Goal: Task Accomplishment & Management: Manage account settings

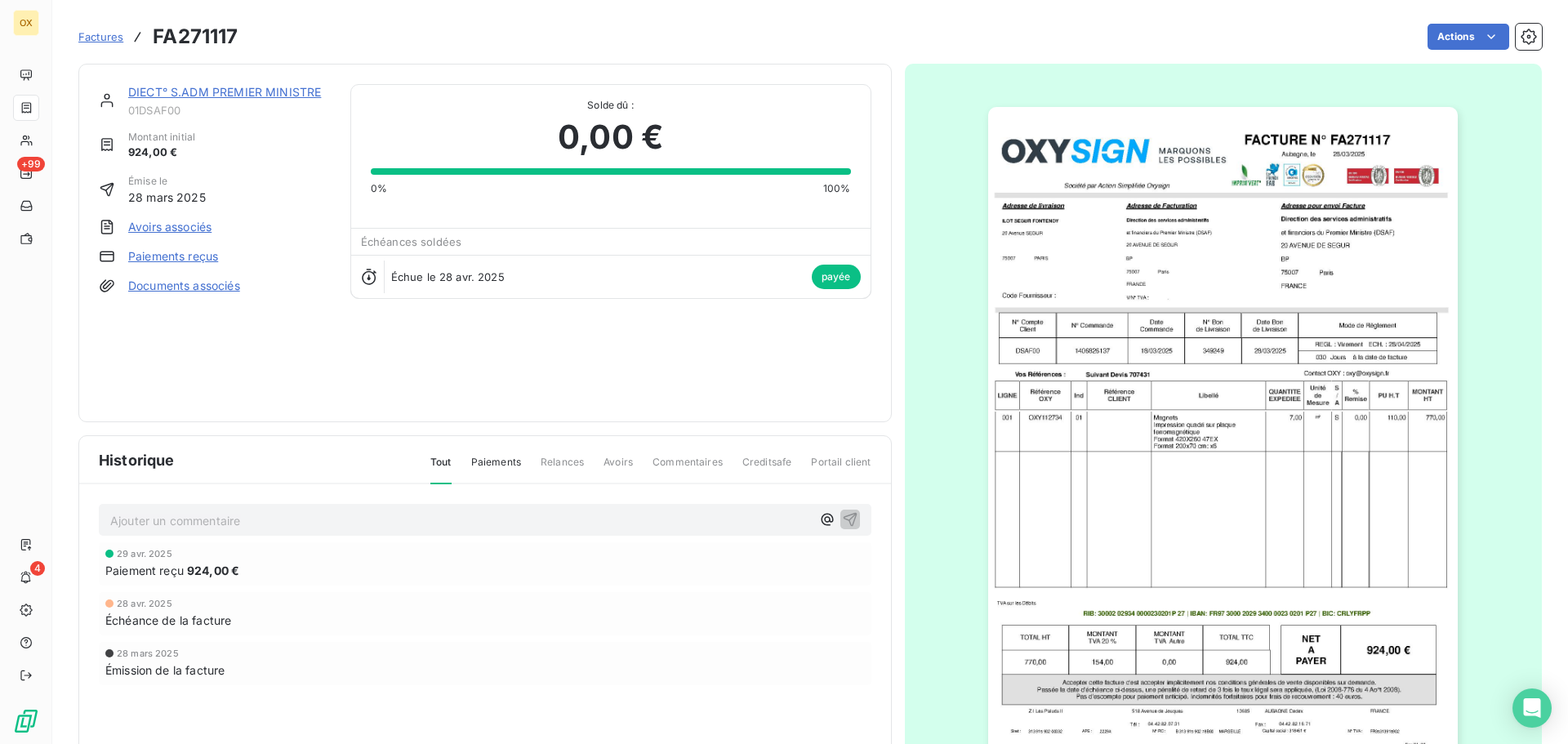
click at [193, 91] on link "DIECT° S.ADM PREMIER MINISTRE" at bounding box center [224, 92] width 193 height 13
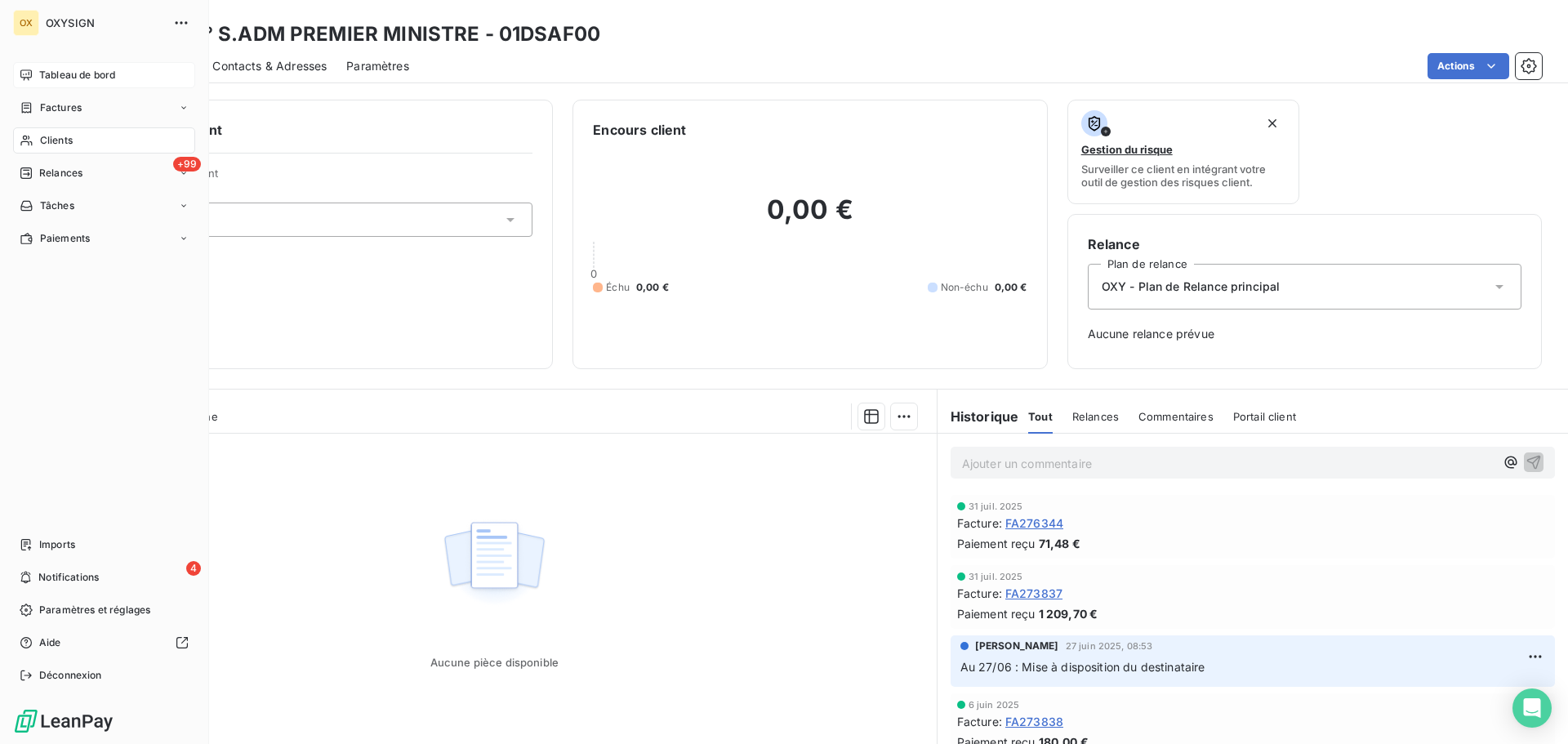
click at [37, 73] on div "Tableau de bord" at bounding box center [105, 75] width 182 height 26
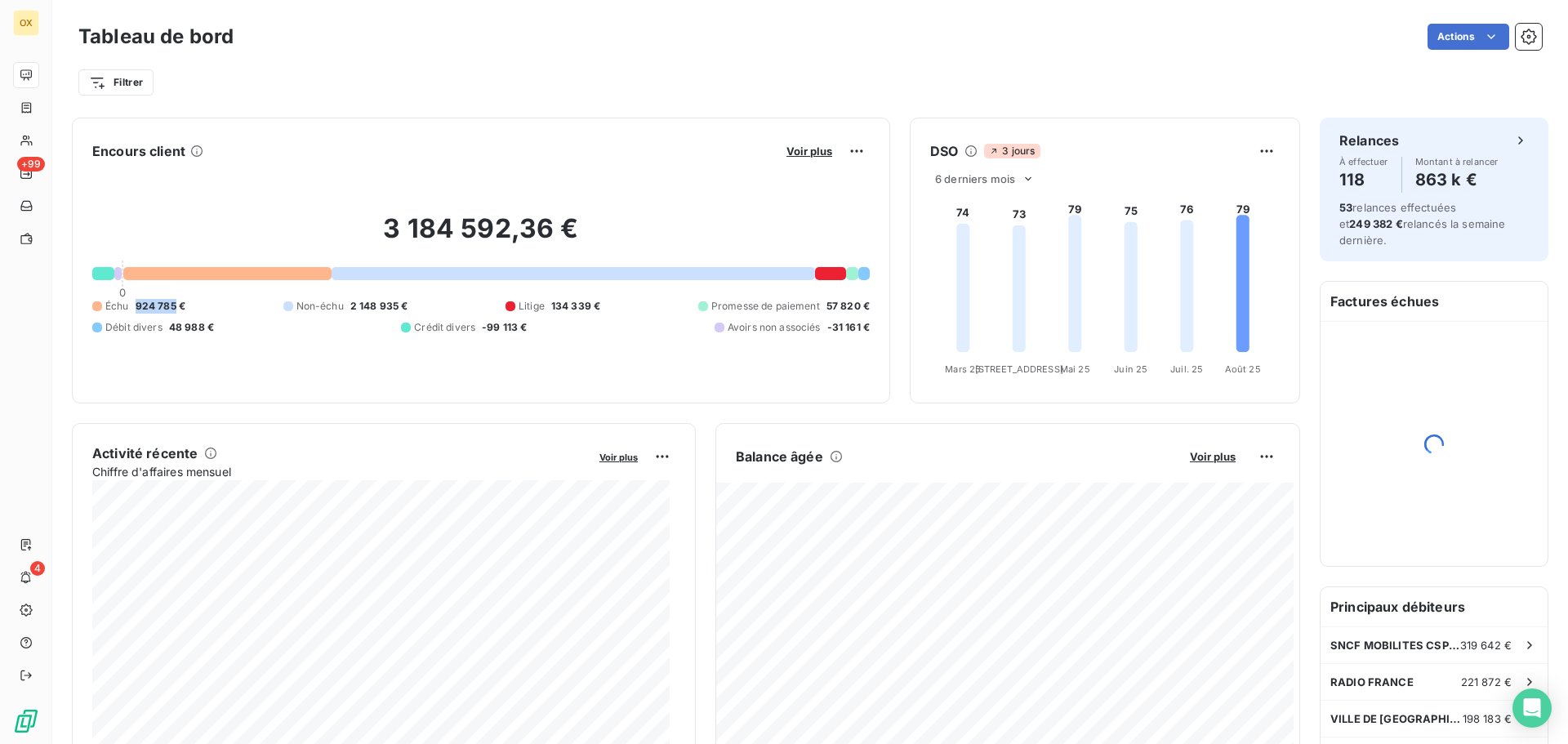
drag, startPoint x: 173, startPoint y: 308, endPoint x: 133, endPoint y: 306, distance: 40.0
click at [133, 306] on div "Échu 924 785 €" at bounding box center [138, 306] width 93 height 14
copy span "924 785"
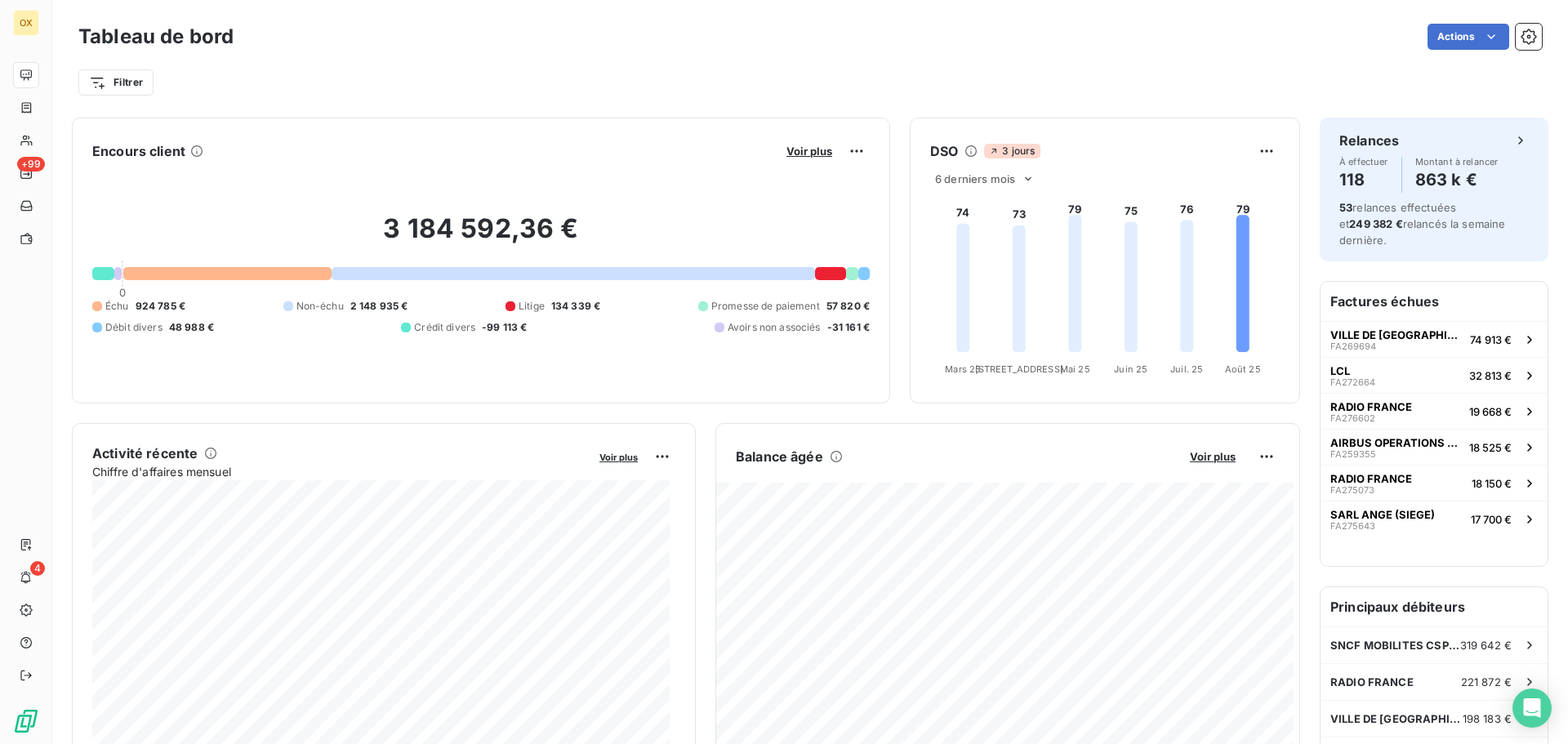
click at [585, 102] on div "Tableau de bord Actions Filtrer" at bounding box center [809, 54] width 1515 height 107
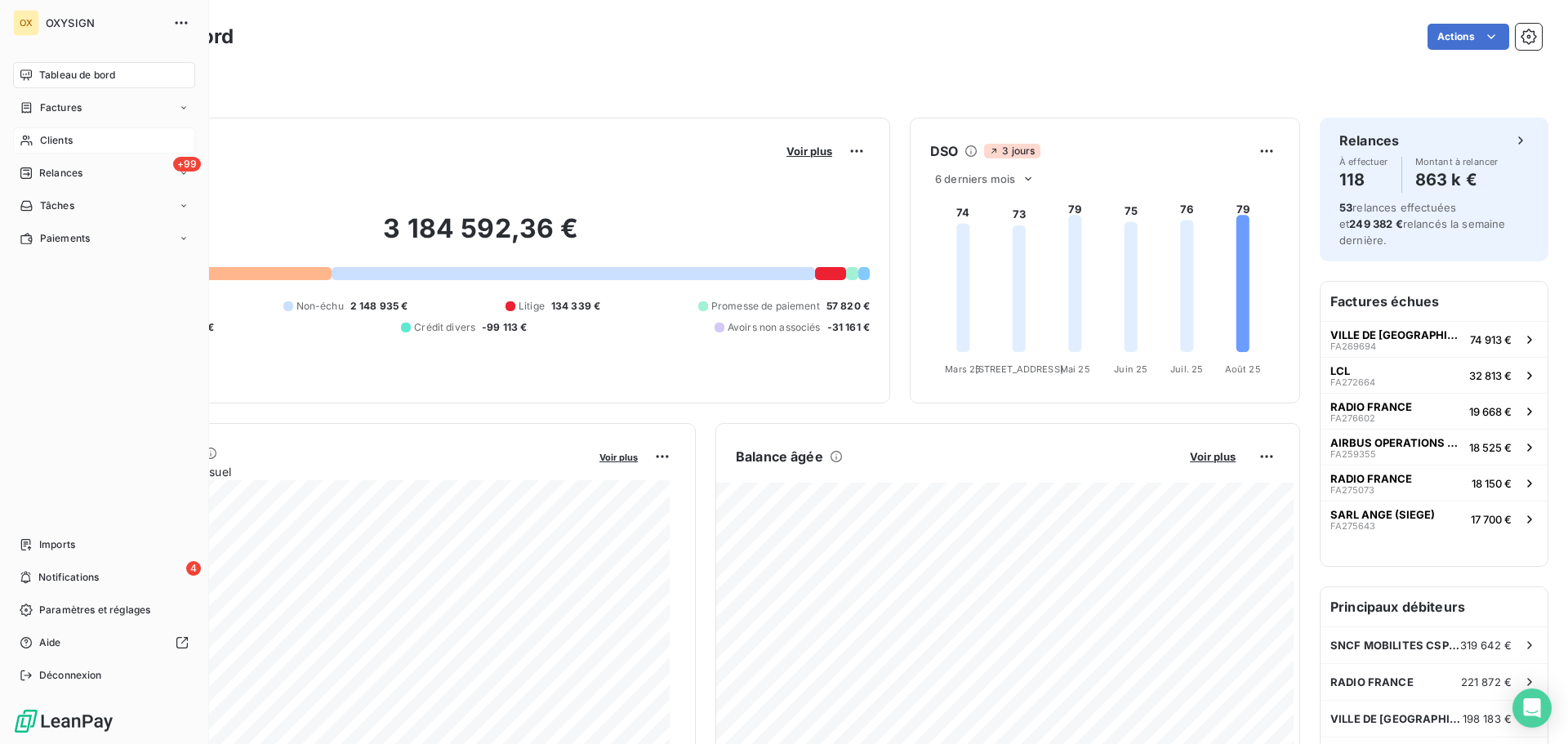
click at [56, 137] on span "Clients" at bounding box center [57, 140] width 33 height 14
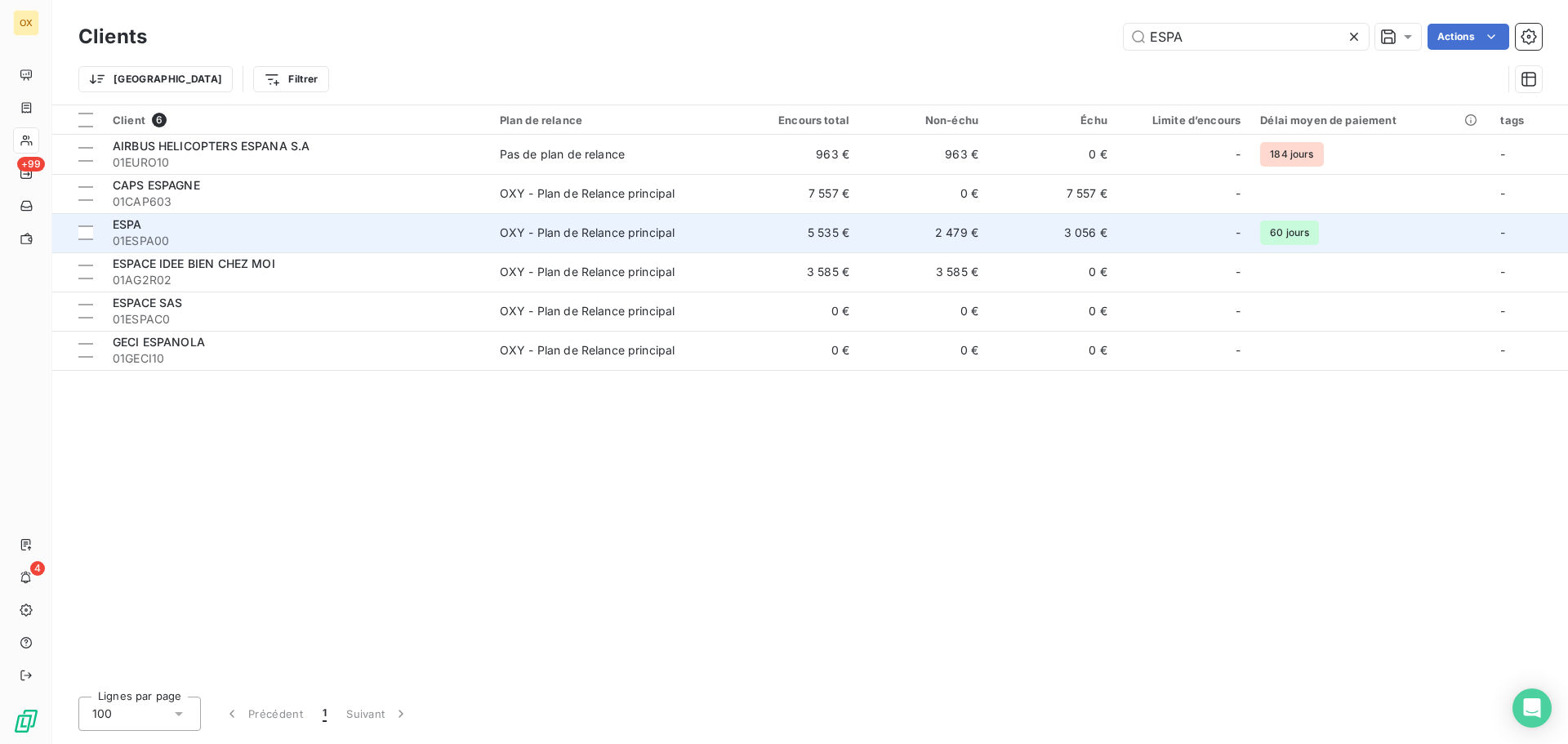
type input "ESPA"
click at [565, 239] on div "OXY - Plan de Relance principal" at bounding box center [587, 232] width 176 height 16
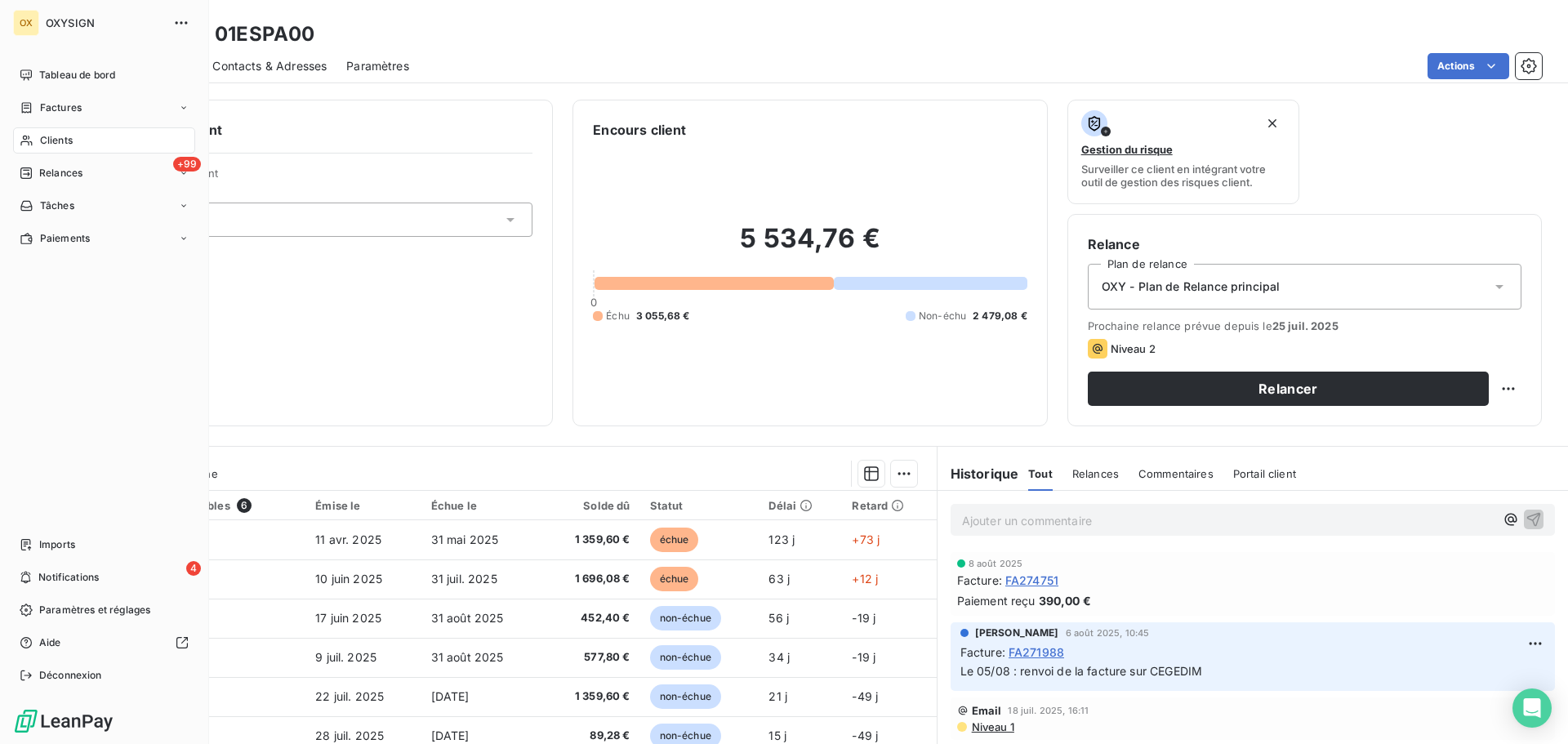
click at [59, 132] on div "Clients" at bounding box center [105, 140] width 182 height 26
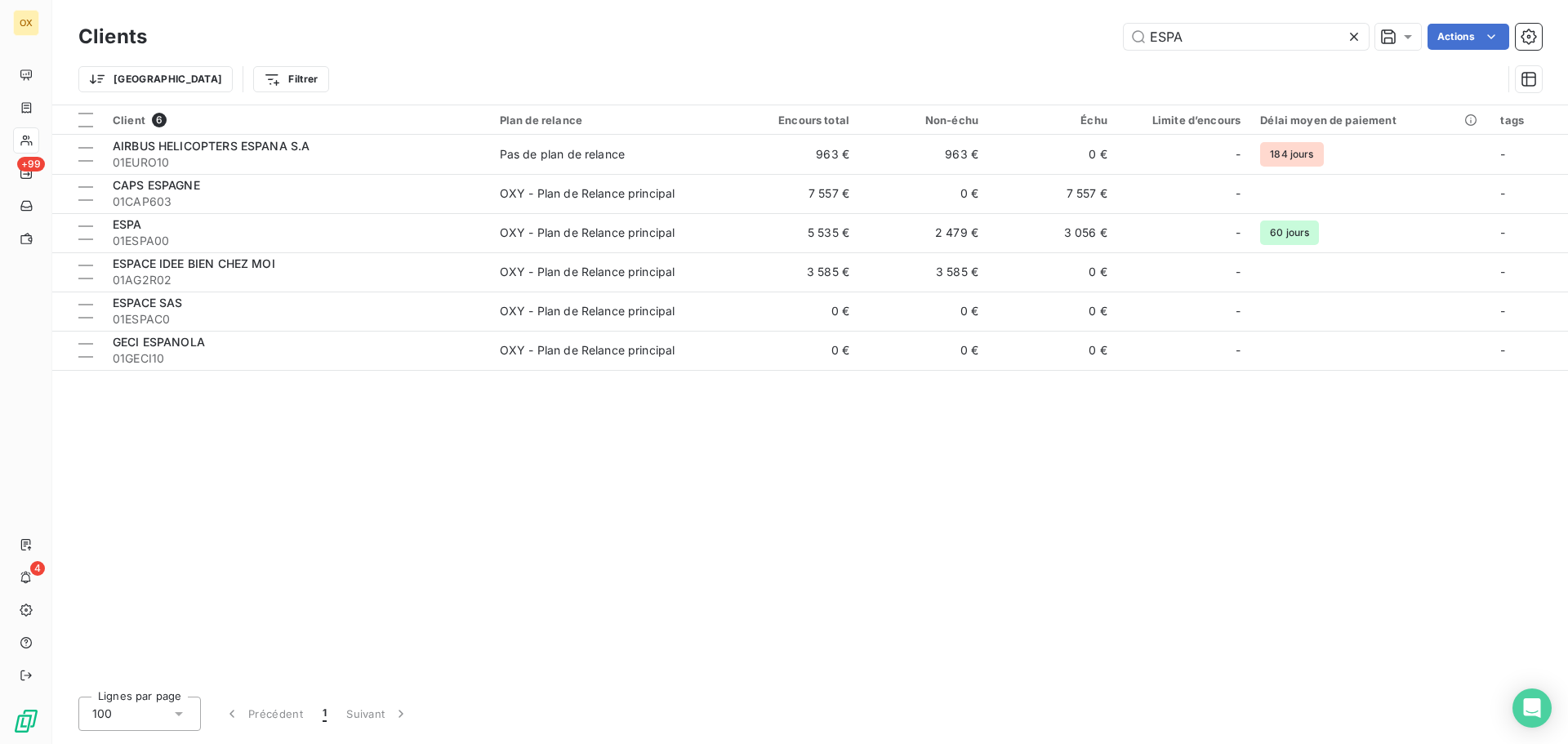
drag, startPoint x: 1228, startPoint y: 33, endPoint x: 1128, endPoint y: 53, distance: 102.0
click at [1128, 52] on div "Clients ESPA Actions" at bounding box center [810, 36] width 1463 height 35
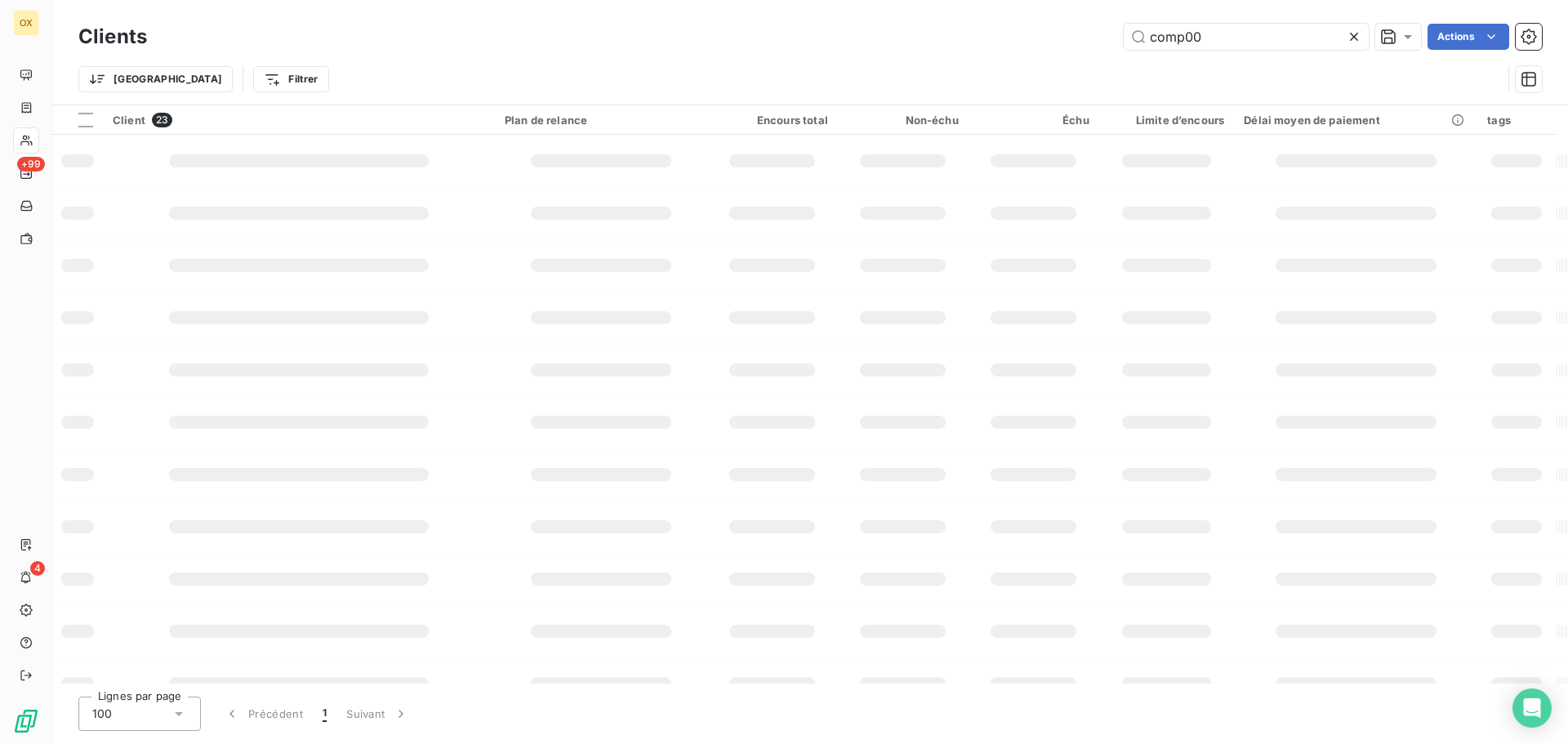
type input "comp00"
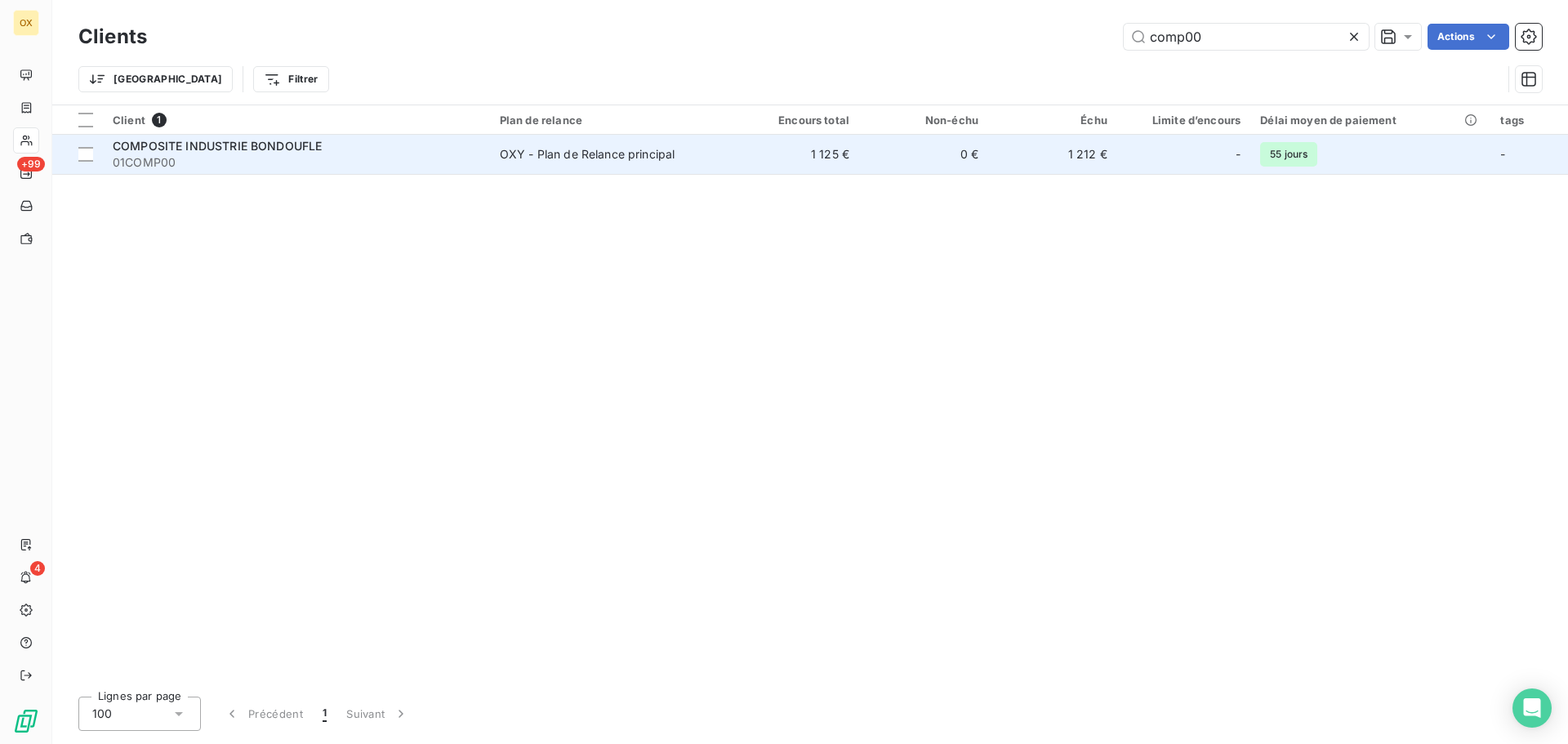
click at [299, 154] on span "01COMP00" at bounding box center [295, 162] width 367 height 16
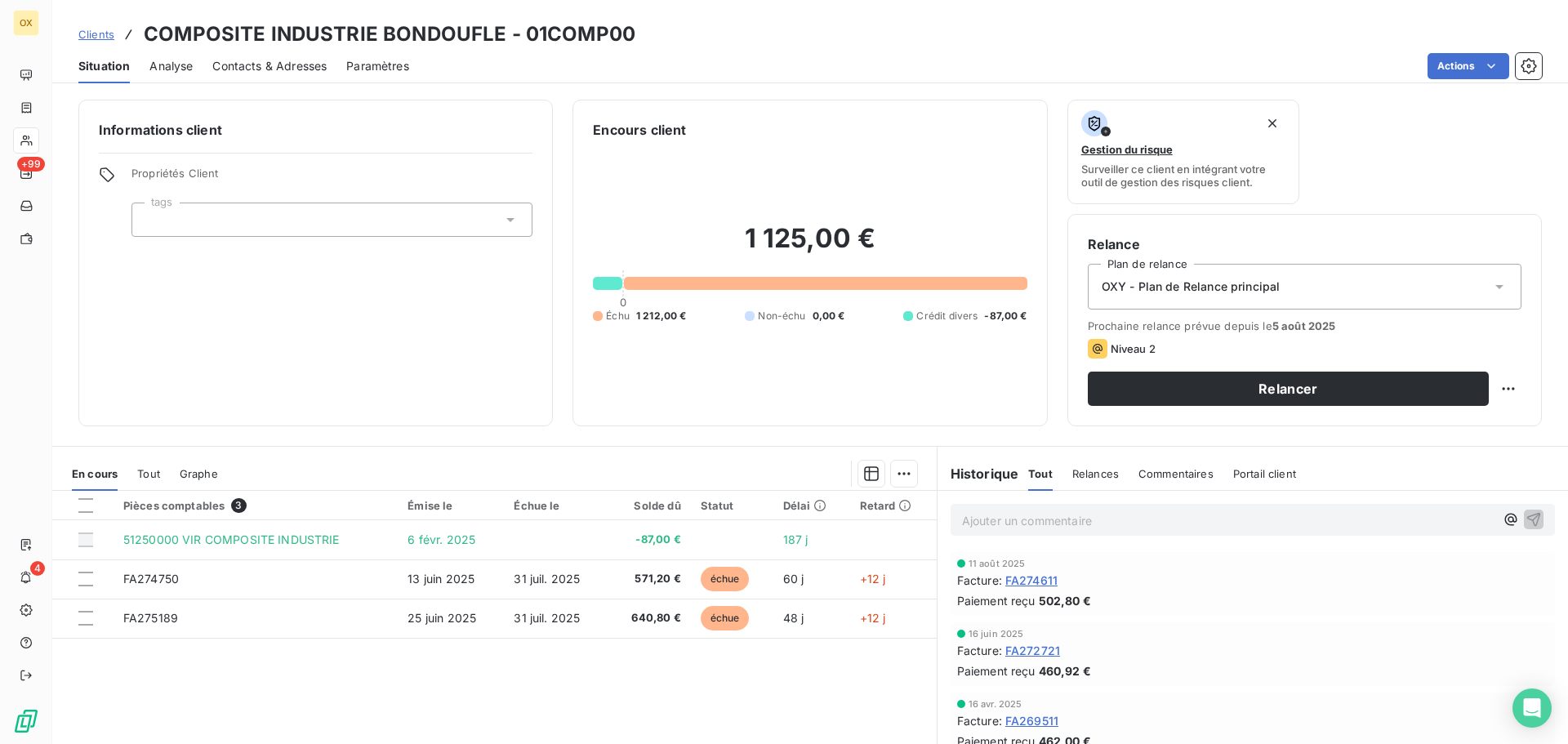
click at [284, 65] on span "Contacts & Adresses" at bounding box center [269, 65] width 114 height 16
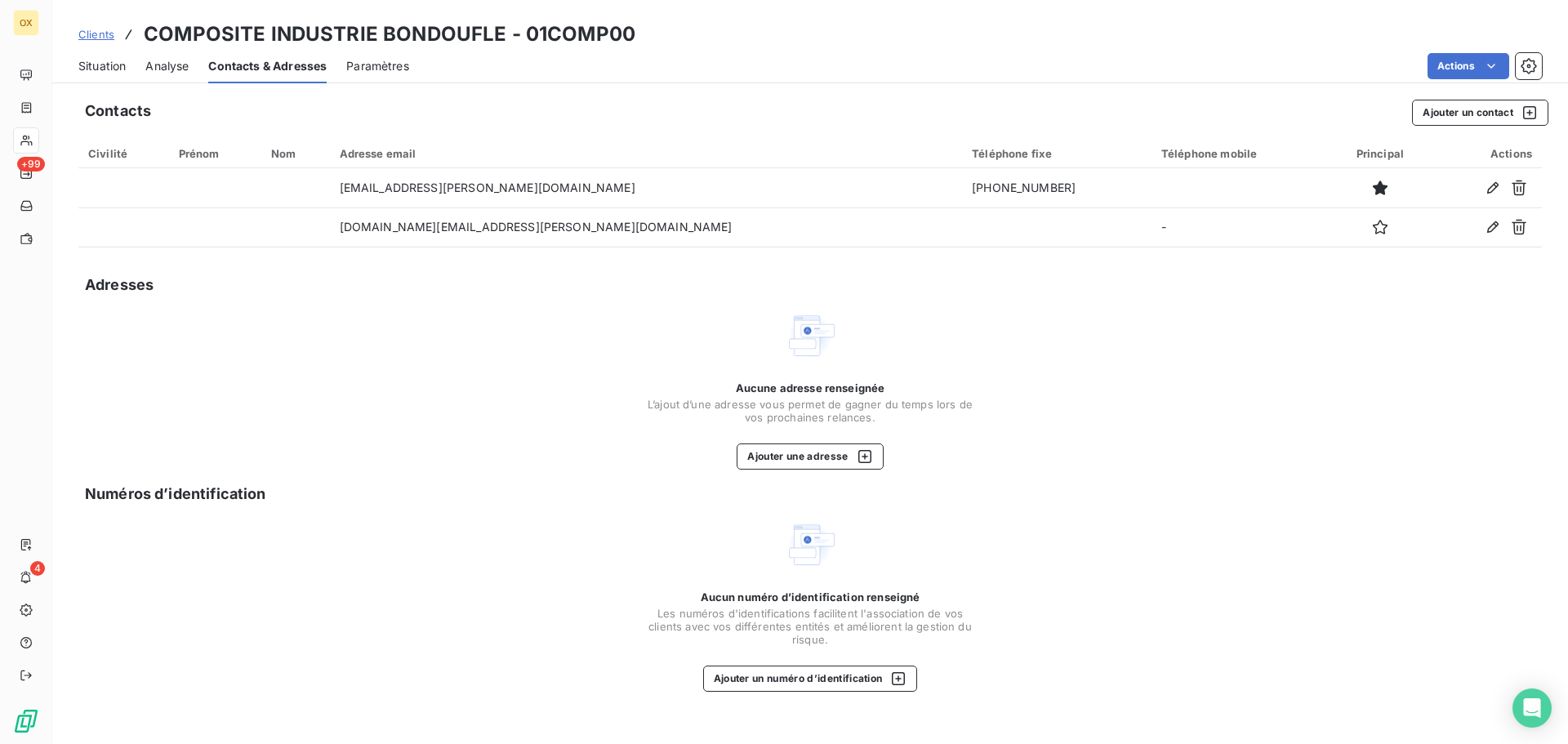
click at [103, 69] on span "Situation" at bounding box center [102, 65] width 47 height 16
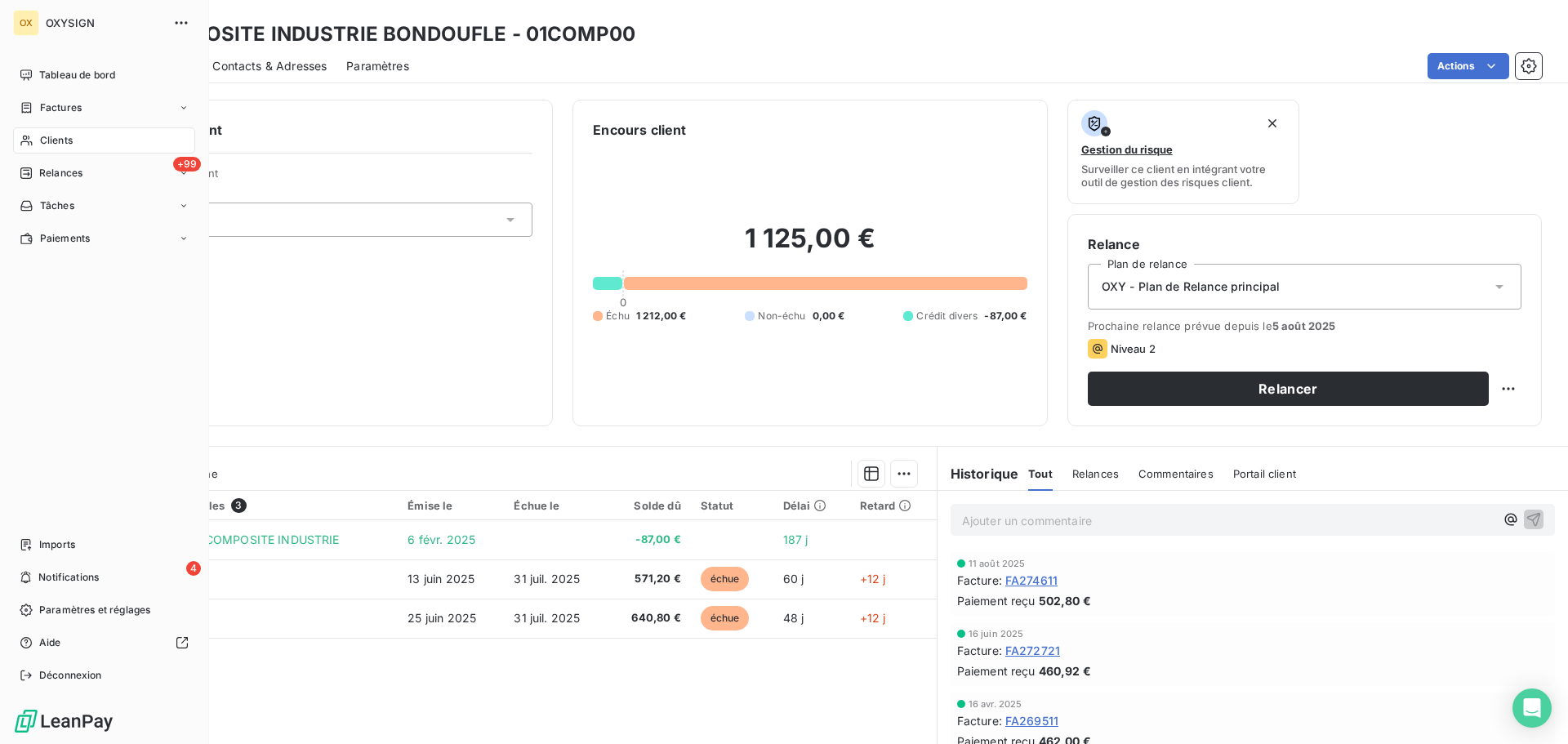
click at [58, 145] on span "Clients" at bounding box center [57, 140] width 33 height 14
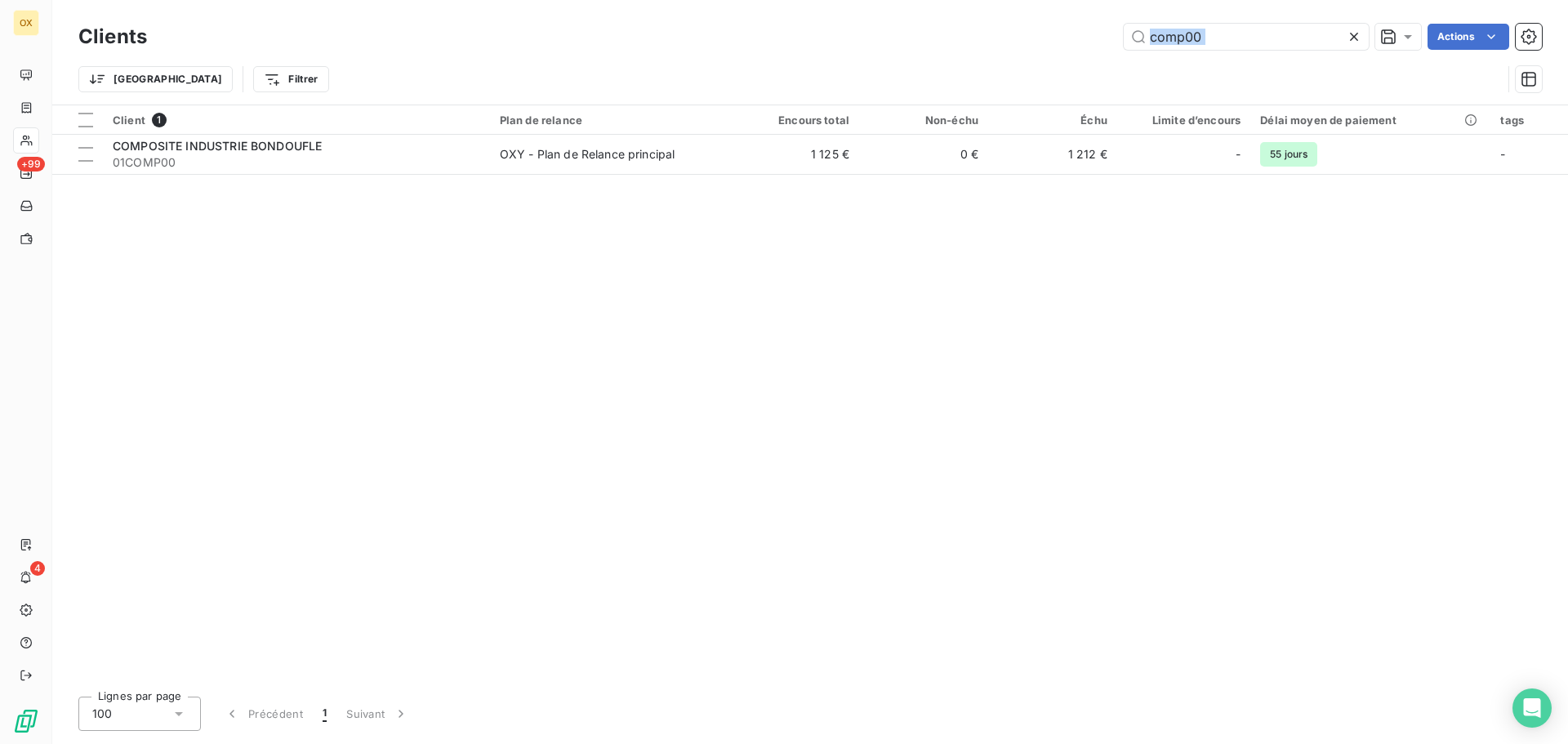
drag, startPoint x: 1218, startPoint y: 55, endPoint x: 1122, endPoint y: 50, distance: 96.1
click at [1122, 50] on div "Clients comp00 Actions Trier Filtrer" at bounding box center [810, 61] width 1463 height 85
click at [1347, 39] on icon at bounding box center [1353, 36] width 16 height 16
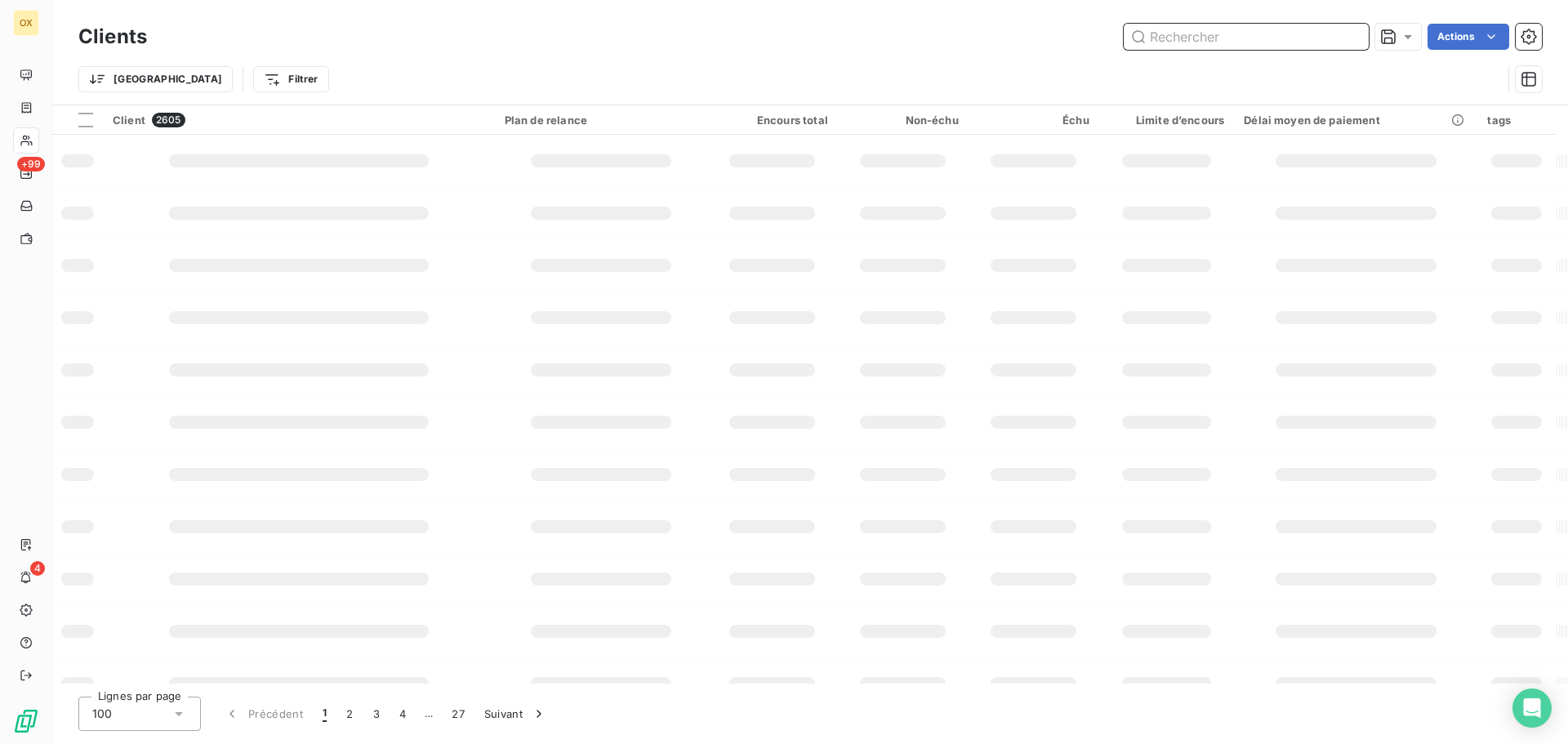
click at [1228, 43] on input "text" at bounding box center [1245, 36] width 245 height 26
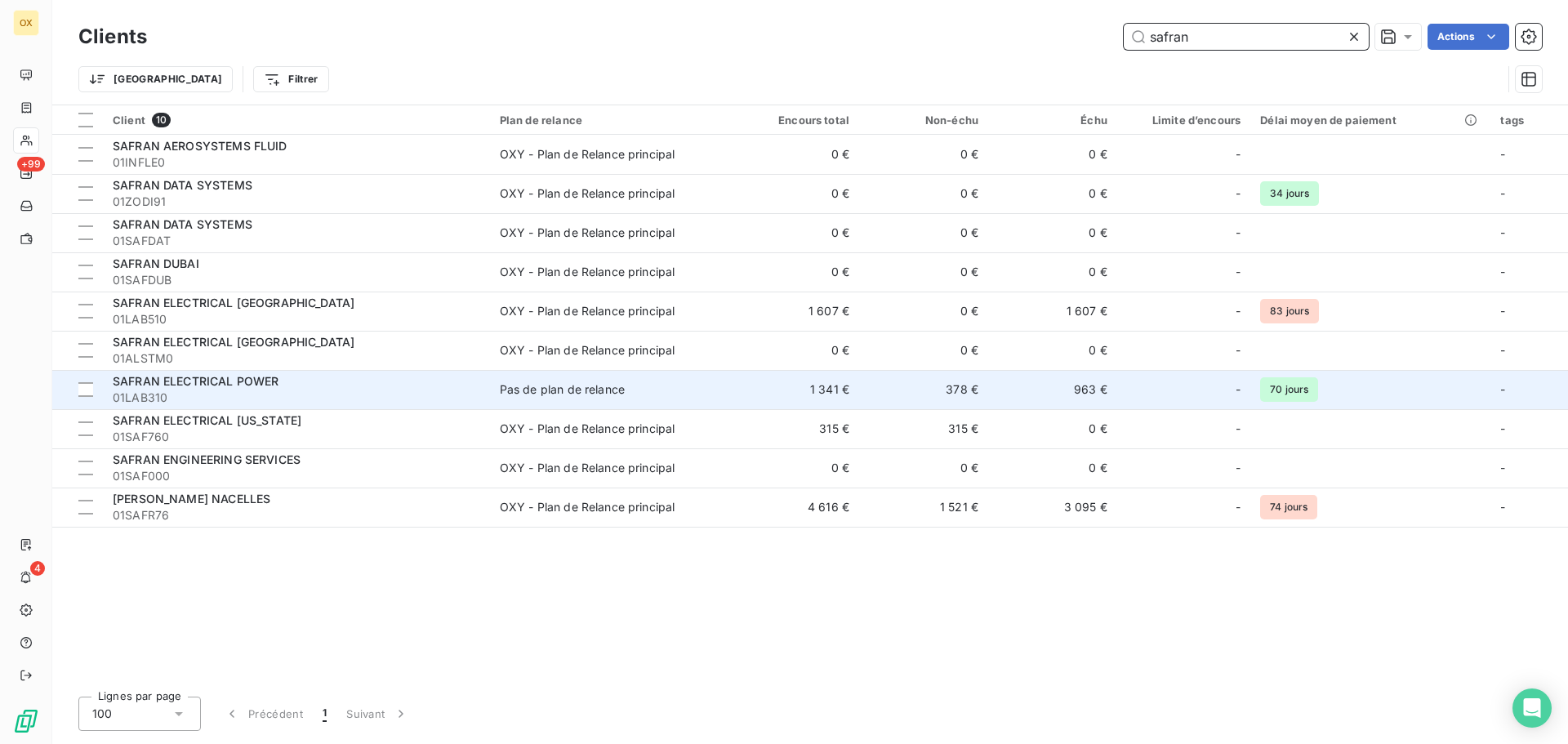
type input "safran"
click at [333, 388] on div "SAFRAN ELECTRICAL POWER" at bounding box center [295, 381] width 367 height 16
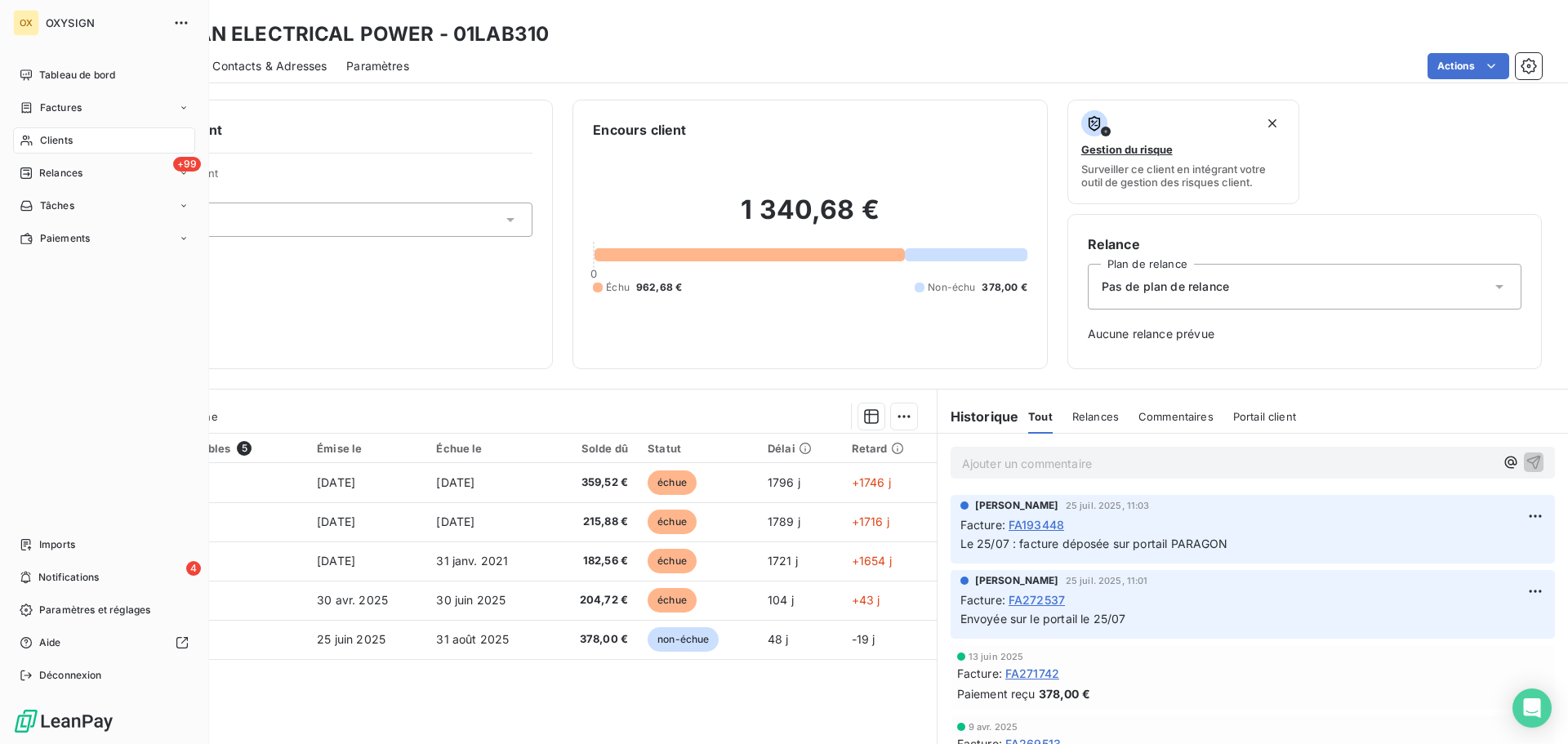
click at [44, 133] on span "Clients" at bounding box center [57, 140] width 33 height 14
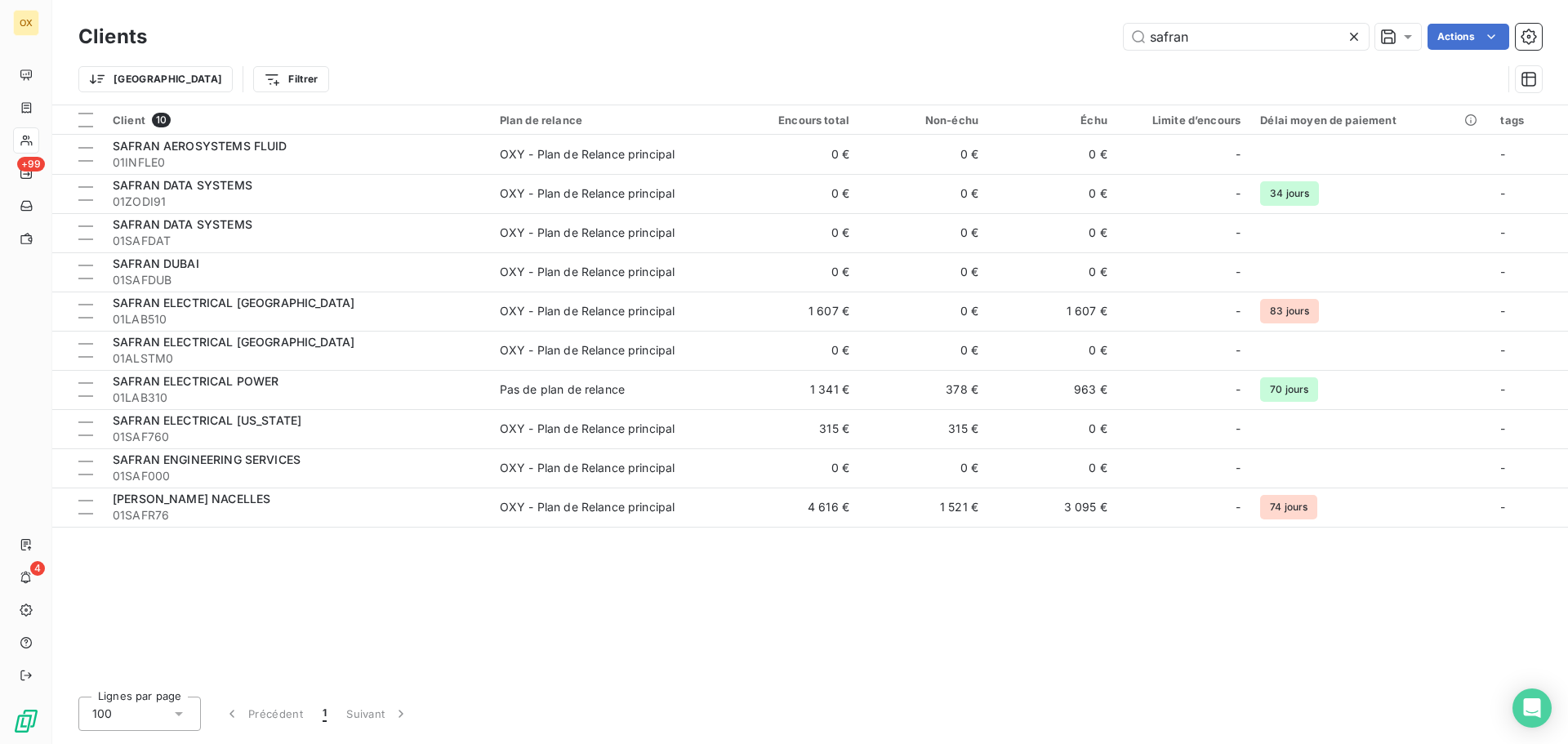
drag, startPoint x: 1266, startPoint y: 43, endPoint x: 1085, endPoint y: 46, distance: 181.0
click at [1085, 46] on div "safran Actions" at bounding box center [854, 36] width 1375 height 26
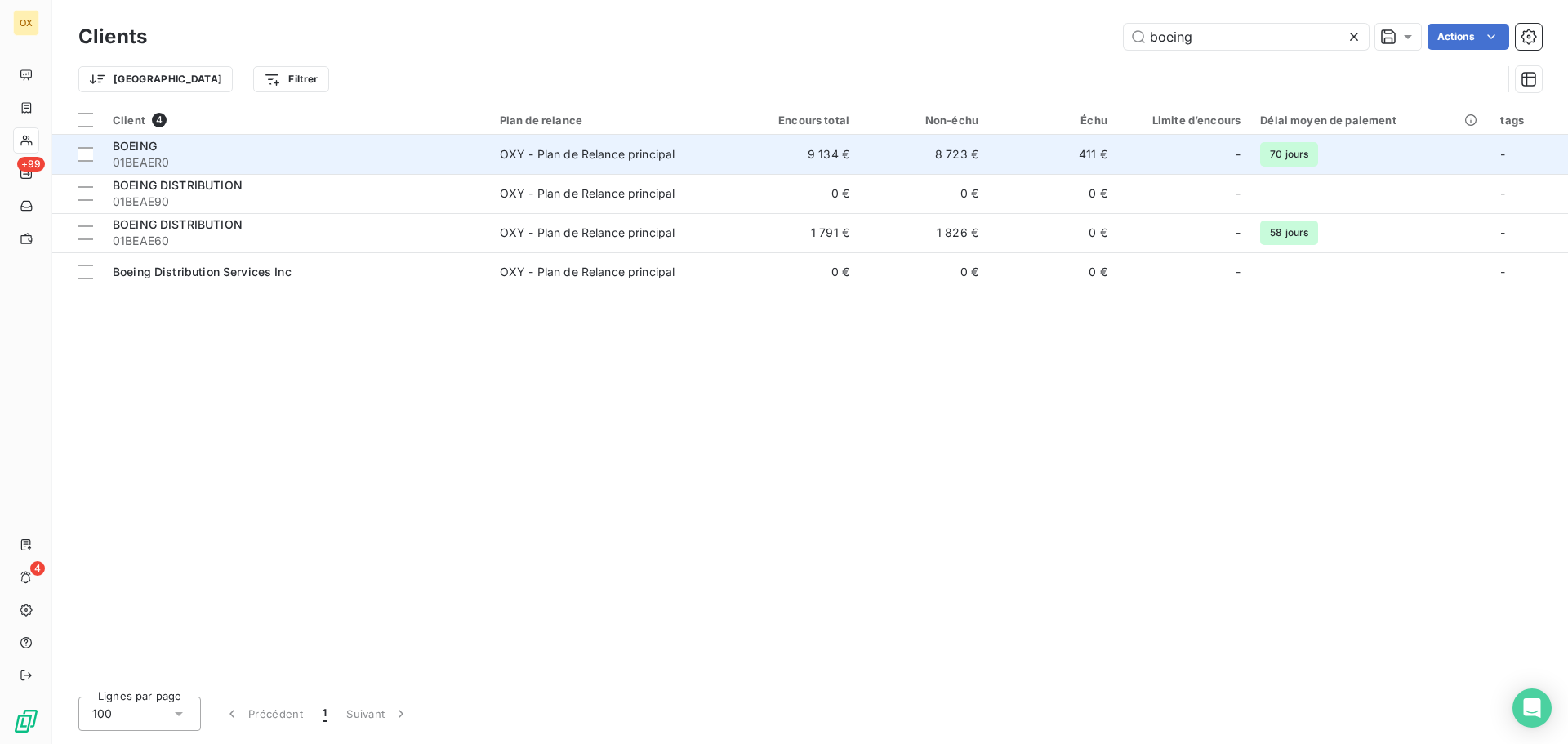
type input "boeing"
click at [462, 143] on div "BOEING" at bounding box center [295, 146] width 367 height 16
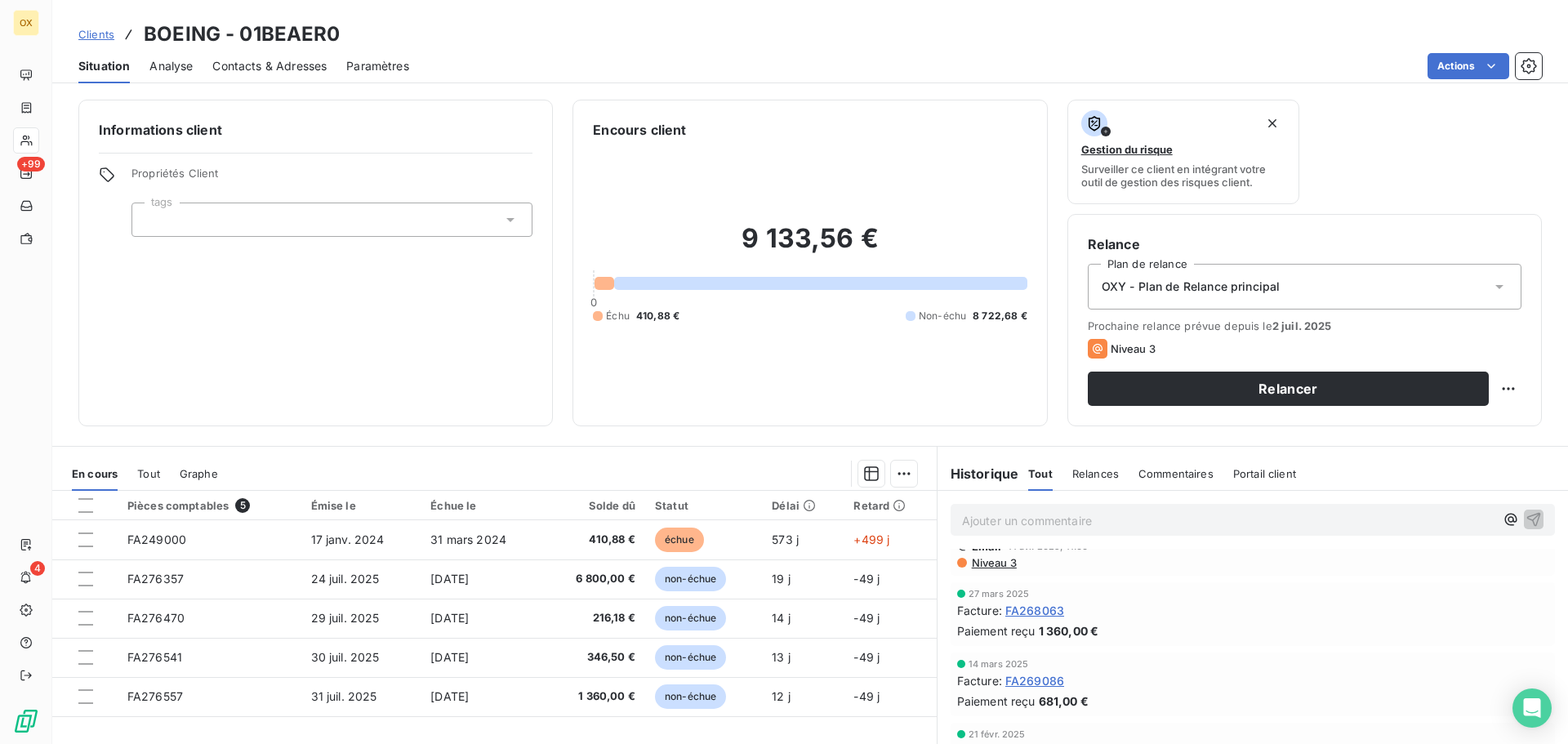
scroll to position [490, 0]
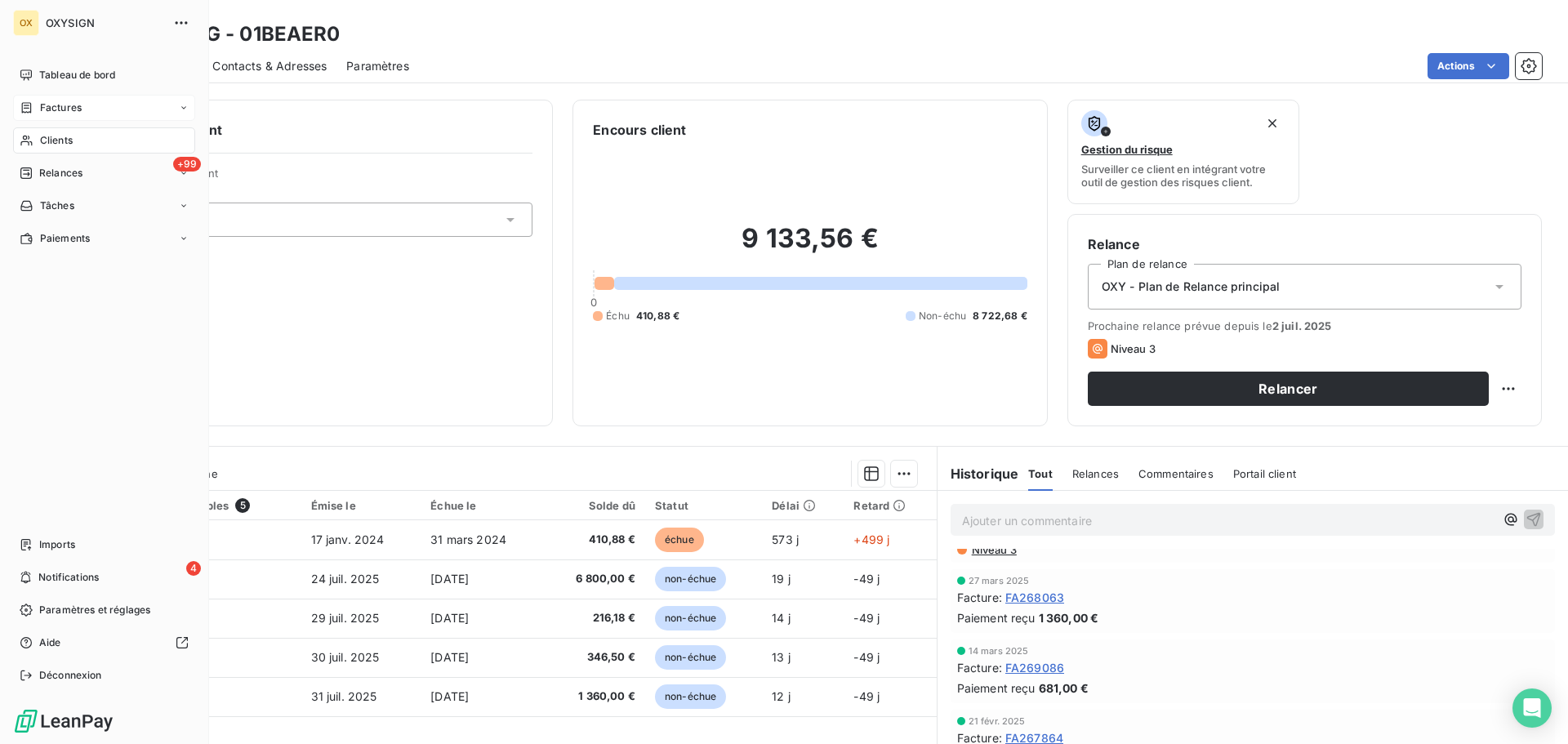
click at [62, 105] on span "Factures" at bounding box center [60, 107] width 41 height 14
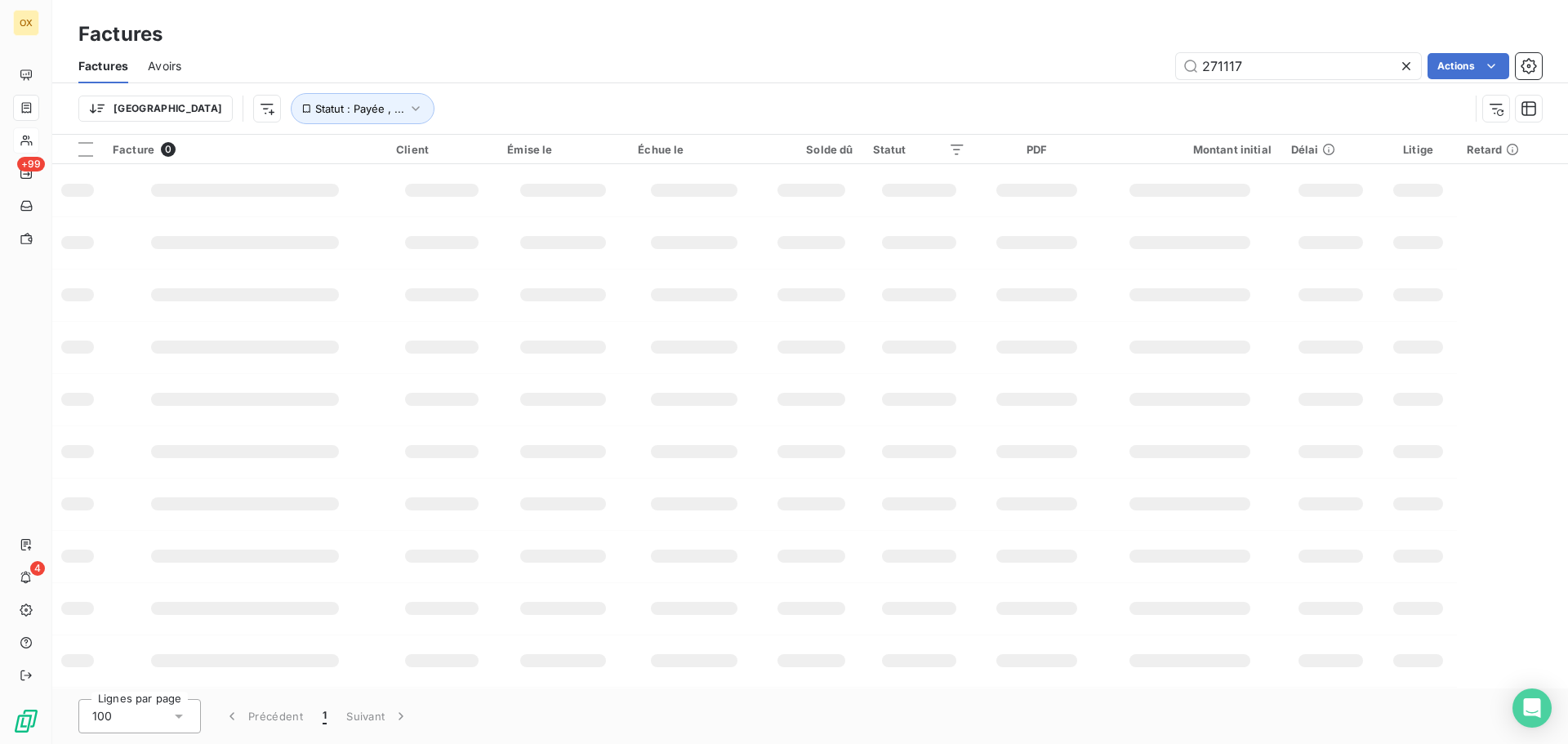
drag, startPoint x: 1280, startPoint y: 72, endPoint x: 1184, endPoint y: 81, distance: 96.4
click at [1184, 81] on div "Factures Avoirs 271117 Actions" at bounding box center [809, 66] width 1515 height 35
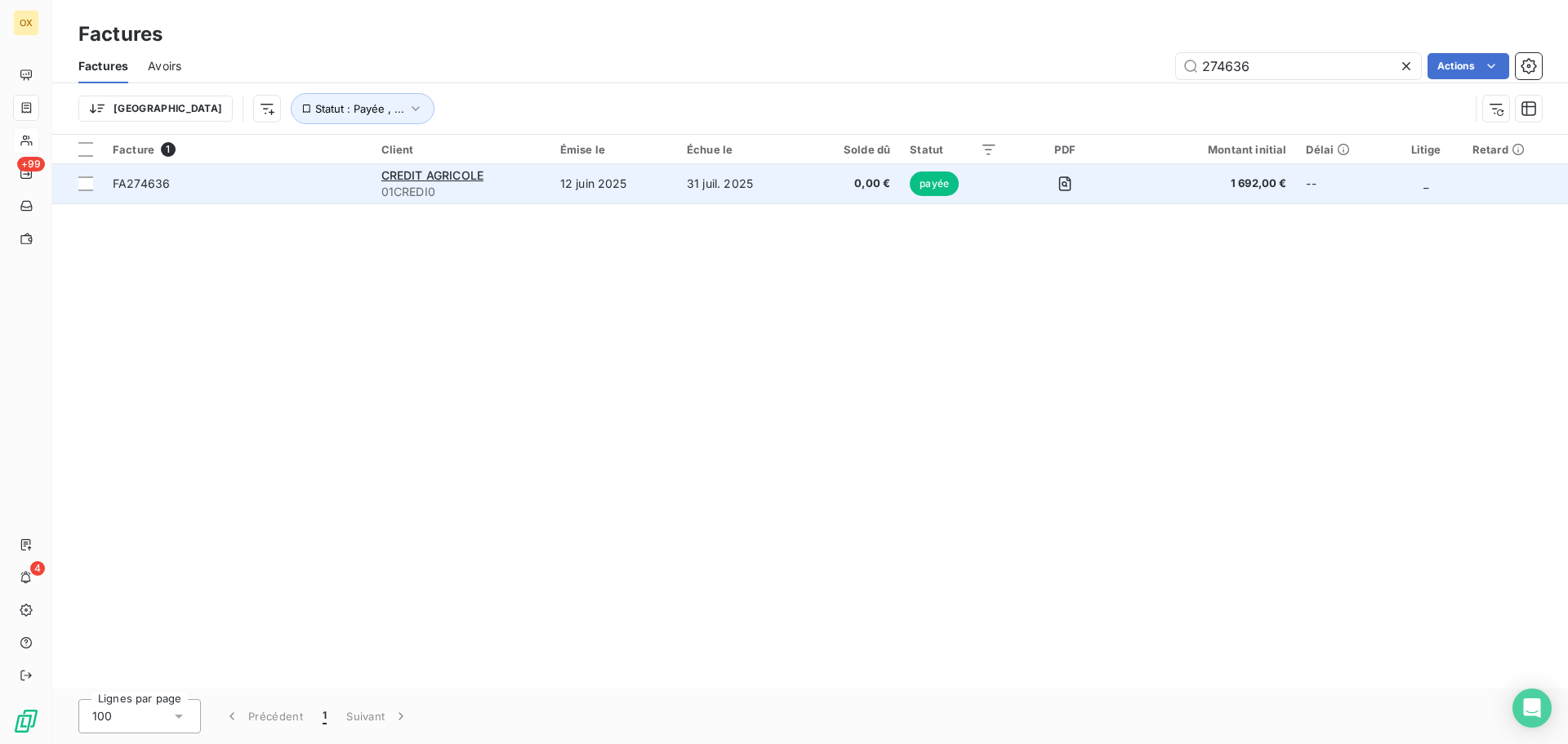
type input "274636"
click at [140, 188] on span "FA274636" at bounding box center [141, 183] width 58 height 13
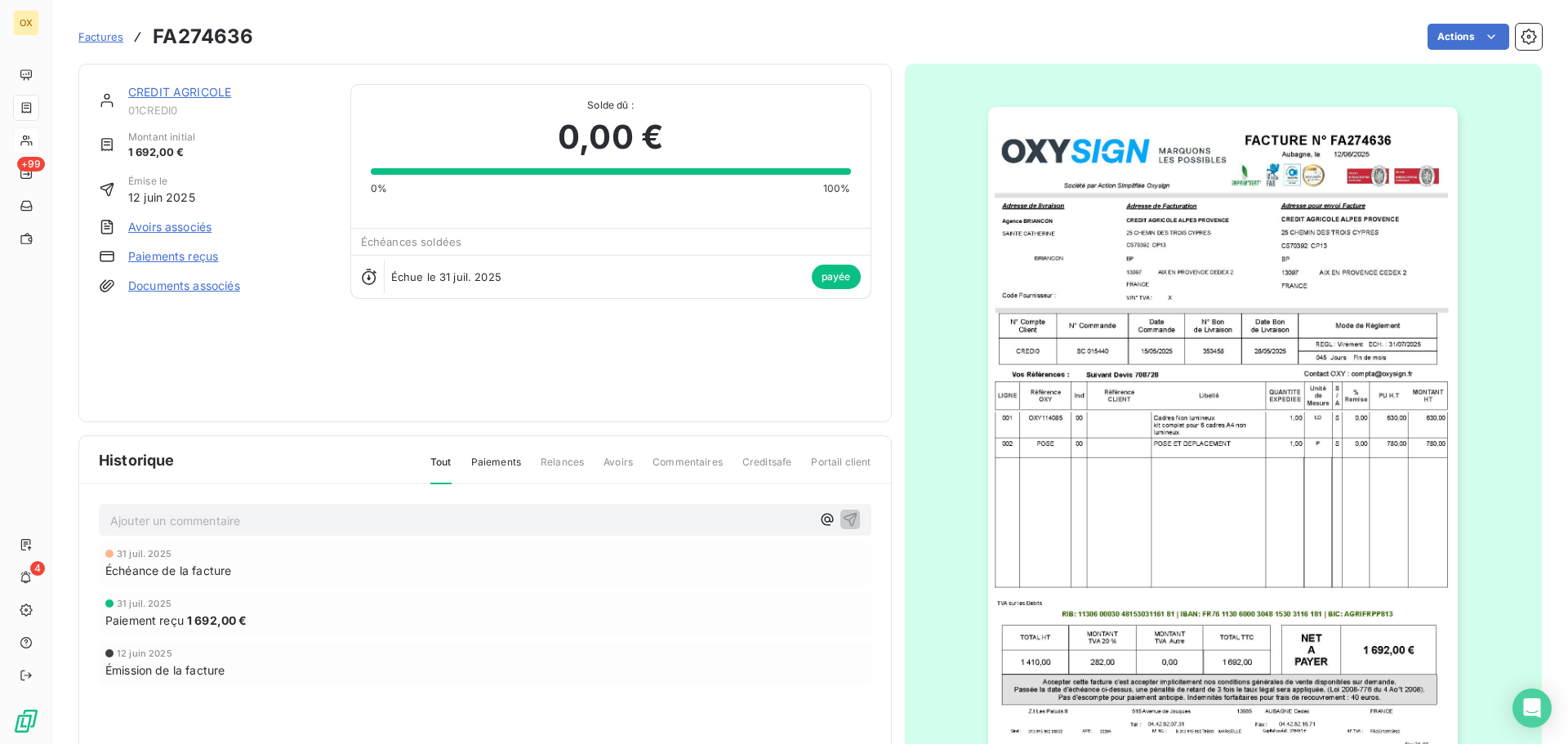
click at [1120, 244] on img "button" at bounding box center [1223, 439] width 470 height 664
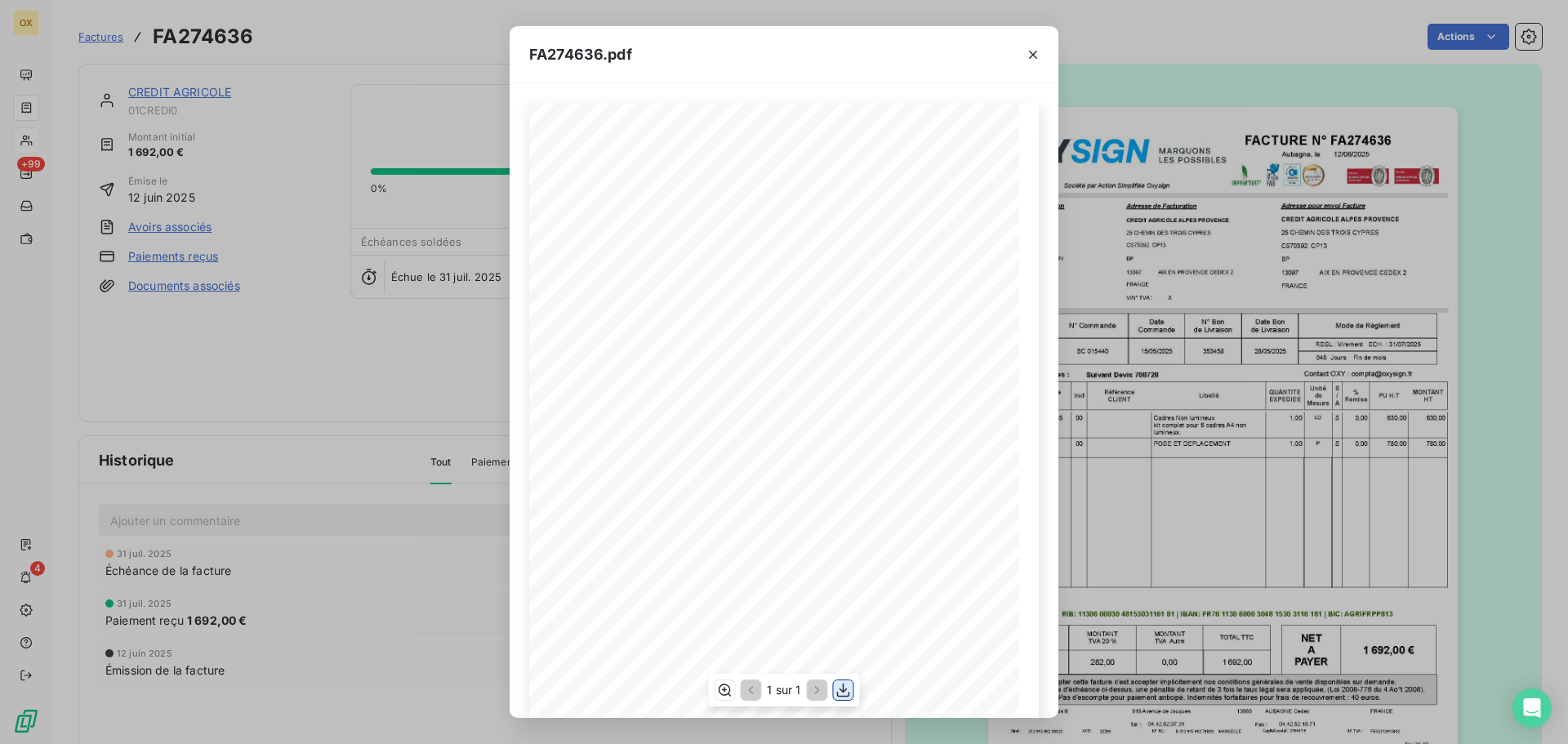
click at [845, 689] on icon "button" at bounding box center [843, 689] width 16 height 16
click at [1035, 57] on icon "button" at bounding box center [1032, 55] width 16 height 16
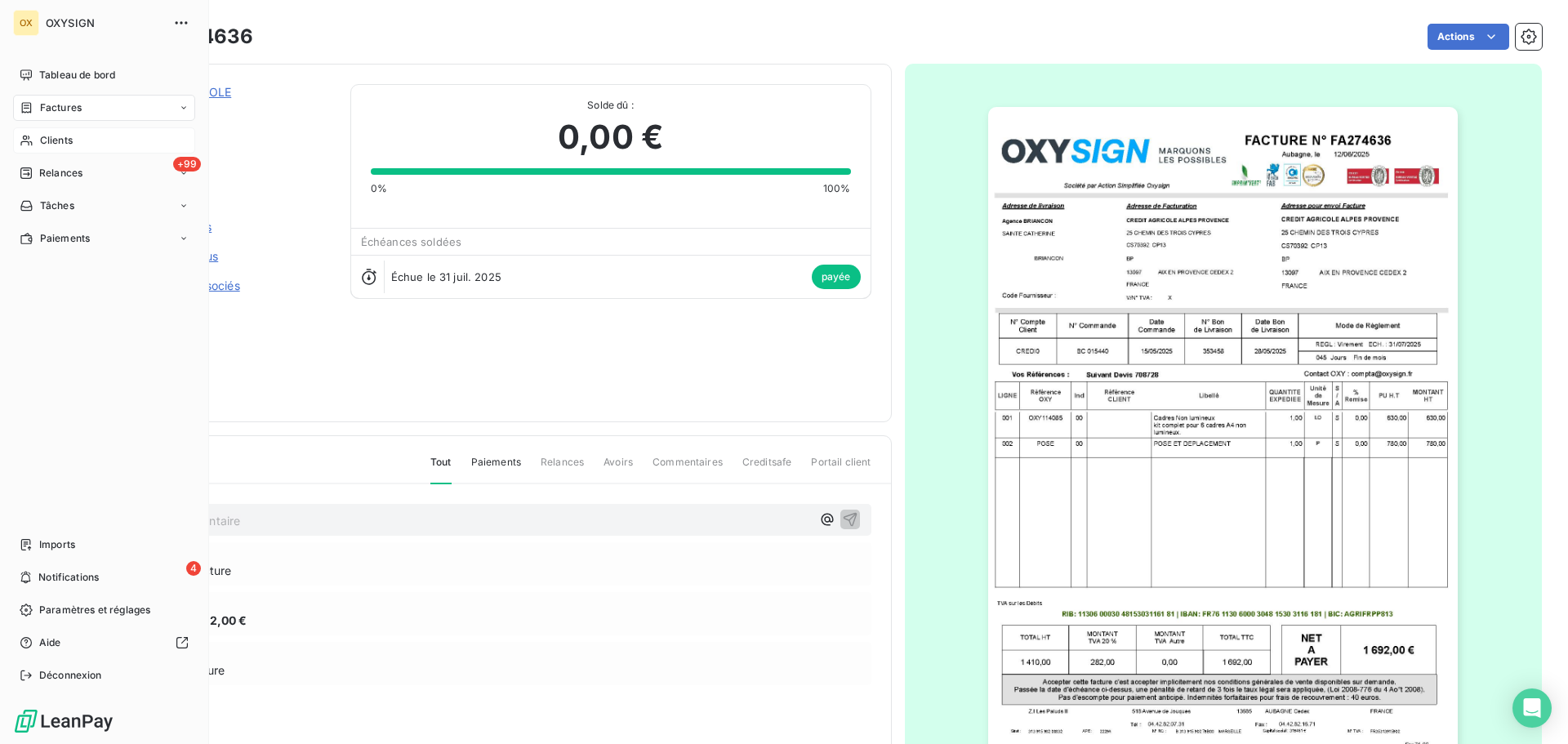
click at [47, 143] on span "Clients" at bounding box center [57, 140] width 33 height 14
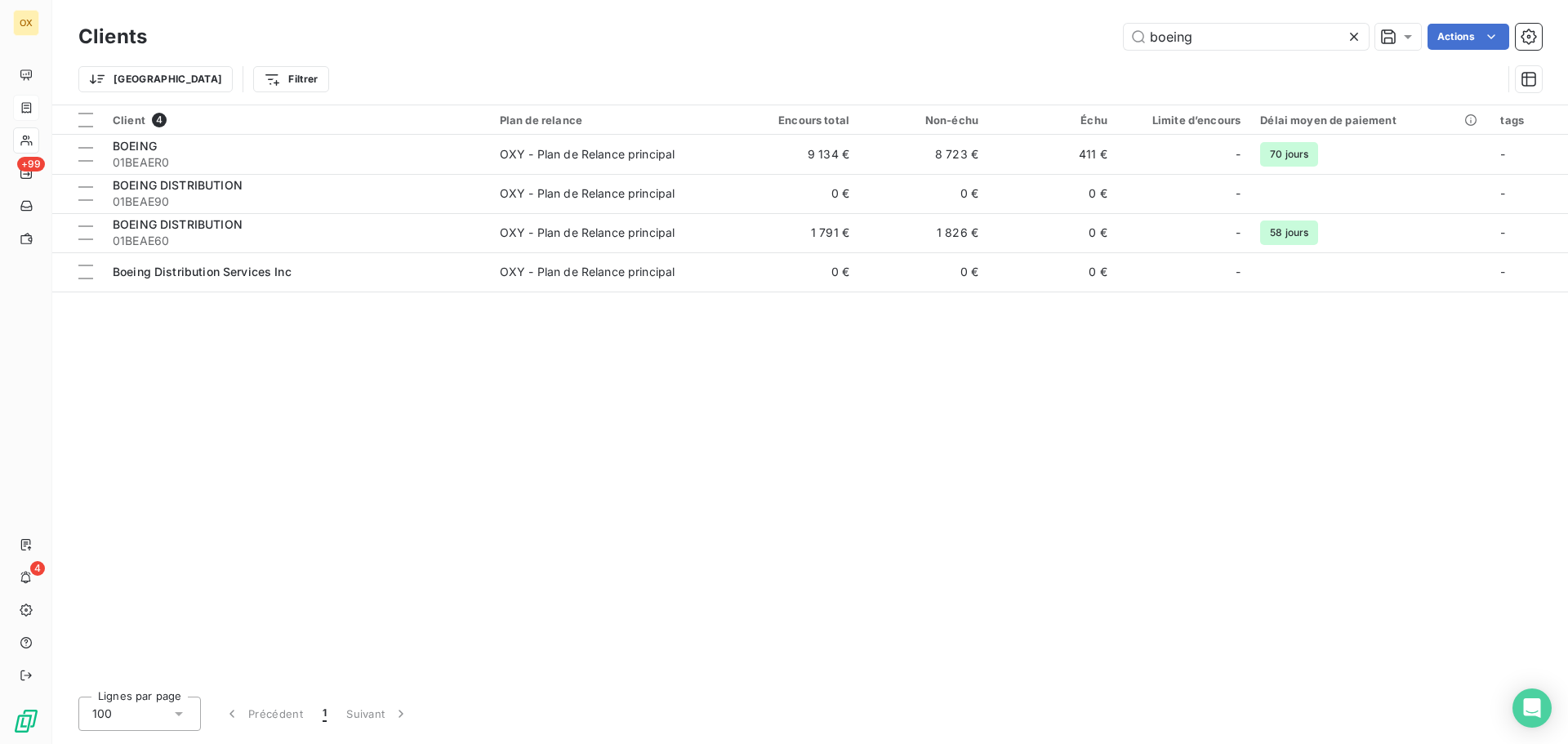
drag, startPoint x: 1195, startPoint y: 37, endPoint x: 1087, endPoint y: 42, distance: 108.1
click at [1087, 42] on div "boeing Actions" at bounding box center [854, 36] width 1375 height 26
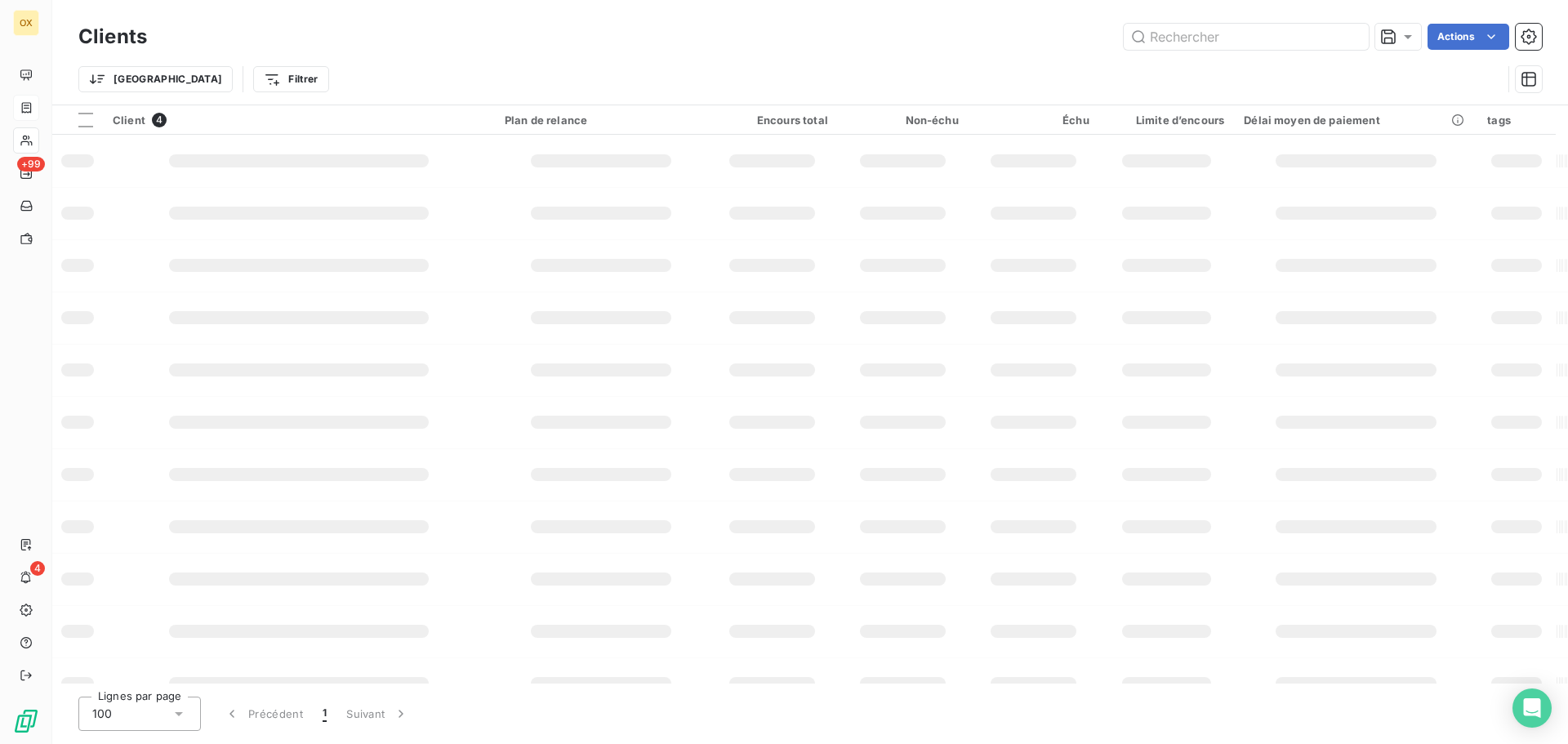
type input "E"
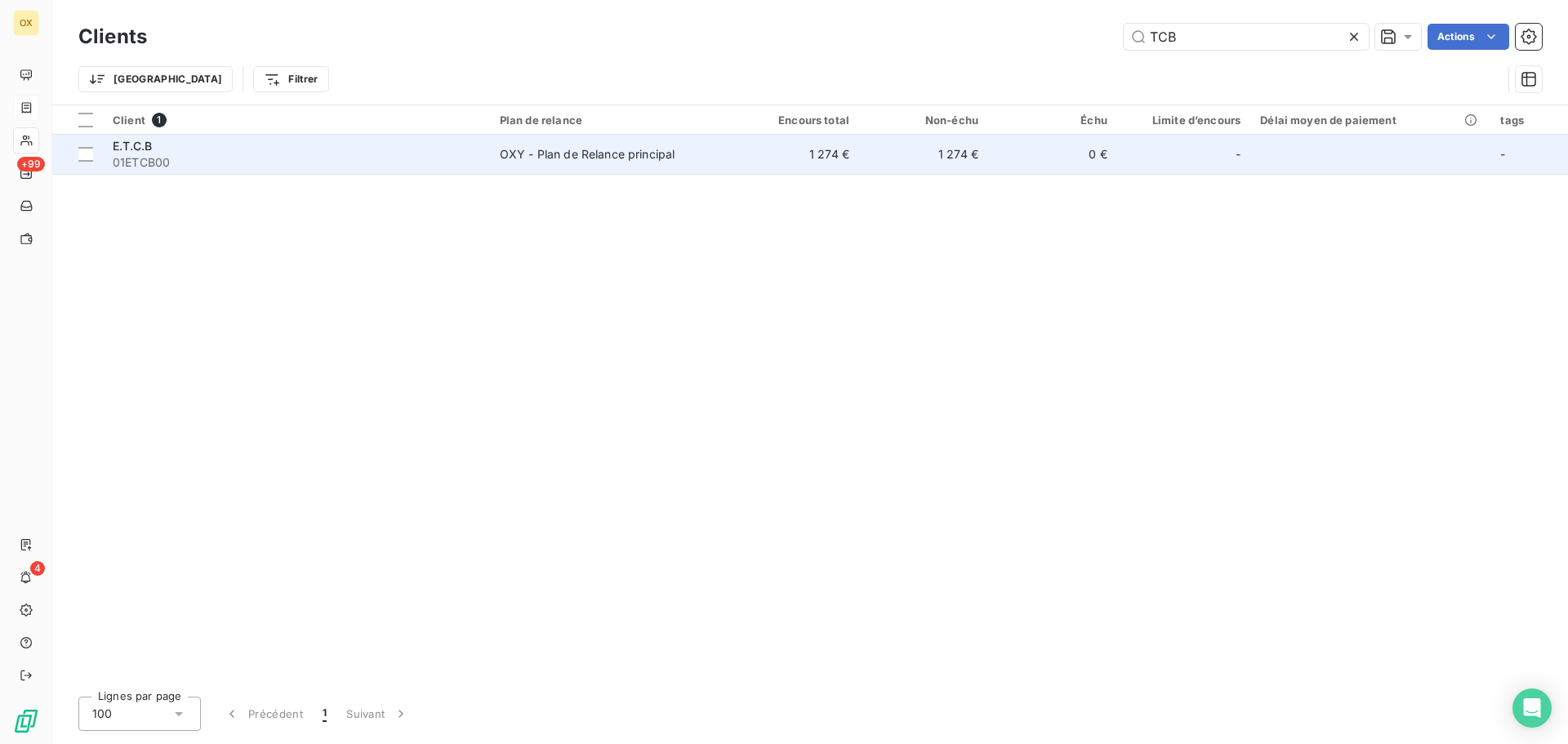
type input "TCB"
click at [240, 140] on div "E.T.C.B" at bounding box center [295, 146] width 367 height 16
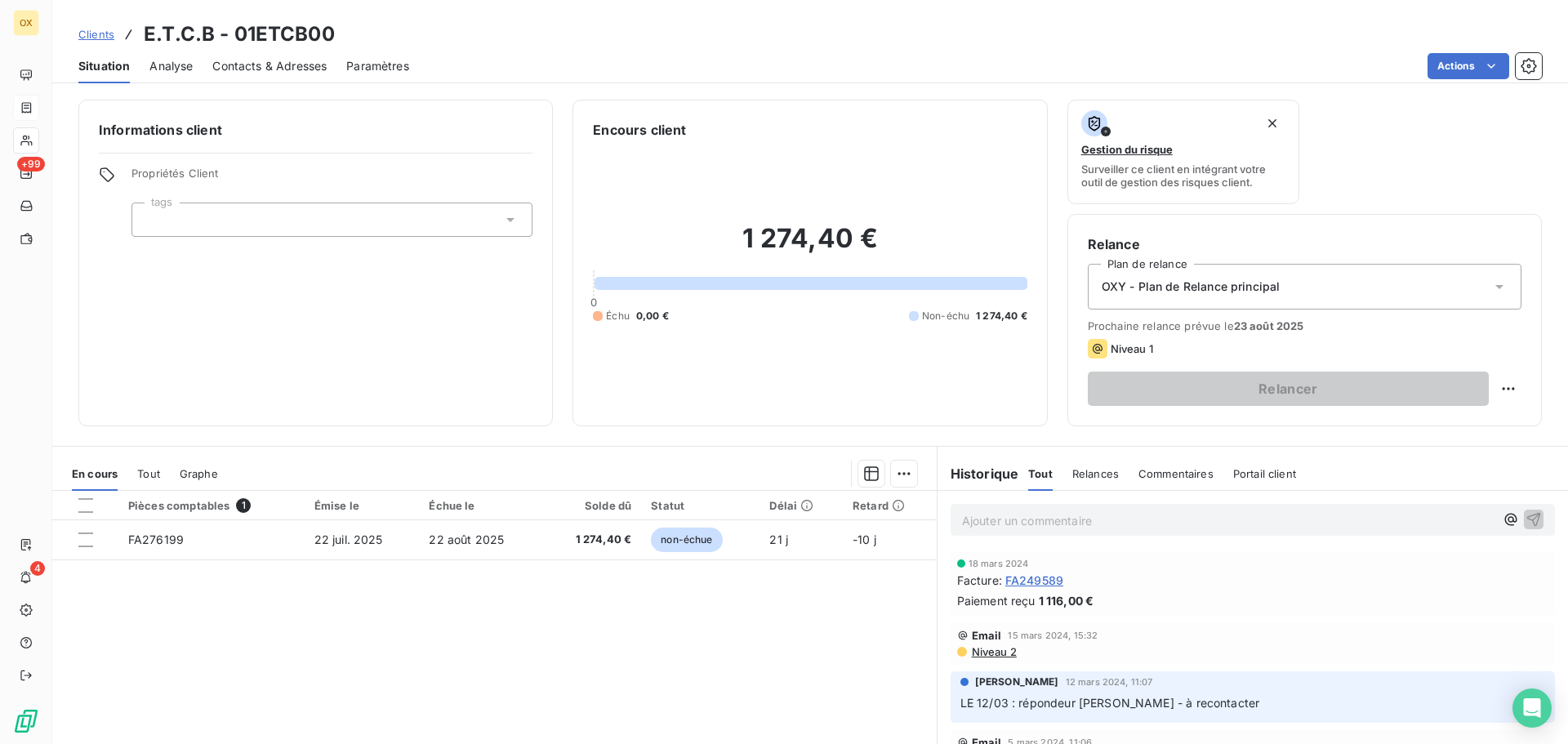
click at [1032, 578] on span "FA249589" at bounding box center [1034, 580] width 58 height 17
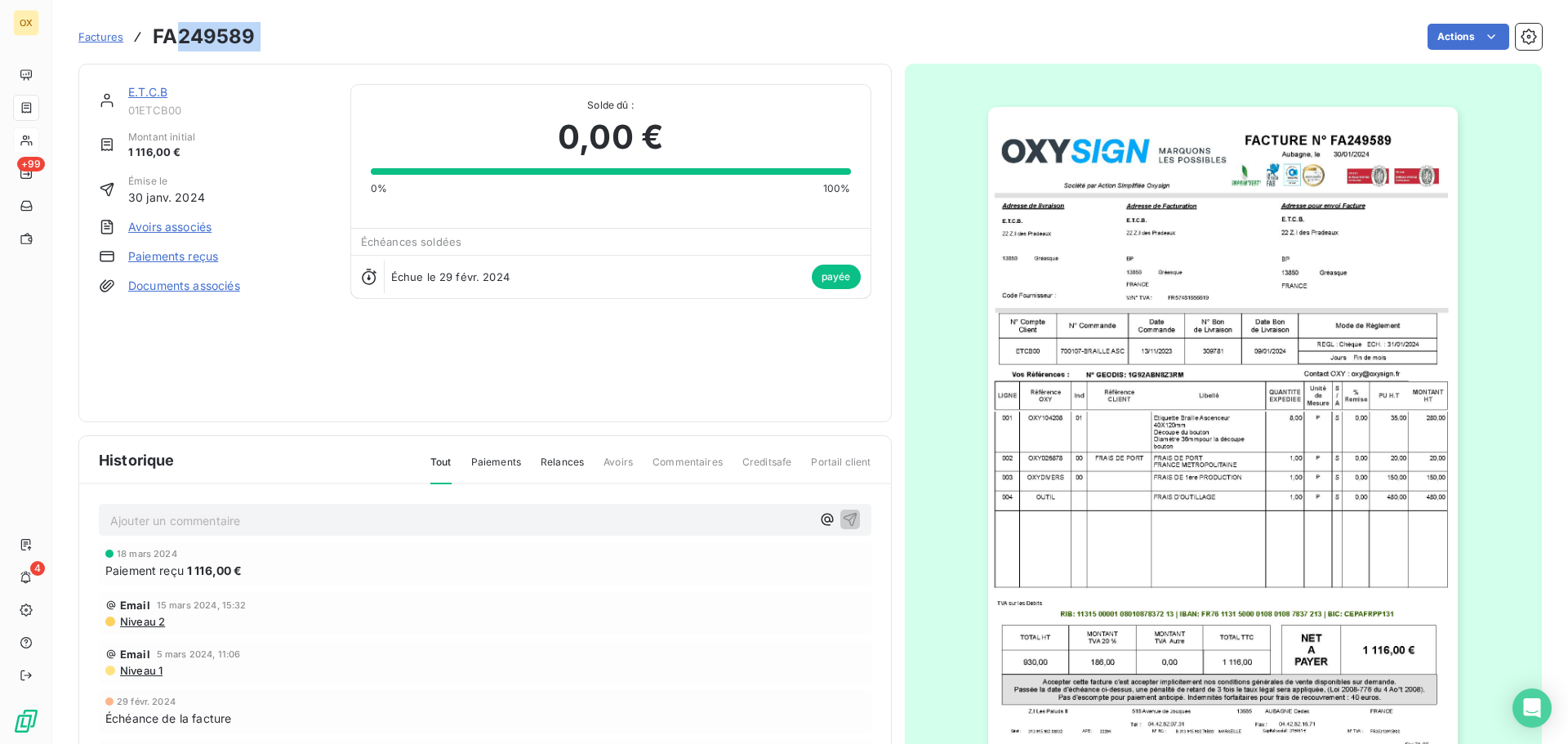
drag, startPoint x: 269, startPoint y: 32, endPoint x: 181, endPoint y: 31, distance: 88.0
click at [181, 31] on div "Factures FA249589 Actions" at bounding box center [810, 36] width 1463 height 35
copy section "249589 Actions"
click at [156, 94] on link "E.T.C.B" at bounding box center [148, 92] width 39 height 13
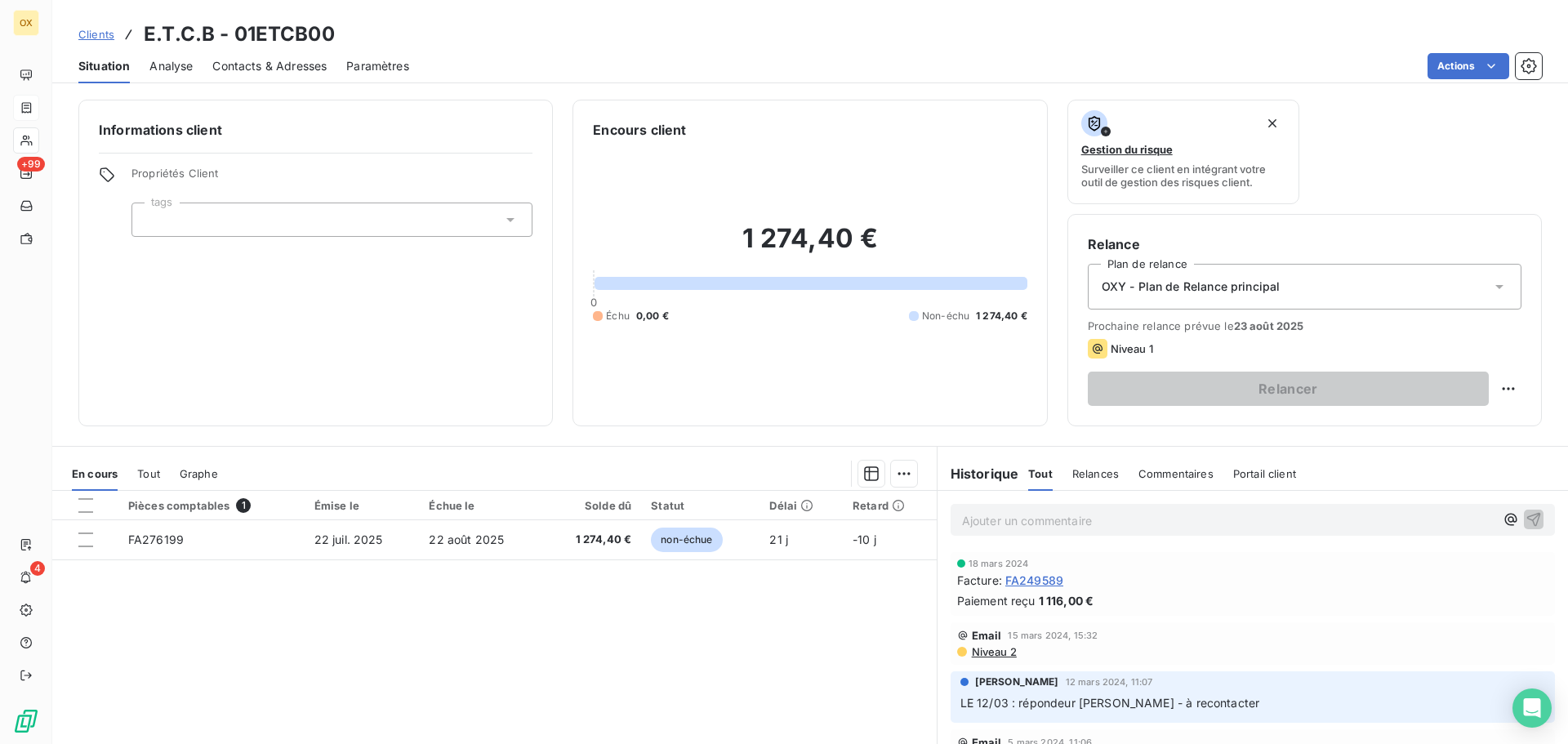
scroll to position [81, 0]
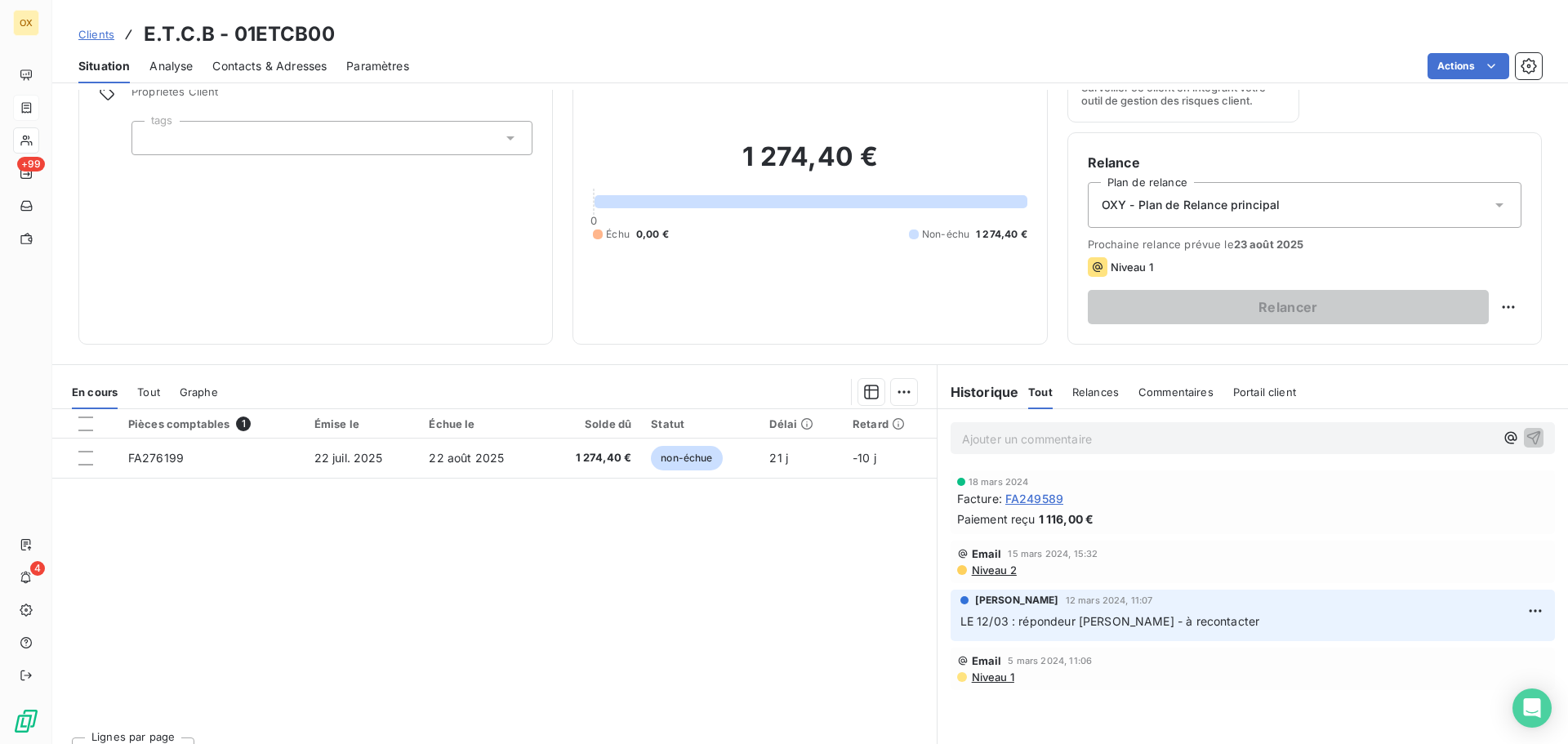
click at [1053, 498] on span "FA249589" at bounding box center [1034, 499] width 58 height 17
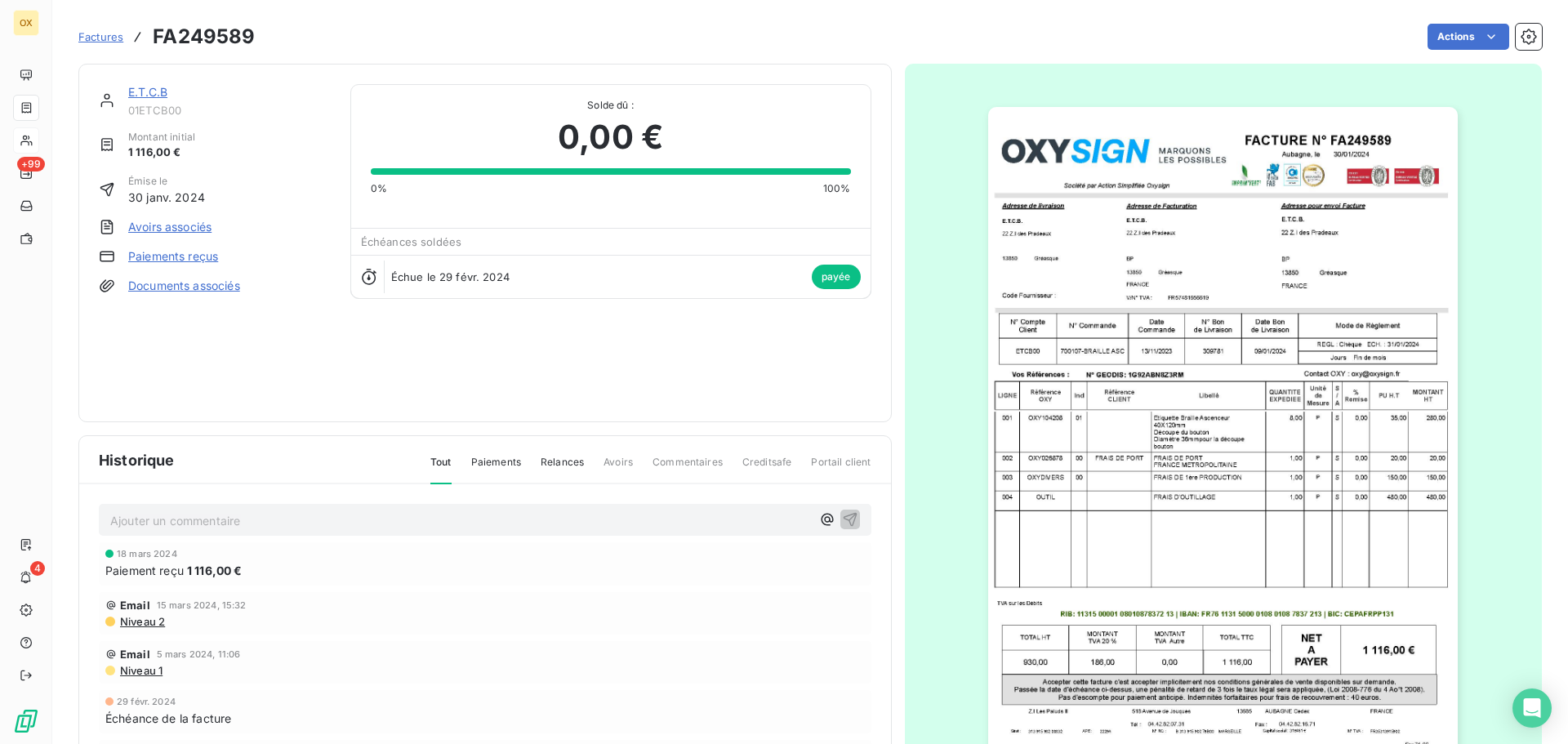
click at [1151, 231] on img "button" at bounding box center [1223, 439] width 470 height 664
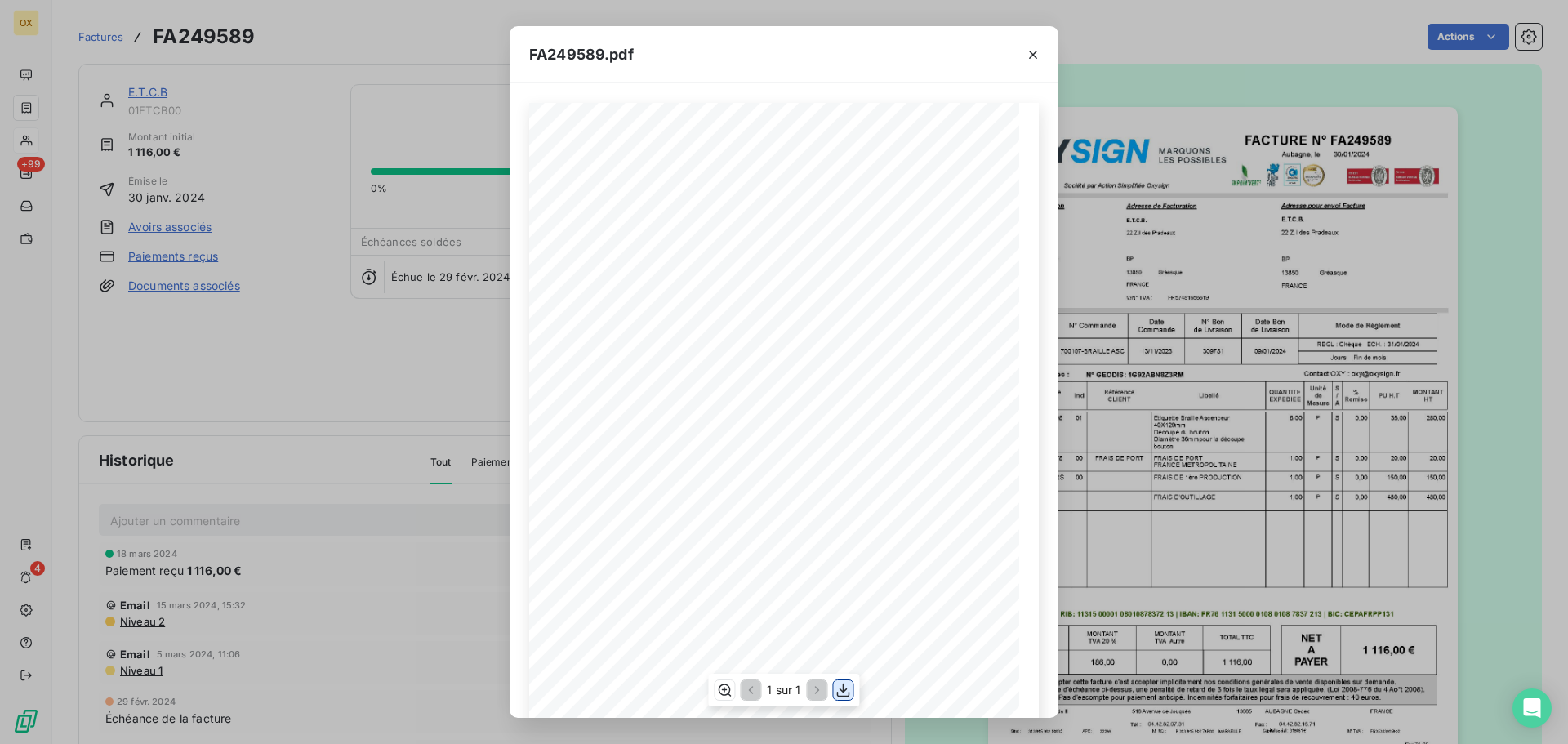
click at [845, 686] on icon "button" at bounding box center [843, 689] width 16 height 16
click at [1033, 57] on icon "button" at bounding box center [1032, 55] width 16 height 16
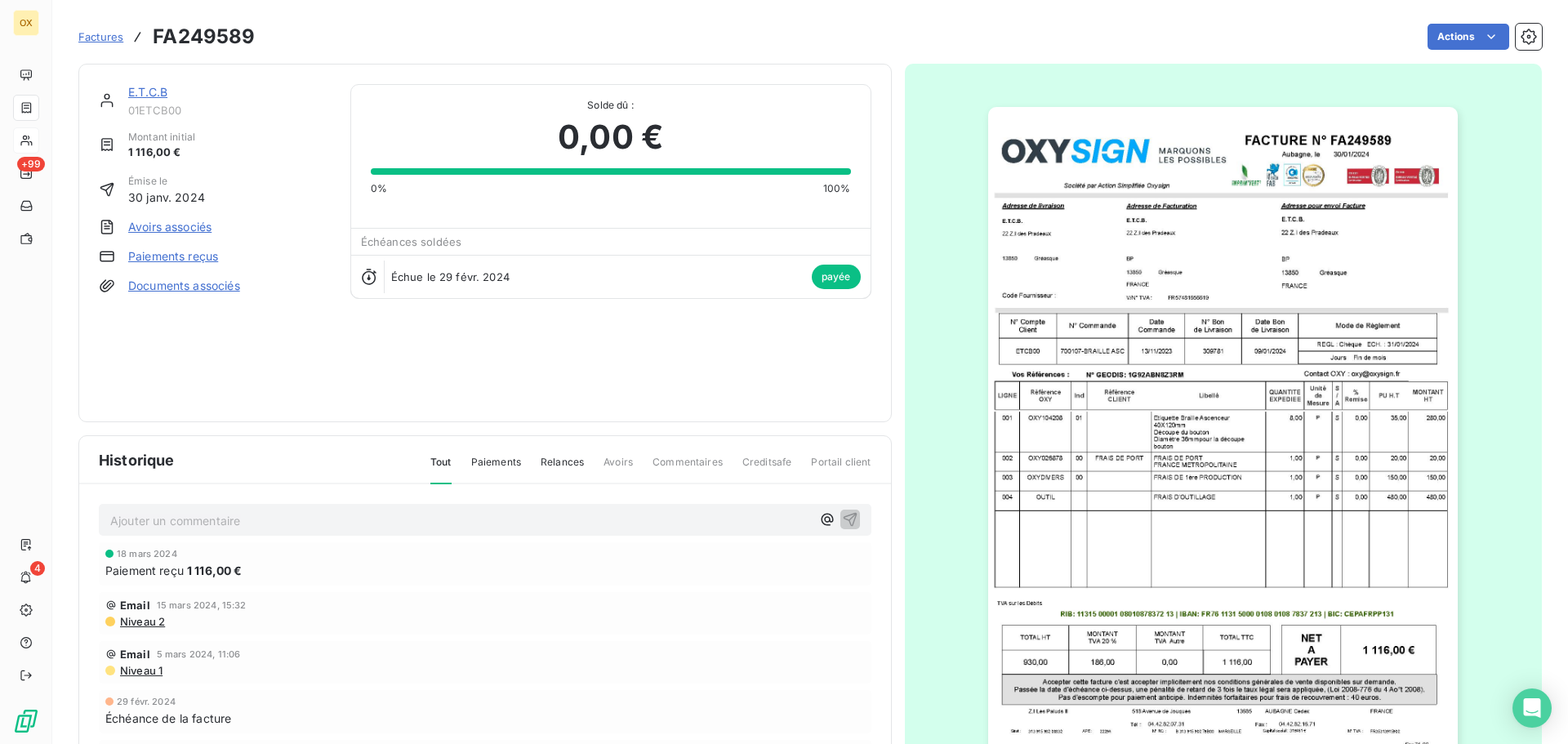
click at [1233, 206] on img "button" at bounding box center [1223, 439] width 470 height 664
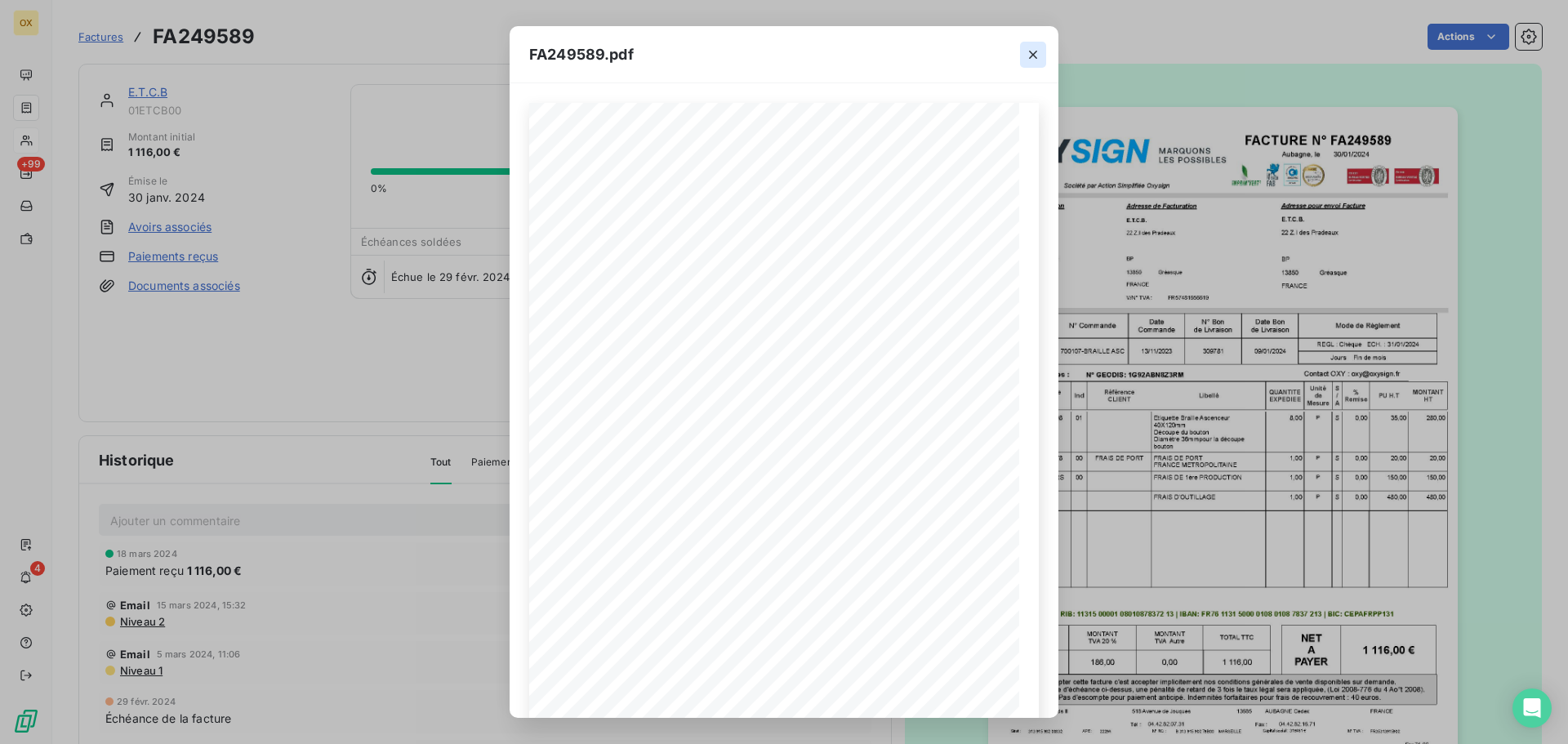
click at [1030, 57] on icon "button" at bounding box center [1033, 55] width 9 height 9
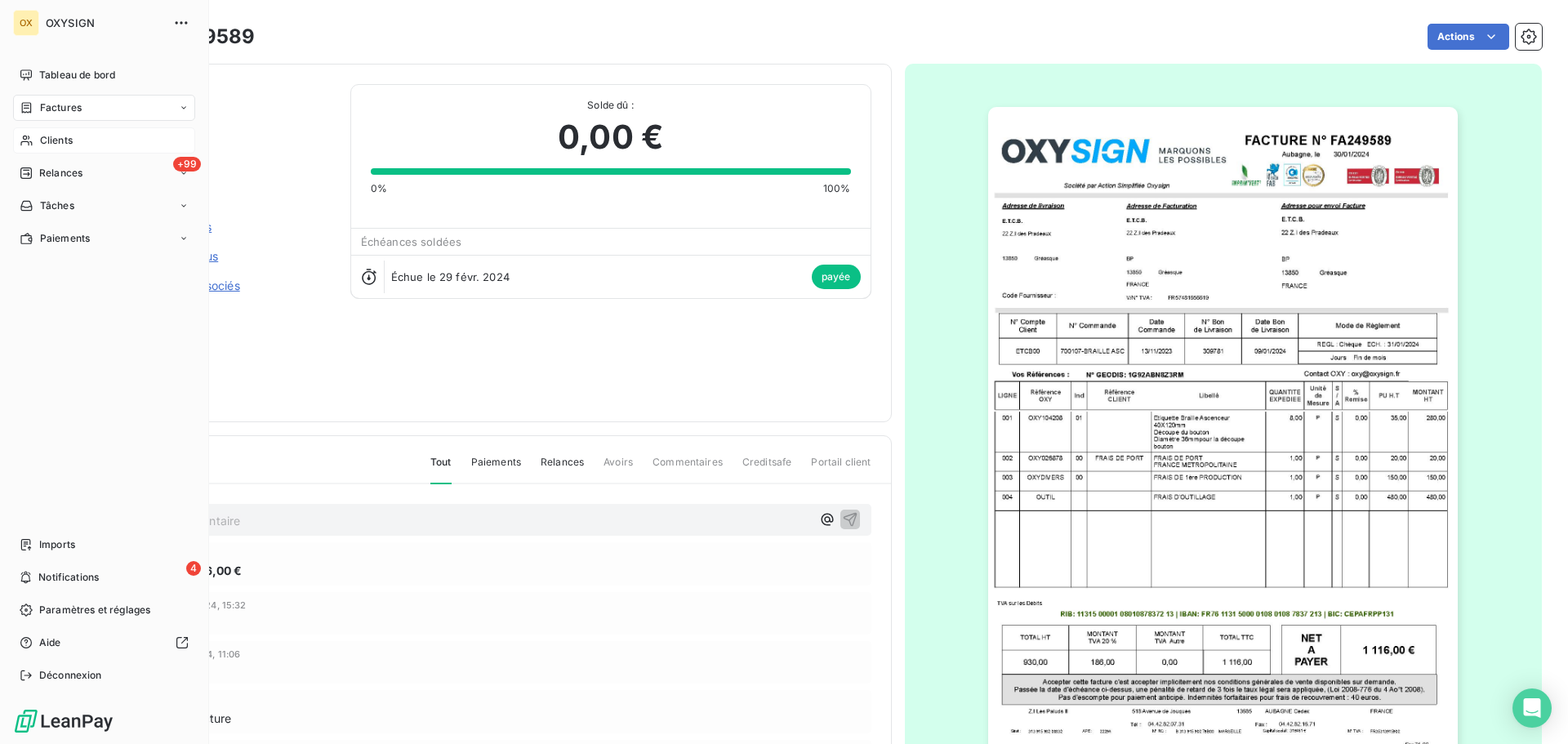
click at [62, 138] on span "Clients" at bounding box center [57, 140] width 33 height 14
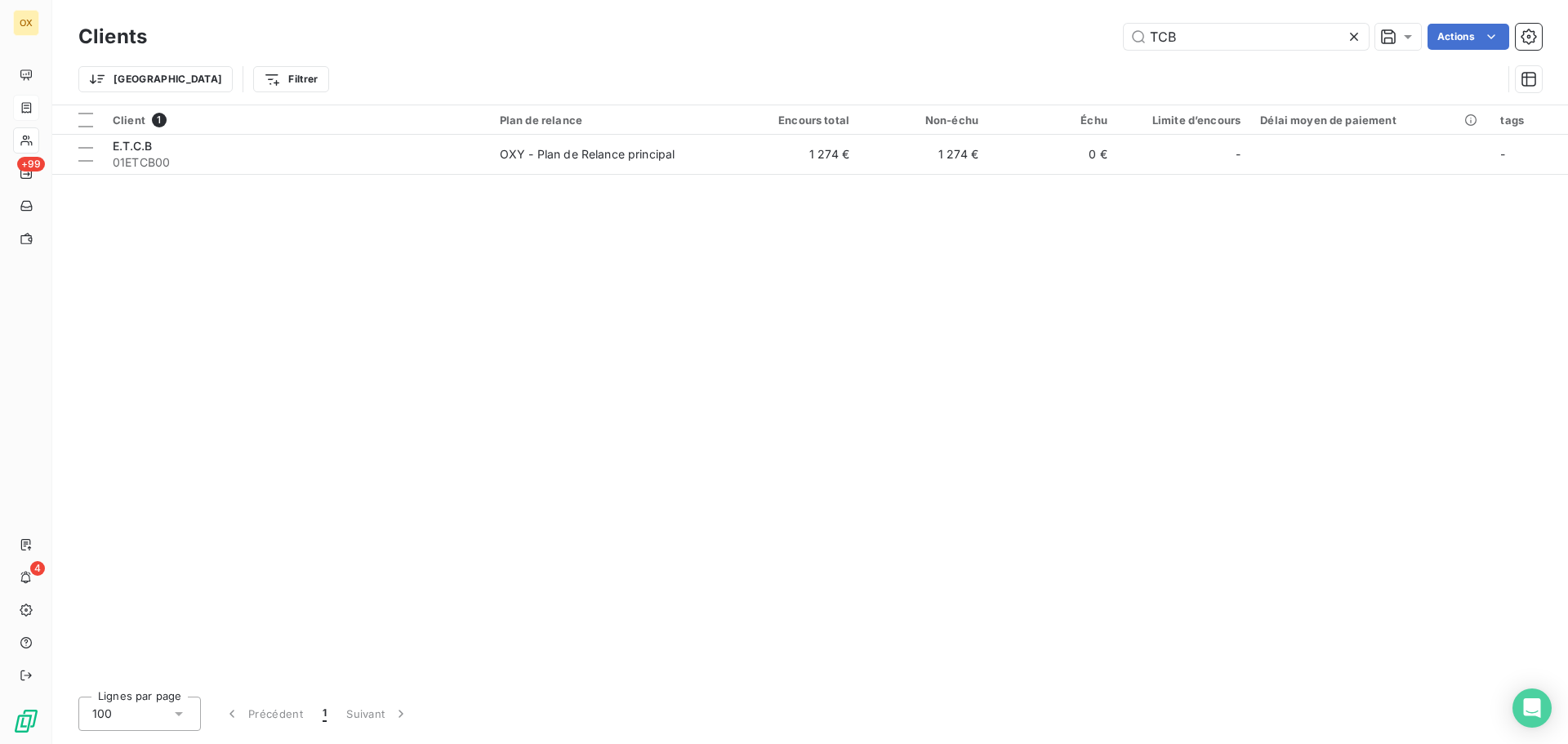
drag, startPoint x: 1222, startPoint y: 37, endPoint x: 1058, endPoint y: 50, distance: 164.5
click at [1058, 50] on div "Clients TCB Actions" at bounding box center [810, 36] width 1463 height 35
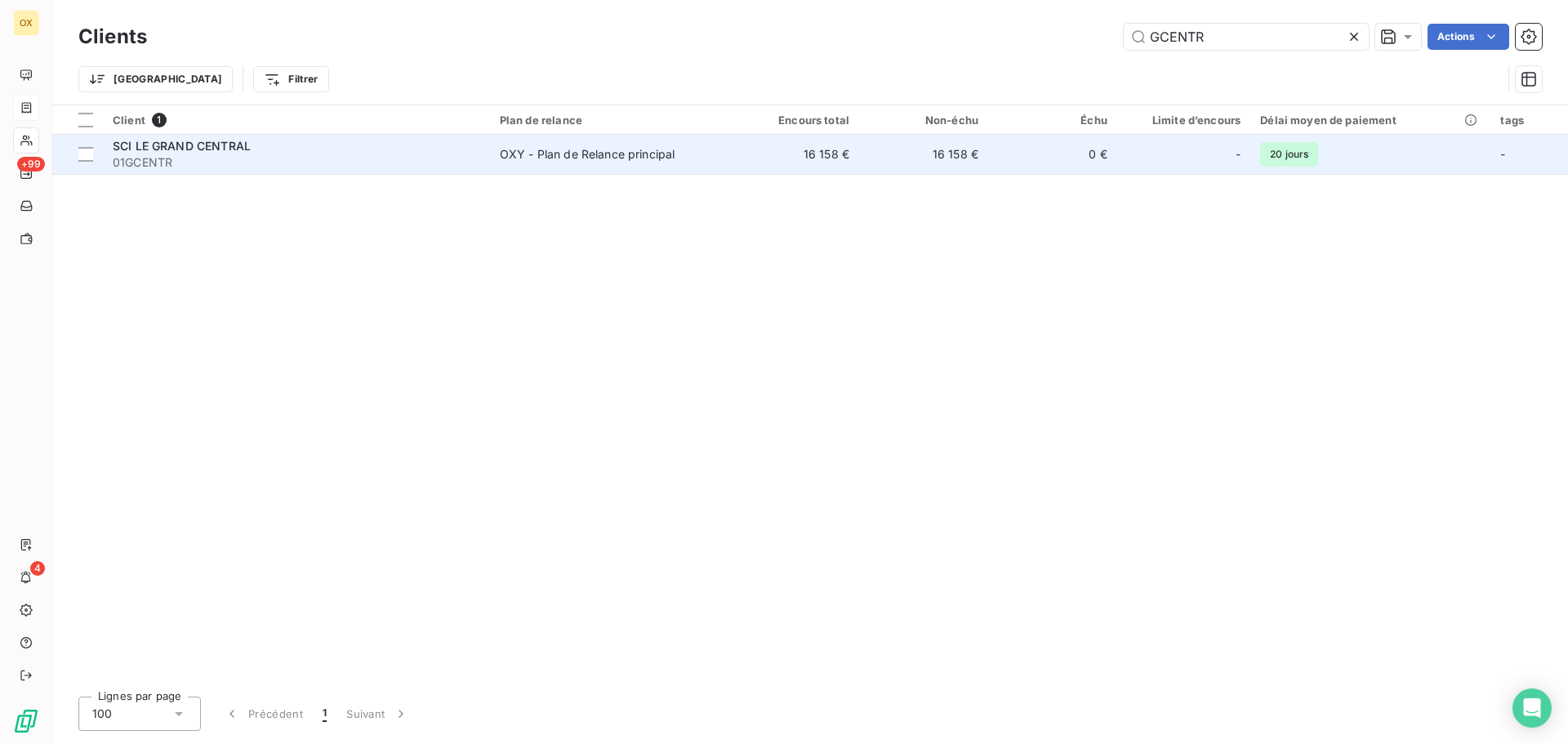
type input "GCENTR"
click at [243, 152] on div "SCI LE GRAND CENTRAL" at bounding box center [295, 146] width 367 height 16
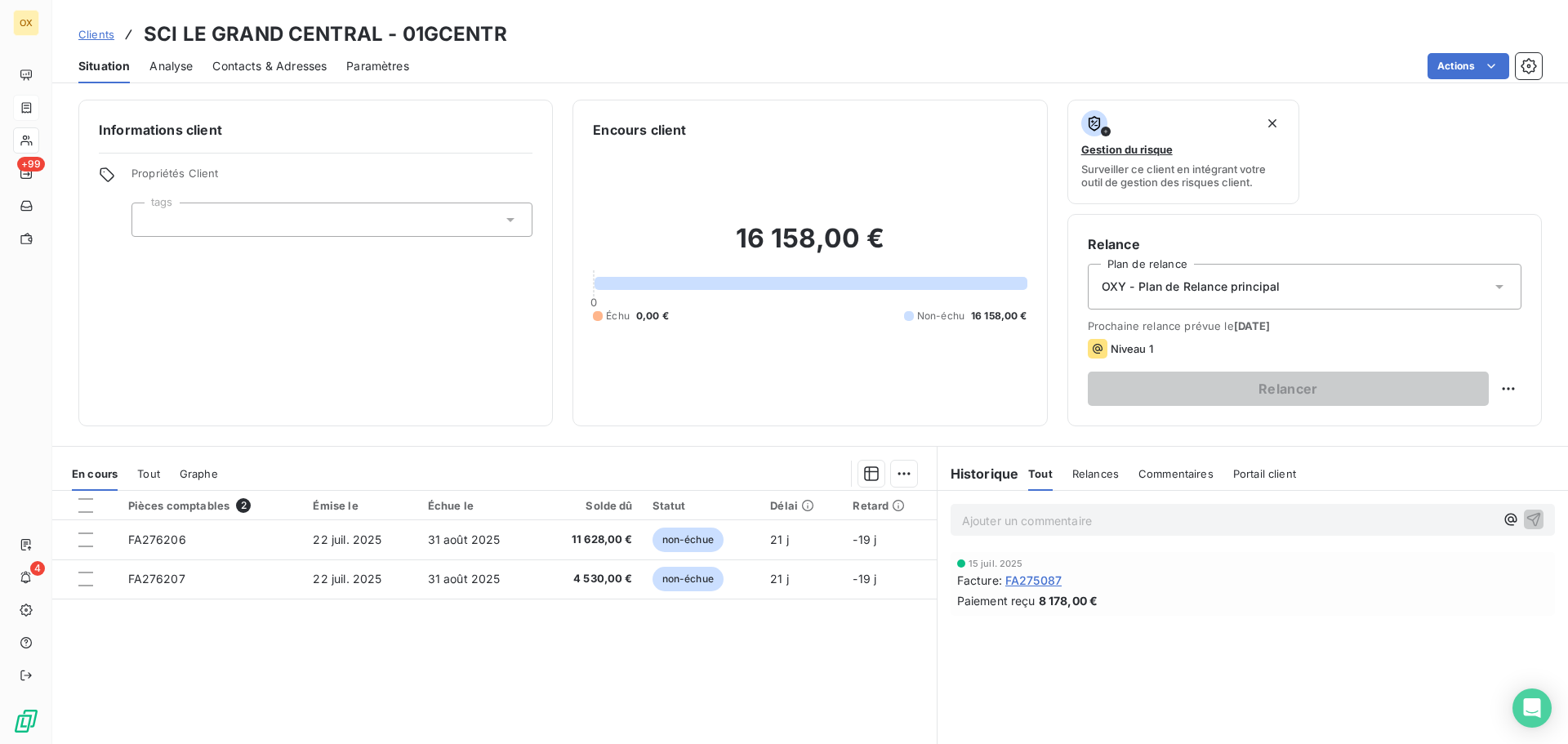
click at [1039, 579] on span "FA275087" at bounding box center [1033, 580] width 57 height 17
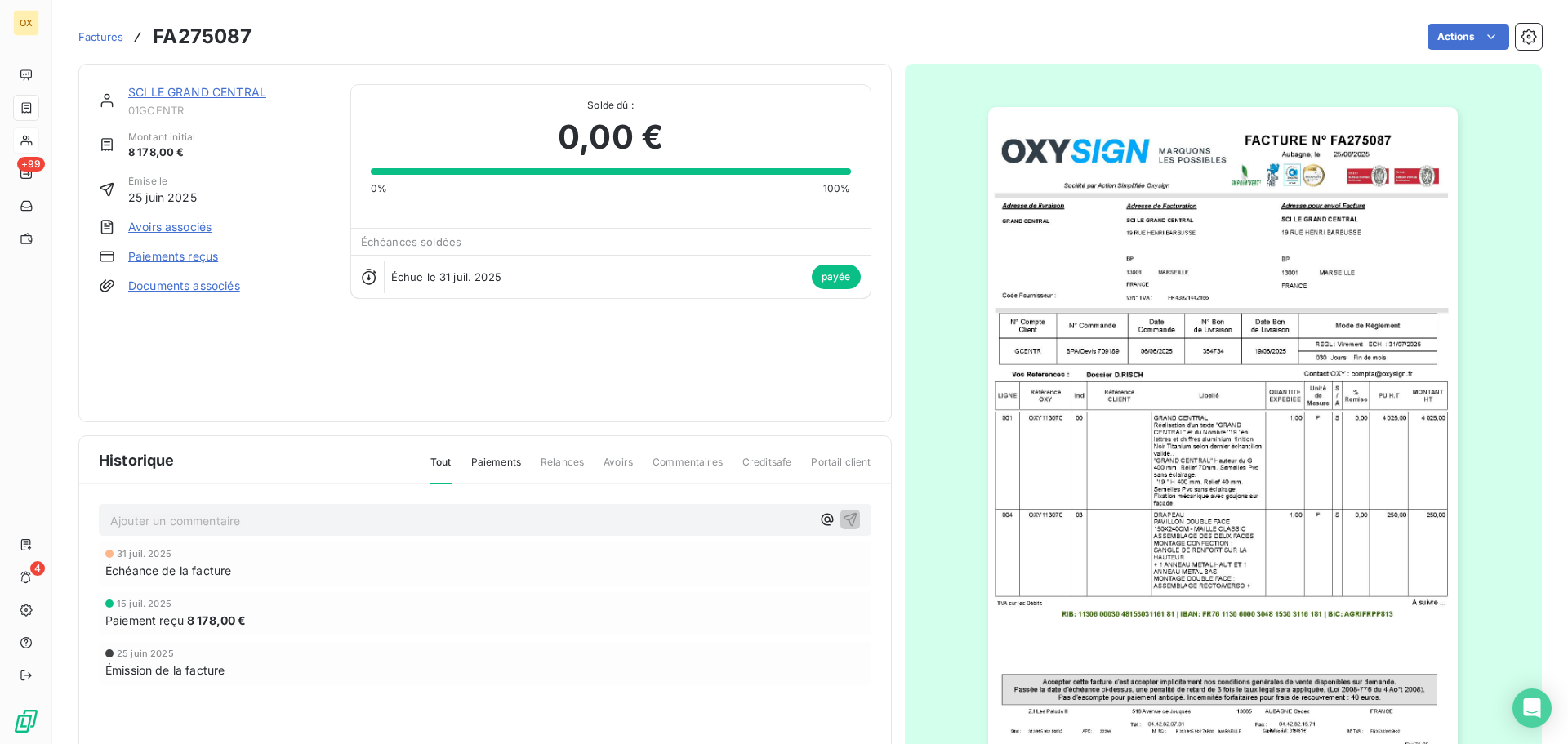
click at [1166, 402] on img "button" at bounding box center [1223, 439] width 470 height 664
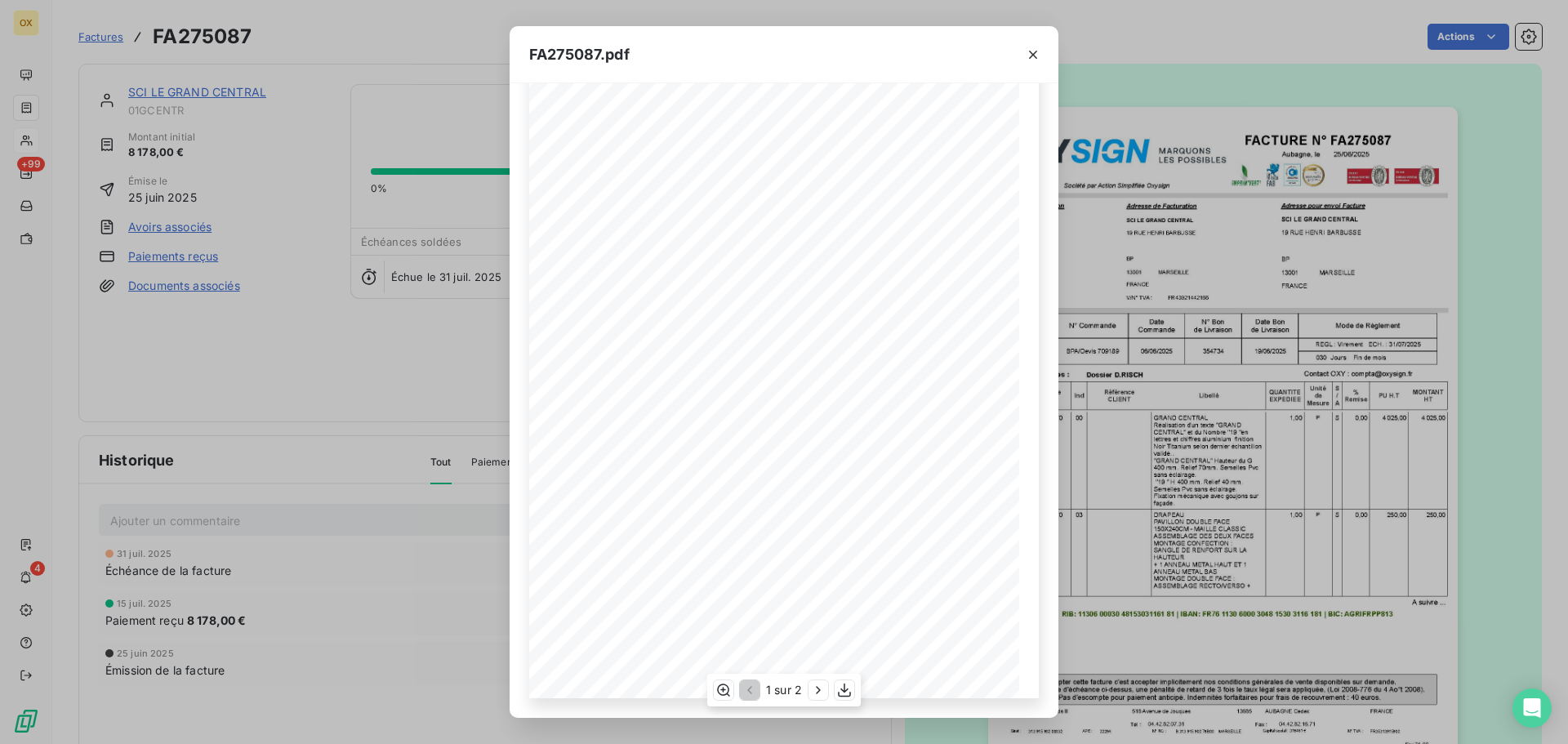
scroll to position [15, 0]
click at [1037, 52] on icon "button" at bounding box center [1032, 55] width 16 height 16
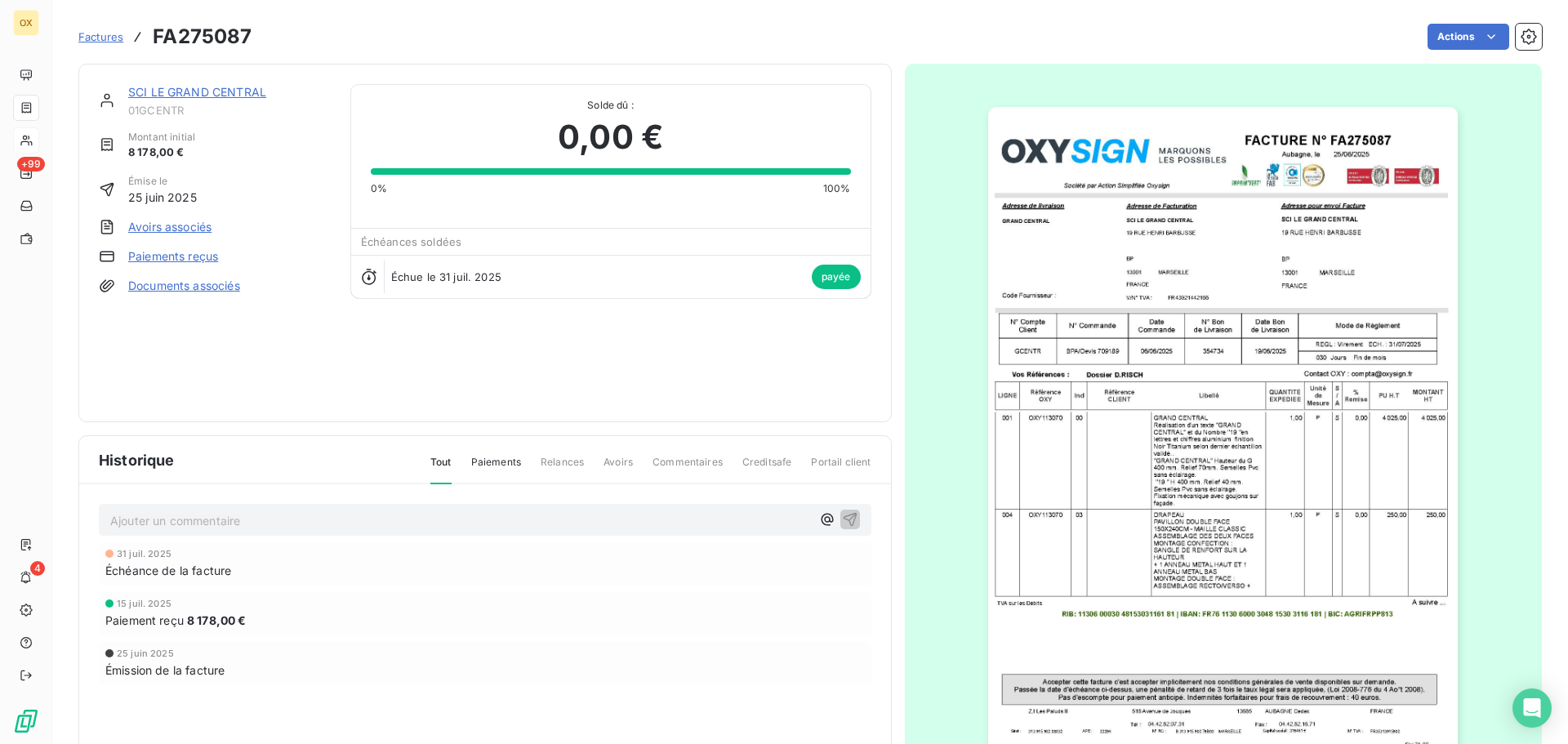
click at [187, 91] on link "SCI LE GRAND CENTRAL" at bounding box center [198, 92] width 138 height 13
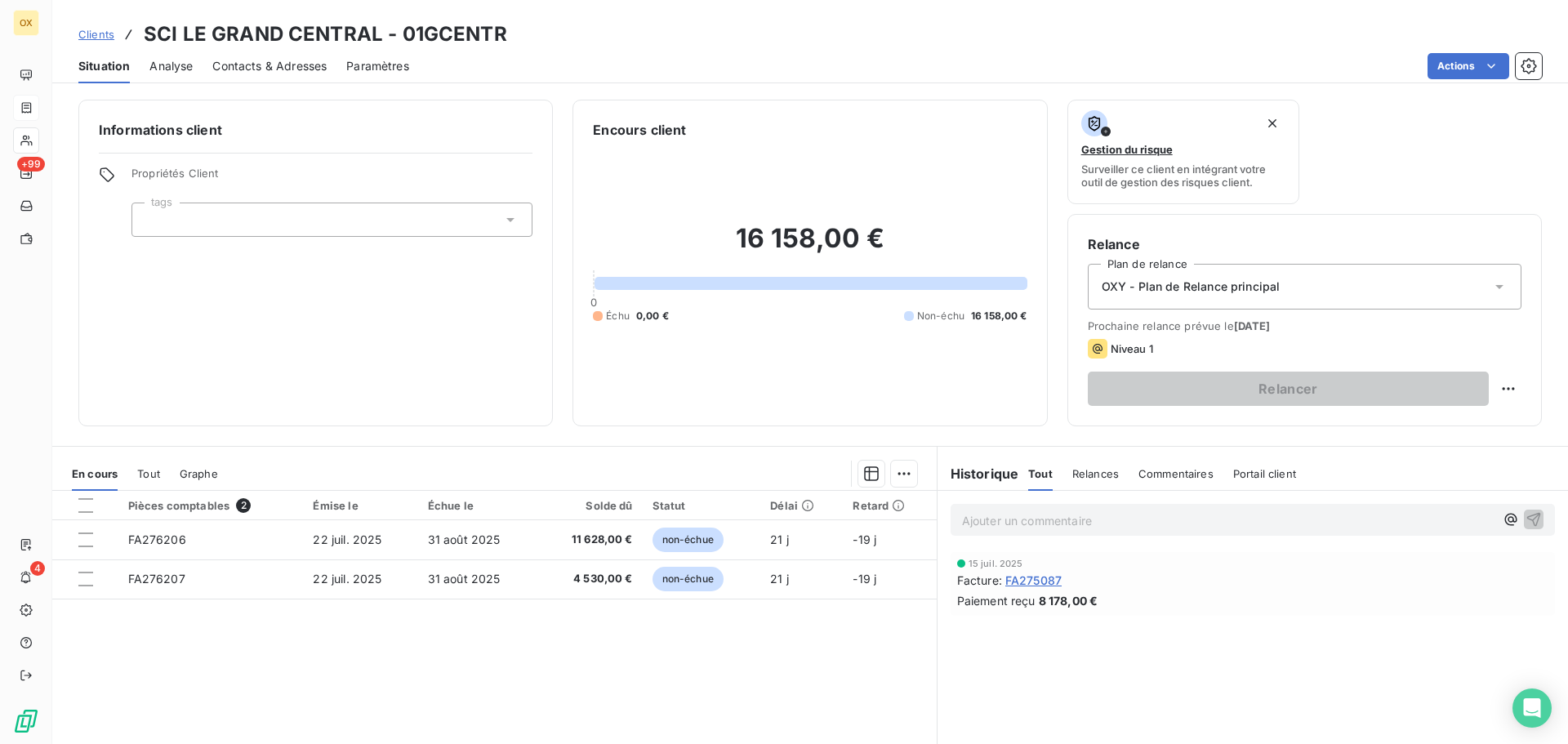
click at [1038, 582] on span "FA275087" at bounding box center [1033, 580] width 57 height 17
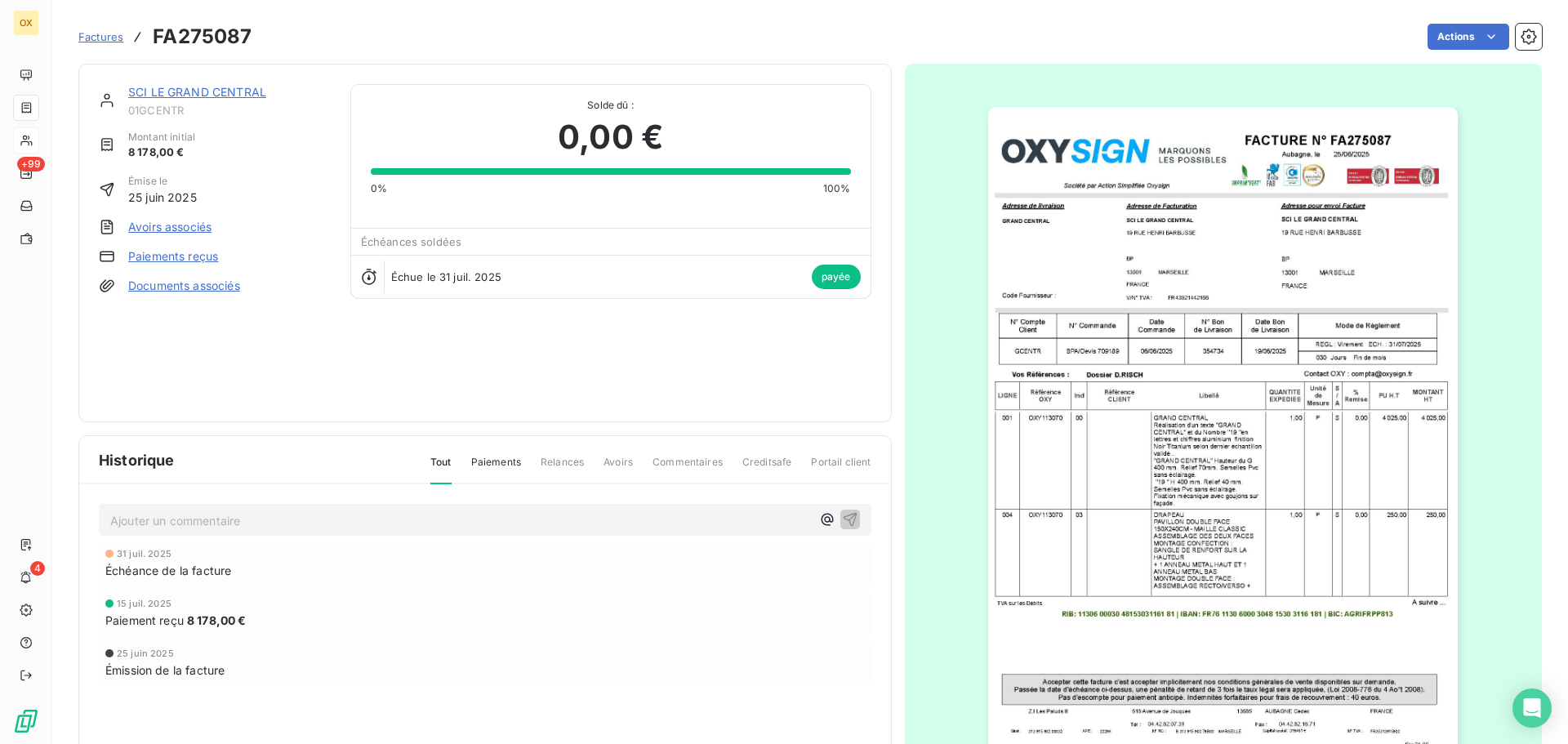
click at [1156, 530] on img "button" at bounding box center [1223, 439] width 470 height 664
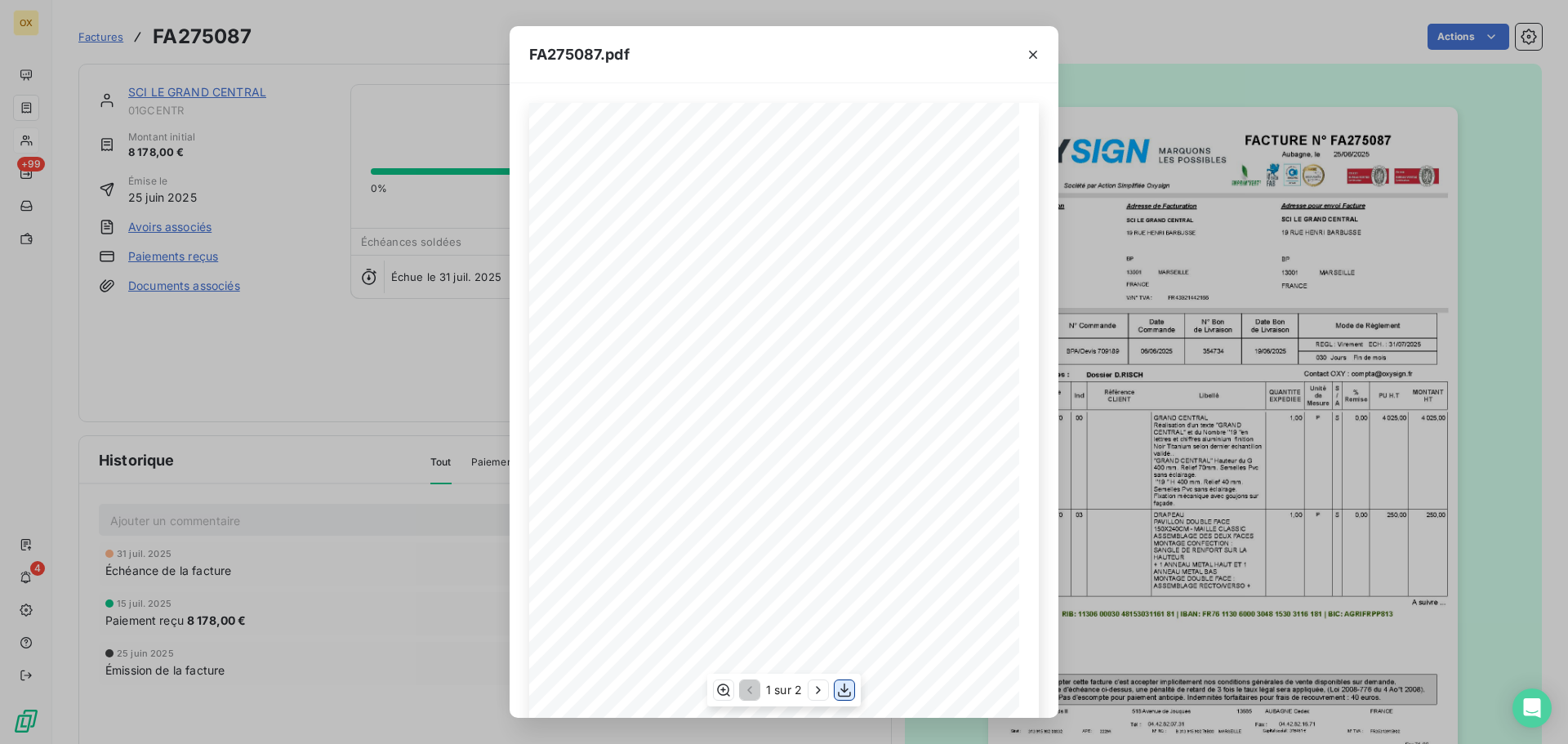
click at [846, 686] on icon "button" at bounding box center [844, 689] width 16 height 16
drag, startPoint x: 1030, startPoint y: 55, endPoint x: 1525, endPoint y: 112, distance: 498.3
click at [1030, 54] on icon "button" at bounding box center [1032, 55] width 16 height 16
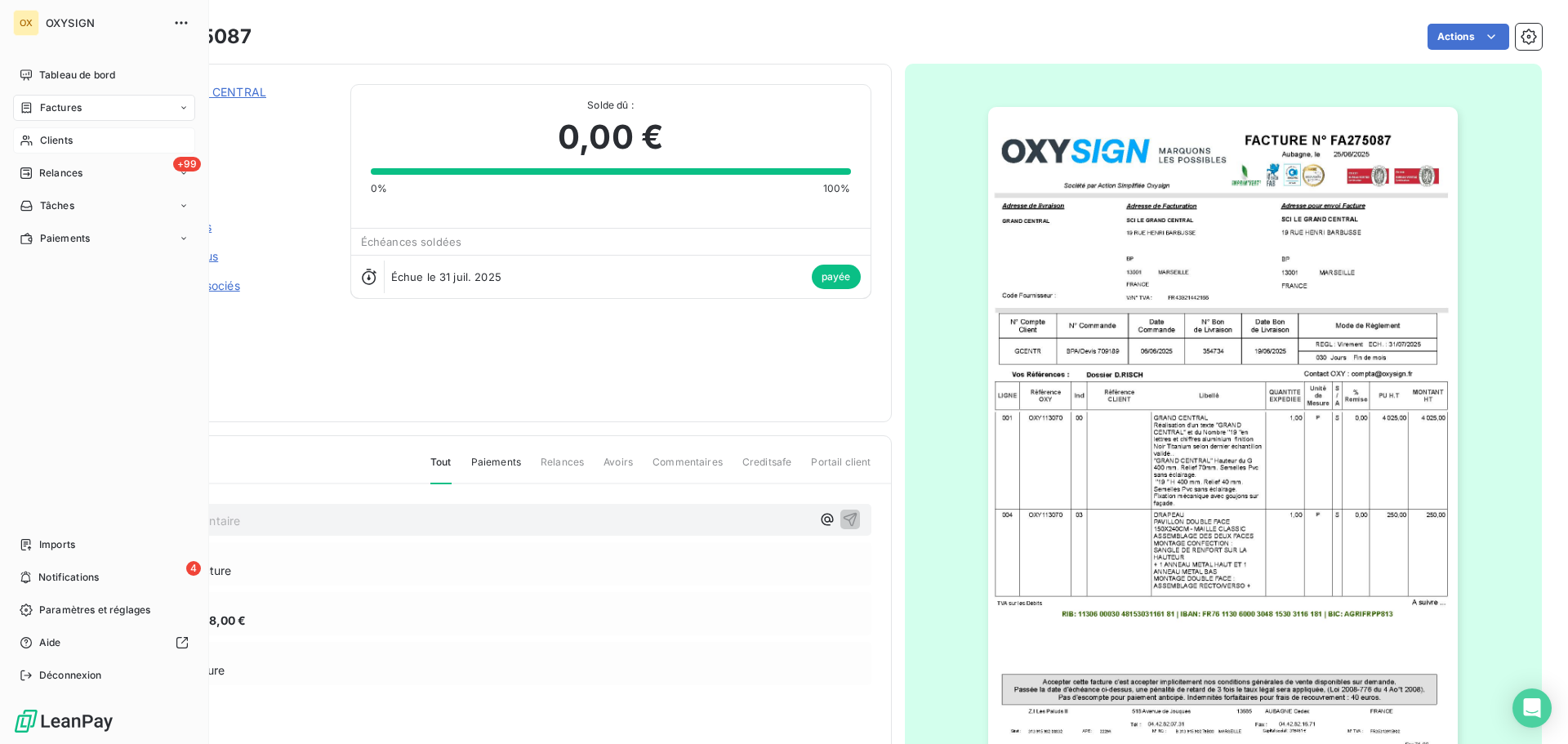
click at [46, 107] on span "Factures" at bounding box center [60, 107] width 41 height 14
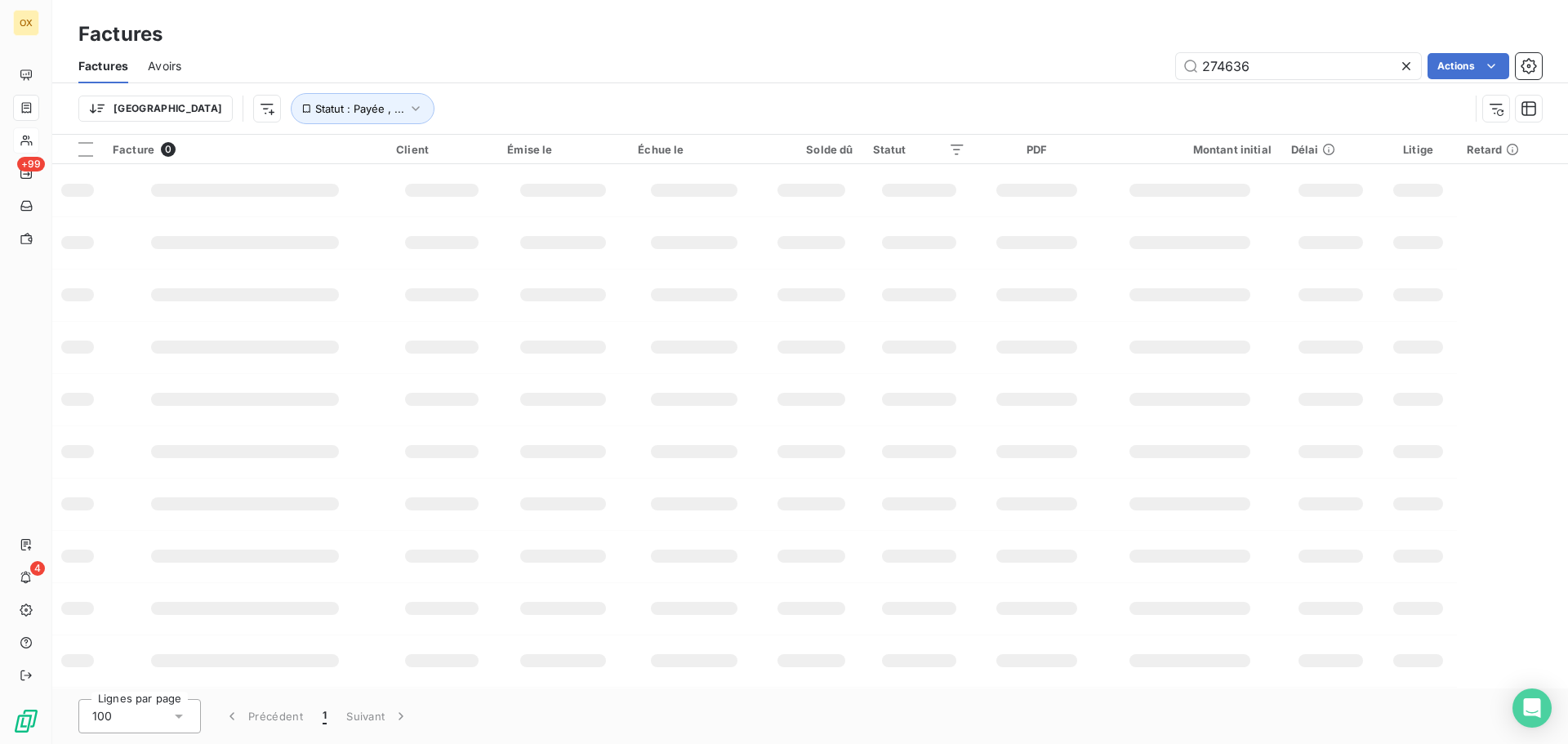
drag, startPoint x: 1282, startPoint y: 55, endPoint x: 1170, endPoint y: 50, distance: 112.1
click at [1170, 50] on div "Factures Avoirs 274636 Actions" at bounding box center [809, 66] width 1515 height 35
type input "_2_7_5_2_0_4"
drag, startPoint x: 1305, startPoint y: 66, endPoint x: 1161, endPoint y: 58, distance: 144.2
click at [1161, 58] on div "_2_7_5_2_0_4 Actions" at bounding box center [871, 65] width 1341 height 26
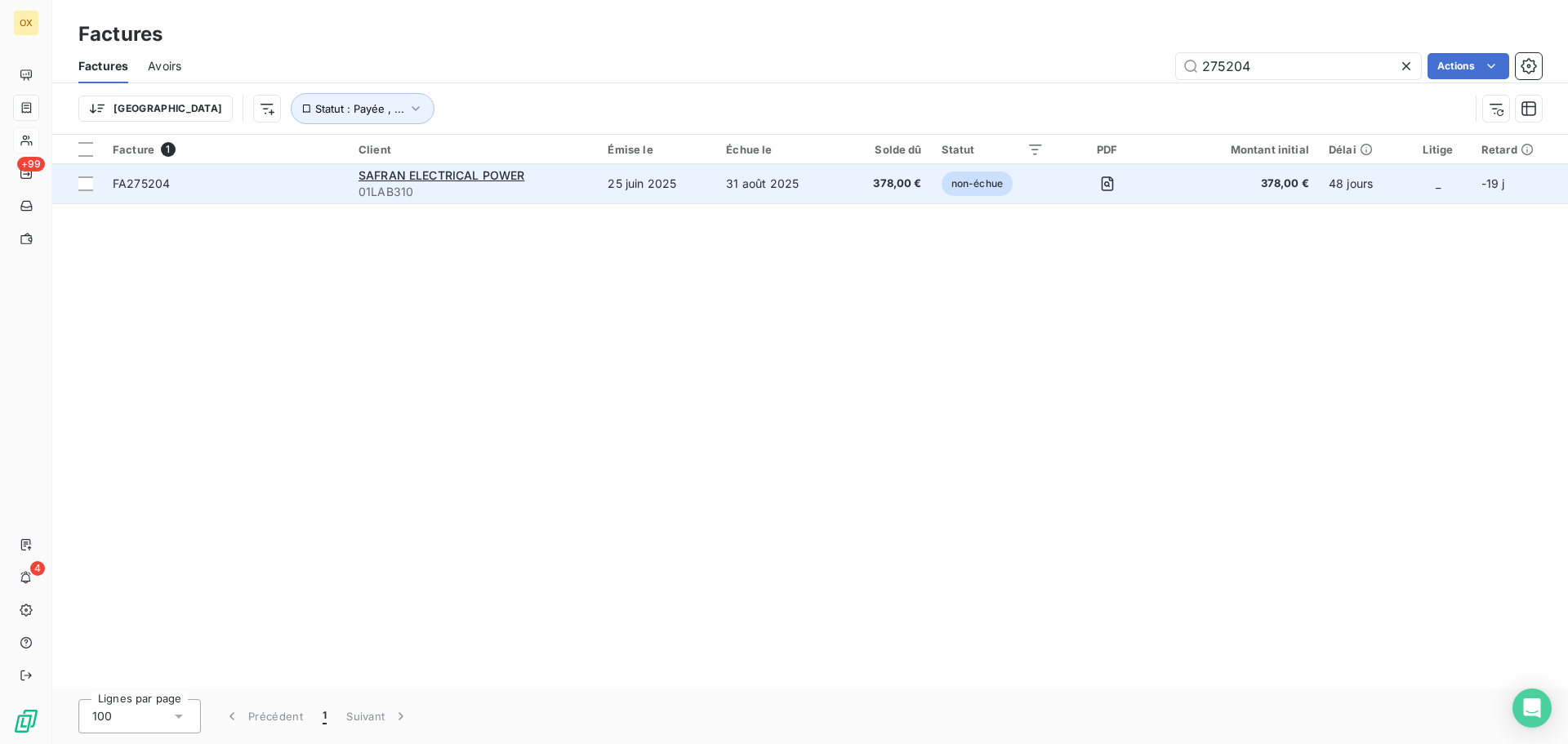
type input "275204"
click at [200, 178] on span "FA275204" at bounding box center [225, 183] width 226 height 16
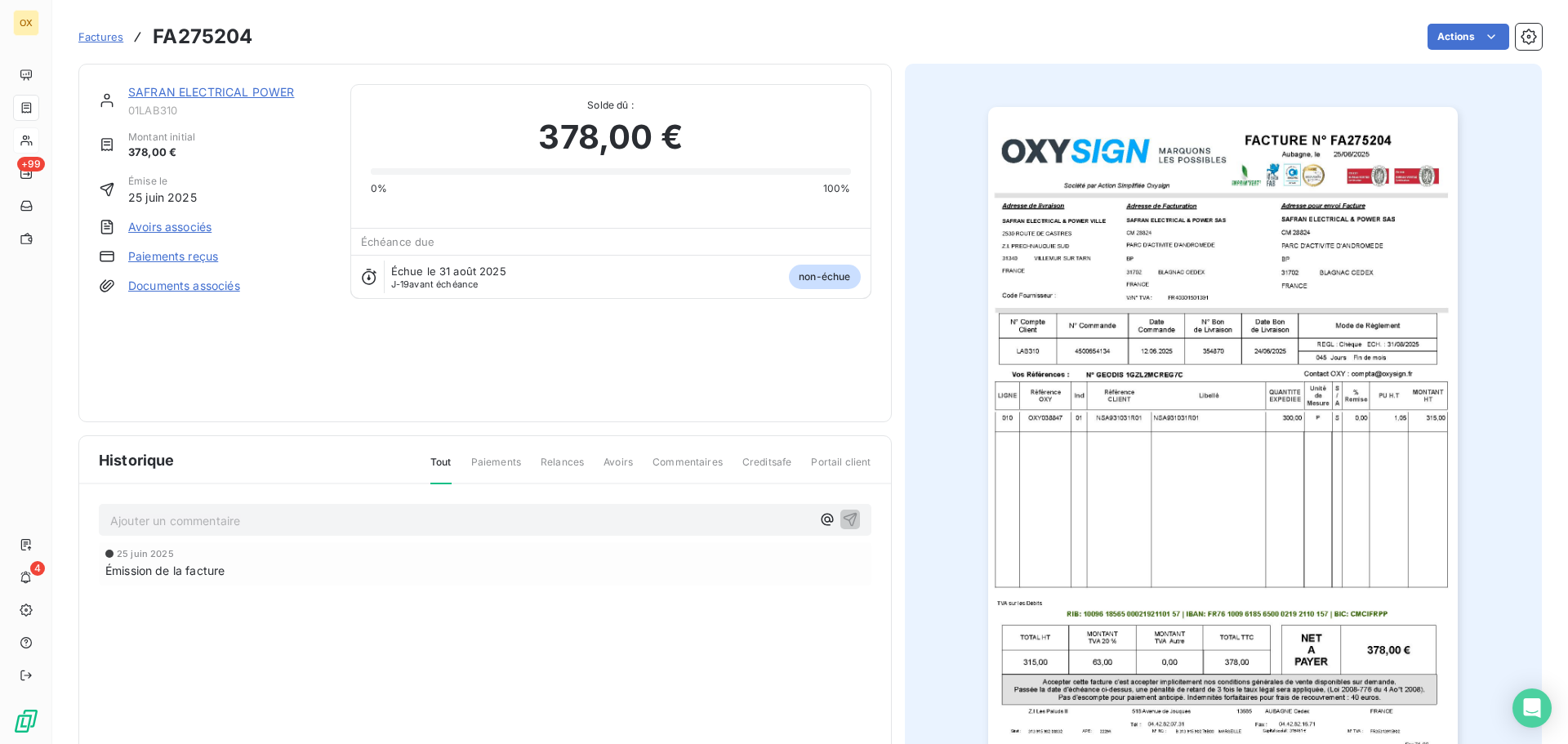
click at [250, 89] on link "SAFRAN ELECTRICAL POWER" at bounding box center [211, 92] width 166 height 13
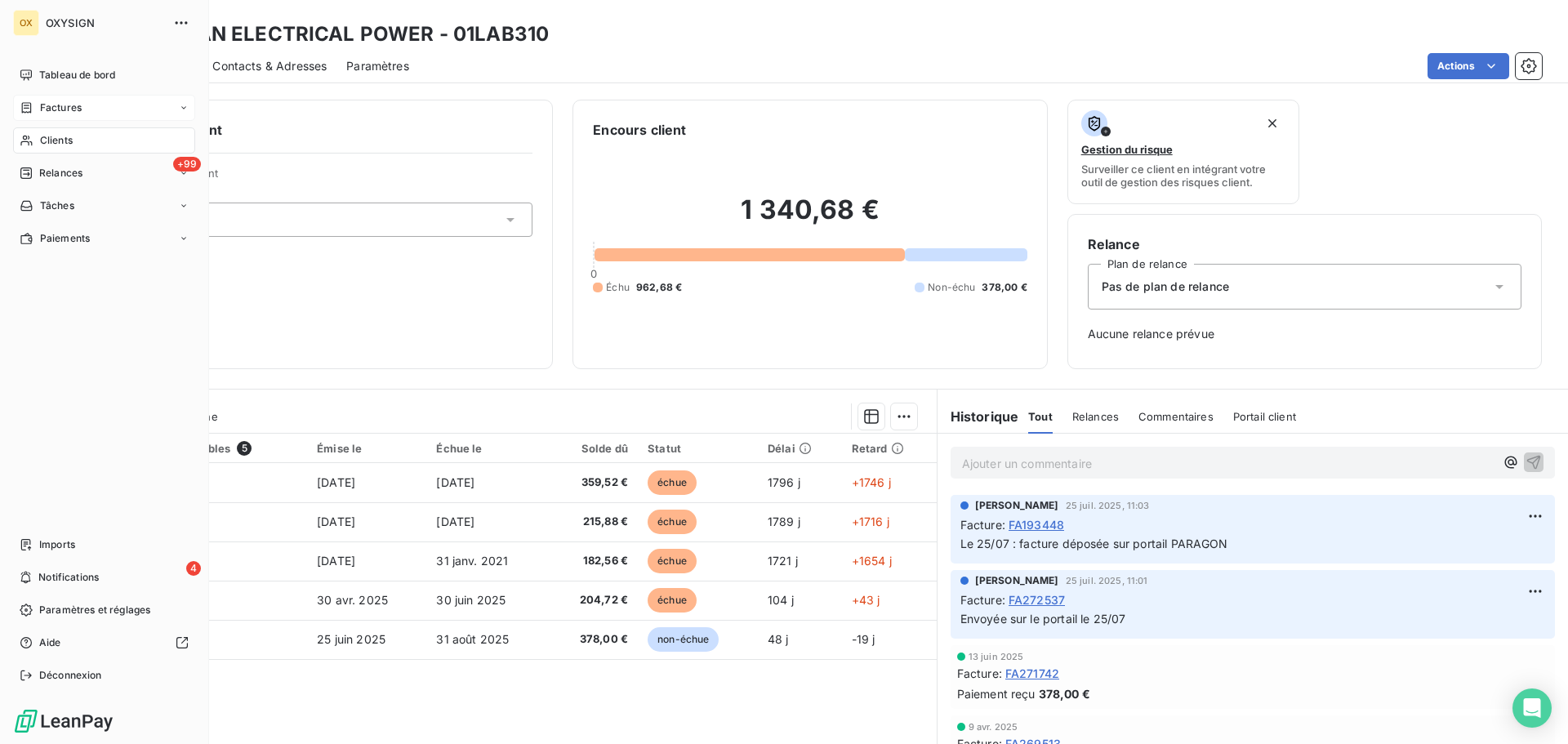
click at [37, 106] on div "Factures" at bounding box center [50, 107] width 62 height 14
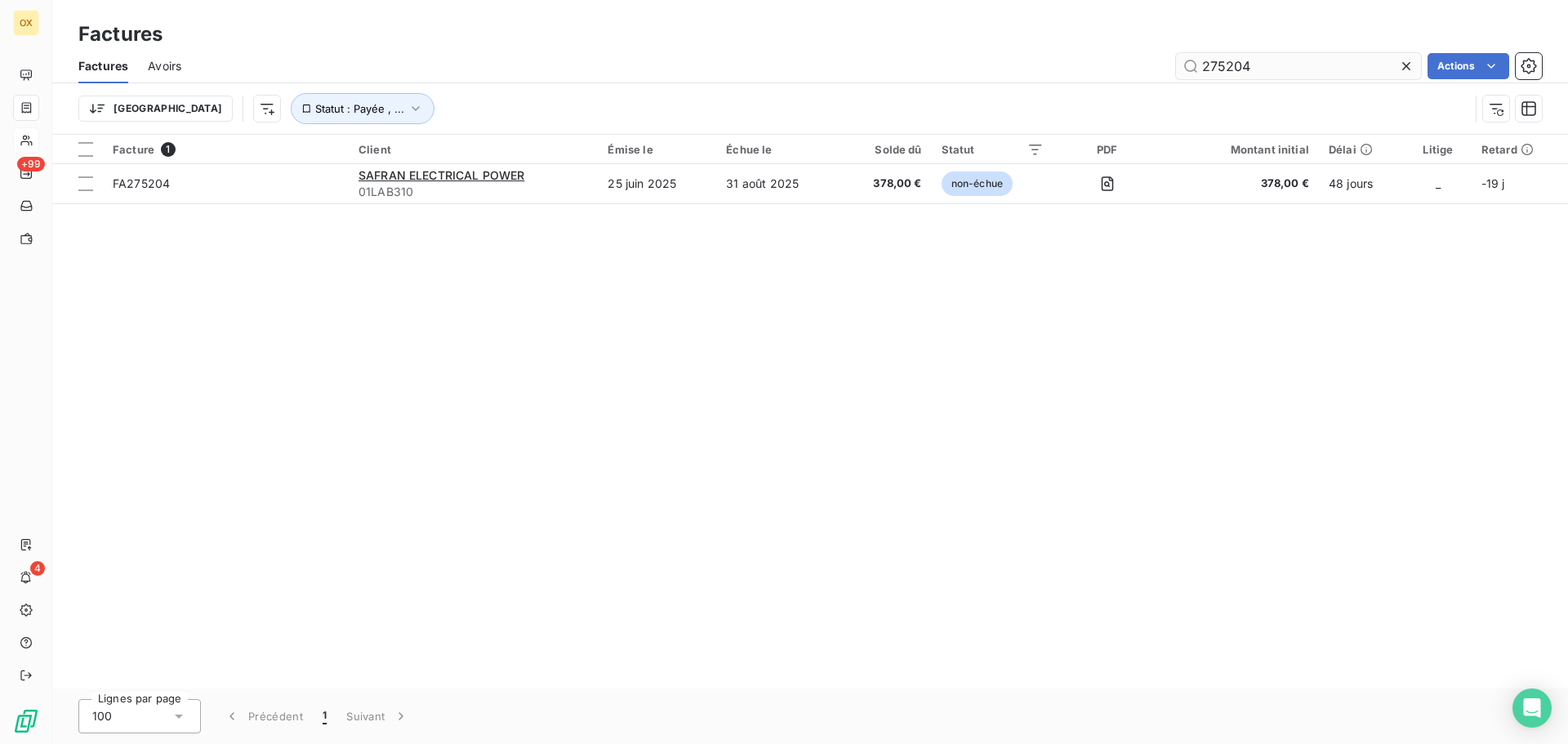
drag, startPoint x: 1264, startPoint y: 62, endPoint x: 1201, endPoint y: 58, distance: 63.1
click at [1201, 58] on input "275204" at bounding box center [1298, 65] width 245 height 26
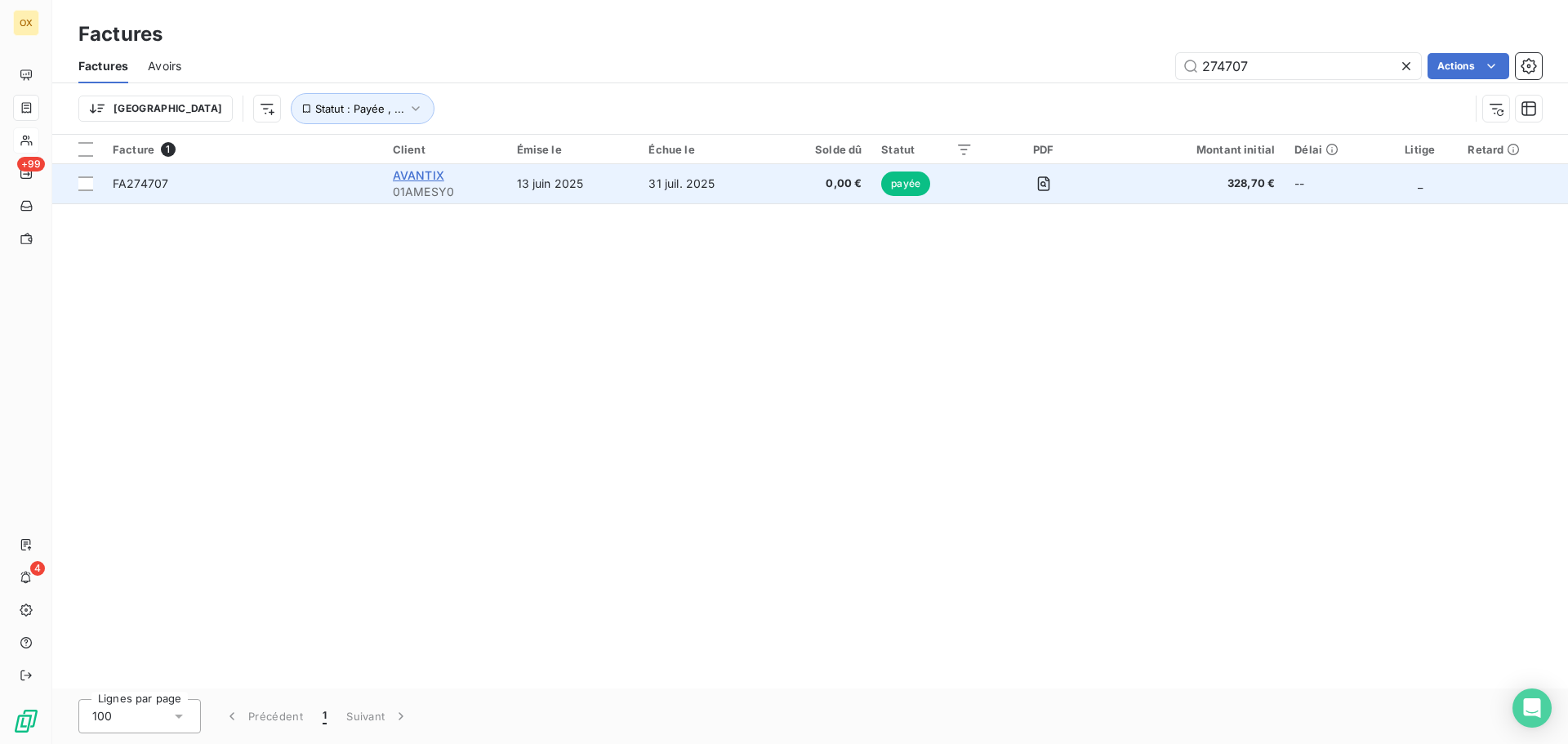
type input "274707"
click at [413, 176] on span "AVANTIX" at bounding box center [419, 174] width 52 height 13
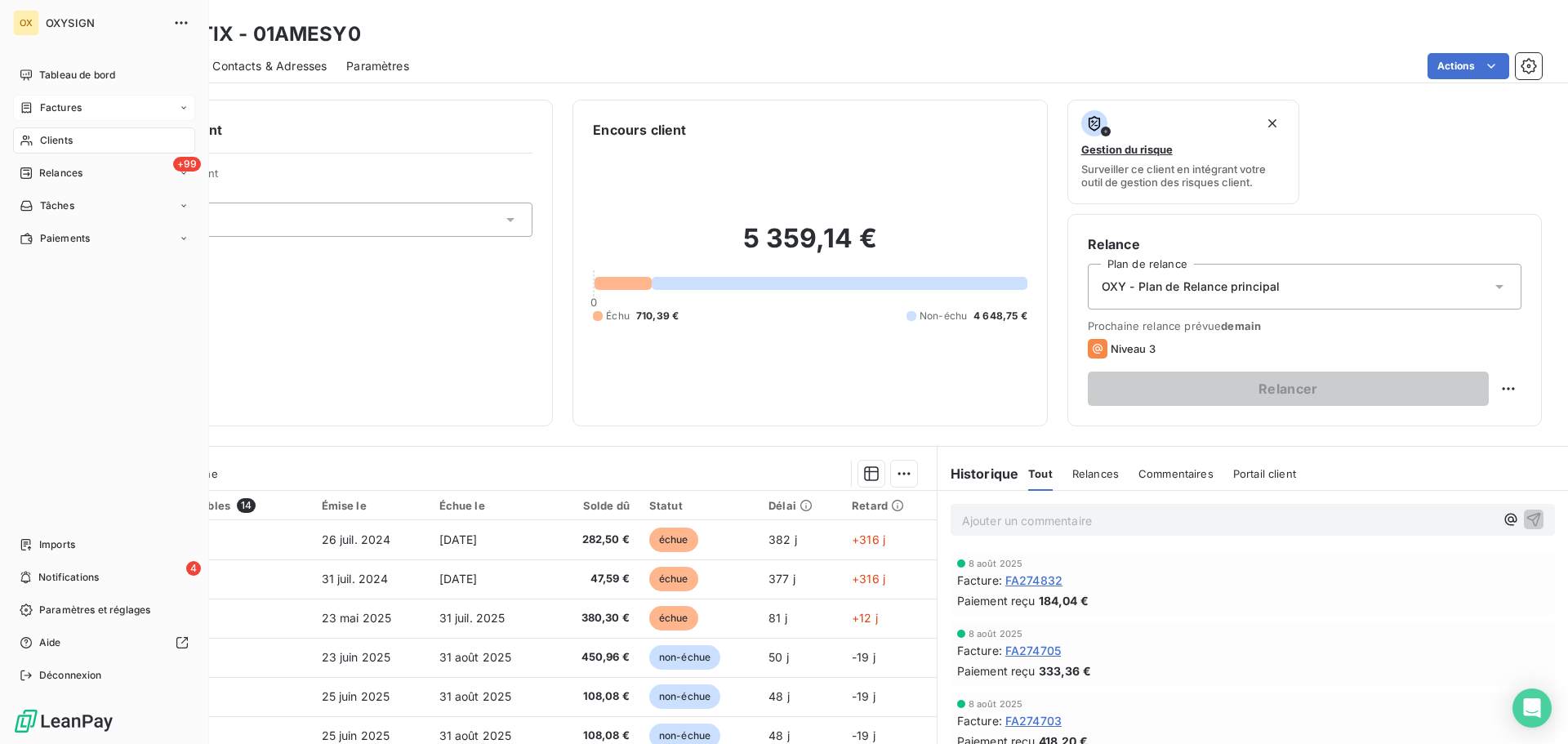
click at [79, 103] on span "Factures" at bounding box center [60, 107] width 41 height 14
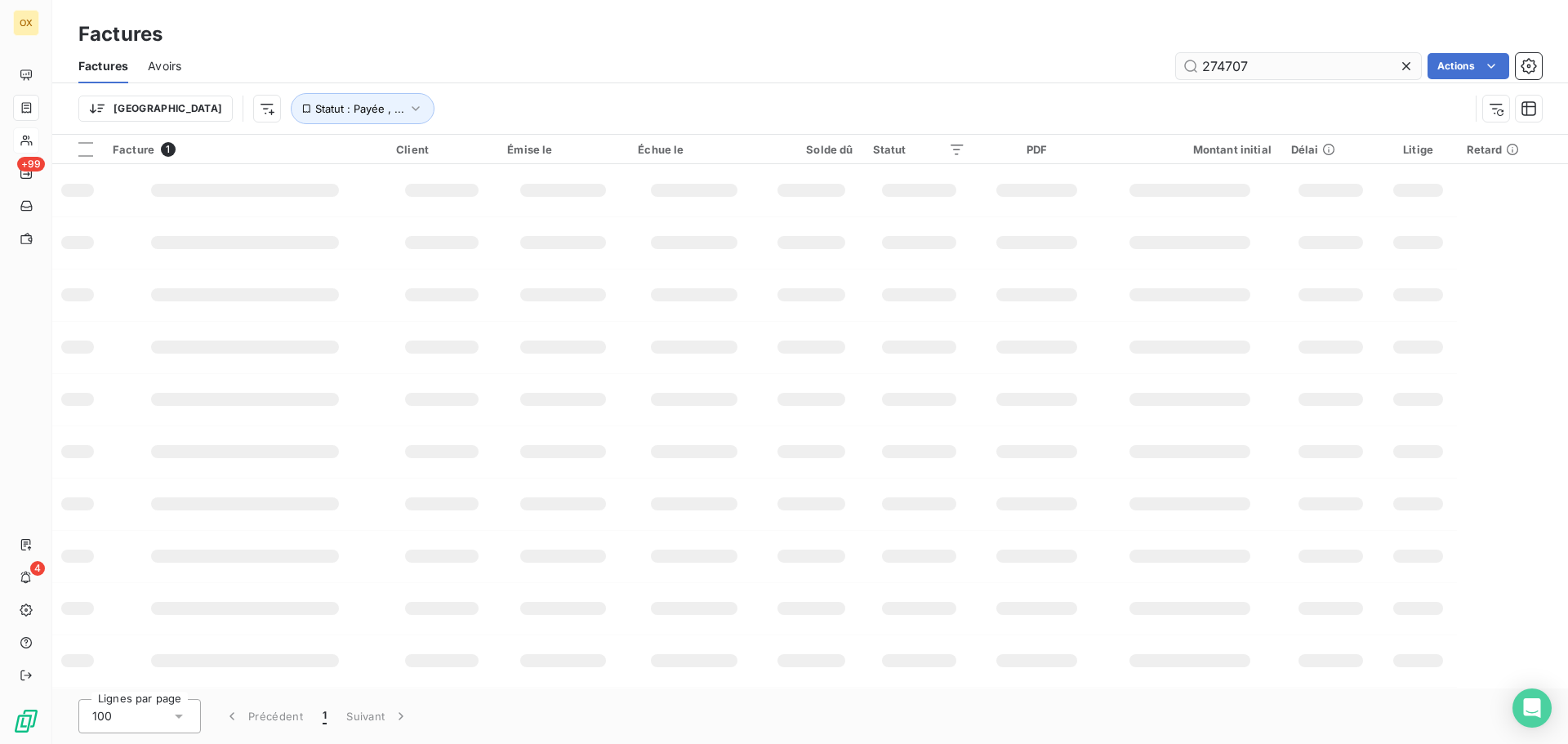
drag, startPoint x: 1291, startPoint y: 74, endPoint x: 1189, endPoint y: 74, distance: 102.0
click at [1189, 74] on input "274707" at bounding box center [1298, 65] width 245 height 26
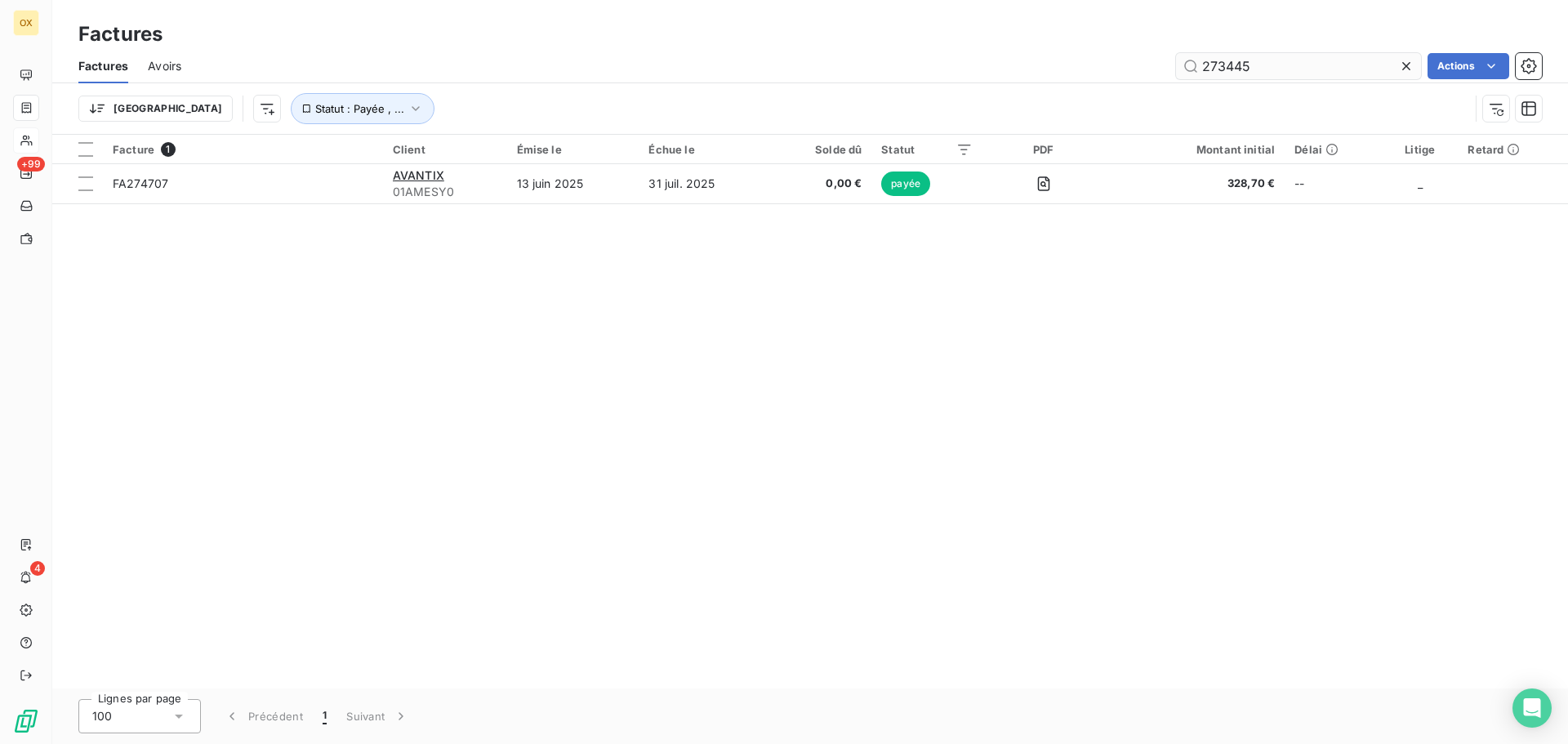
type input "273445"
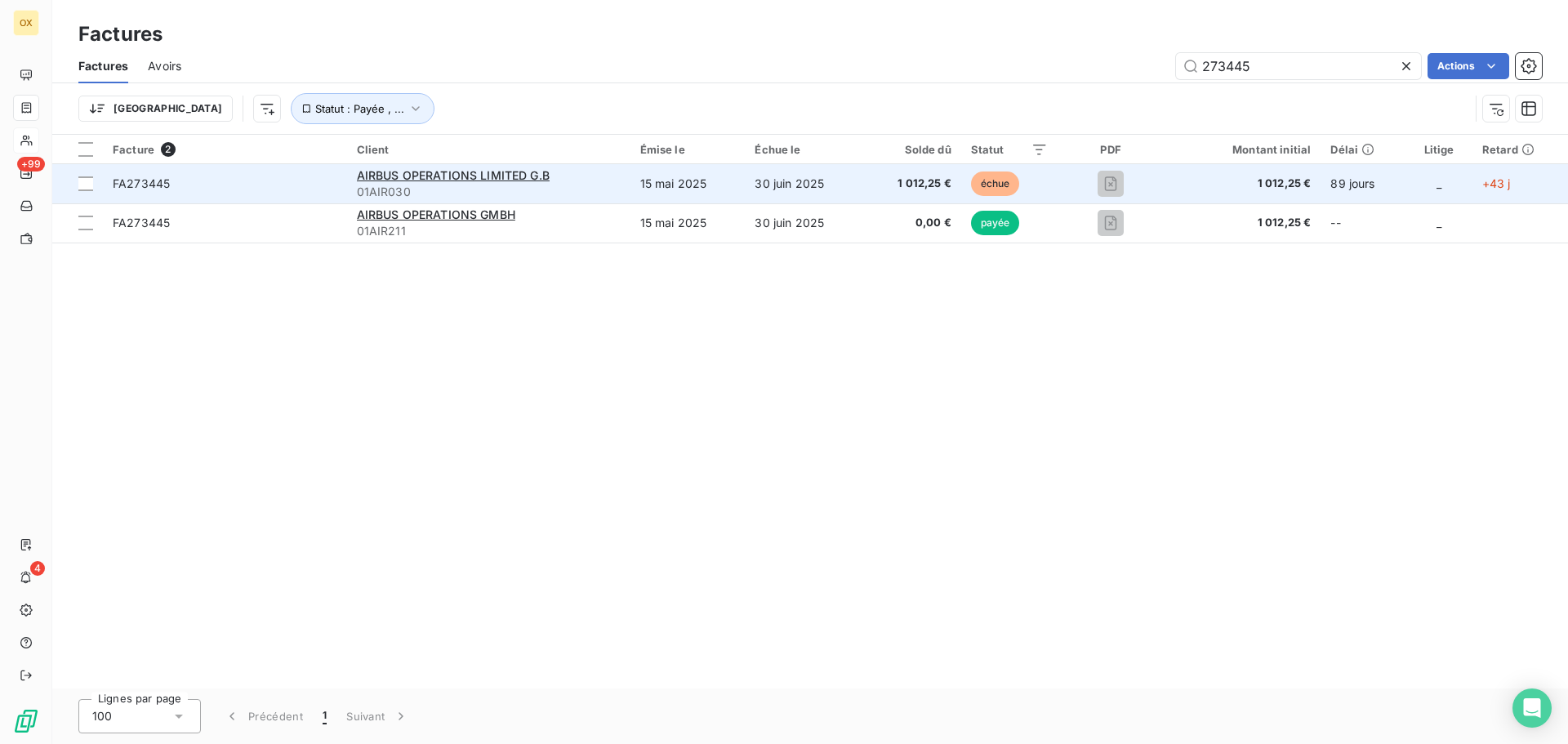
click at [578, 184] on span "01AIR030" at bounding box center [488, 192] width 264 height 16
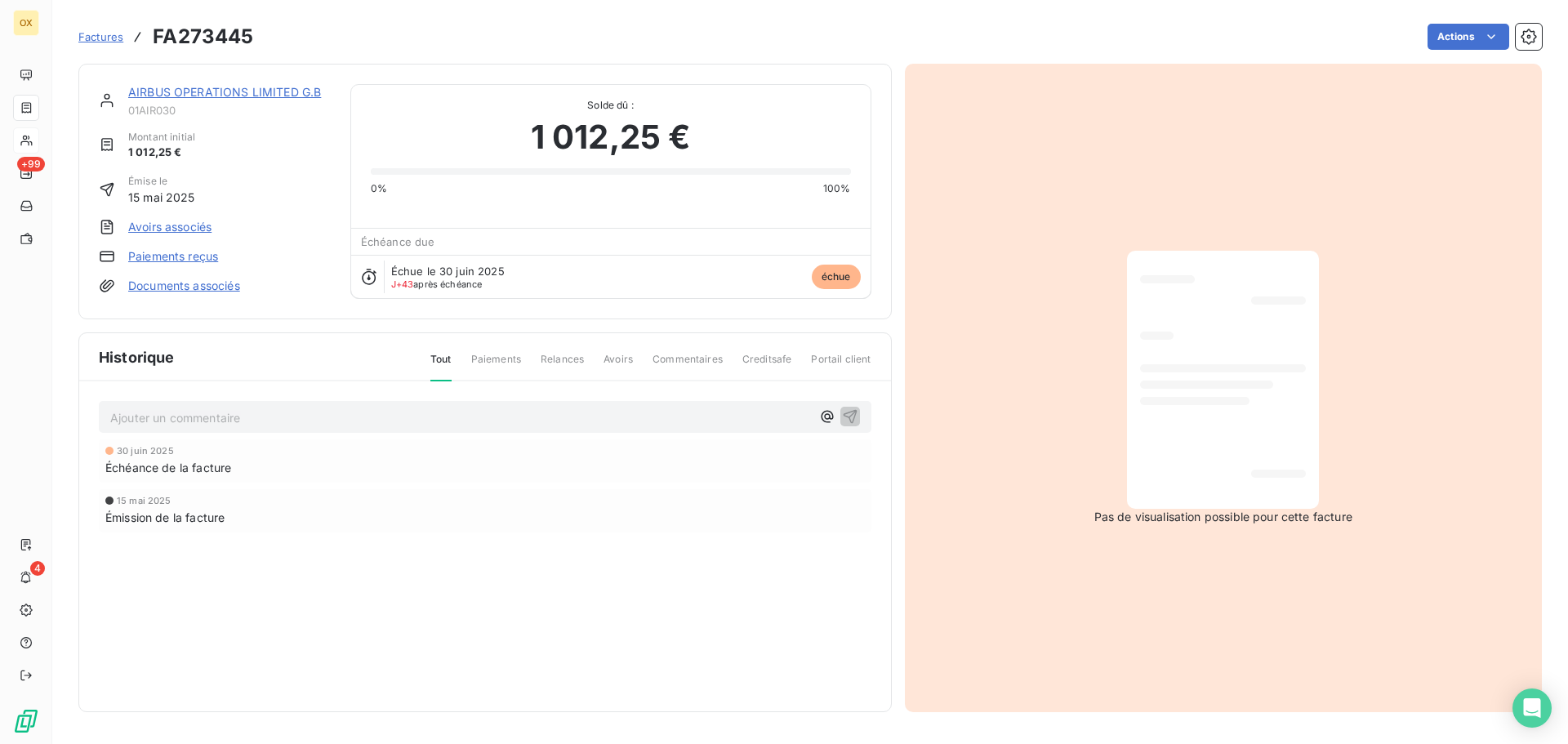
click at [210, 93] on link "AIRBUS OPERATIONS LIMITED G.B" at bounding box center [224, 92] width 193 height 13
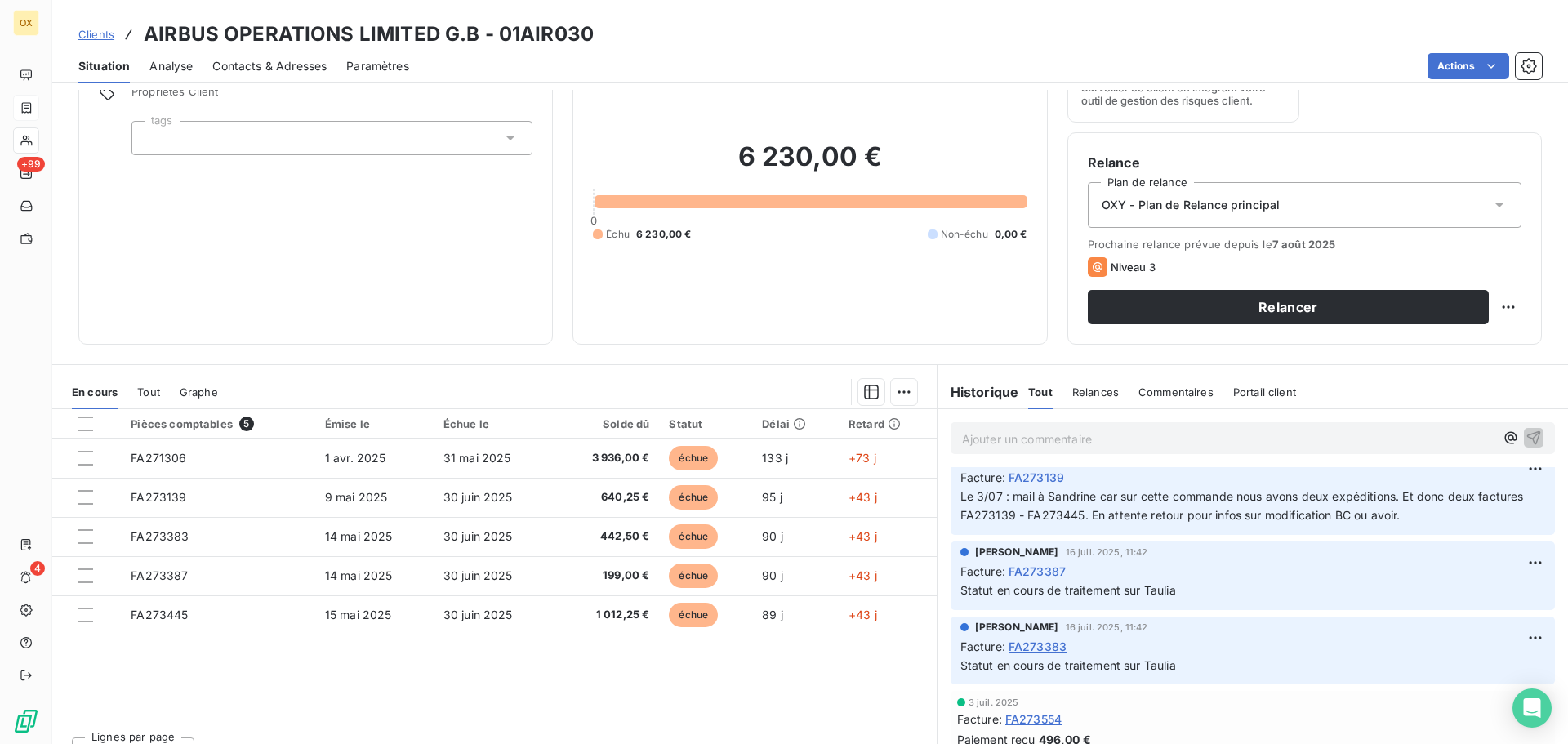
scroll to position [244, 0]
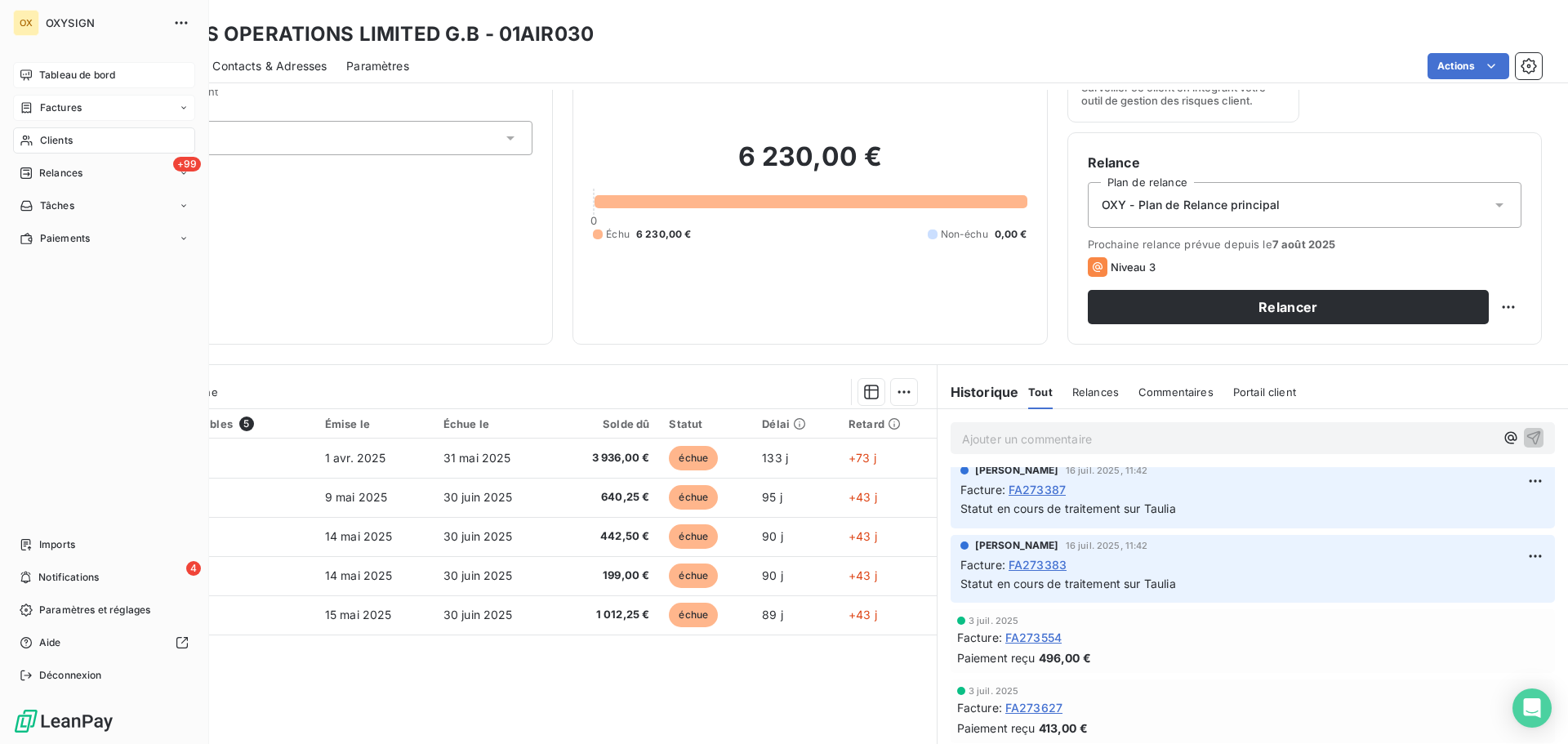
click at [43, 74] on span "Tableau de bord" at bounding box center [77, 75] width 76 height 14
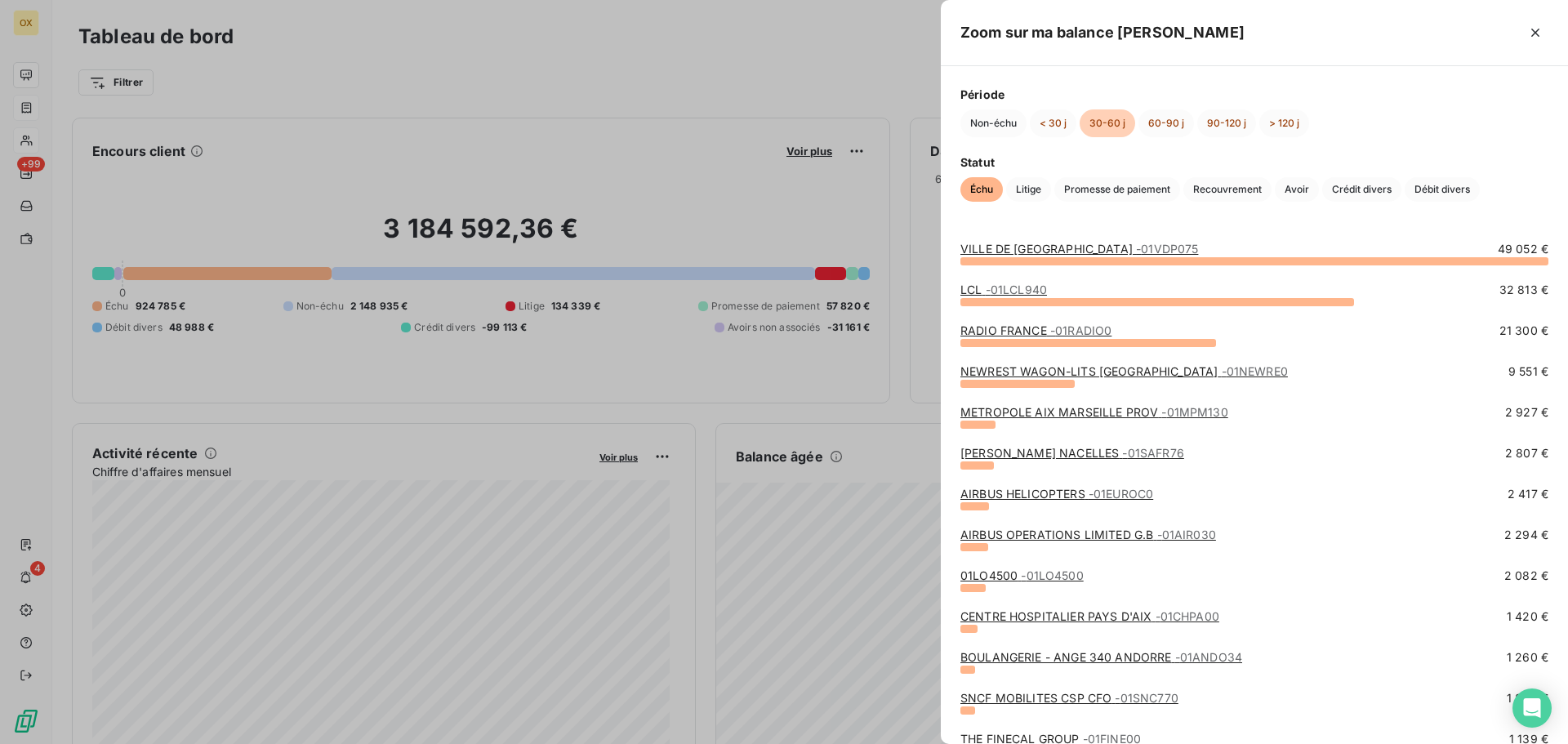
scroll to position [81, 0]
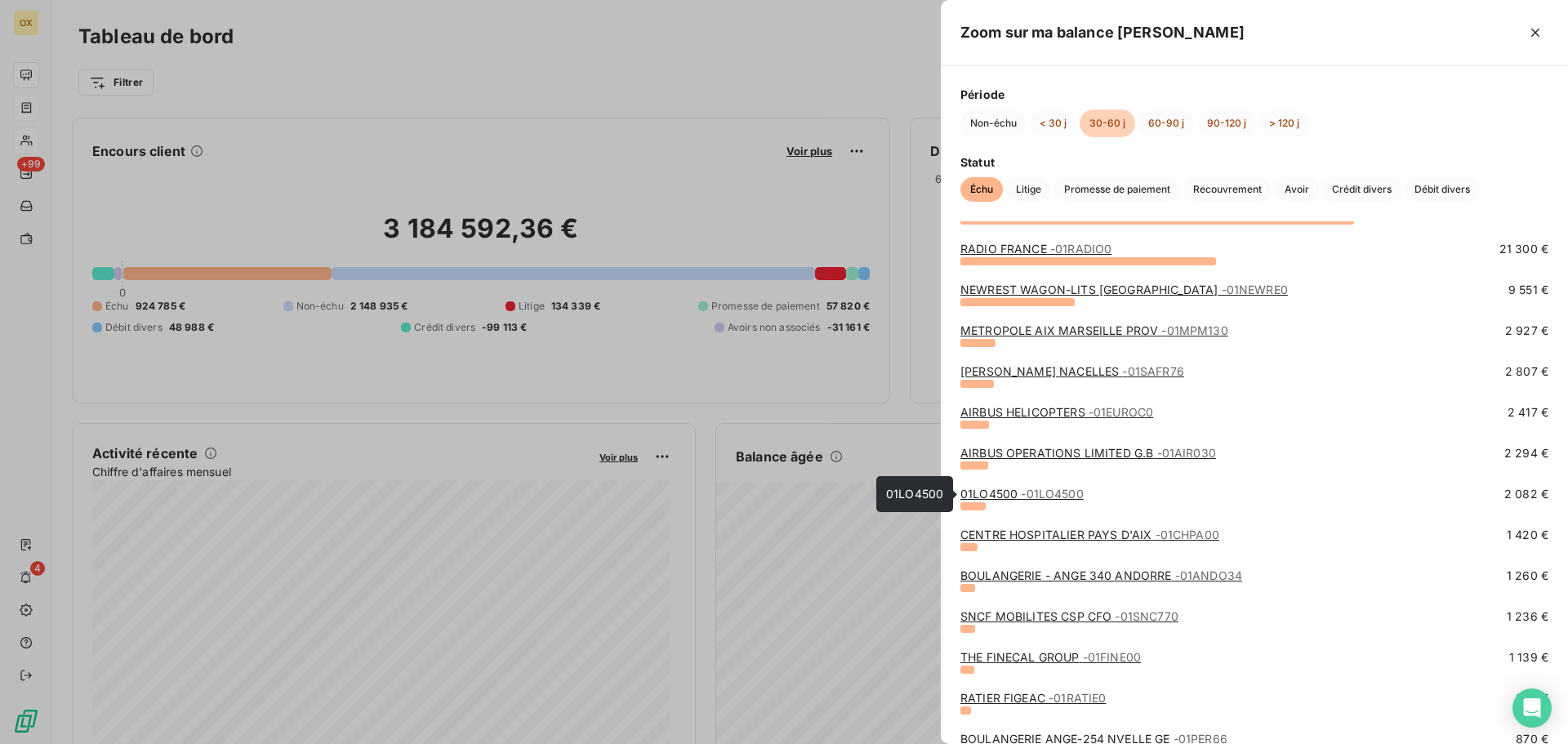
click at [998, 495] on link "01LO4500 - 01LO4500" at bounding box center [1021, 493] width 124 height 13
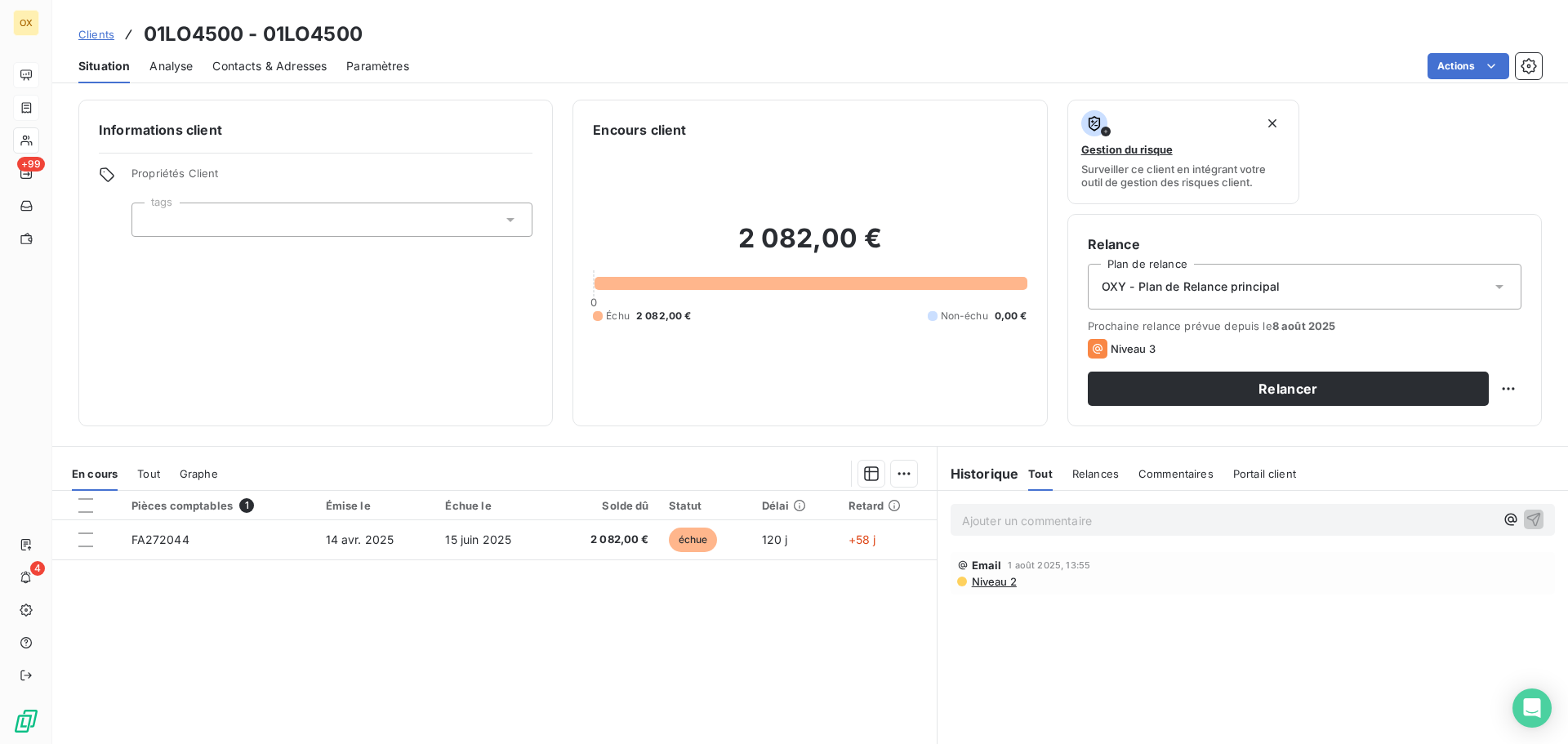
click at [238, 58] on span "Contacts & Adresses" at bounding box center [269, 65] width 114 height 16
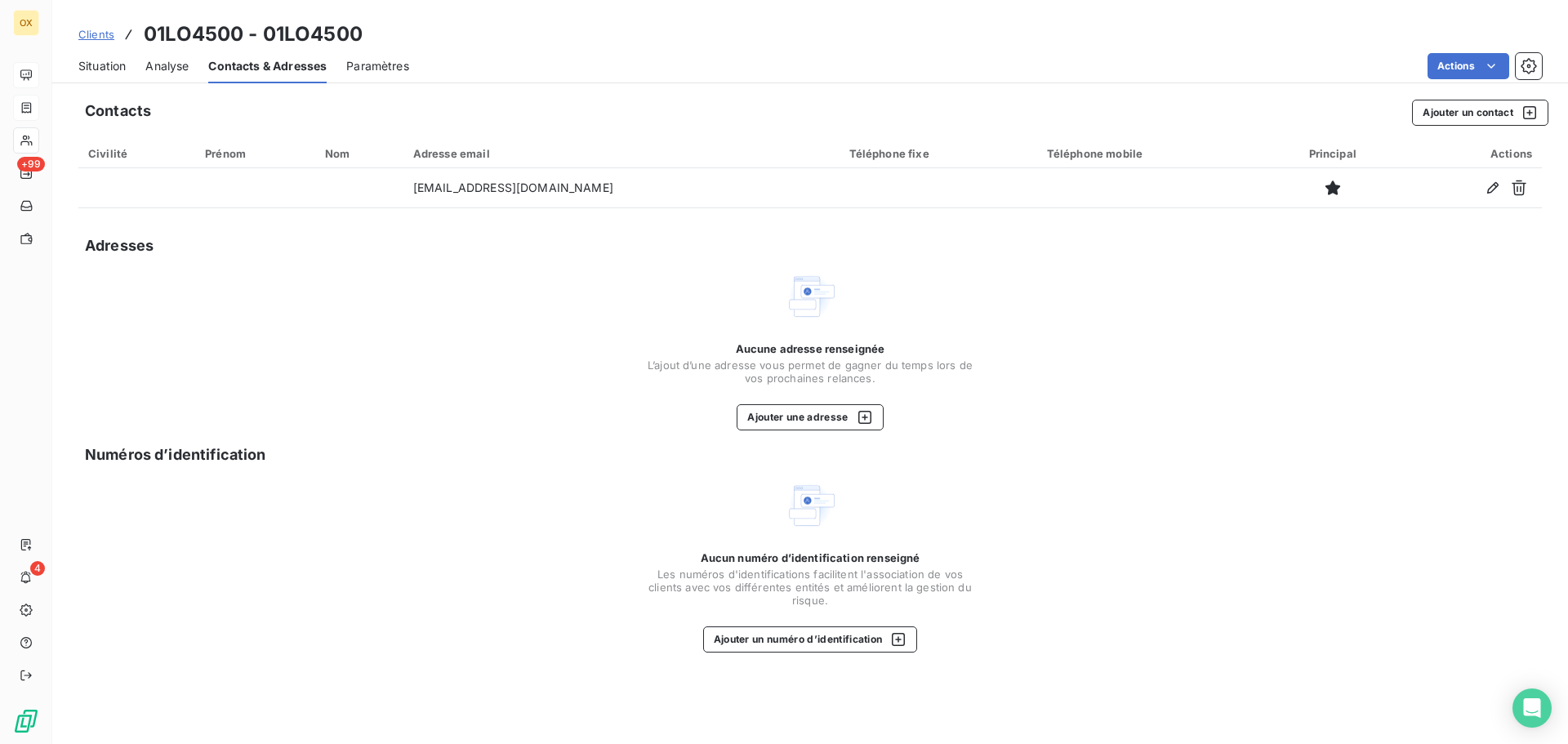
click at [108, 59] on span "Situation" at bounding box center [102, 65] width 47 height 16
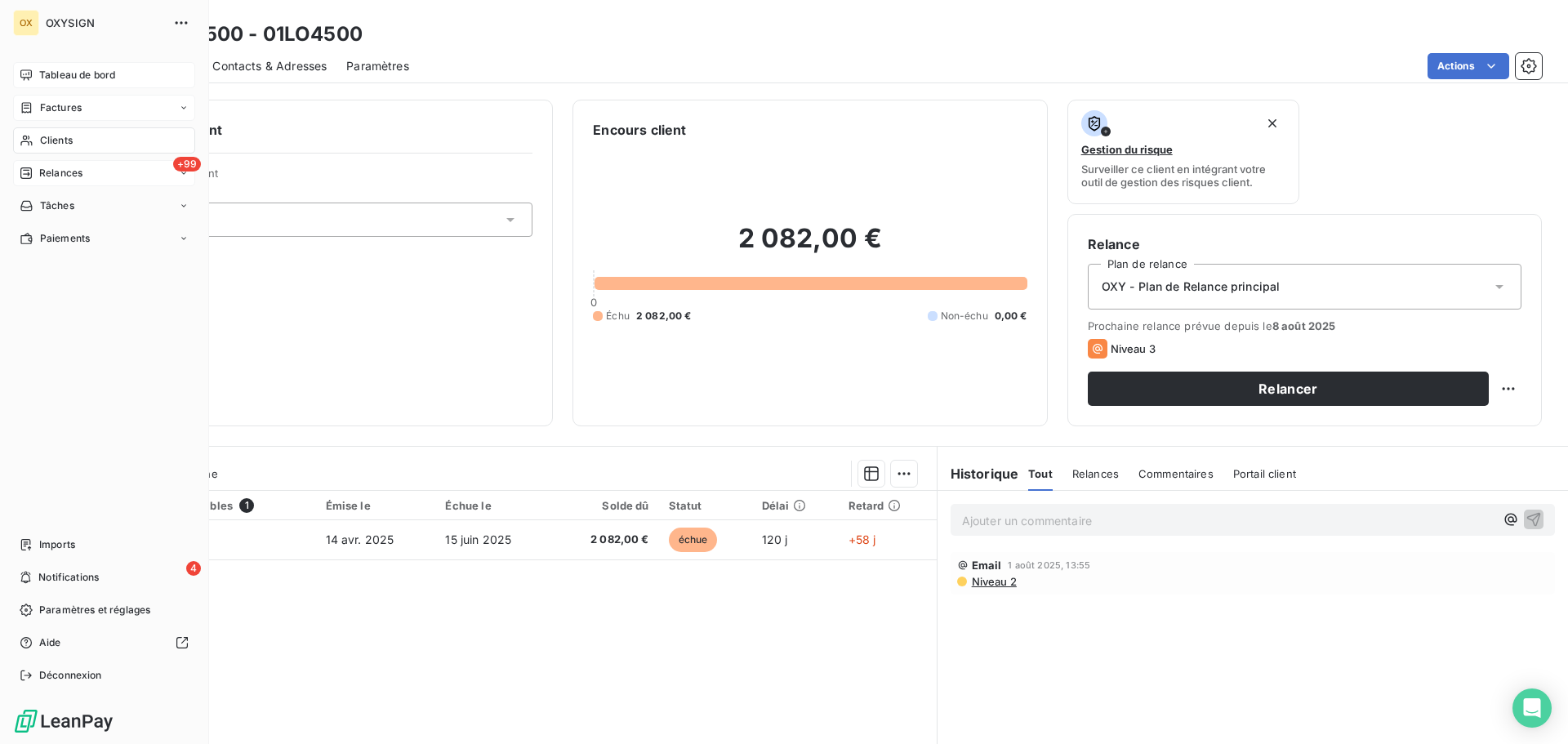
click at [49, 173] on span "Relances" at bounding box center [60, 173] width 43 height 14
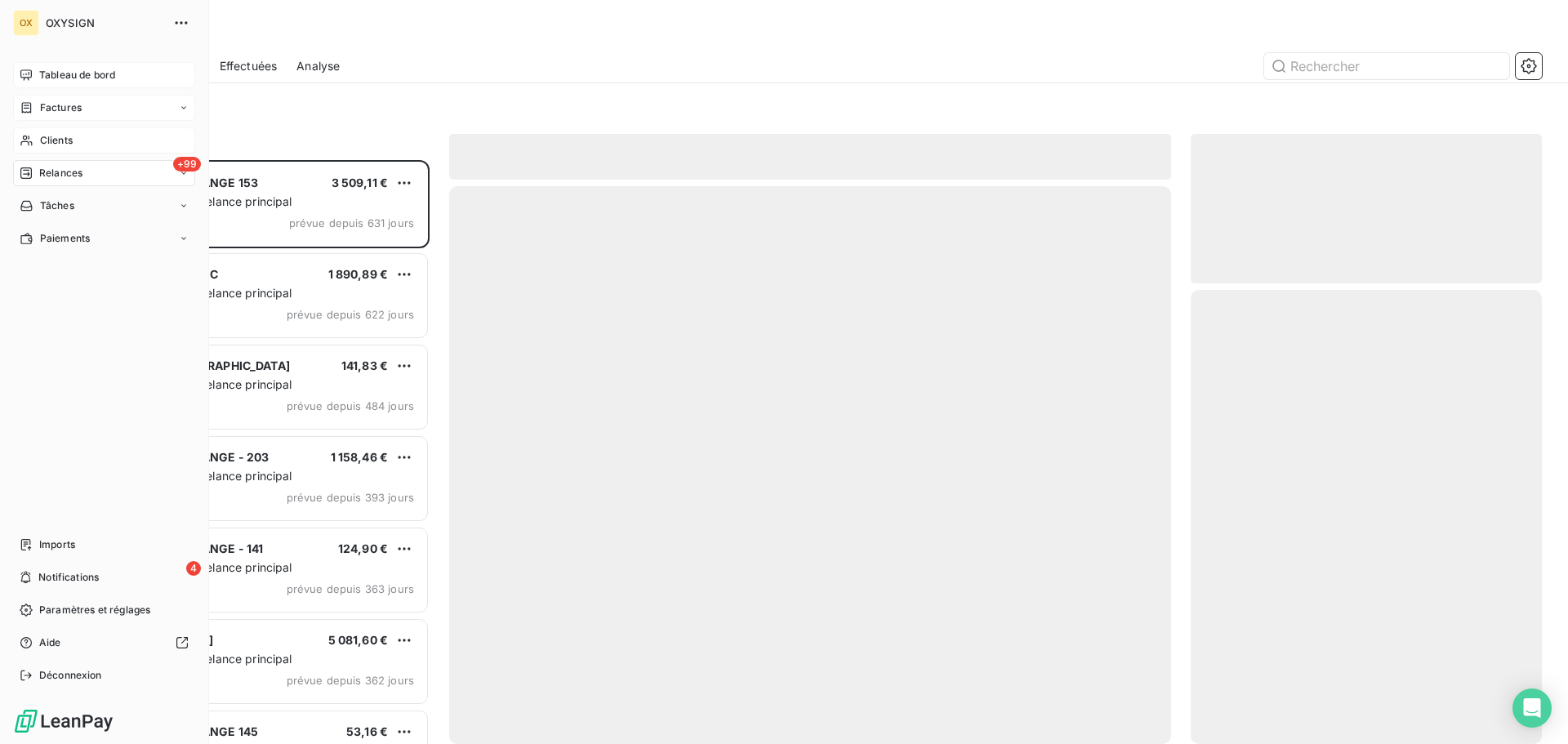
scroll to position [571, 339]
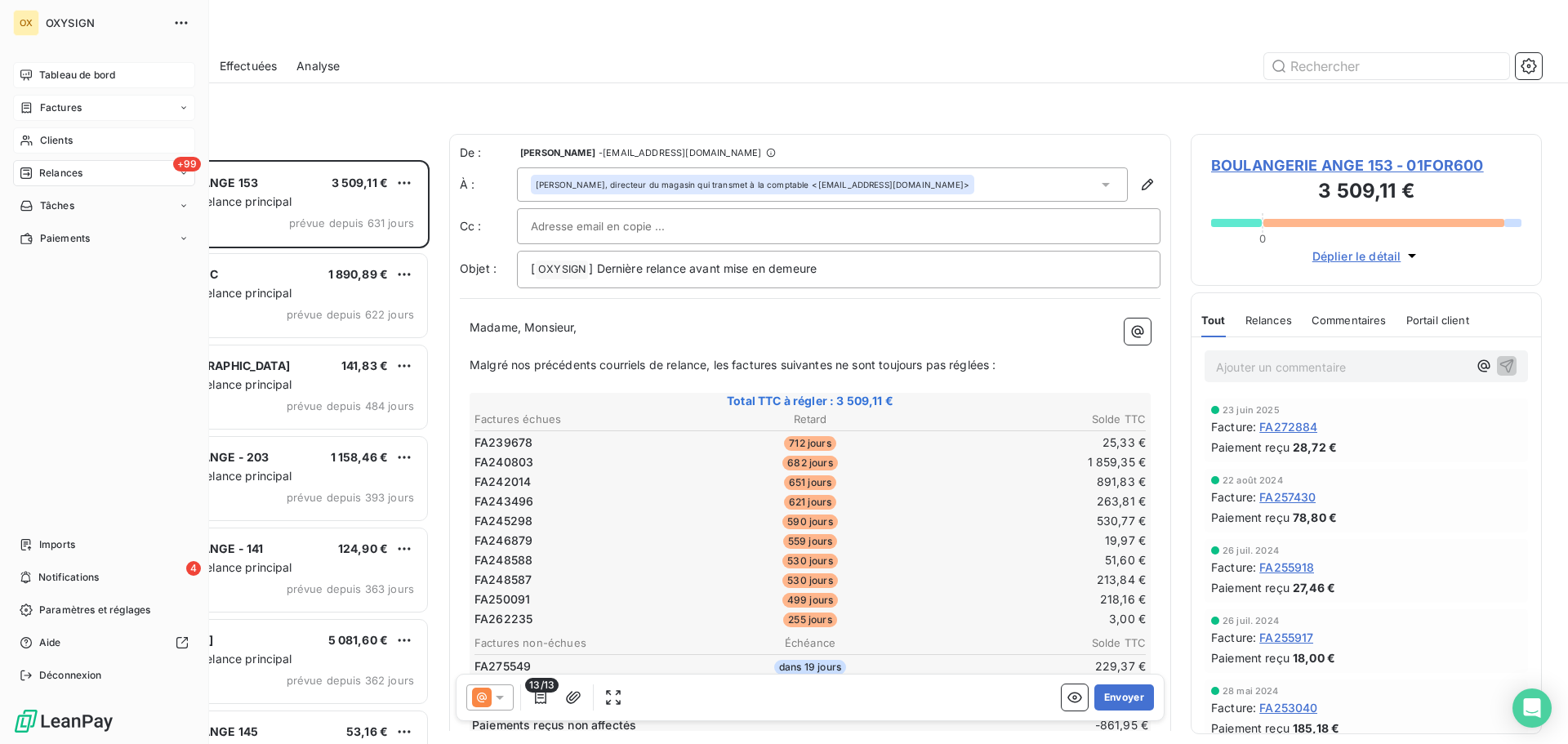
click at [56, 105] on span "Factures" at bounding box center [60, 107] width 41 height 14
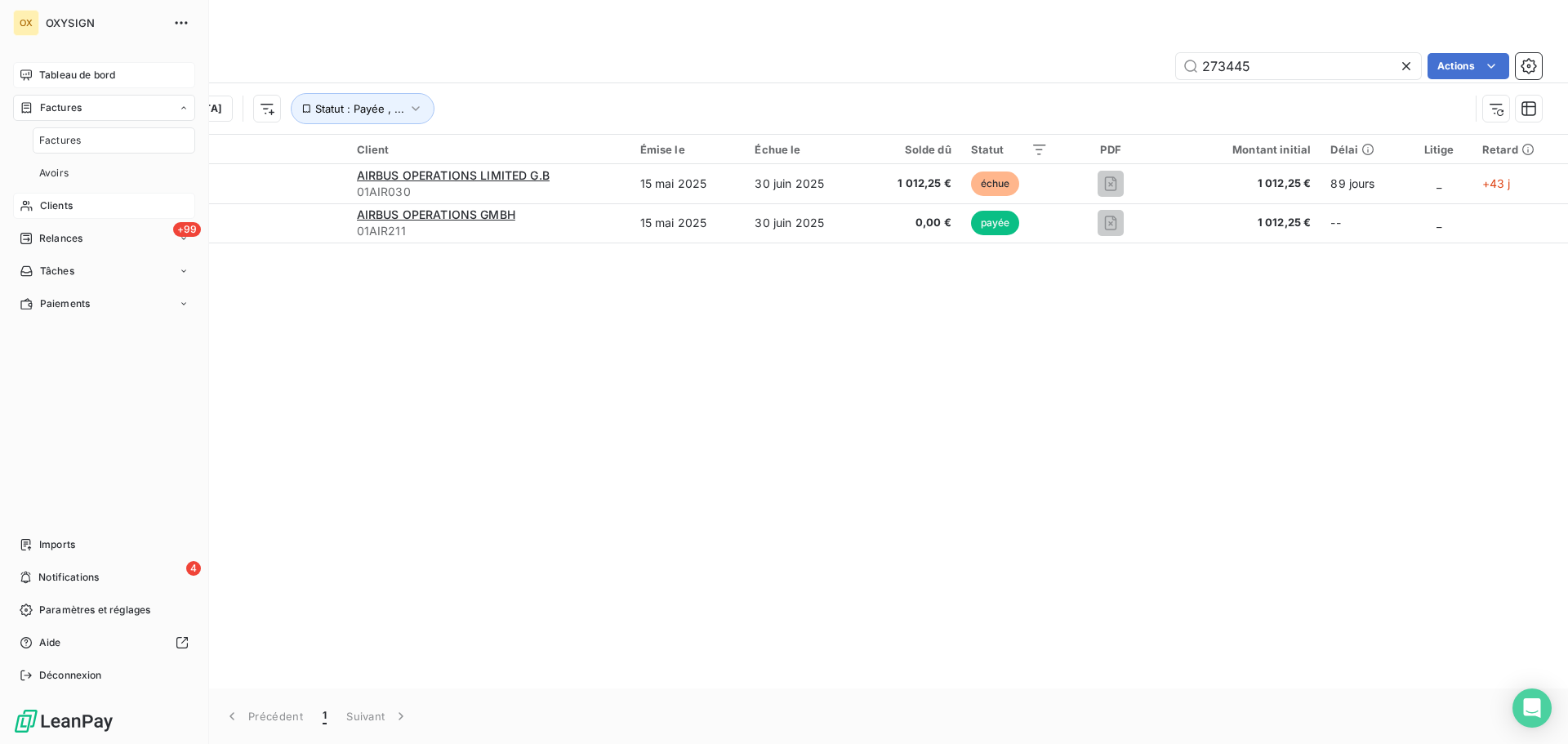
click at [58, 140] on span "Factures" at bounding box center [59, 140] width 41 height 14
click at [63, 206] on span "Clients" at bounding box center [57, 205] width 33 height 14
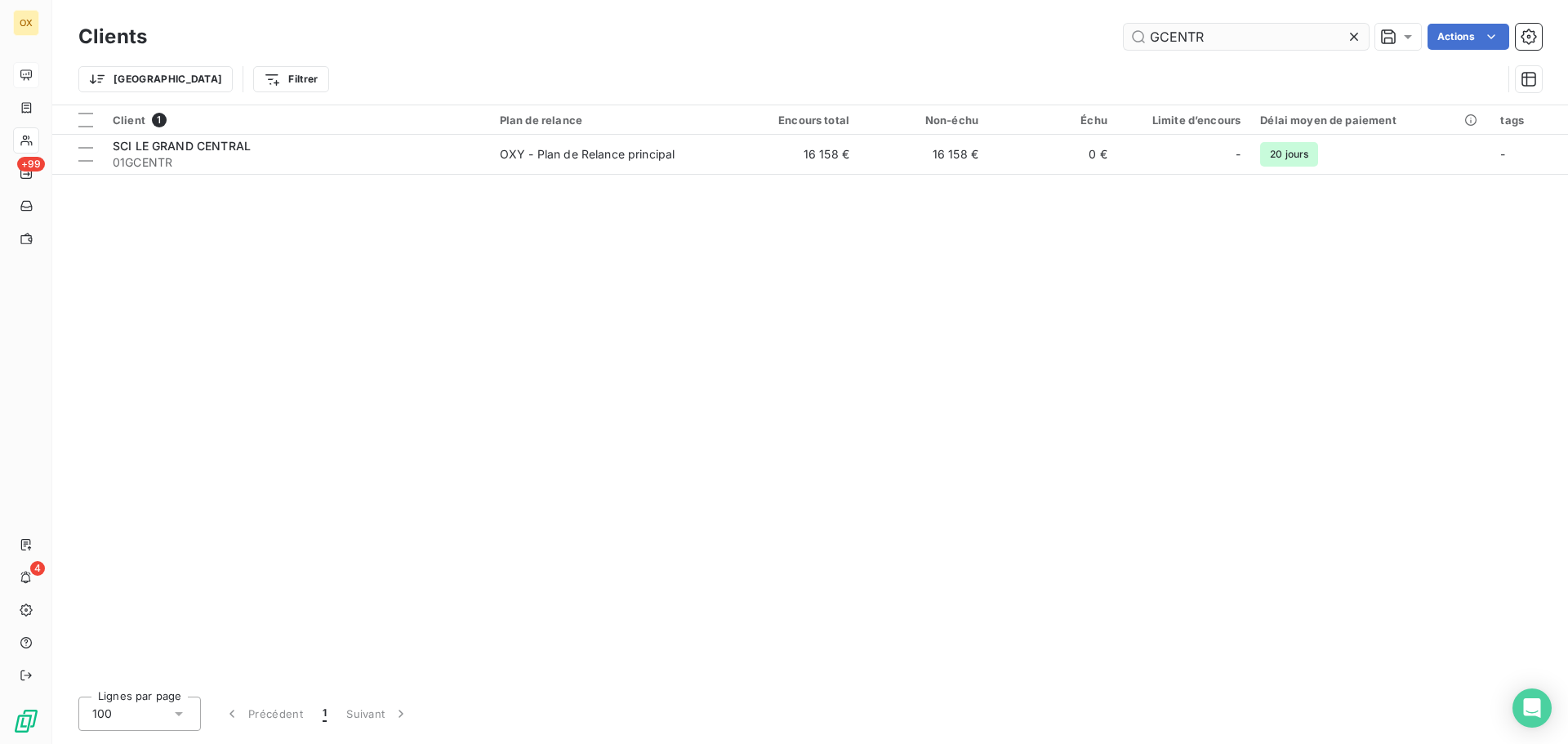
drag, startPoint x: 1254, startPoint y: 46, endPoint x: 1127, endPoint y: 41, distance: 127.1
click at [1130, 41] on input "GCENTR" at bounding box center [1245, 36] width 245 height 26
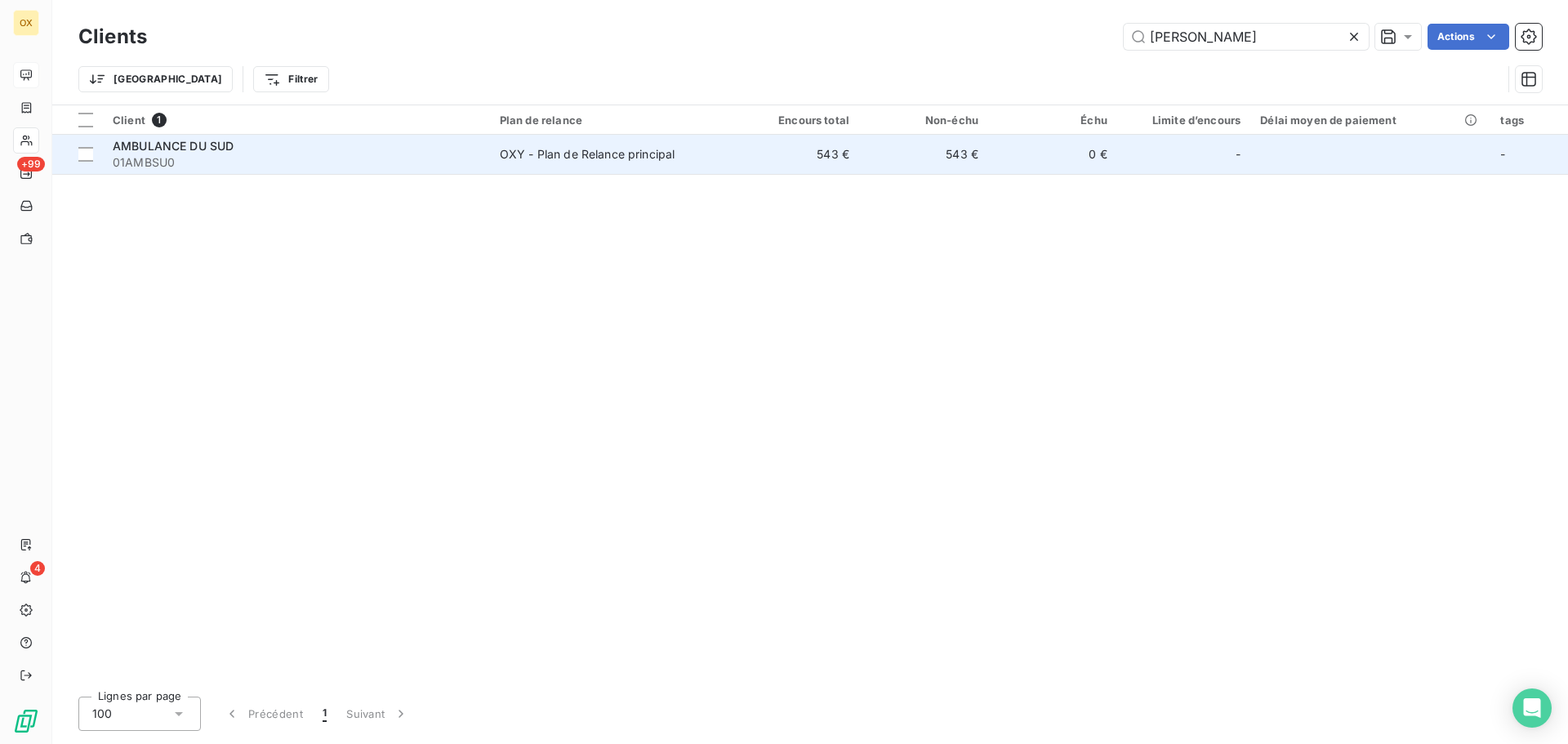
type input "[PERSON_NAME]"
click at [253, 146] on div "AMBULANCE DU SUD" at bounding box center [295, 146] width 367 height 16
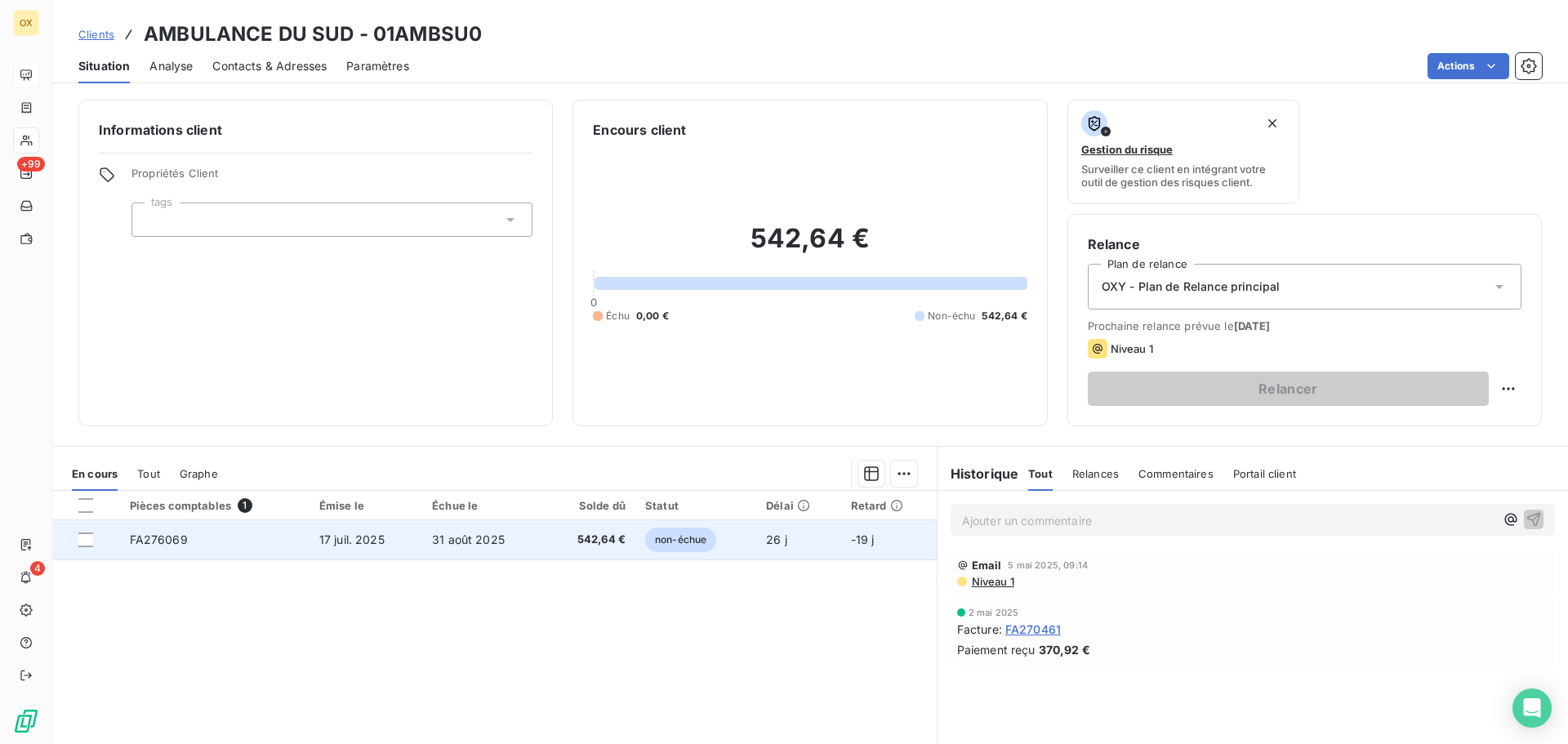
click at [501, 550] on td "31 août 2025" at bounding box center [483, 539] width 123 height 39
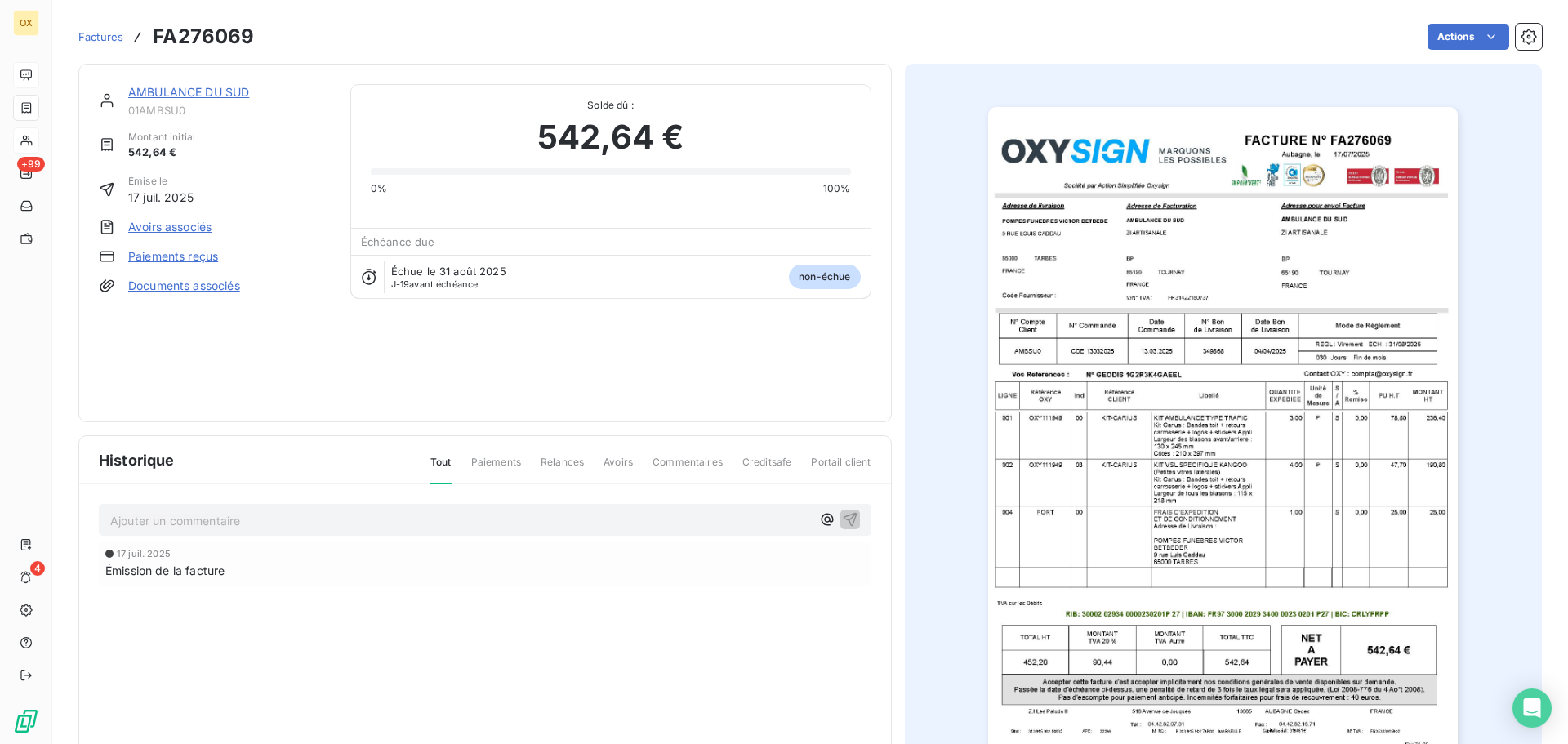
click at [1064, 309] on img "button" at bounding box center [1223, 439] width 470 height 664
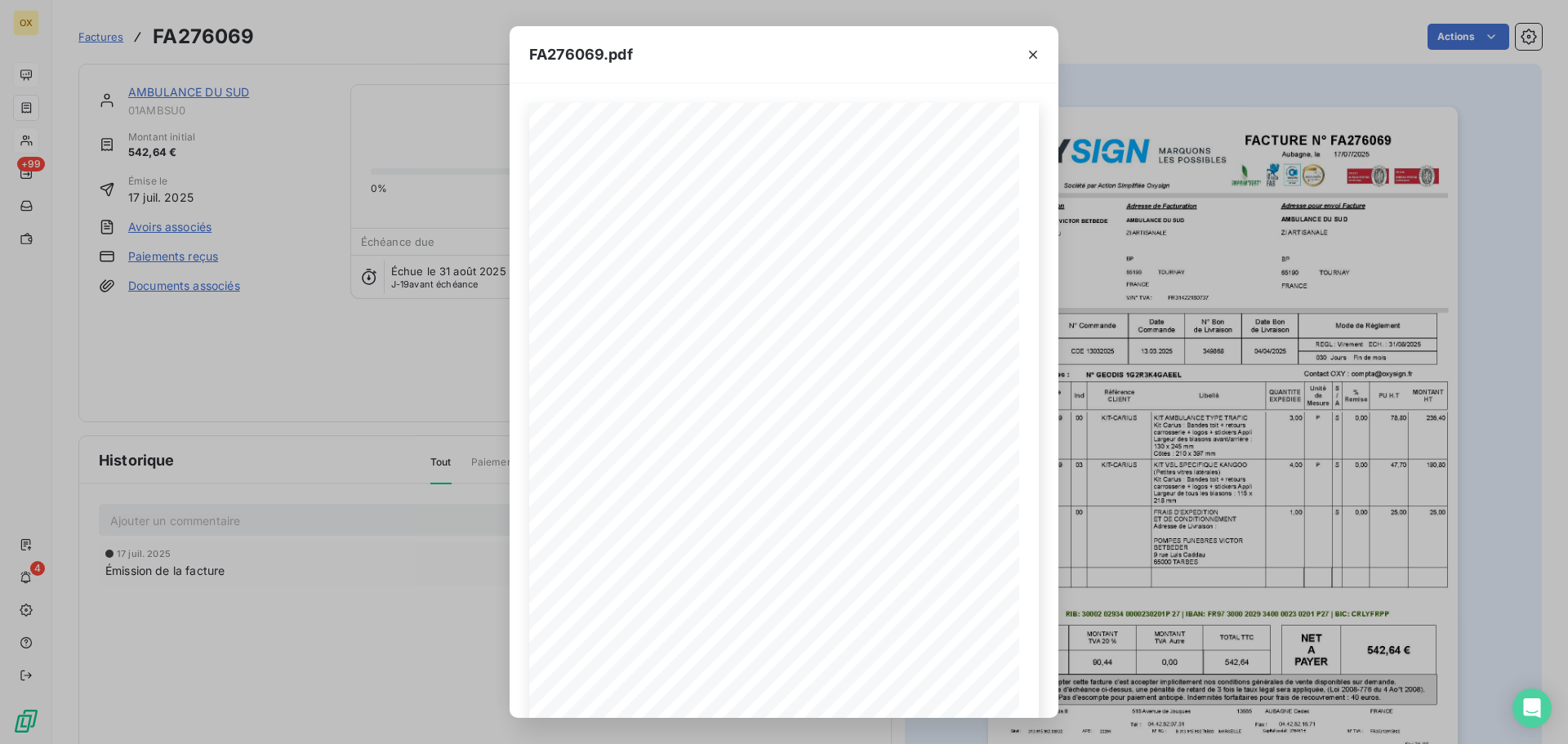
click at [1029, 53] on icon "button" at bounding box center [1032, 55] width 16 height 16
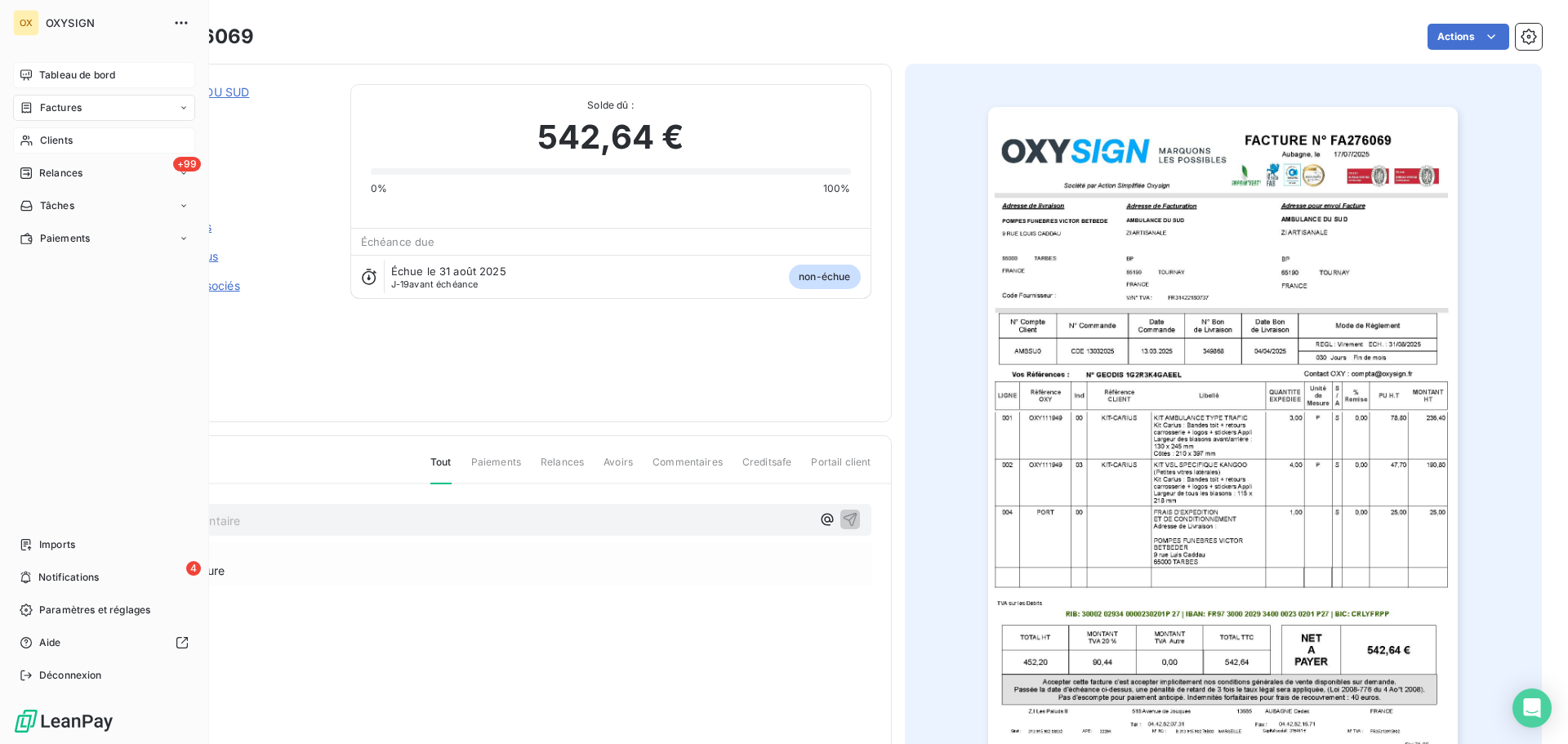
click at [65, 140] on span "Clients" at bounding box center [57, 140] width 33 height 14
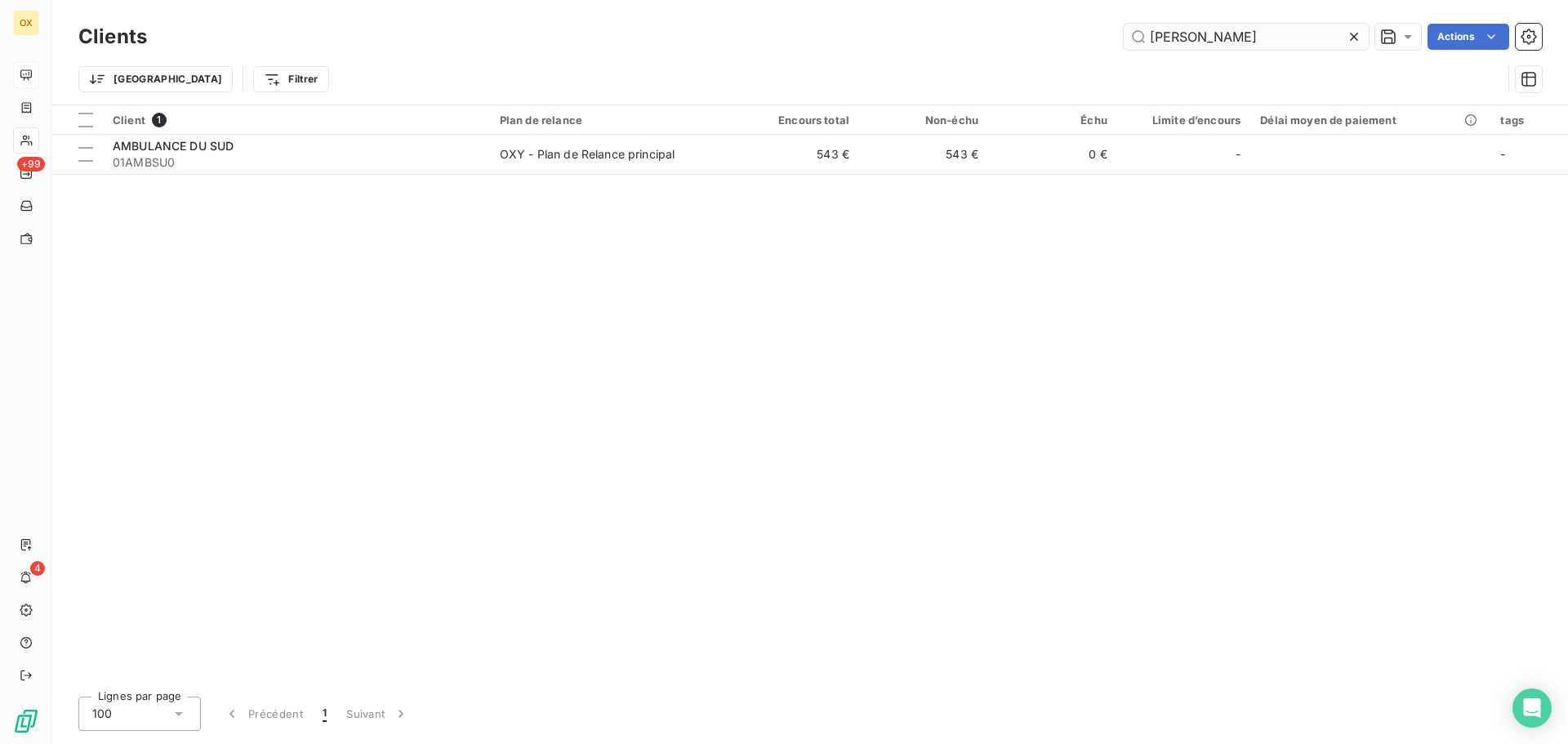
click at [1353, 33] on icon at bounding box center [1353, 36] width 16 height 16
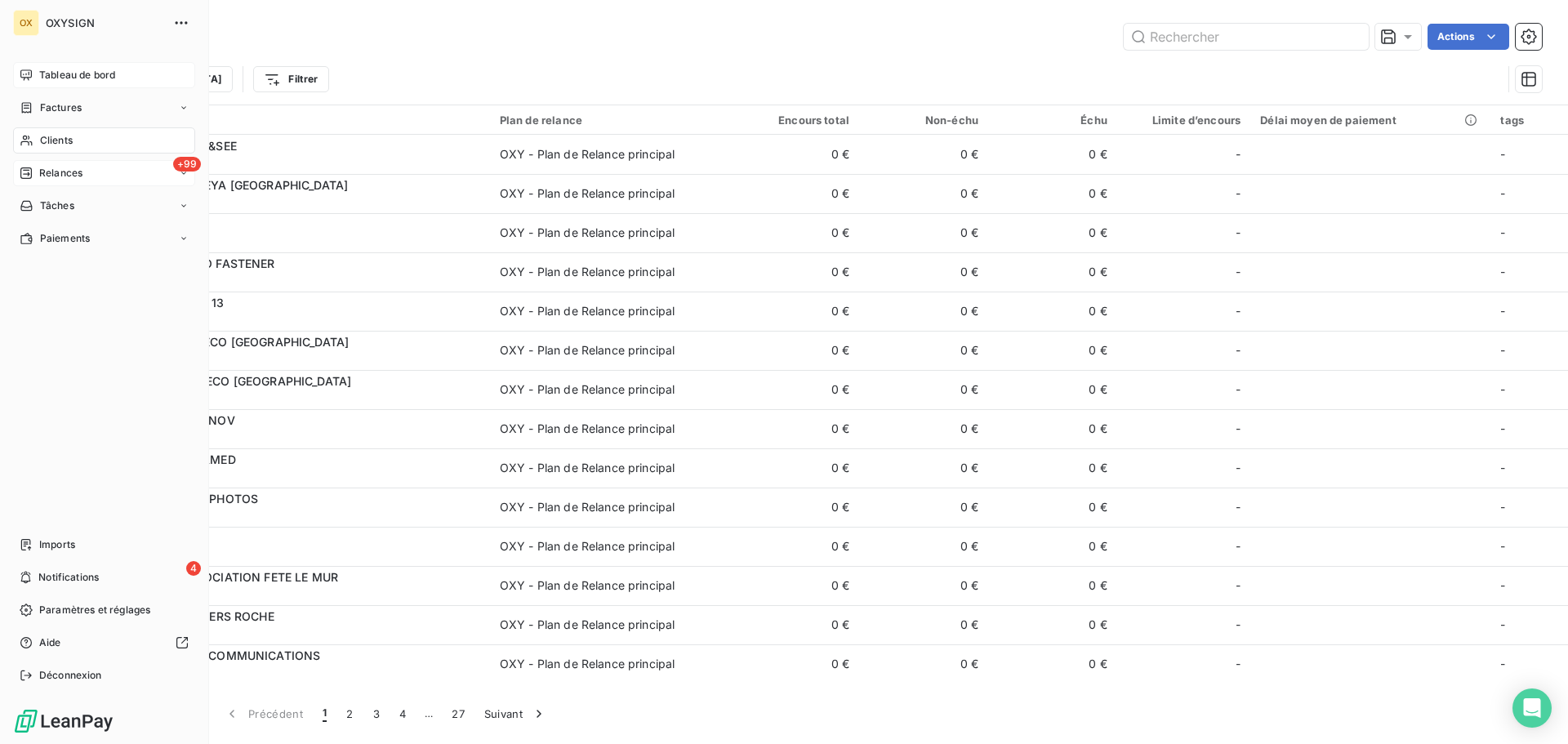
click at [41, 173] on span "Relances" at bounding box center [60, 173] width 43 height 14
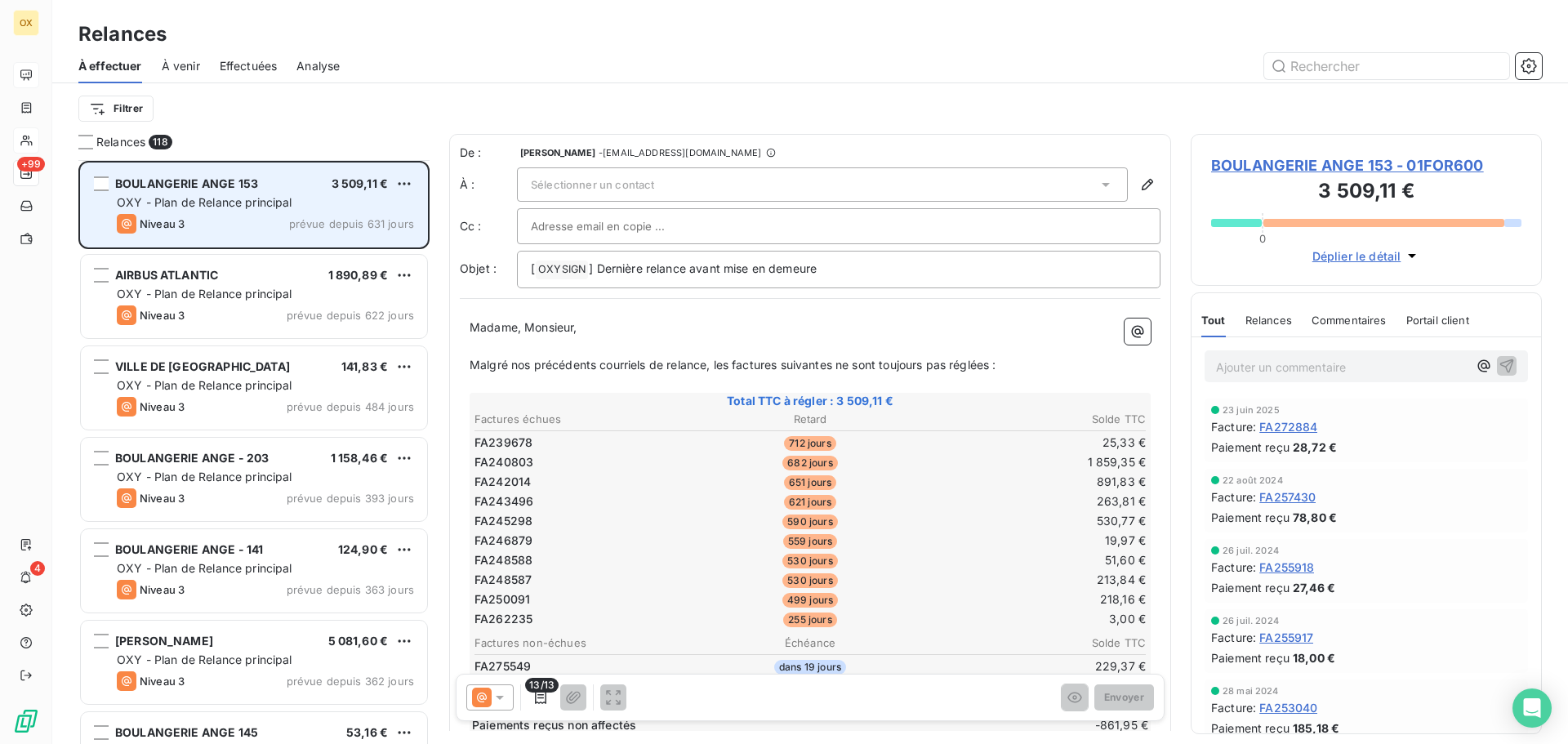
scroll to position [82, 0]
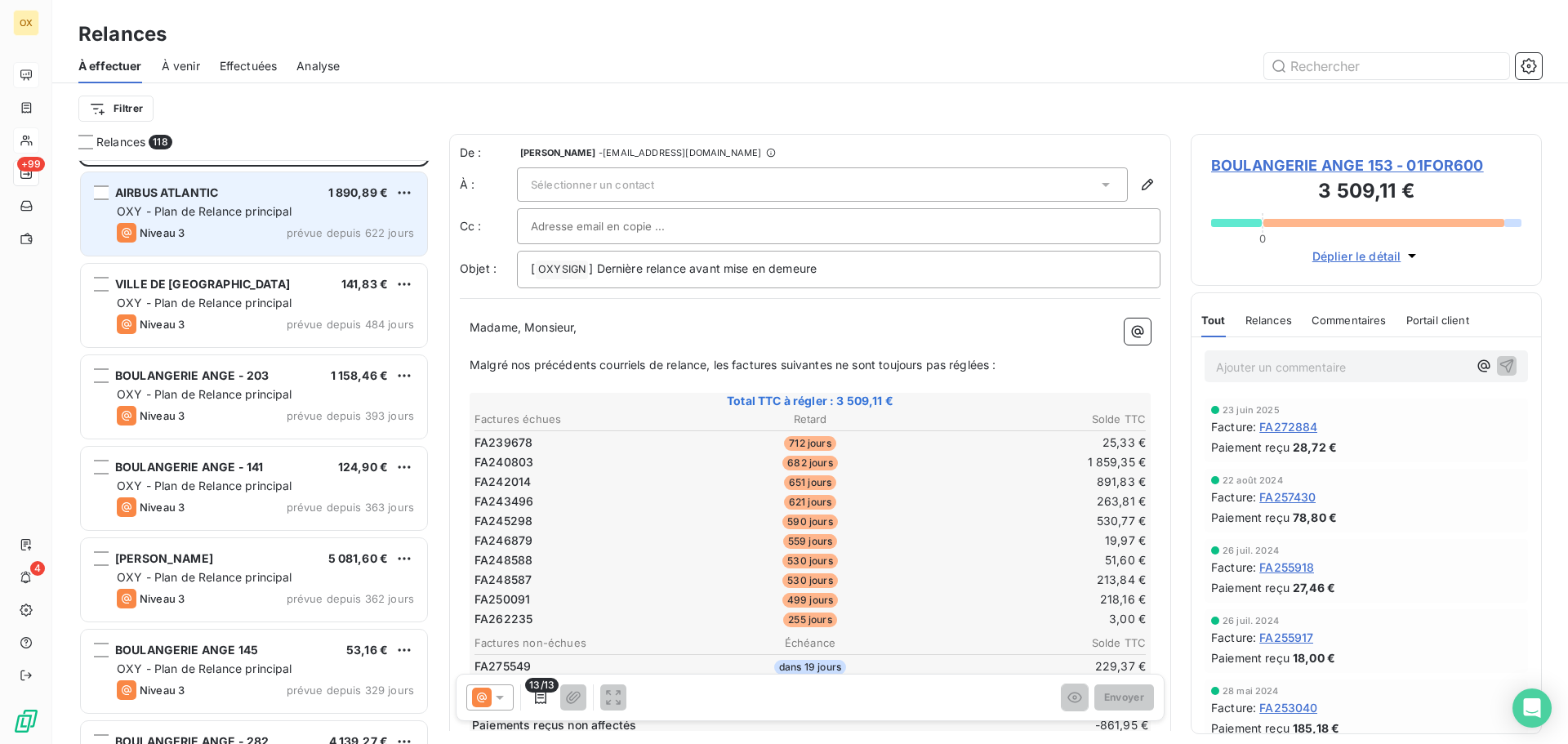
click at [222, 216] on span "OXY - Plan de Relance principal" at bounding box center [204, 211] width 176 height 13
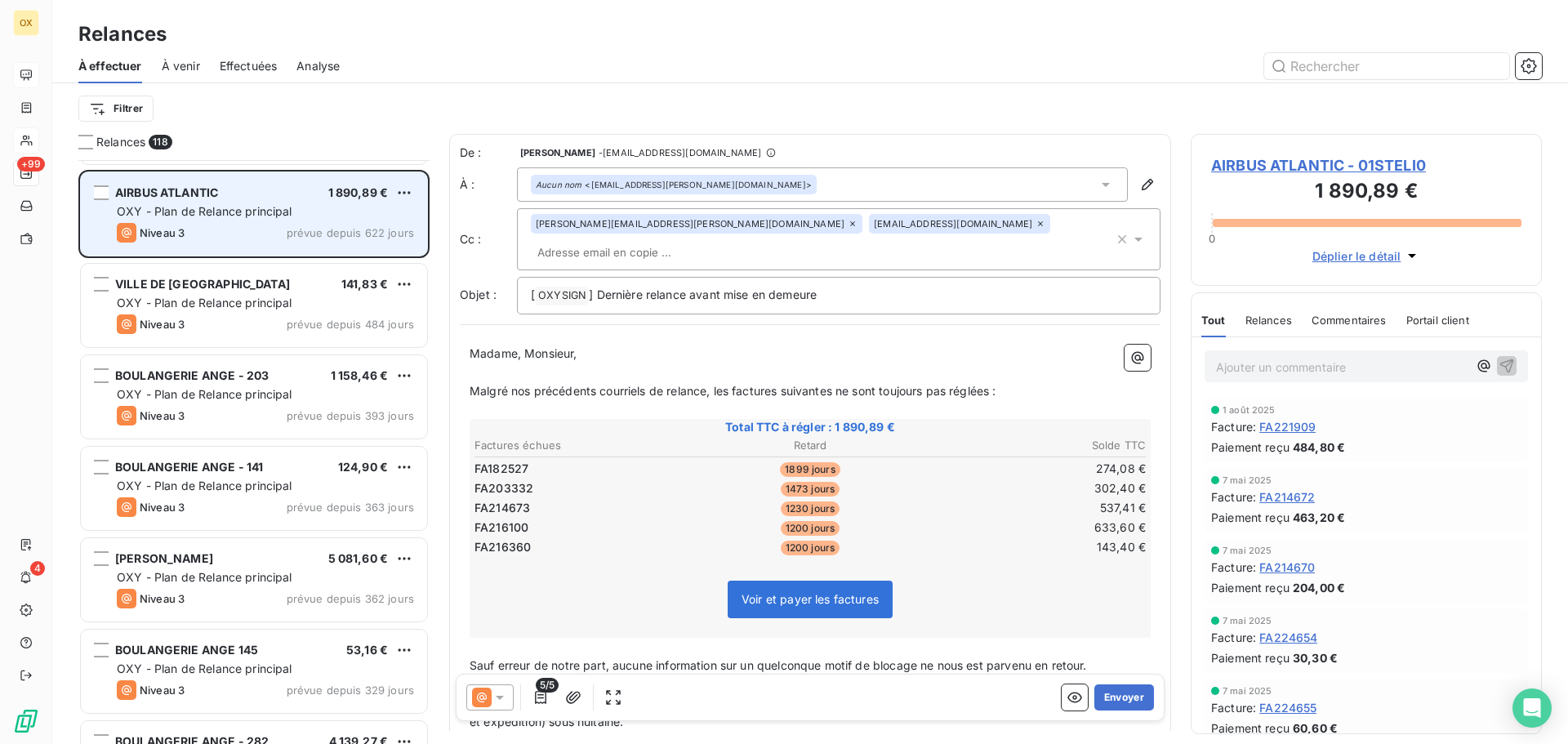
scroll to position [164, 0]
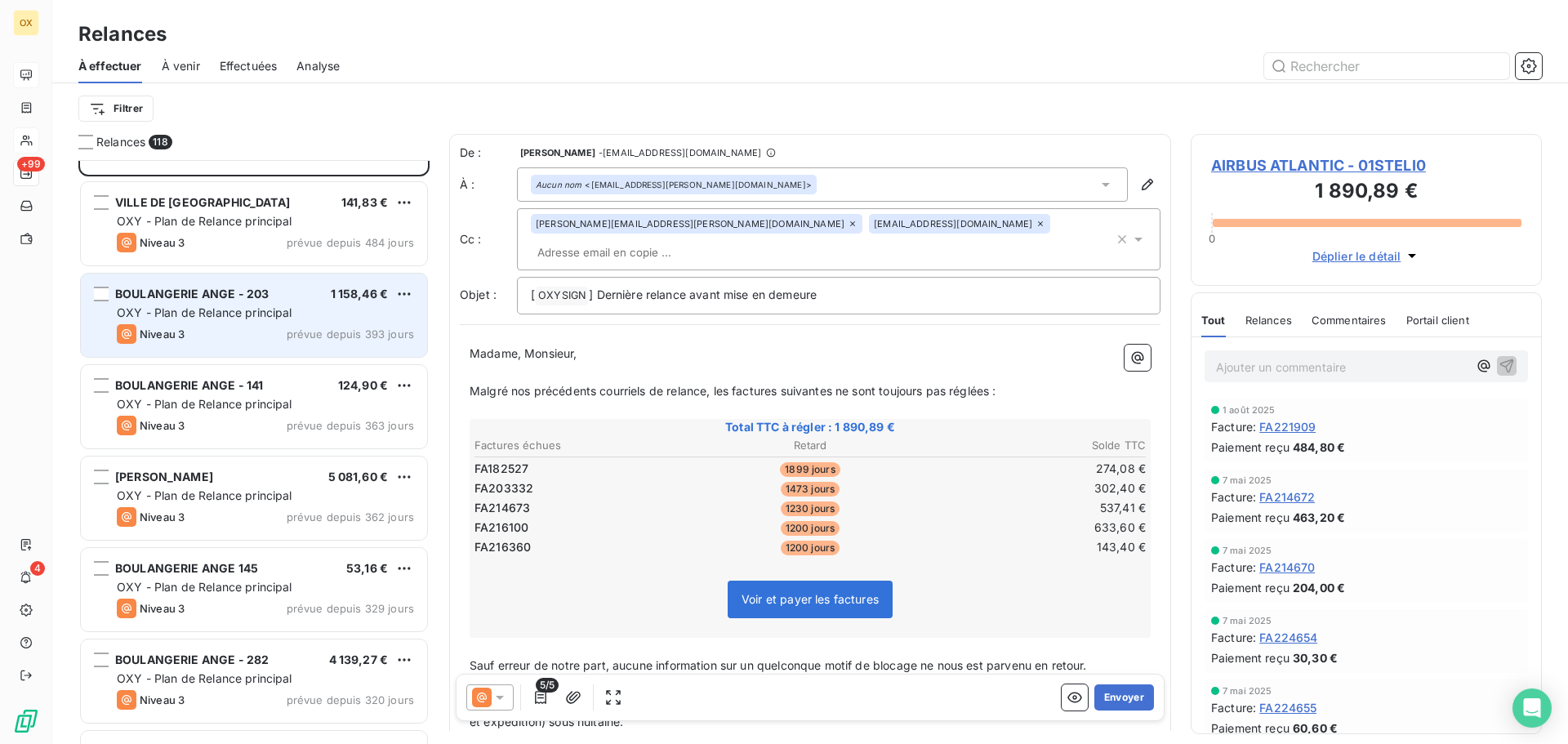
click at [248, 299] on span "BOULANGERIE ANGE - 203" at bounding box center [192, 293] width 153 height 13
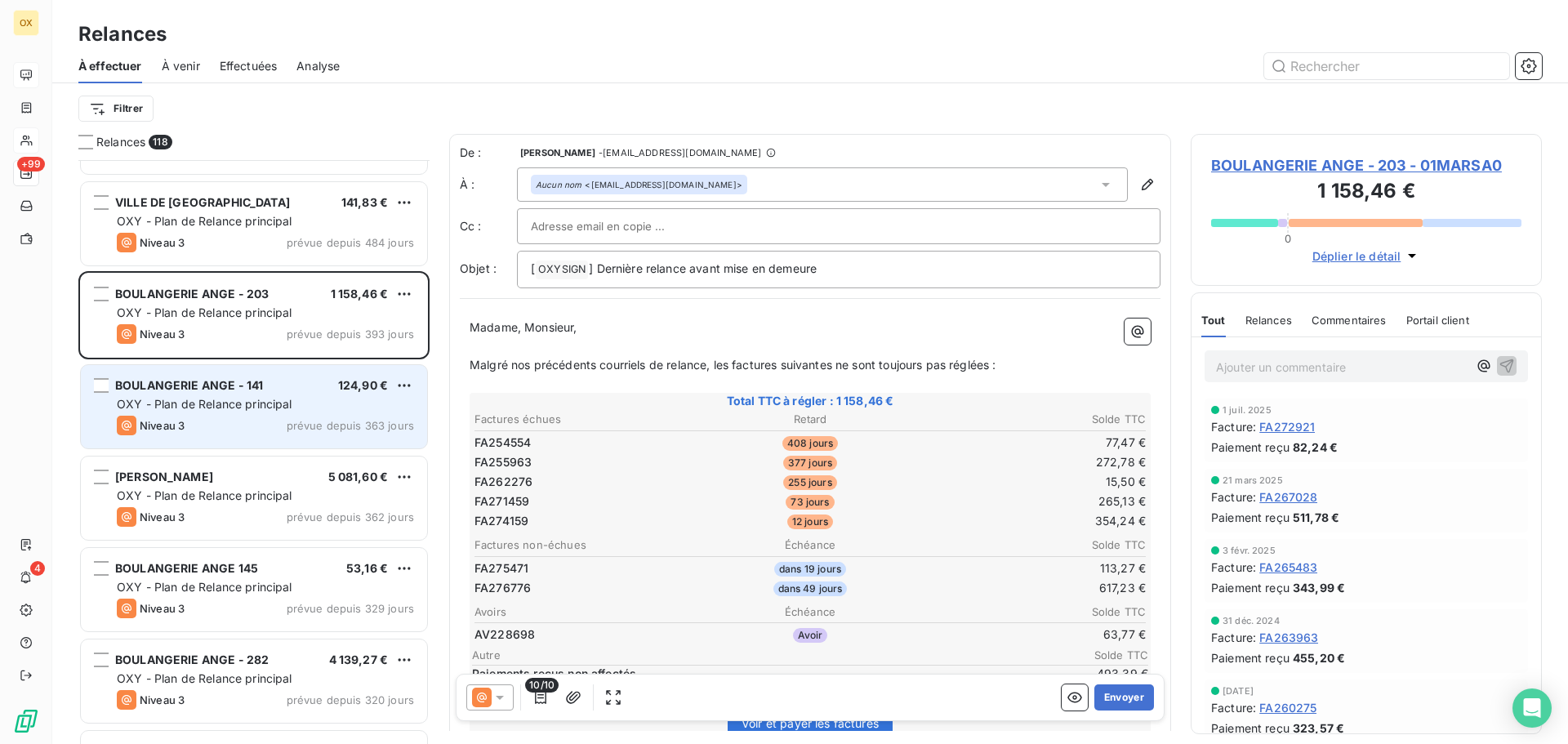
click at [300, 384] on div "BOULANGERIE ANGE - 141 124,90 €" at bounding box center [266, 384] width 297 height 14
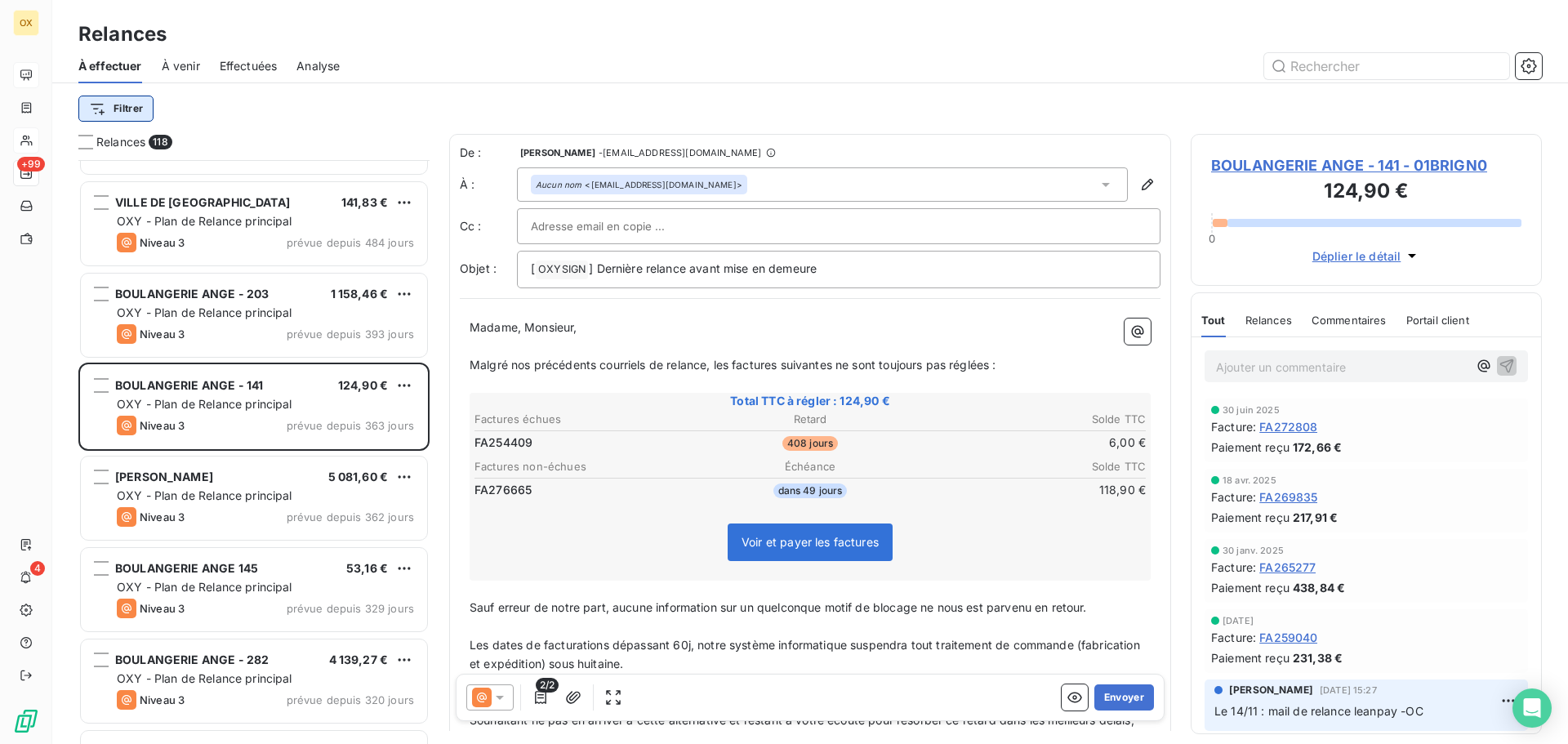
click at [114, 107] on html "OX +99 4 Relances À effectuer À venir Effectuées Analyse Filtrer Relances 118 B…" at bounding box center [784, 372] width 1568 height 744
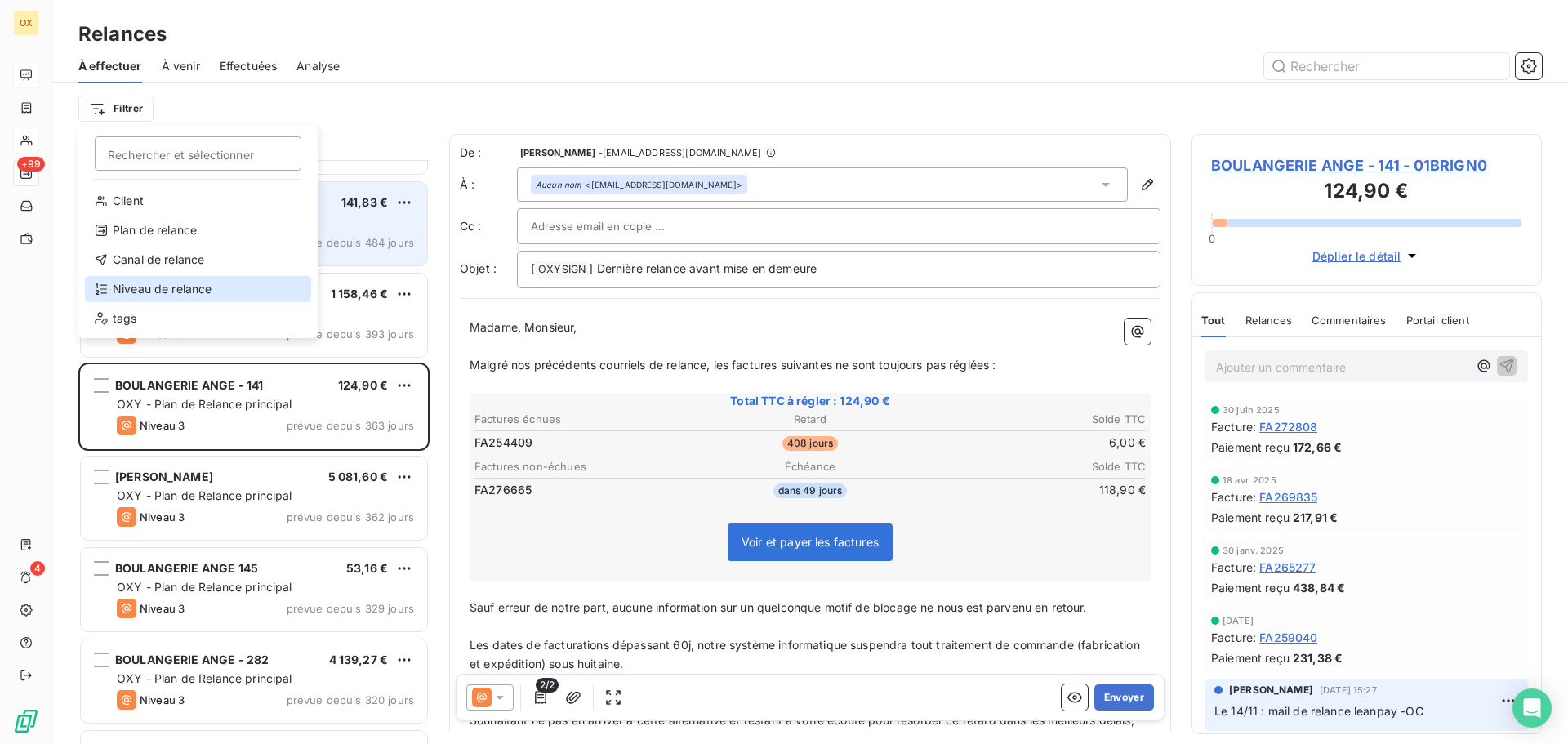
drag, startPoint x: 177, startPoint y: 284, endPoint x: 202, endPoint y: 241, distance: 49.7
click at [177, 283] on div "Niveau de relance" at bounding box center [199, 289] width 226 height 26
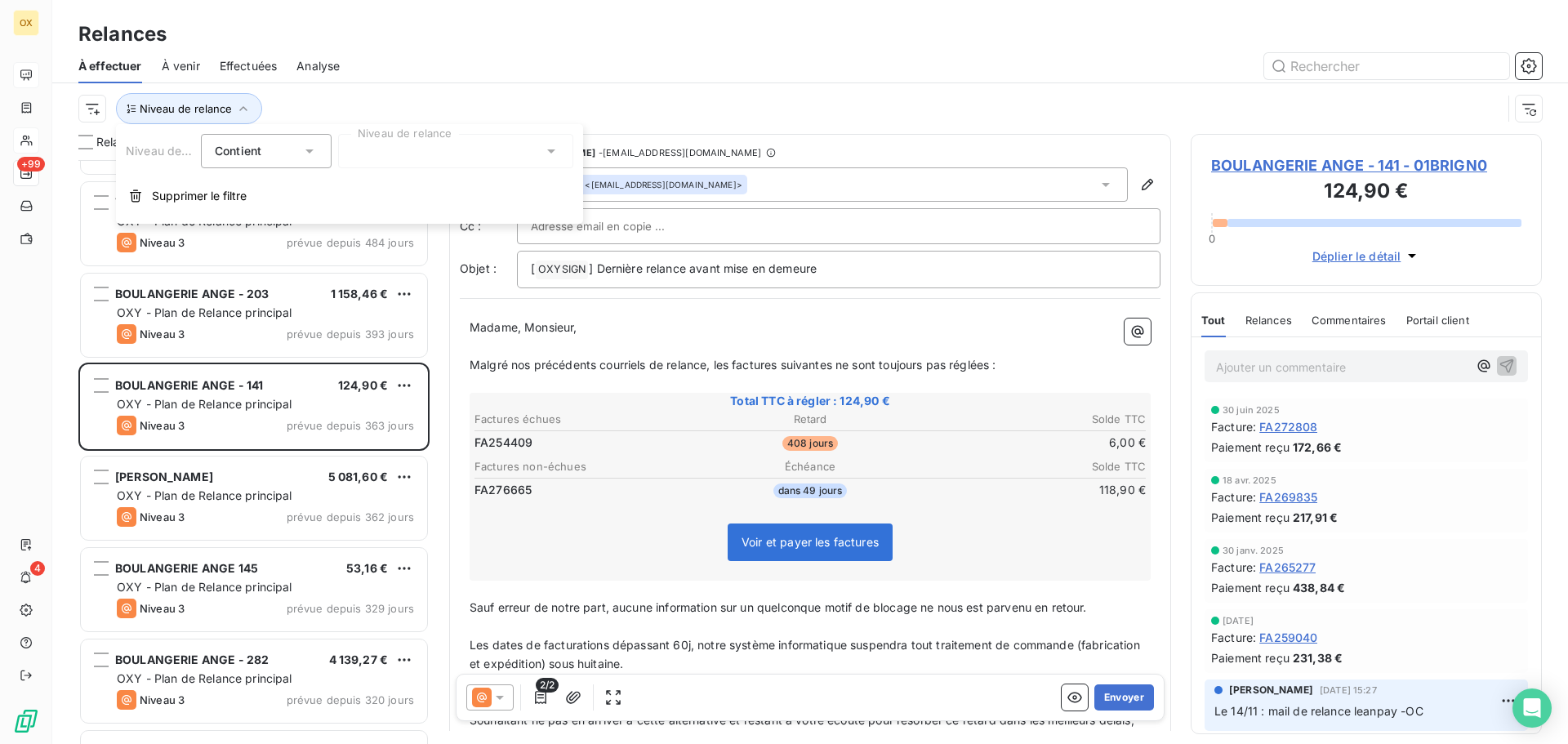
click at [363, 157] on div at bounding box center [455, 151] width 235 height 35
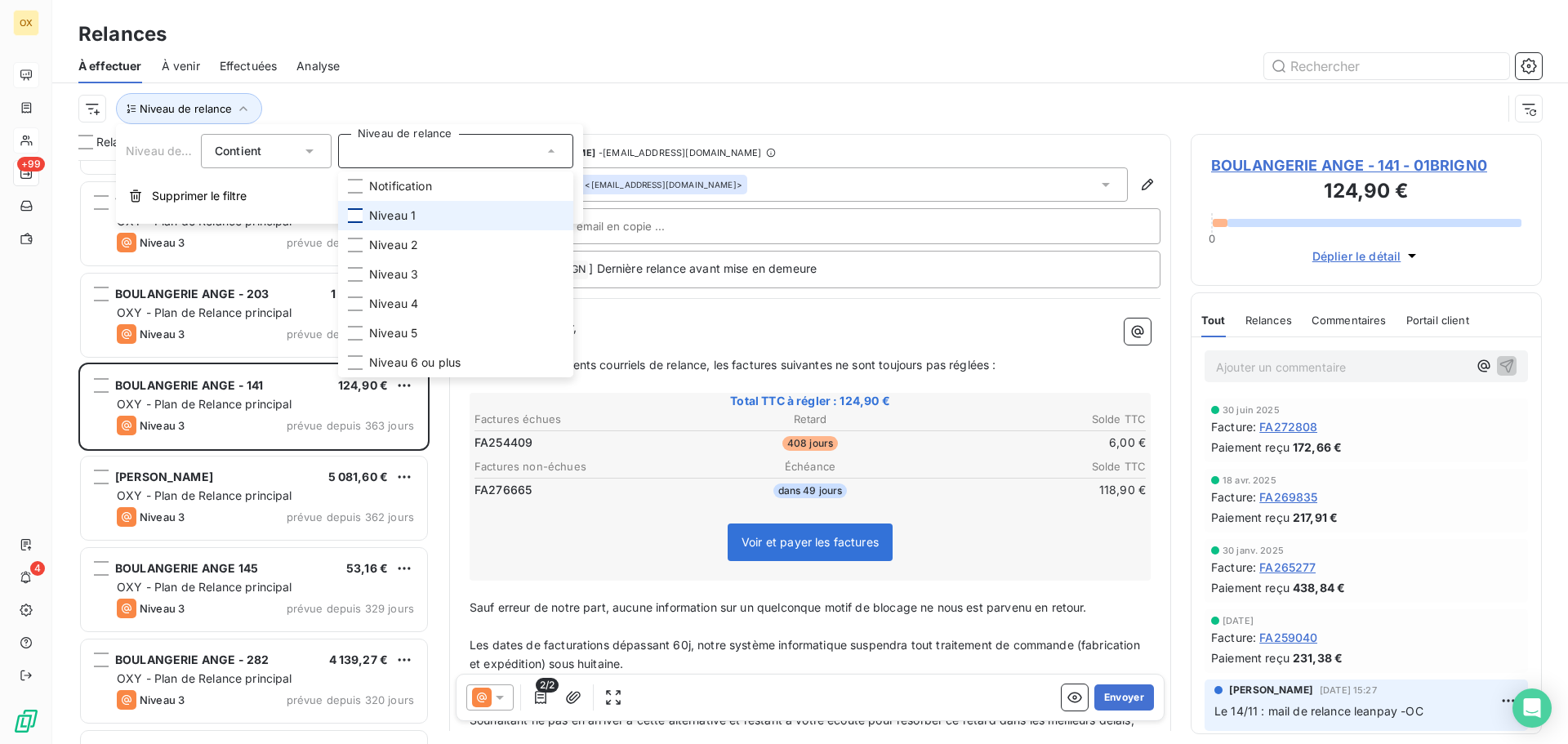
click at [358, 210] on div at bounding box center [355, 215] width 14 height 14
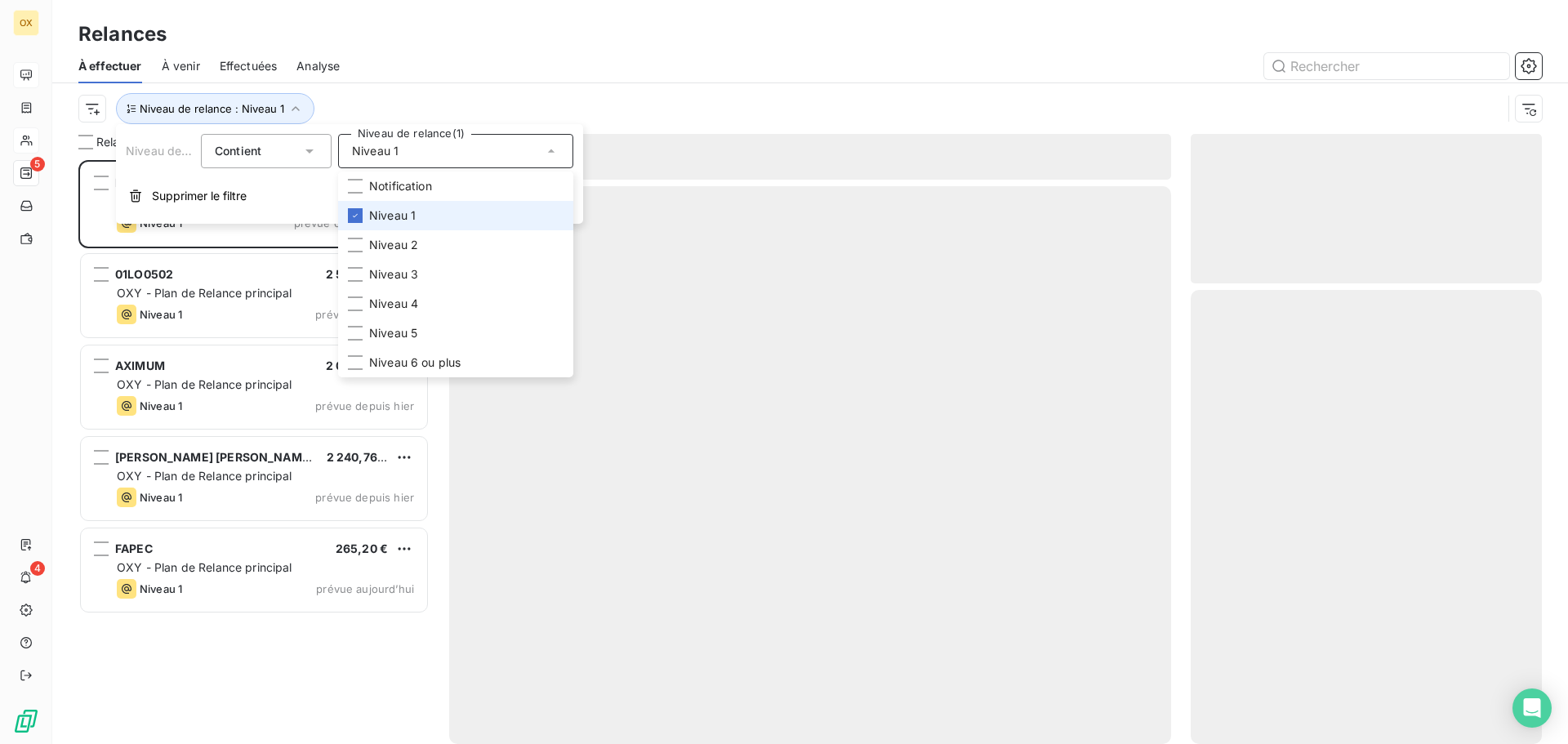
scroll to position [571, 339]
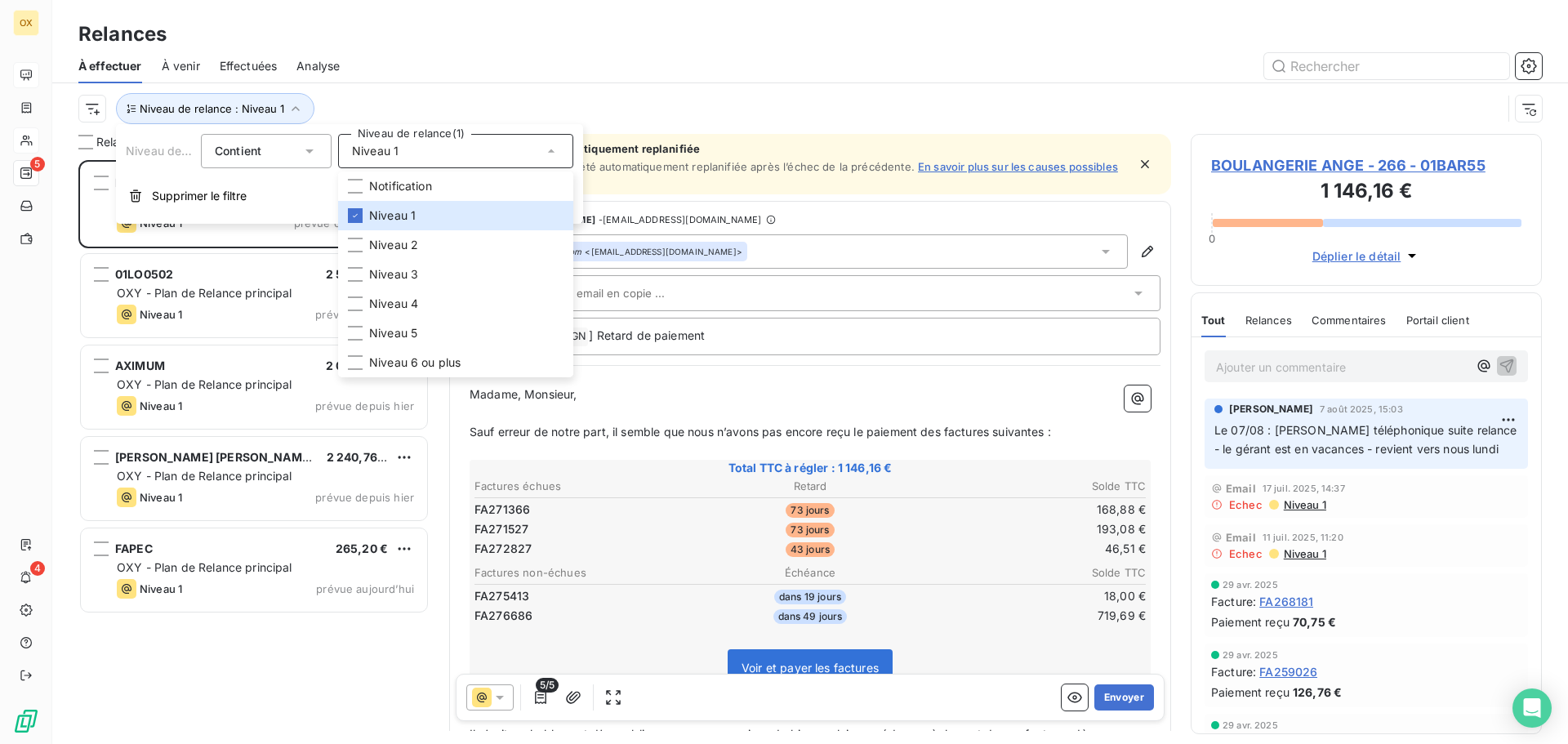
click at [466, 86] on div "Niveau de relance : Niveau 1" at bounding box center [810, 108] width 1463 height 51
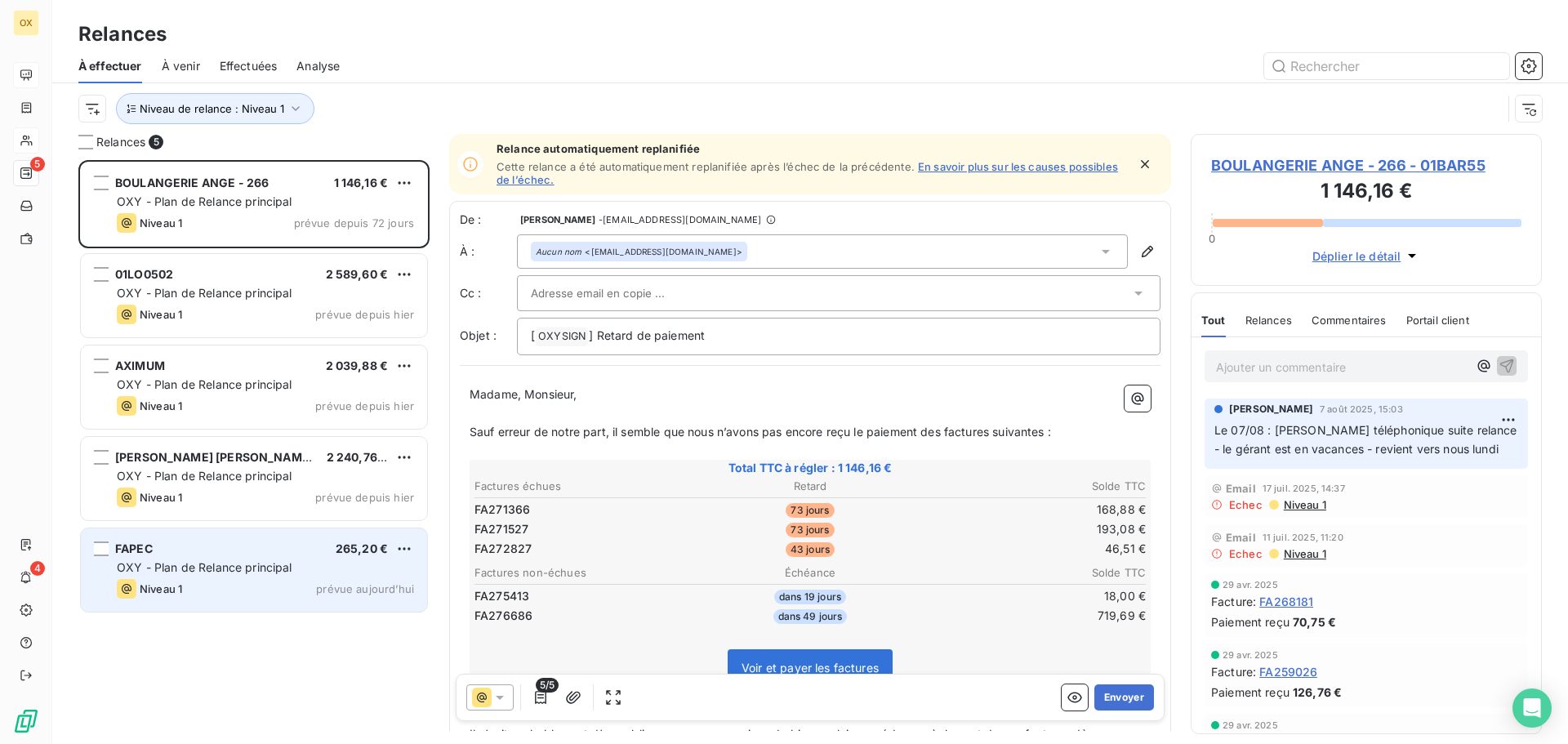
click at [321, 547] on div "FAPEC 265,20 €" at bounding box center [266, 547] width 297 height 14
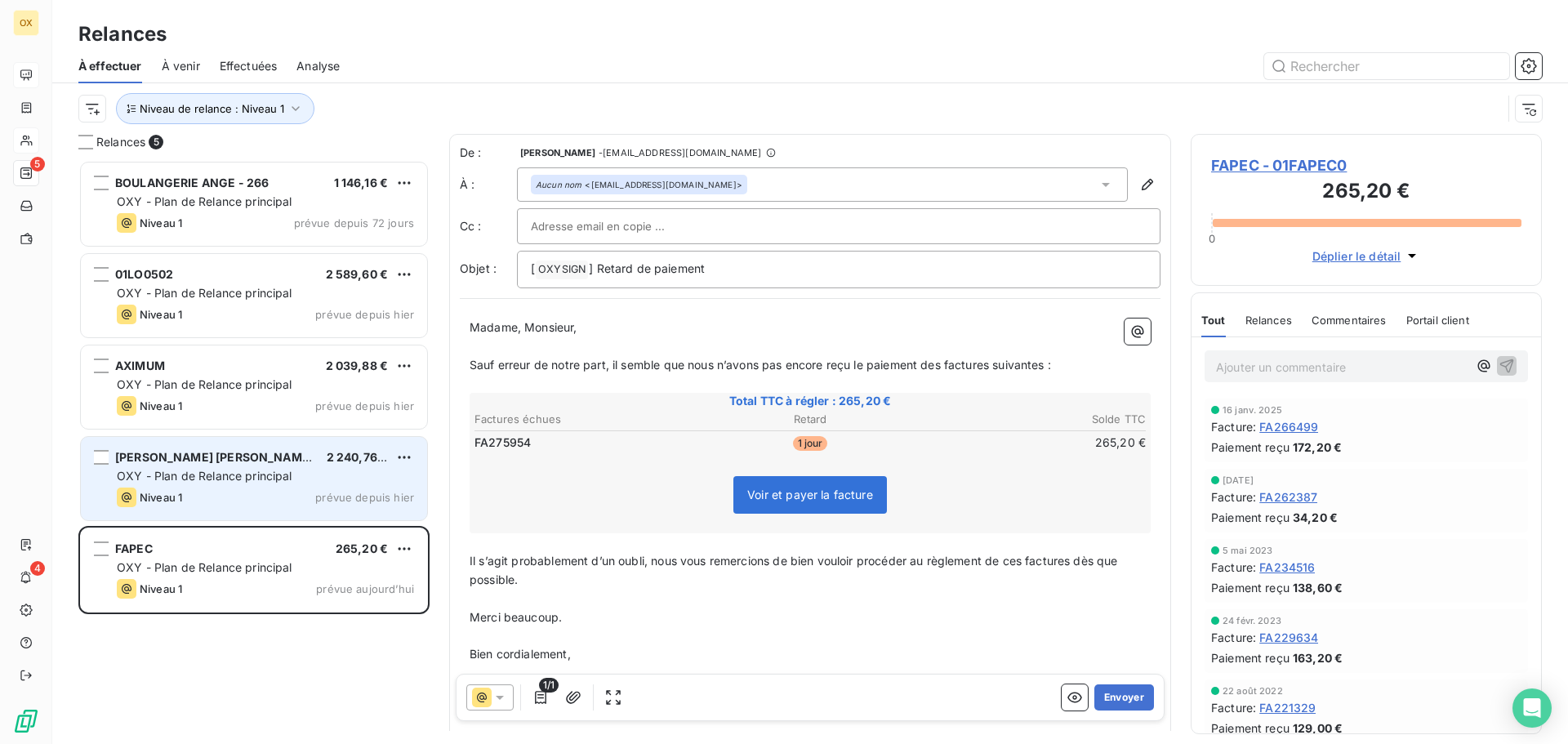
click at [288, 499] on div "Niveau 1 prévue depuis hier" at bounding box center [266, 497] width 297 height 19
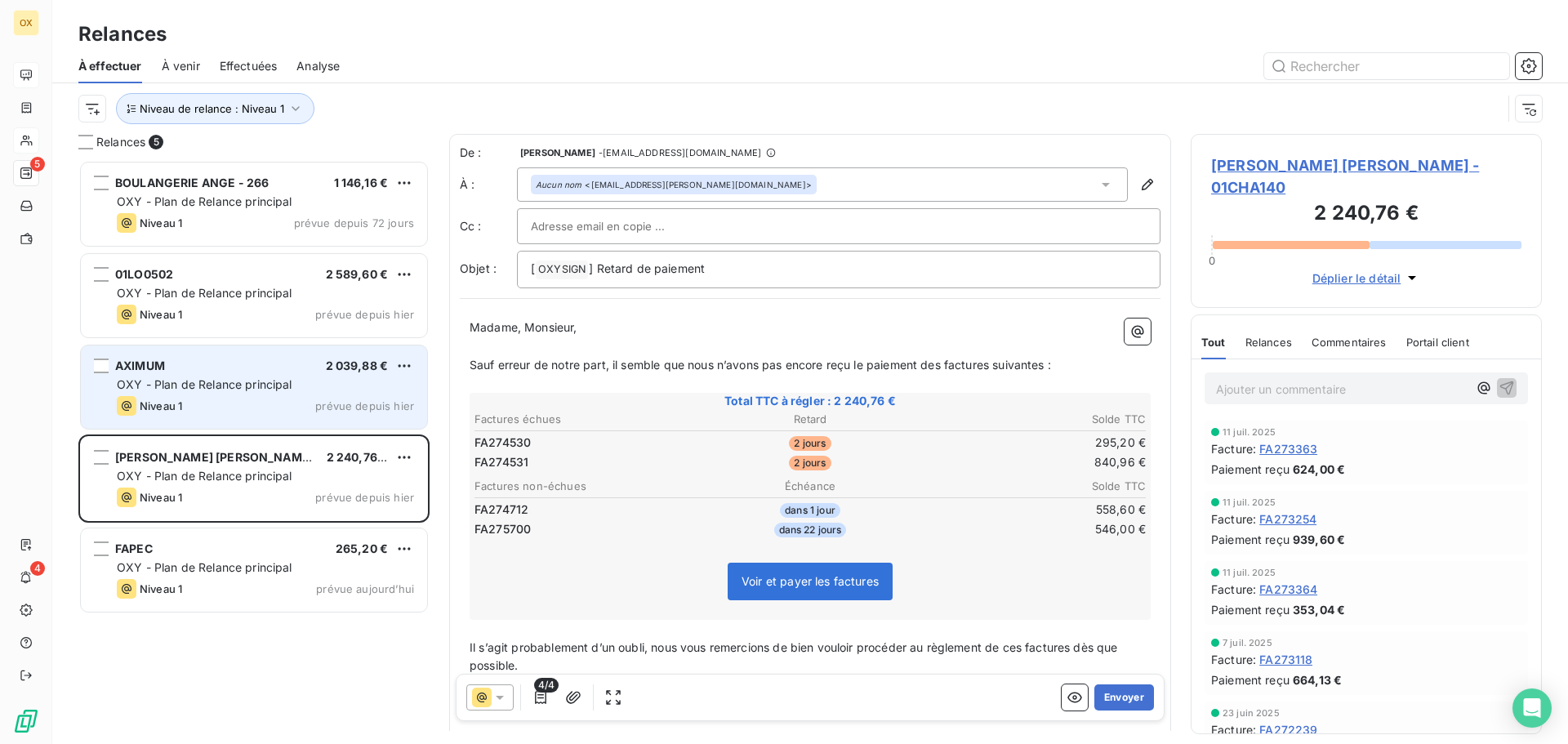
click at [255, 404] on div "Niveau 1 prévue depuis hier" at bounding box center [266, 406] width 297 height 19
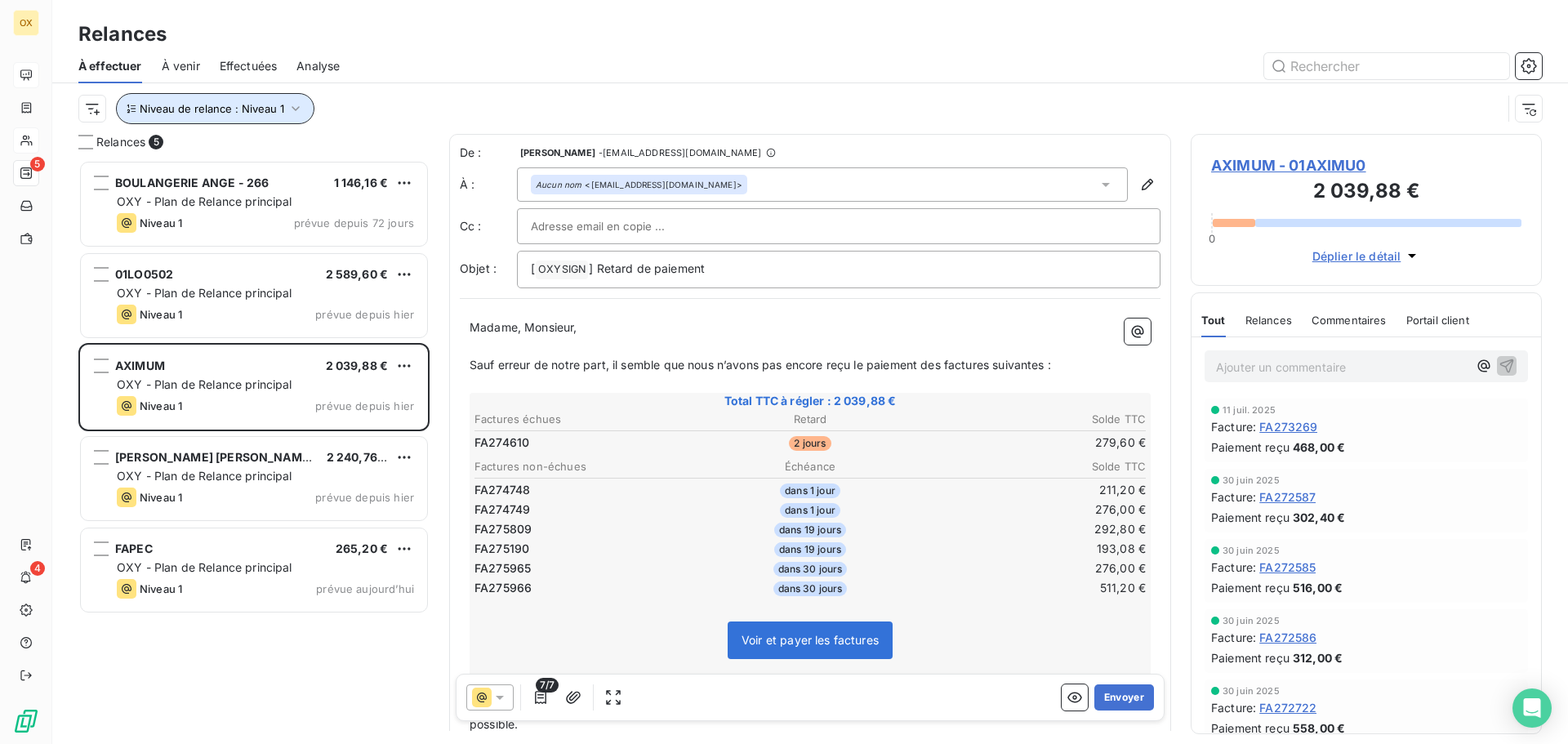
click at [211, 107] on span "Niveau de relance : Niveau 1" at bounding box center [212, 108] width 145 height 13
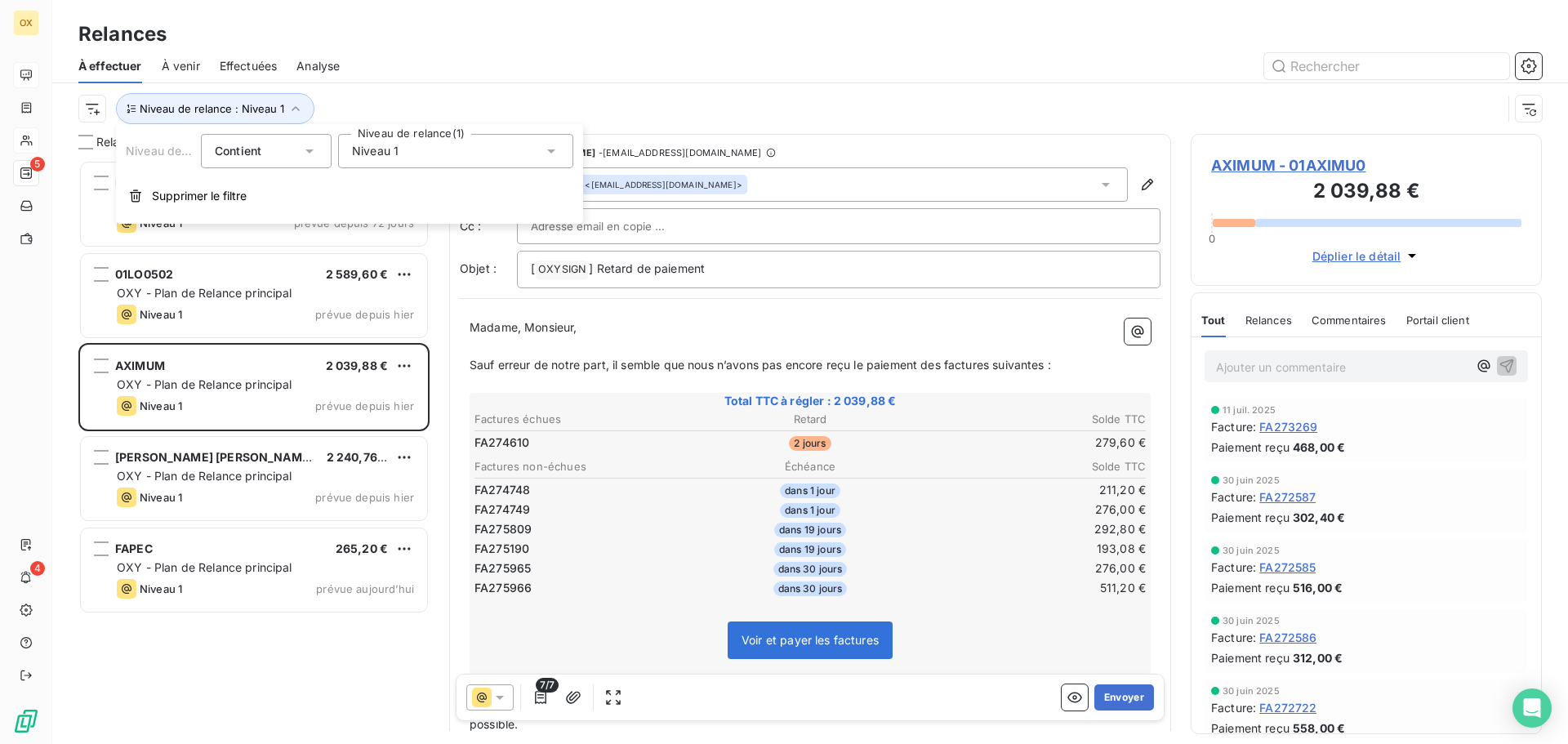
click at [376, 159] on div "Niveau 1" at bounding box center [455, 151] width 235 height 35
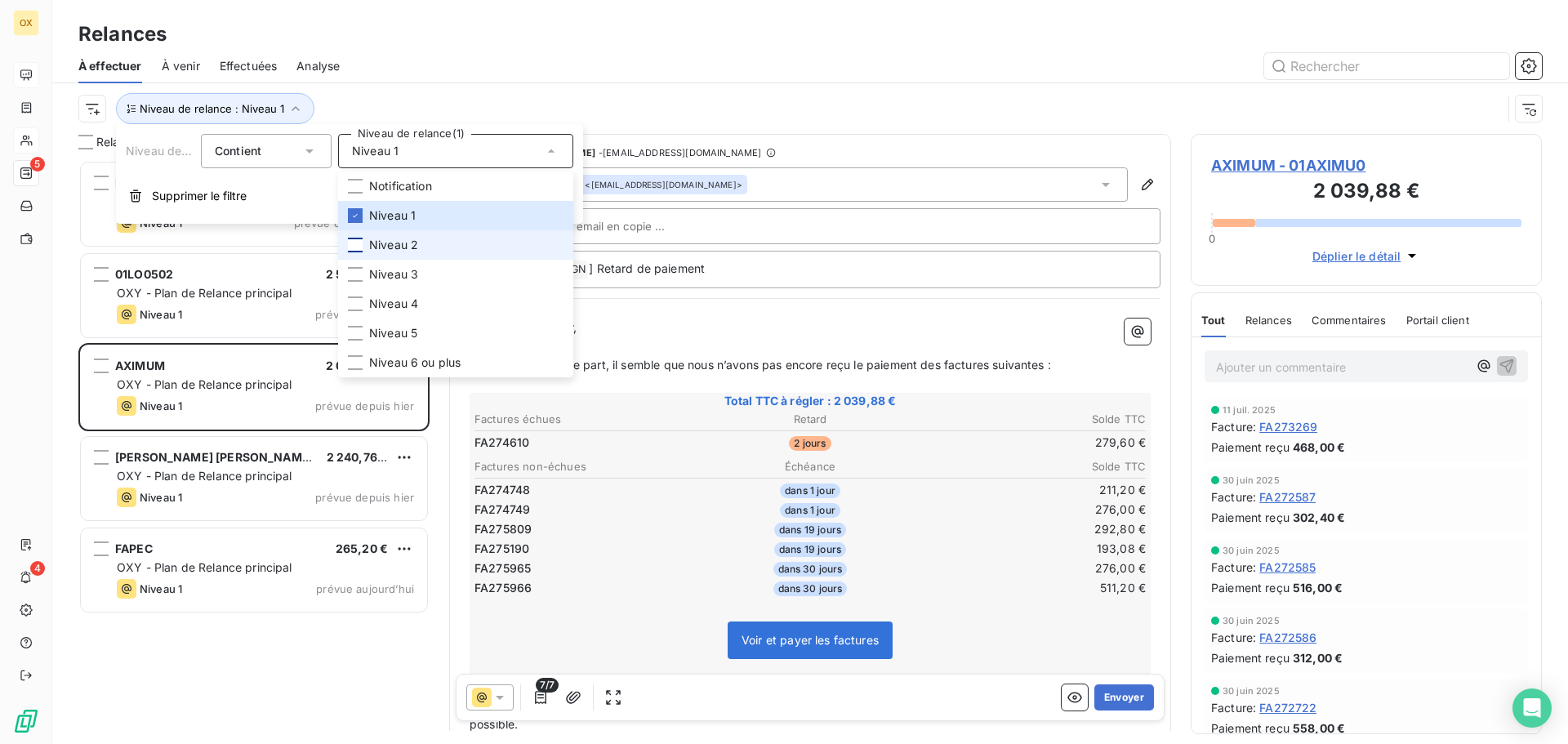
click at [360, 240] on div at bounding box center [355, 244] width 14 height 14
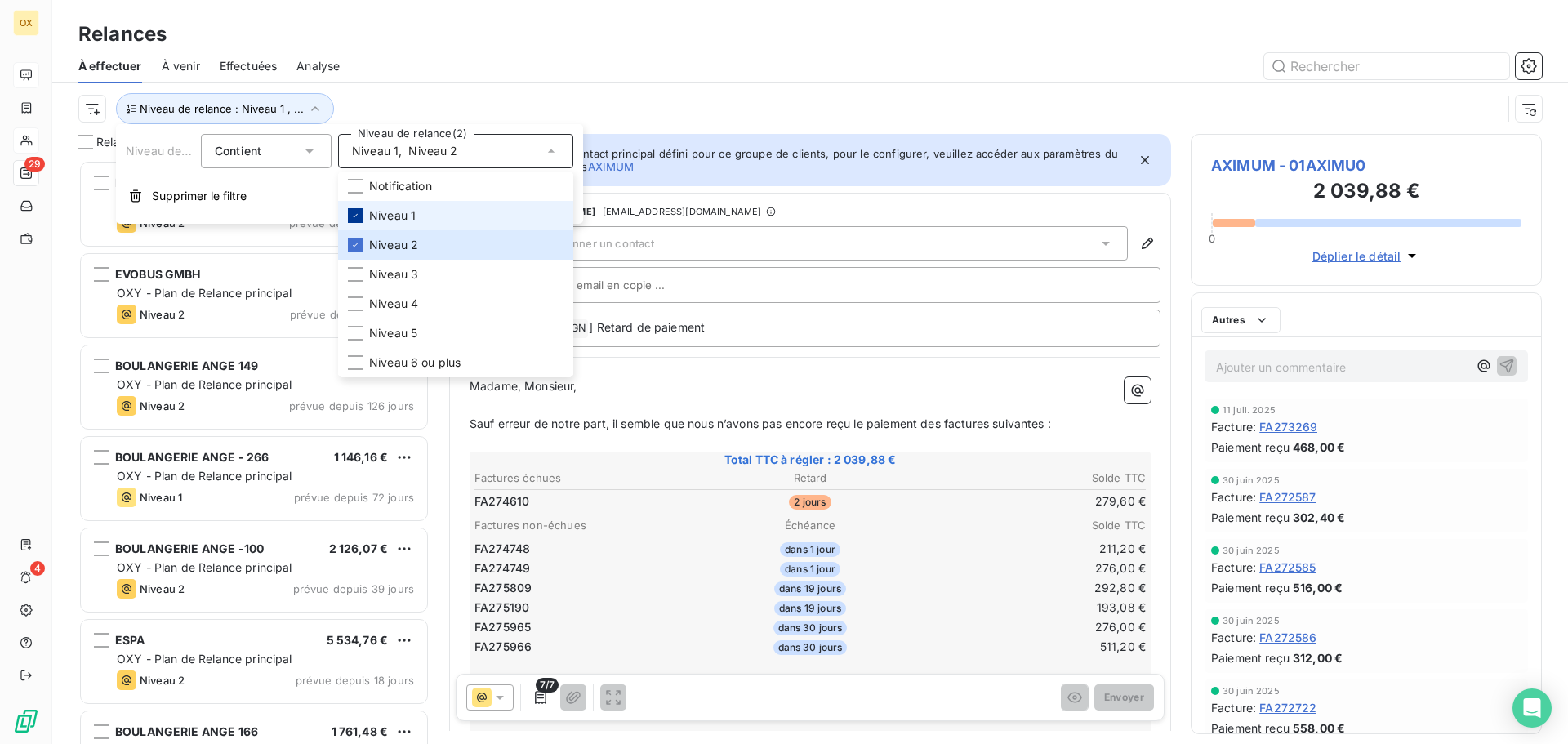
scroll to position [571, 339]
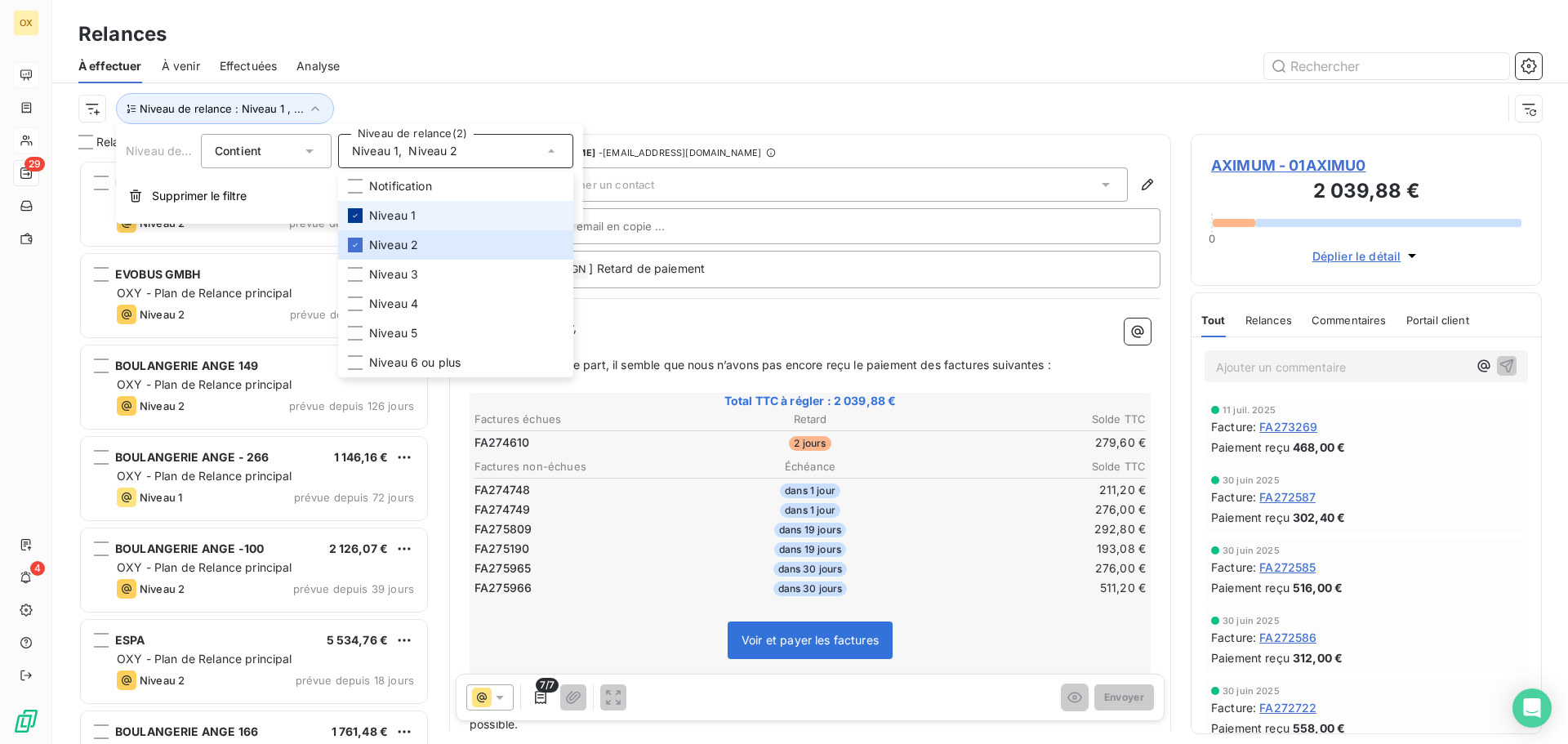
click at [356, 212] on icon at bounding box center [355, 216] width 10 height 10
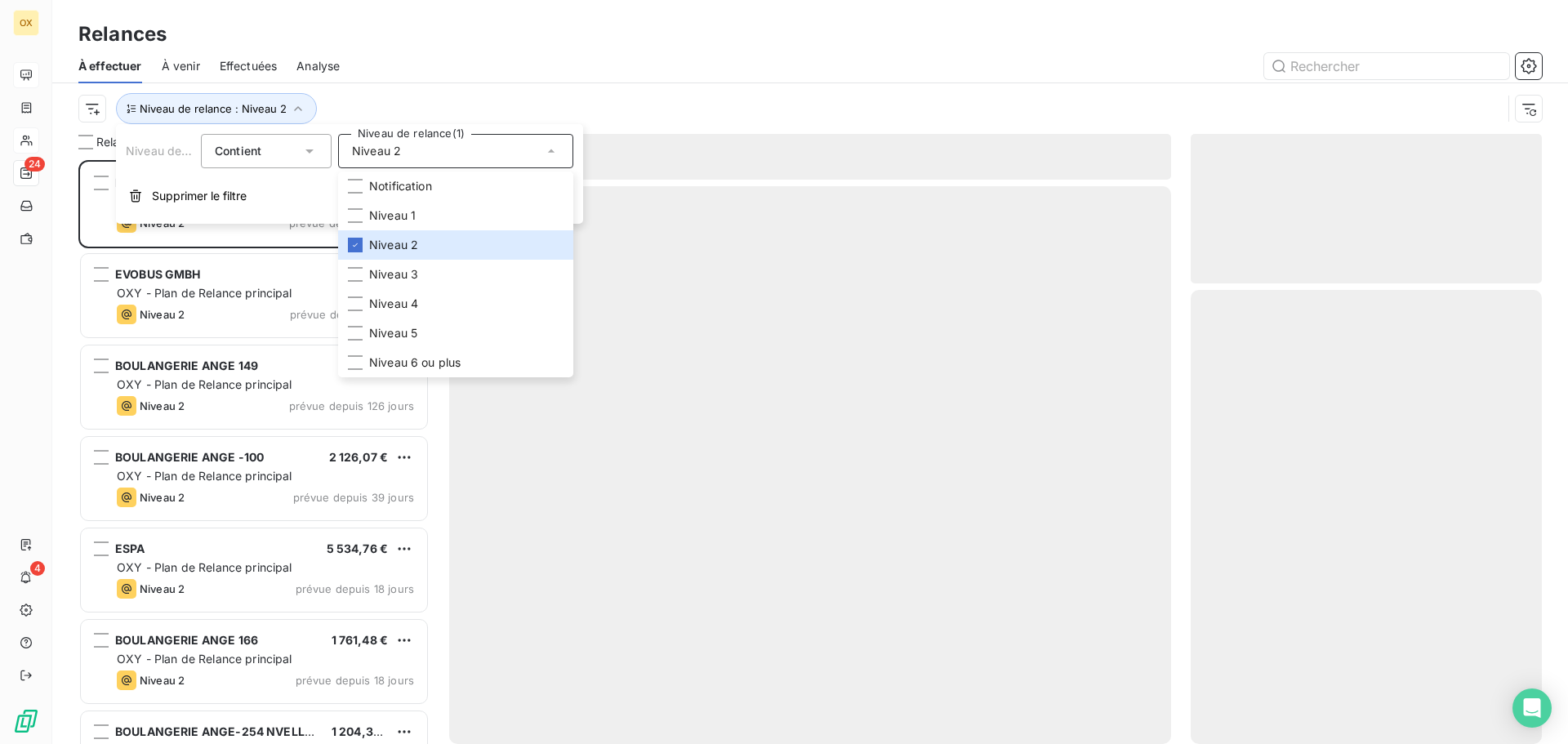
click at [411, 96] on div "Niveau de relance : Niveau 2" at bounding box center [790, 108] width 1423 height 31
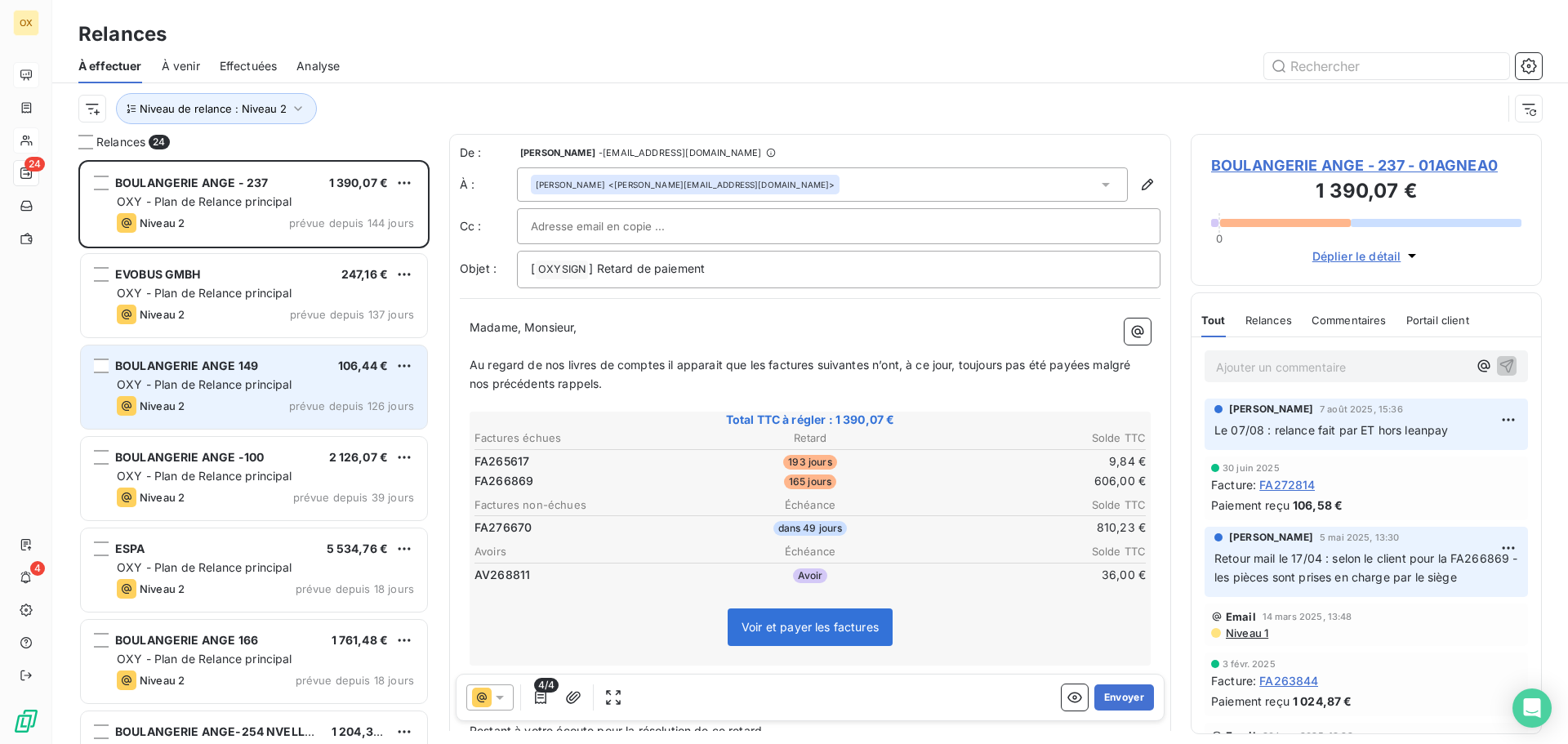
click at [286, 368] on div "BOULANGERIE ANGE 149 106,44 €" at bounding box center [266, 365] width 297 height 14
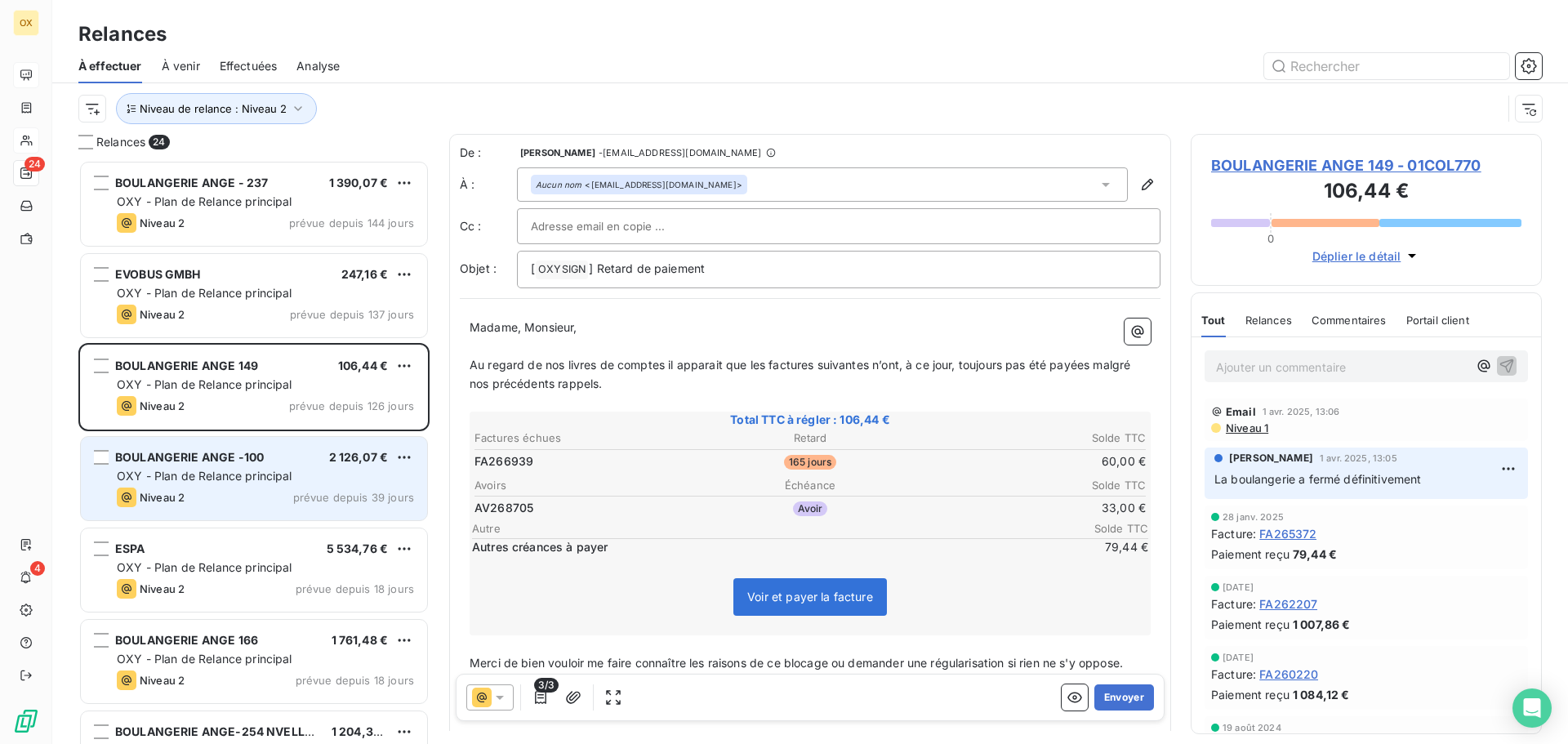
click at [267, 488] on div "Niveau 2 prévue depuis 39 jours" at bounding box center [266, 497] width 297 height 19
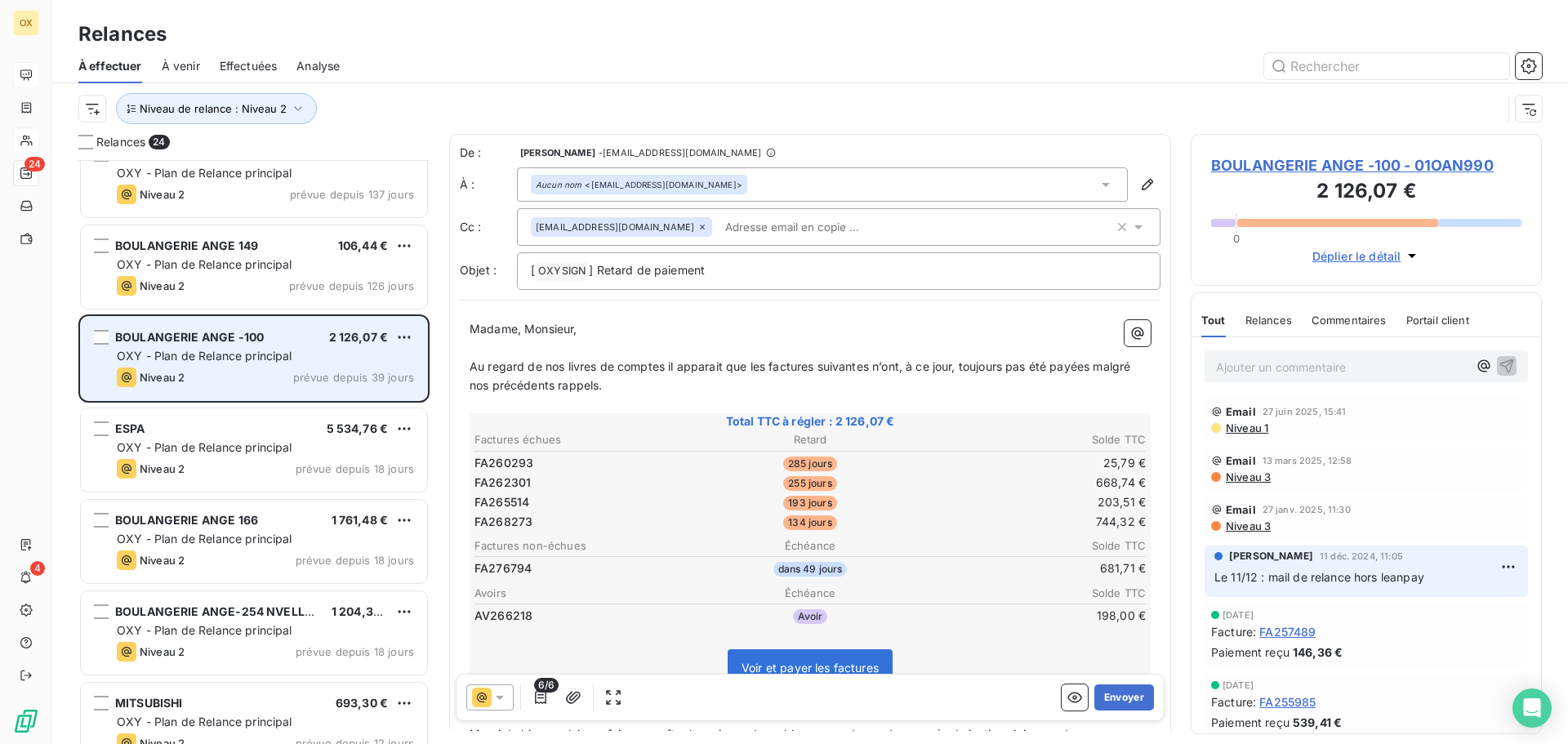
scroll to position [164, 0]
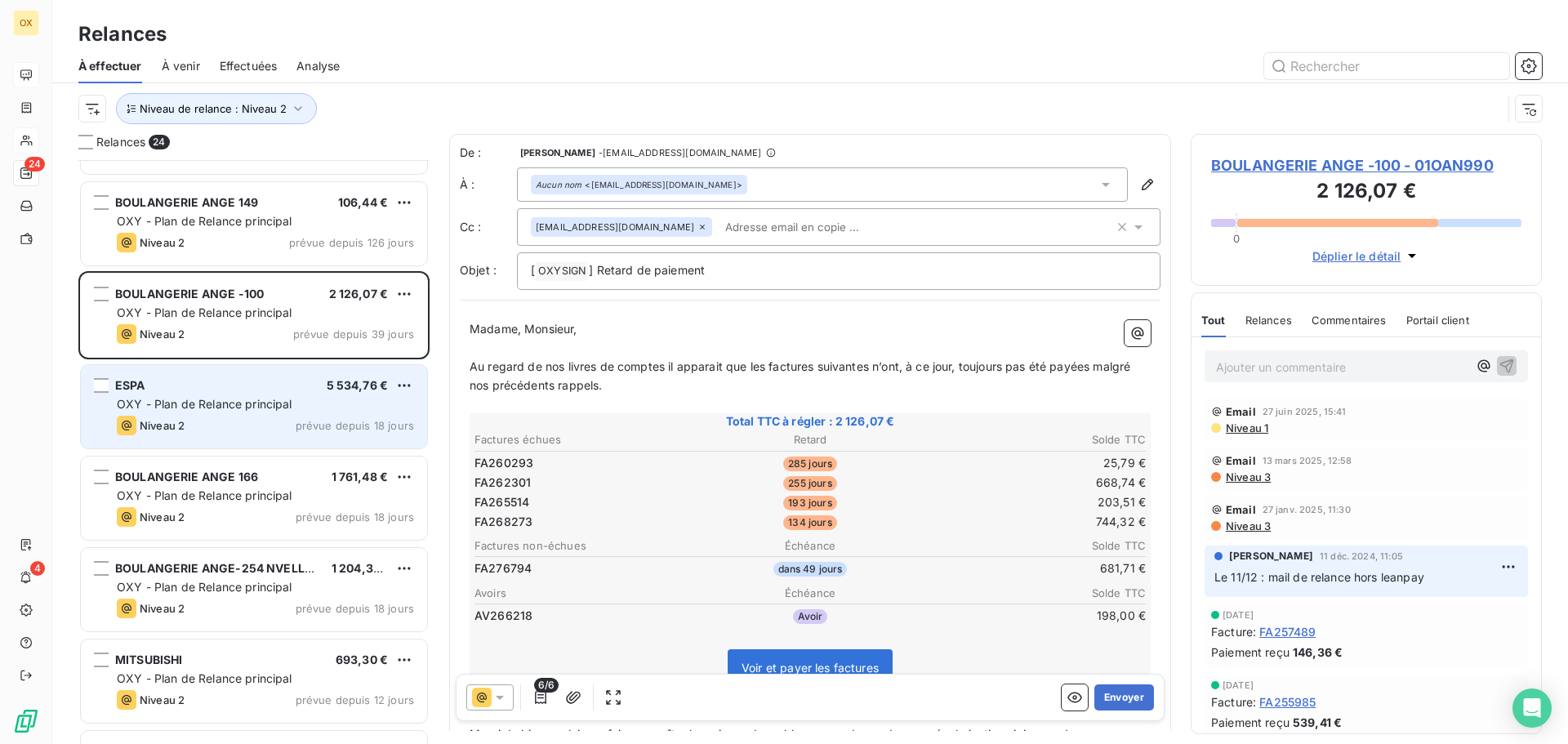
click at [247, 417] on div "Niveau 2 prévue depuis 18 jours" at bounding box center [266, 425] width 297 height 19
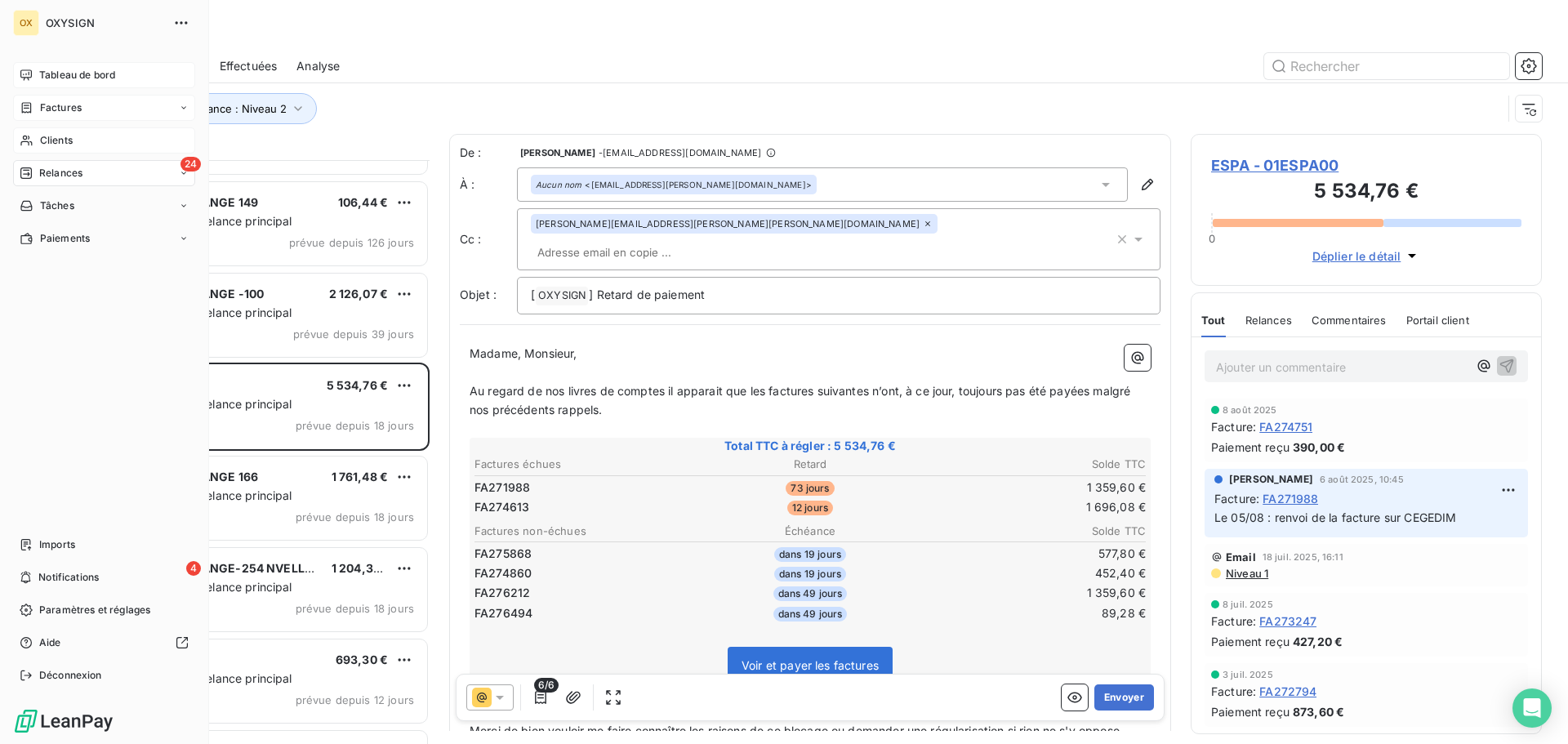
click at [59, 107] on span "Factures" at bounding box center [60, 107] width 41 height 14
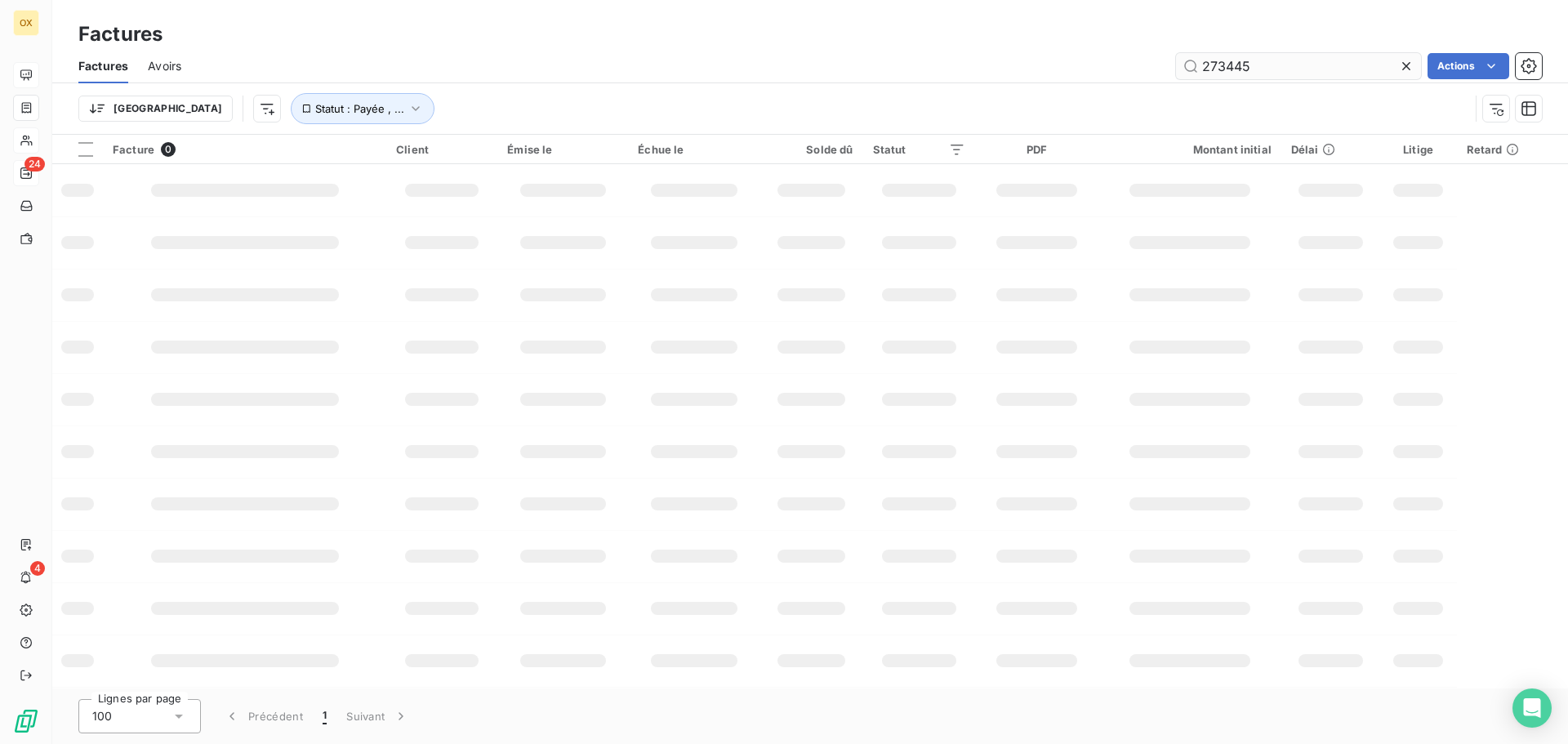
drag, startPoint x: 1278, startPoint y: 60, endPoint x: 1195, endPoint y: 69, distance: 83.5
click at [1195, 69] on input "273445" at bounding box center [1298, 65] width 245 height 26
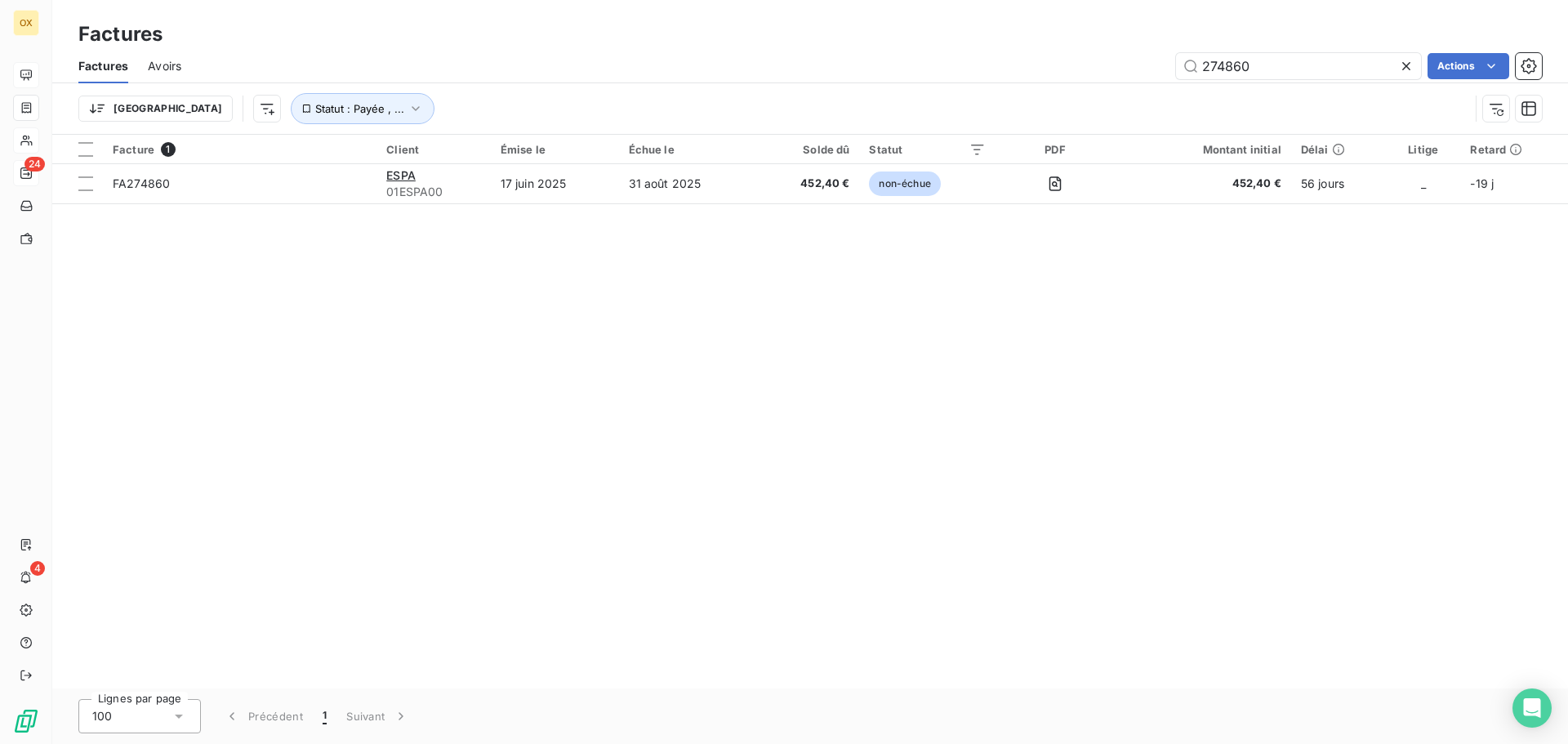
type input "274860"
click at [1398, 56] on div at bounding box center [1410, 65] width 23 height 26
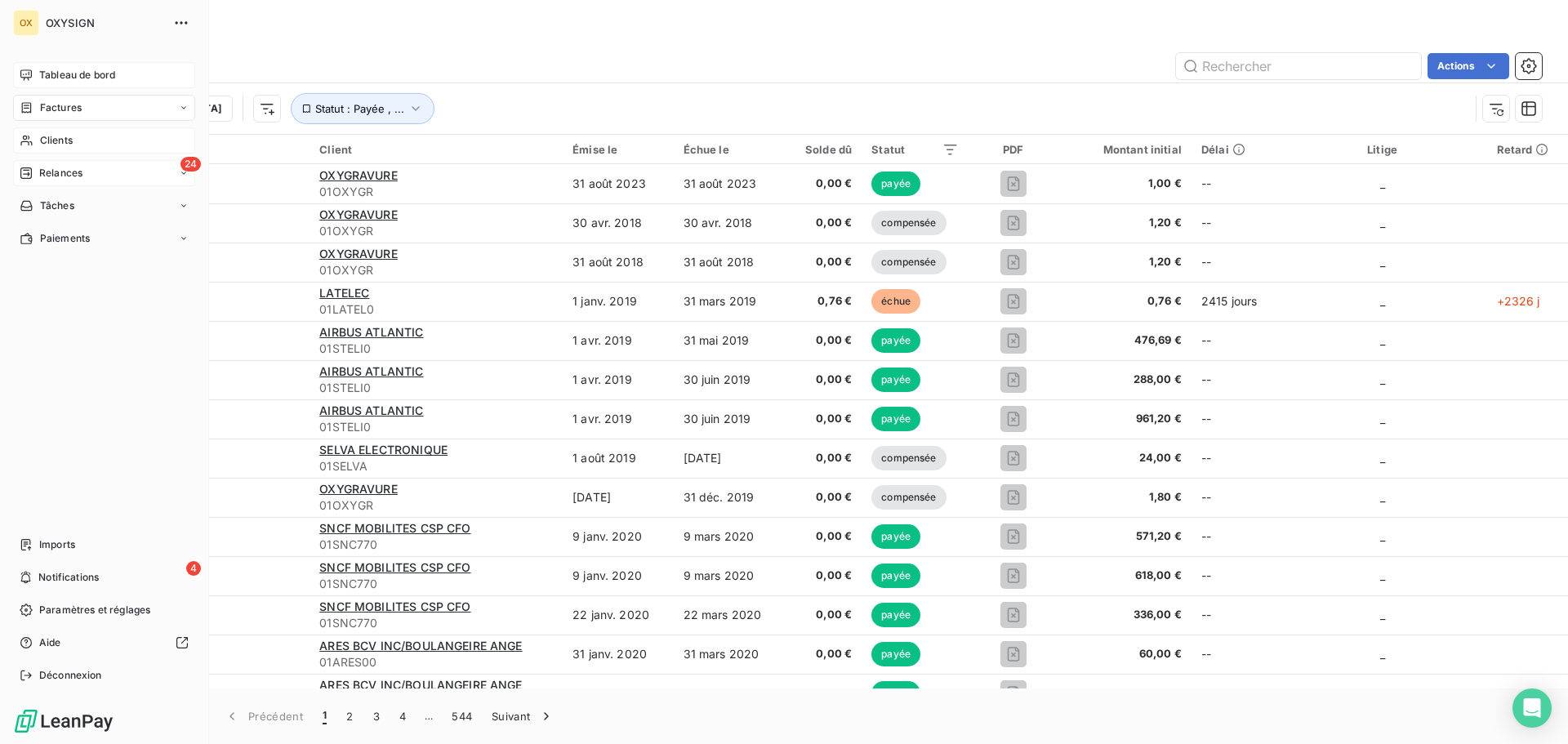
click at [73, 173] on span "Relances" at bounding box center [60, 173] width 43 height 14
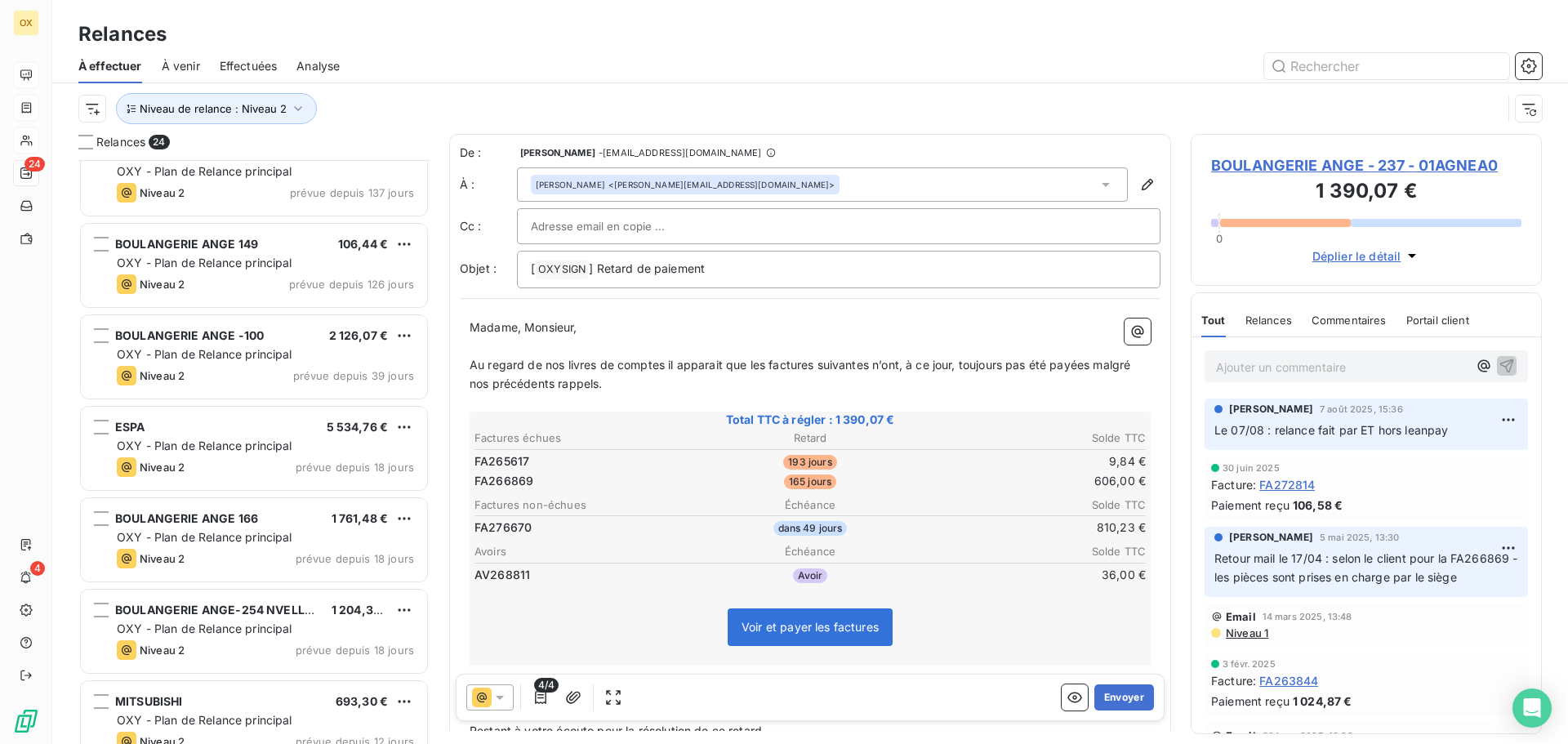
scroll to position [164, 0]
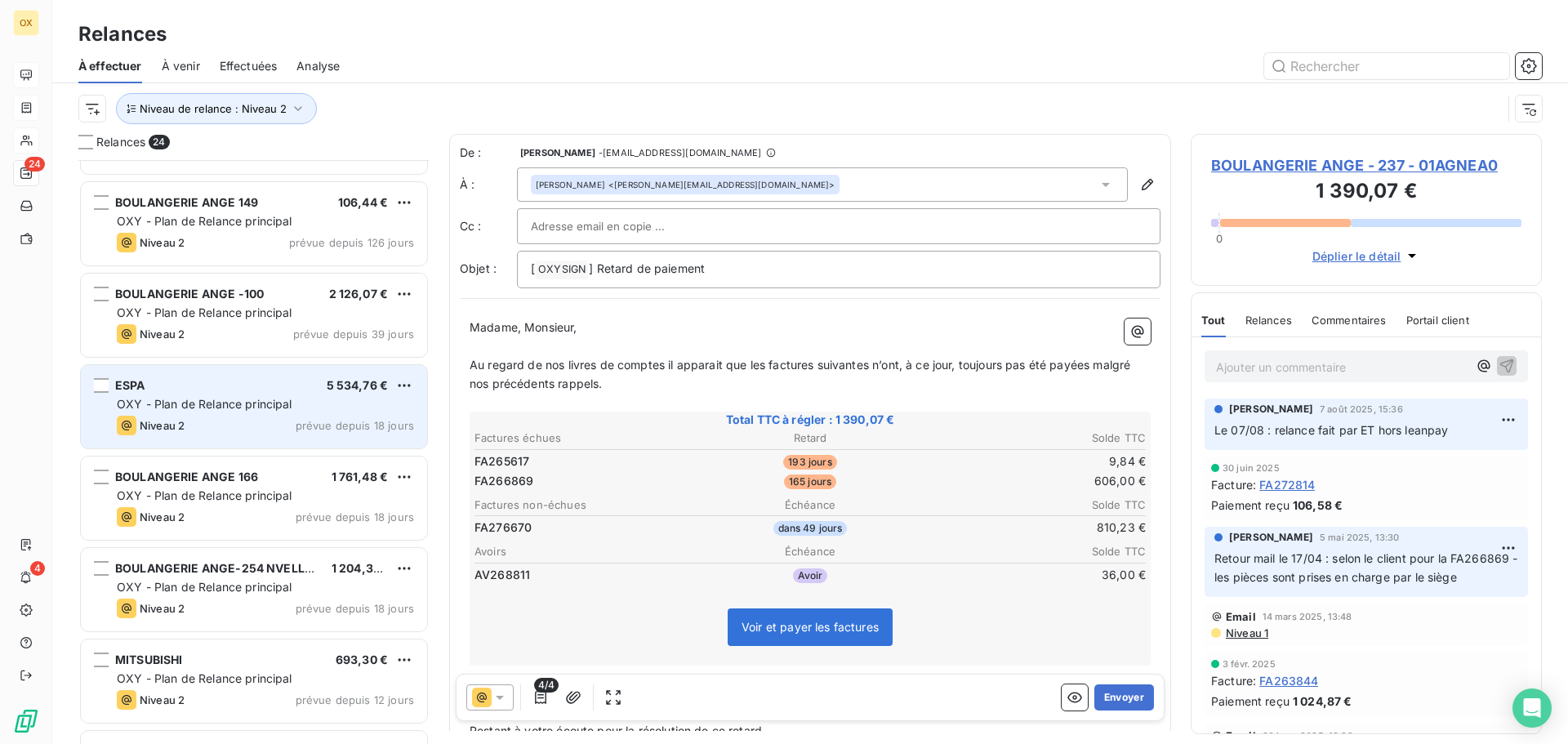
click at [240, 392] on div "ESPA 5 534,76 €" at bounding box center [266, 384] width 297 height 14
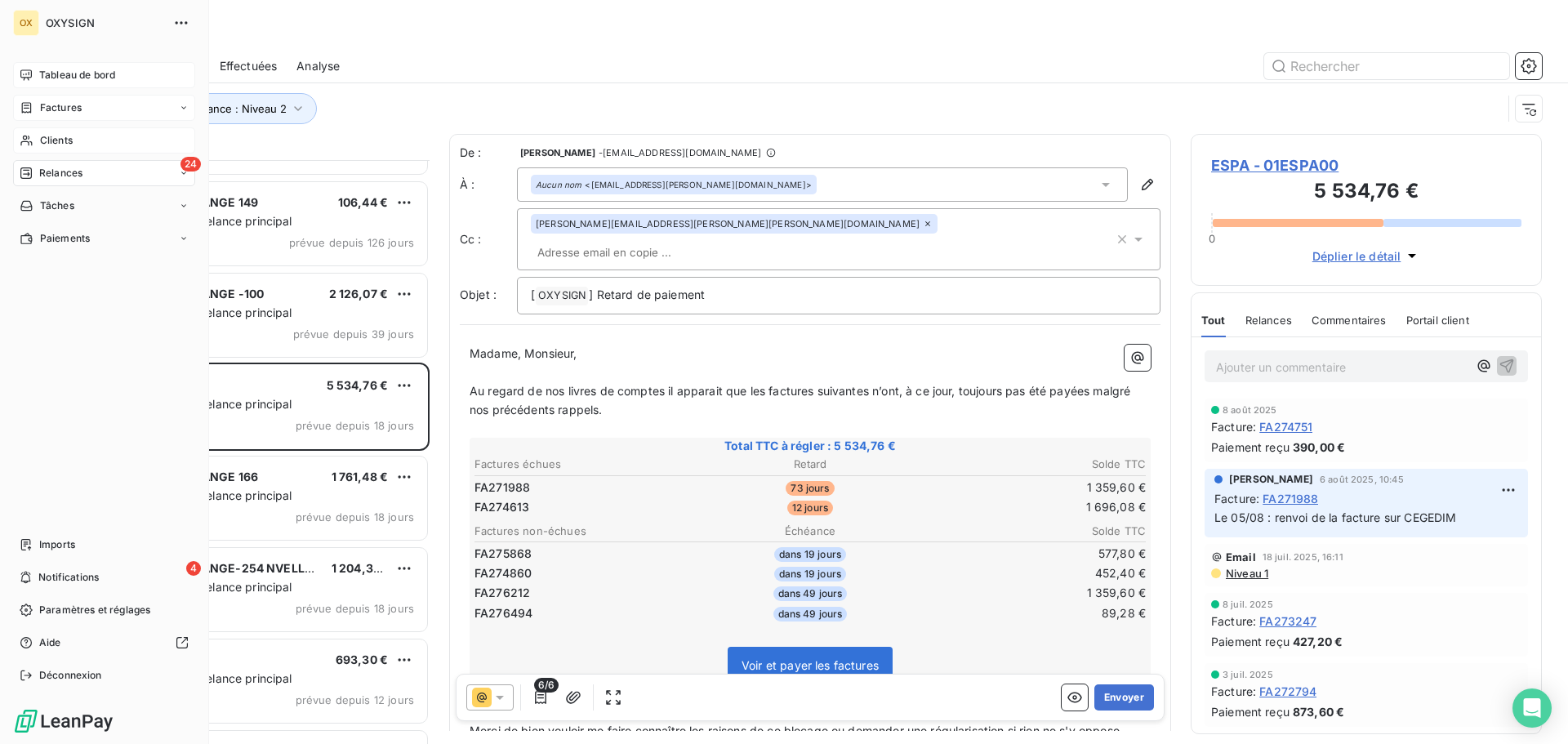
click at [53, 137] on span "Clients" at bounding box center [57, 140] width 33 height 14
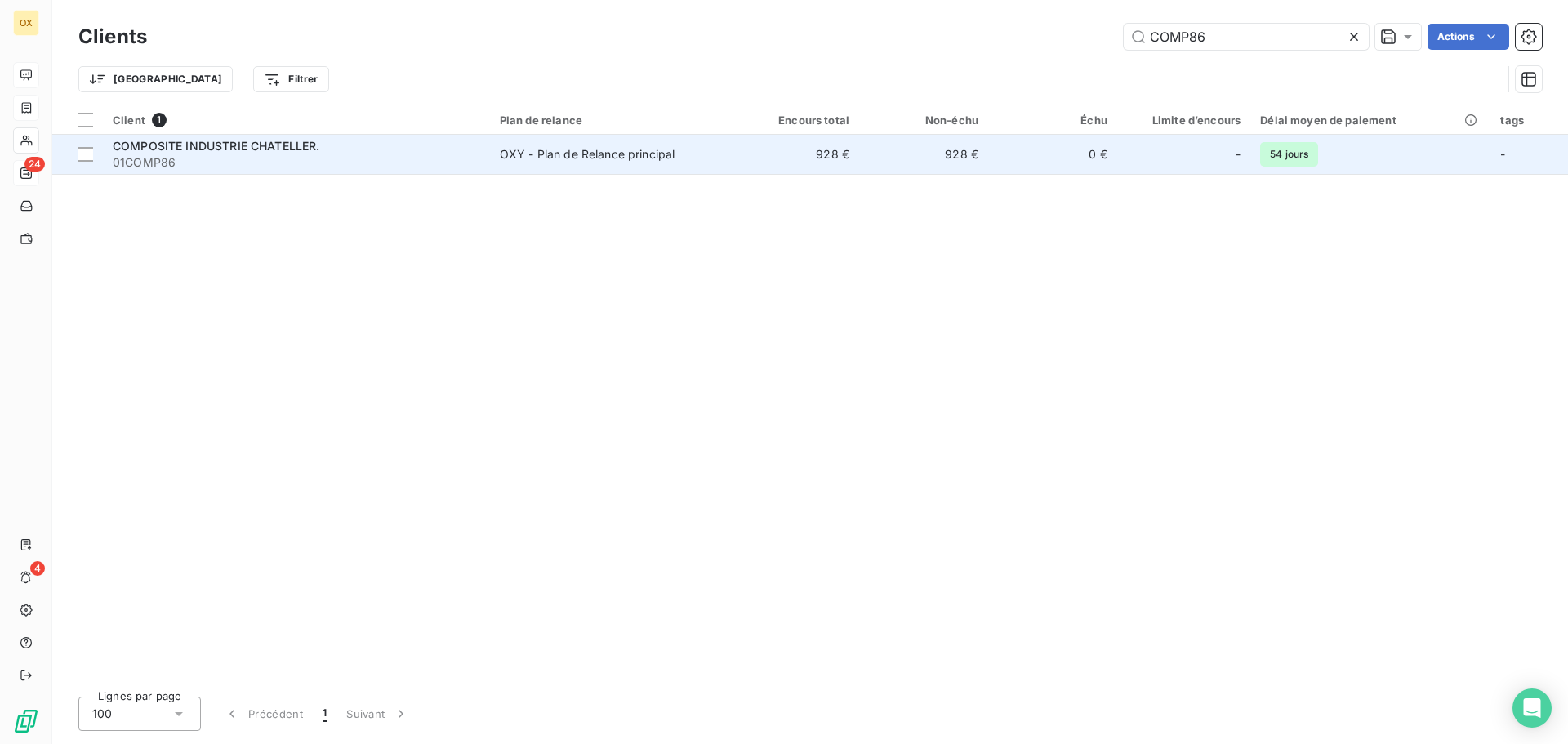
type input "COMP86"
click at [328, 163] on span "01COMP86" at bounding box center [295, 162] width 367 height 16
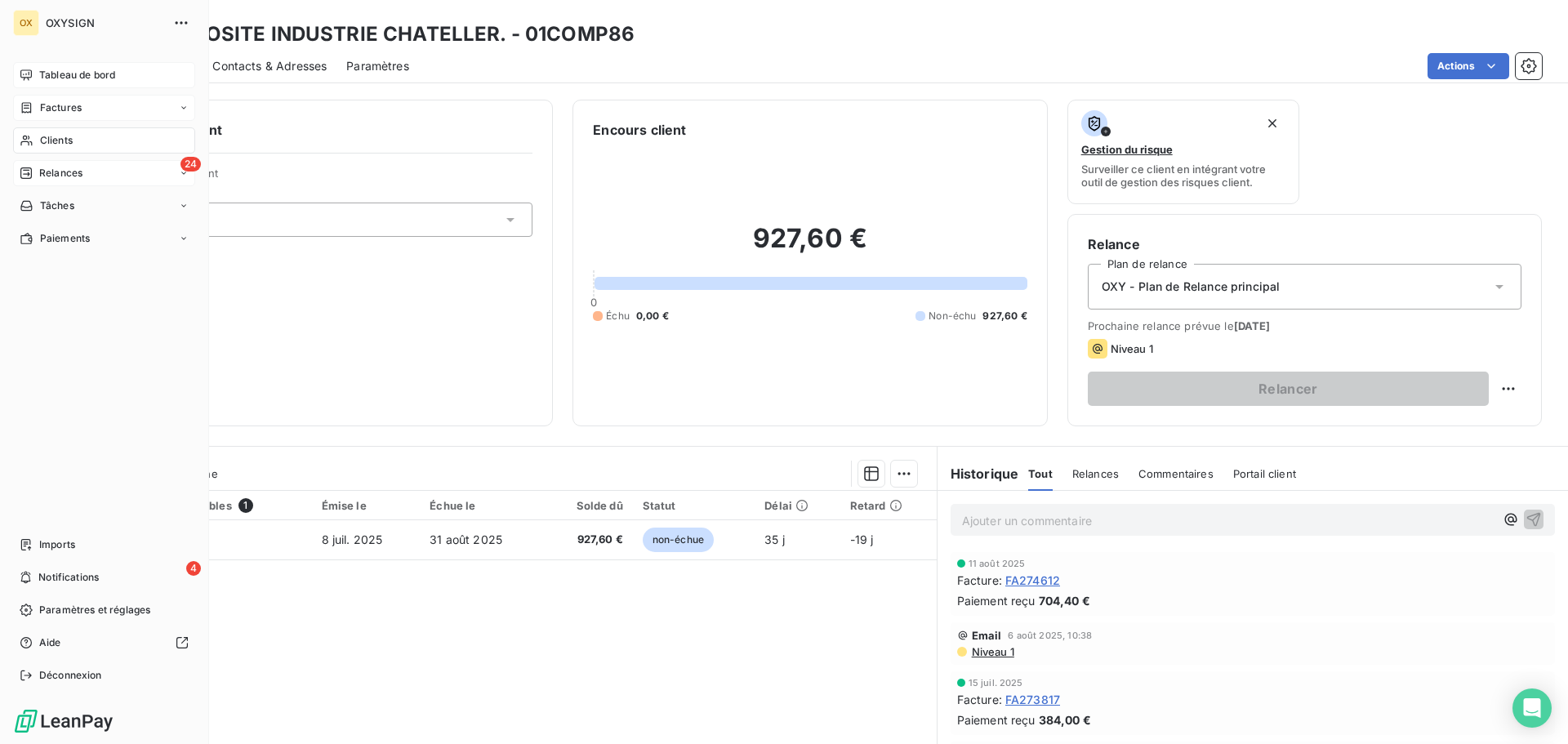
drag, startPoint x: 42, startPoint y: 137, endPoint x: 176, endPoint y: 107, distance: 137.3
click at [43, 135] on span "Clients" at bounding box center [57, 140] width 33 height 14
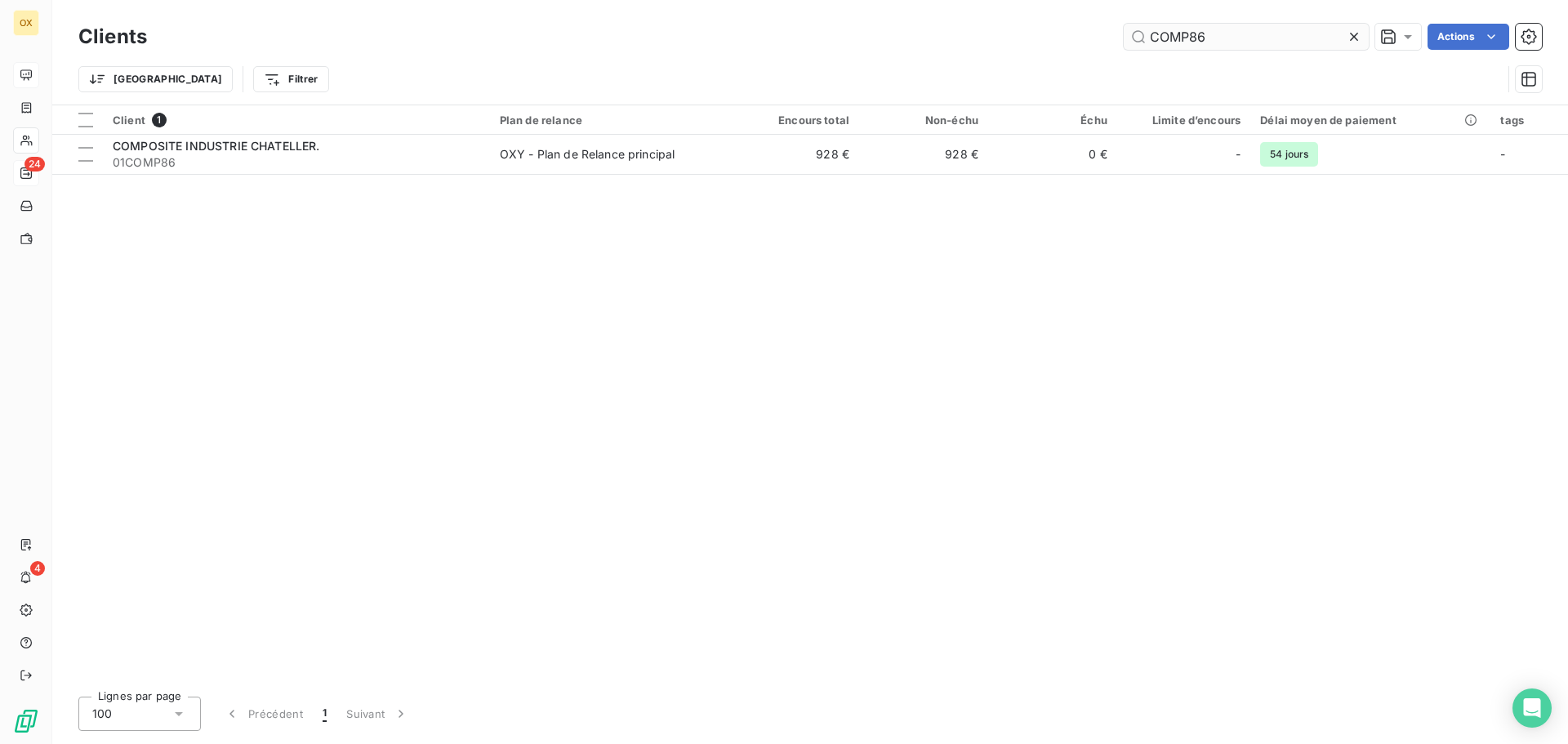
click at [1231, 37] on input "COMP86" at bounding box center [1245, 36] width 245 height 26
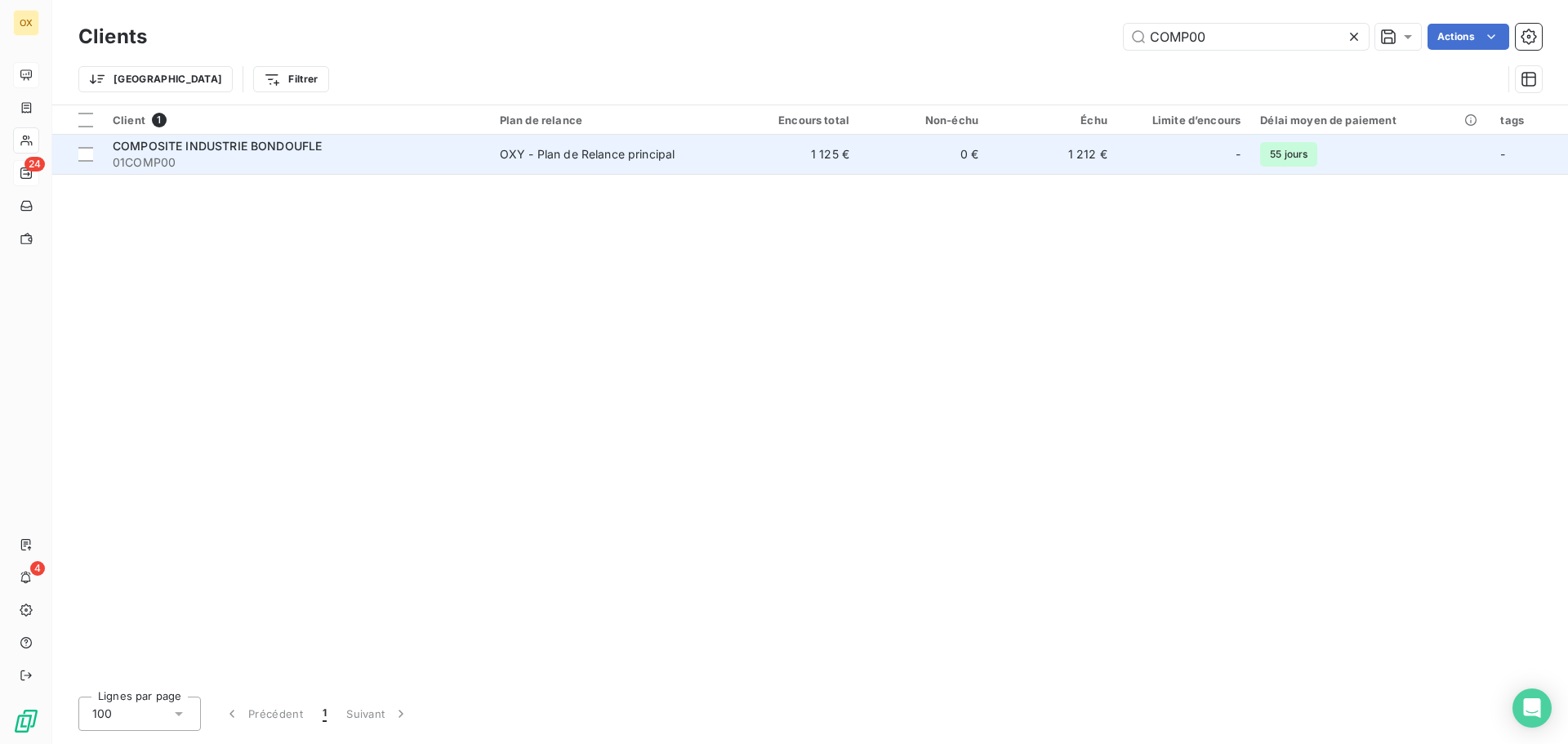
type input "COMP00"
click at [311, 156] on span "01COMP00" at bounding box center [295, 162] width 367 height 16
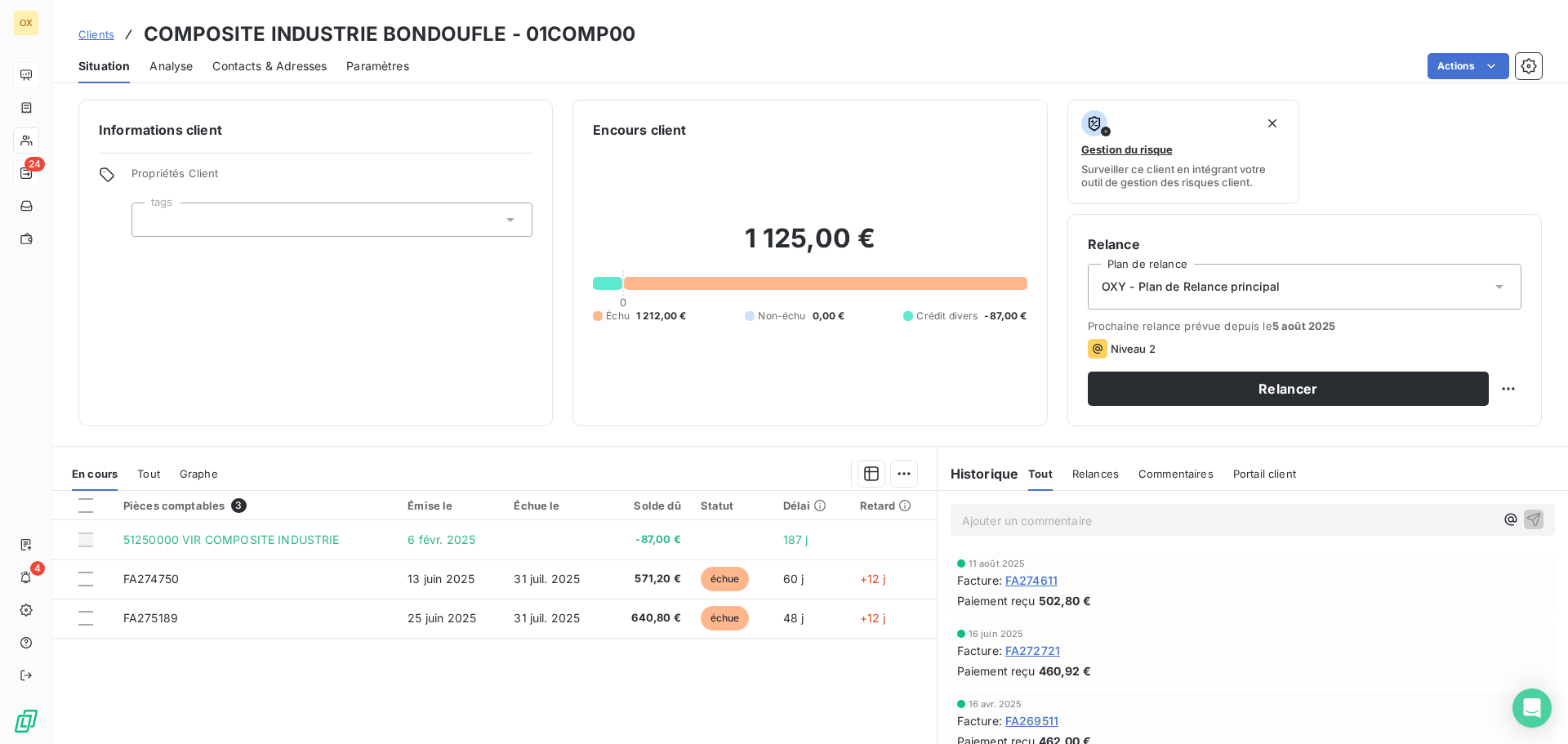
click at [1069, 519] on p "Ajouter un commentaire ﻿" at bounding box center [1228, 520] width 532 height 20
click at [1525, 510] on icon "button" at bounding box center [1533, 518] width 16 height 16
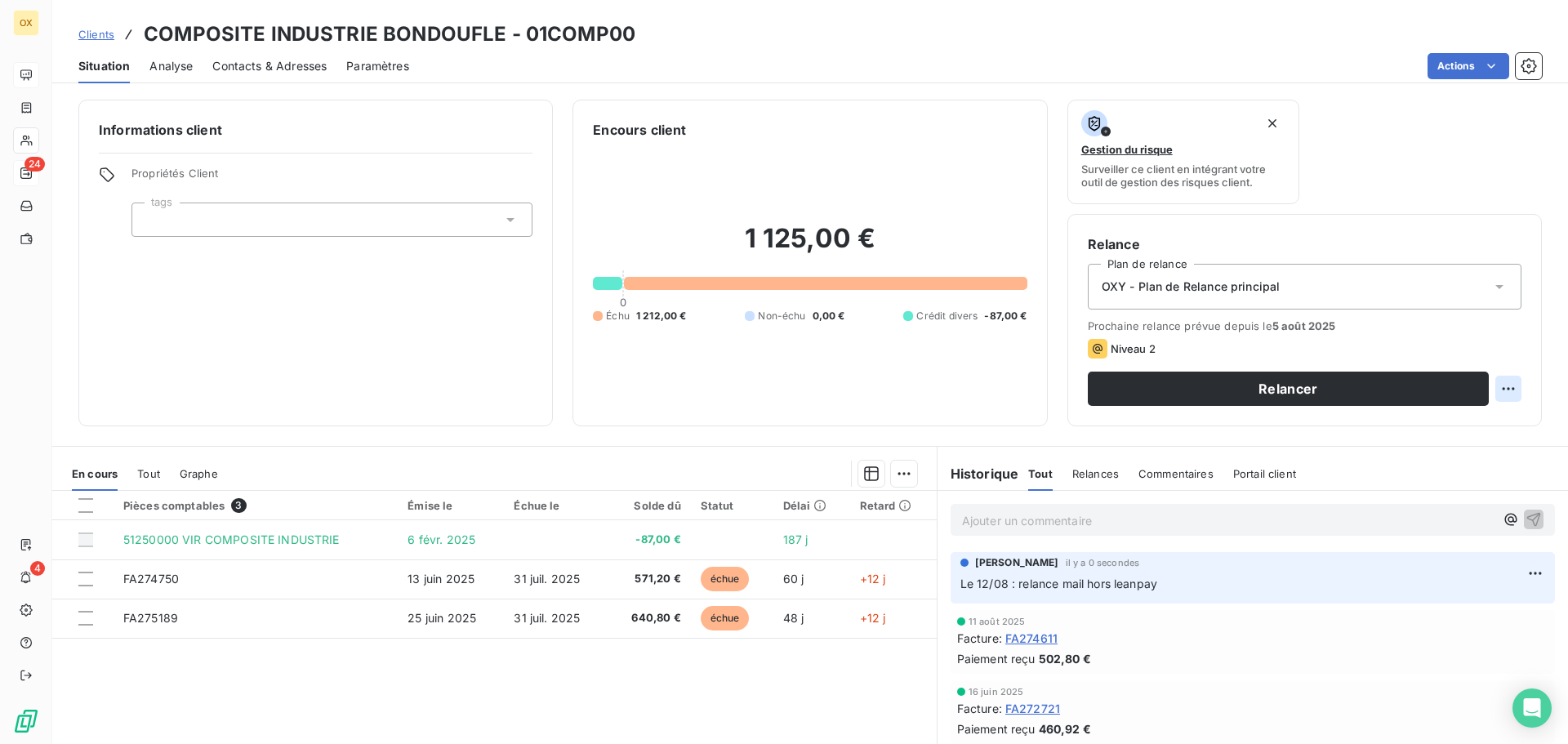
click at [1494, 388] on html "OX 24 4 Clients COMPOSITE INDUSTRIE BONDOUFLE - 01COMP00 Situation Analyse Cont…" at bounding box center [784, 372] width 1568 height 744
click at [1453, 425] on div "Replanifier cette action" at bounding box center [1428, 424] width 146 height 26
select select "7"
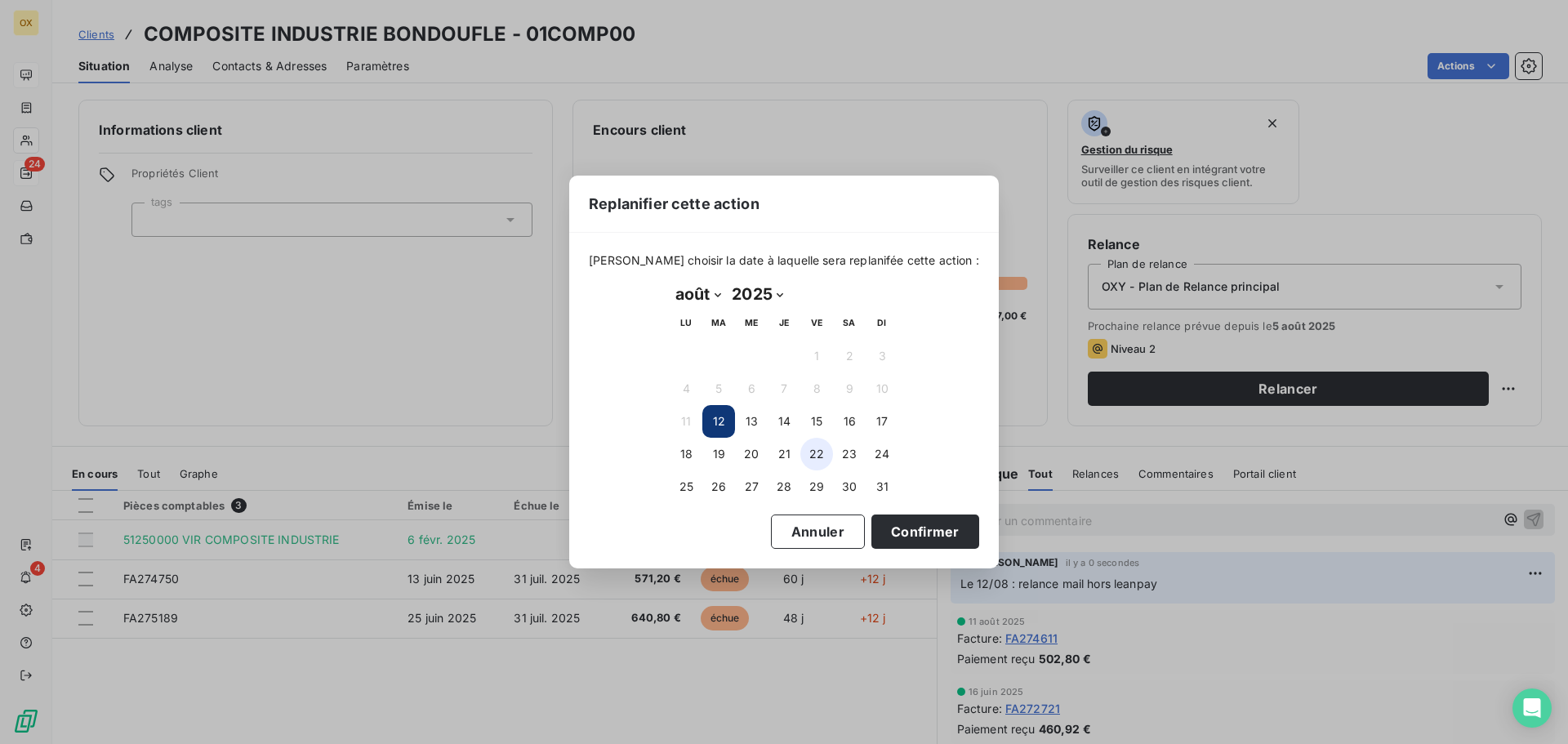
click at [819, 446] on button "22" at bounding box center [816, 453] width 33 height 33
click at [873, 534] on button "Confirmer" at bounding box center [924, 531] width 107 height 35
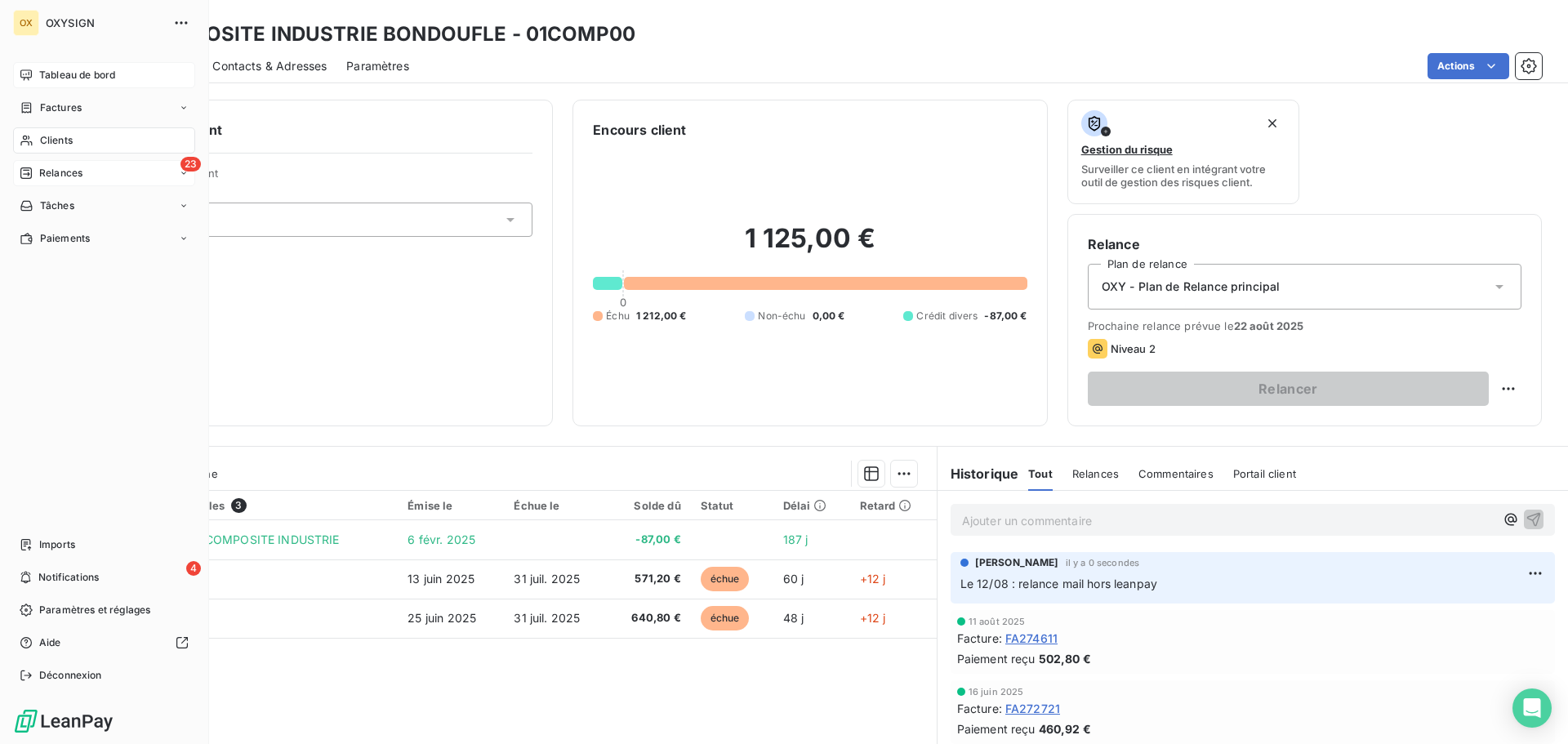
click at [37, 171] on div "Relances" at bounding box center [51, 173] width 63 height 14
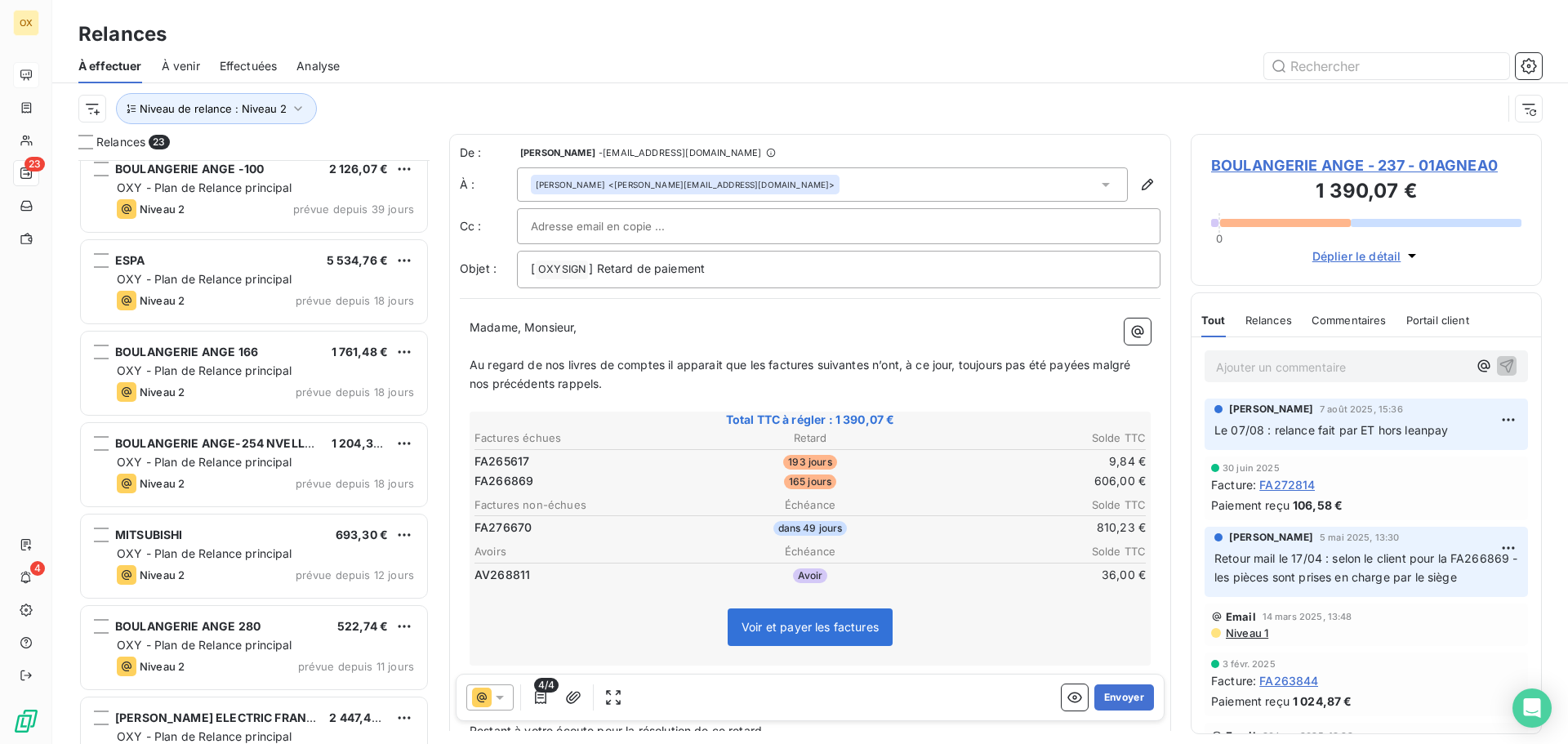
scroll to position [327, 0]
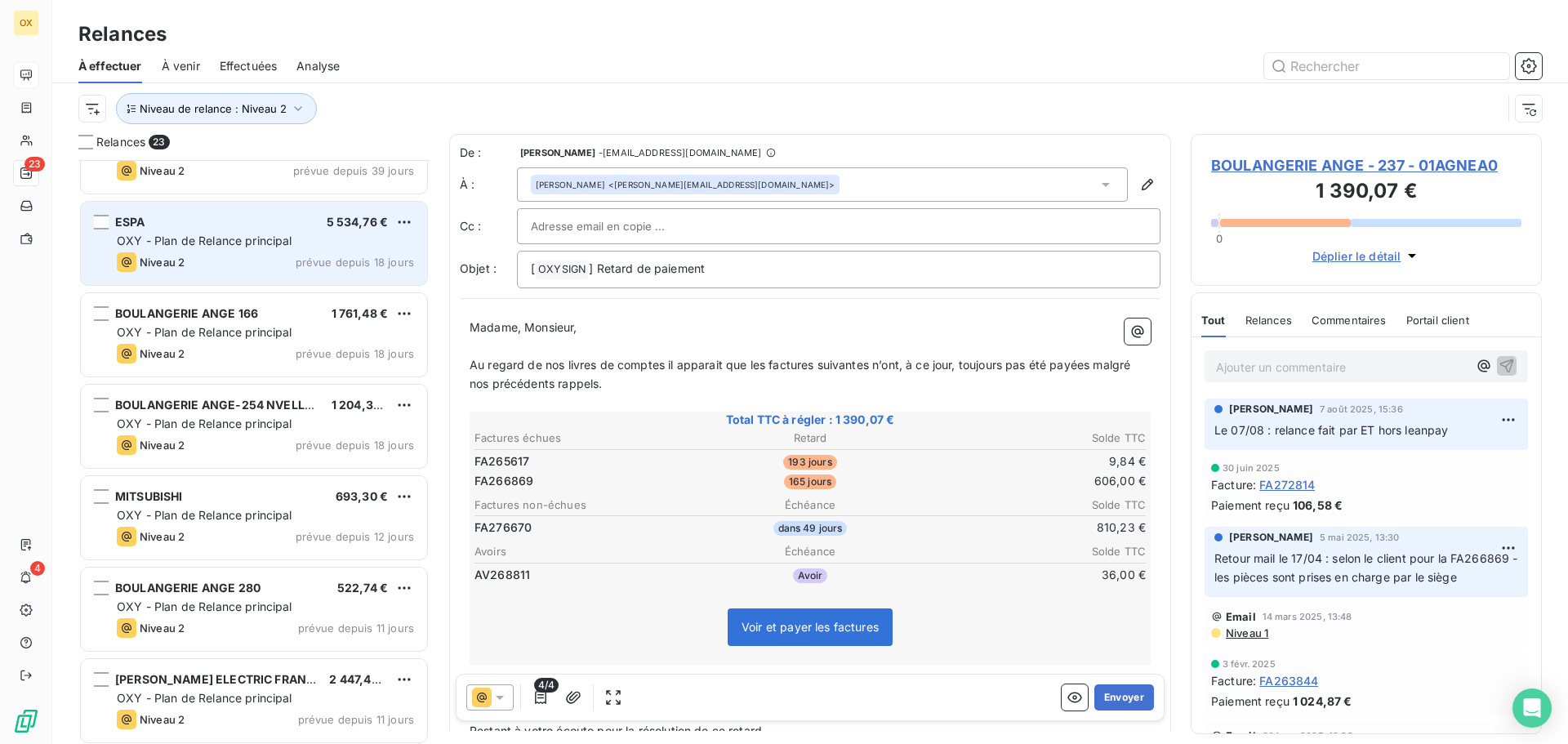
click at [265, 220] on div "ESPA 5 534,76 €" at bounding box center [266, 221] width 297 height 14
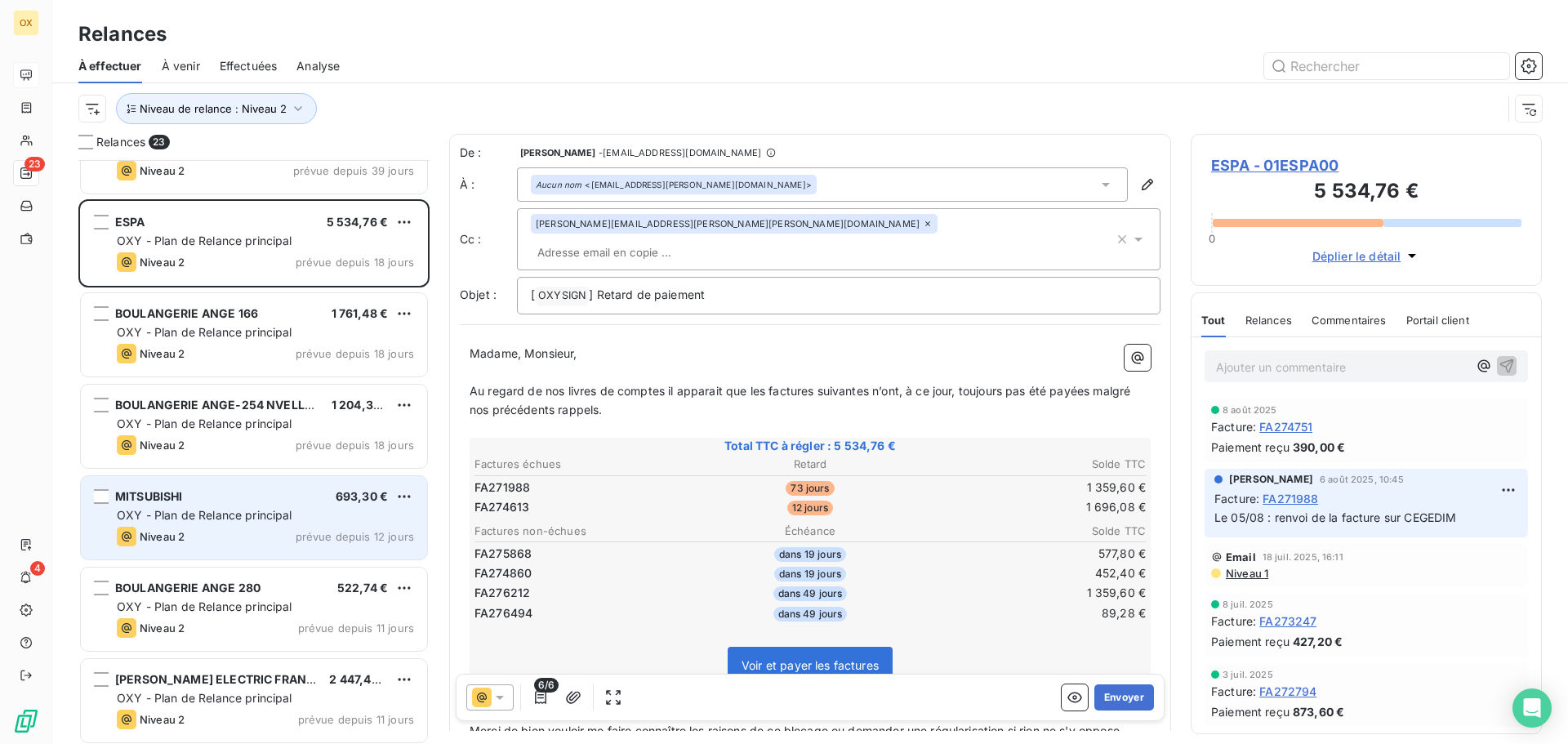
click at [250, 496] on div "MITSUBISHI 693,30 €" at bounding box center [266, 496] width 297 height 14
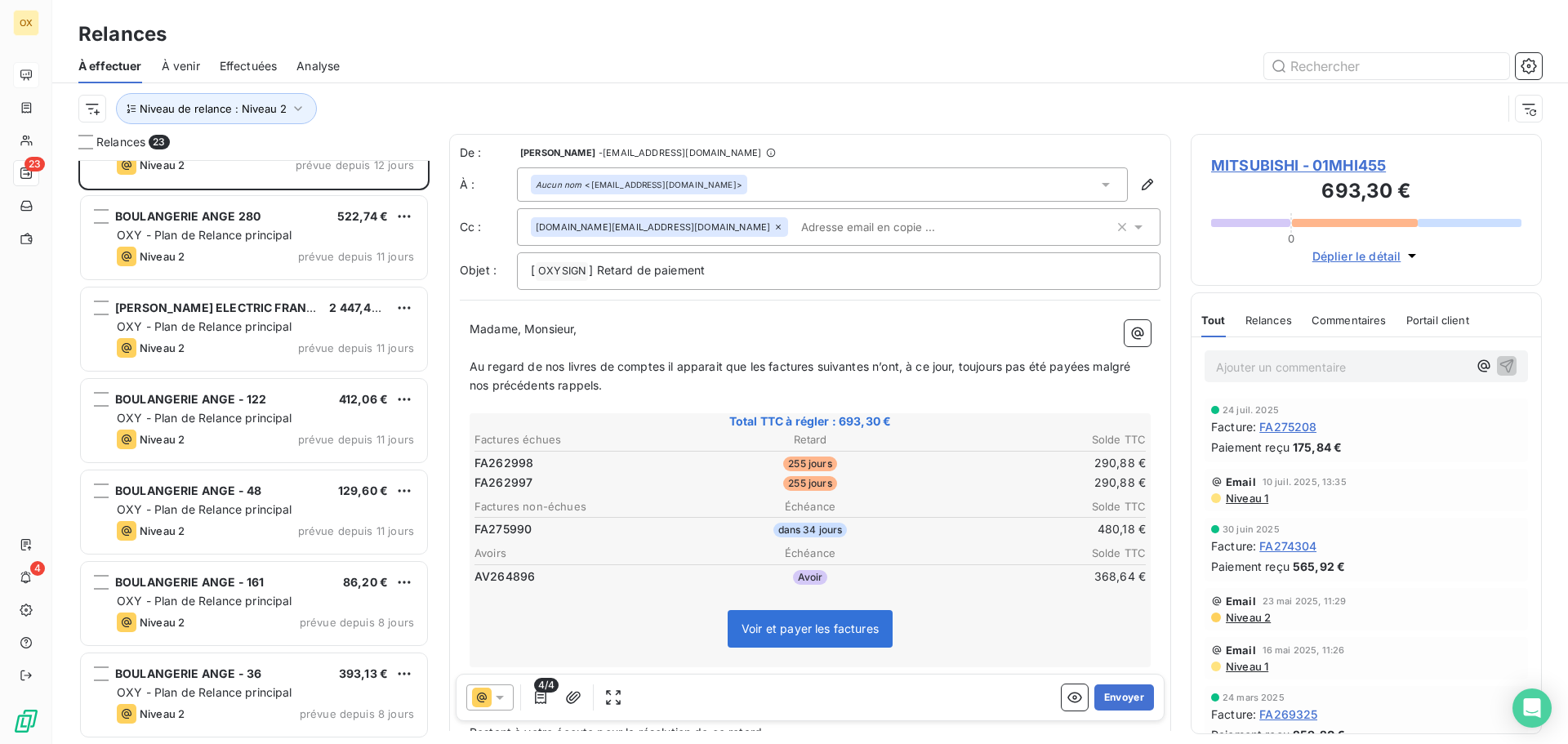
scroll to position [735, 0]
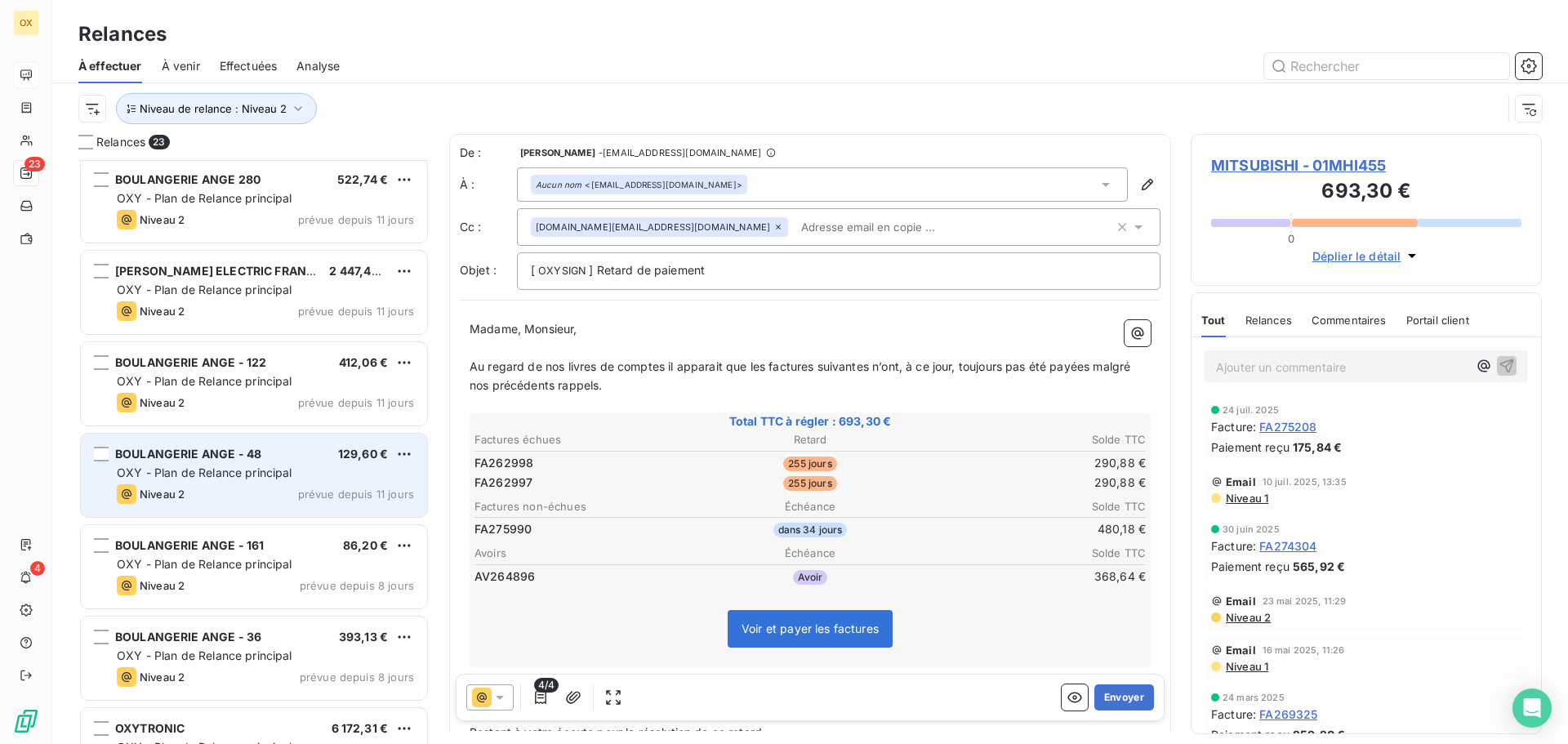
click at [275, 452] on div "BOULANGERIE ANGE - 48 129,60 €" at bounding box center [266, 453] width 297 height 14
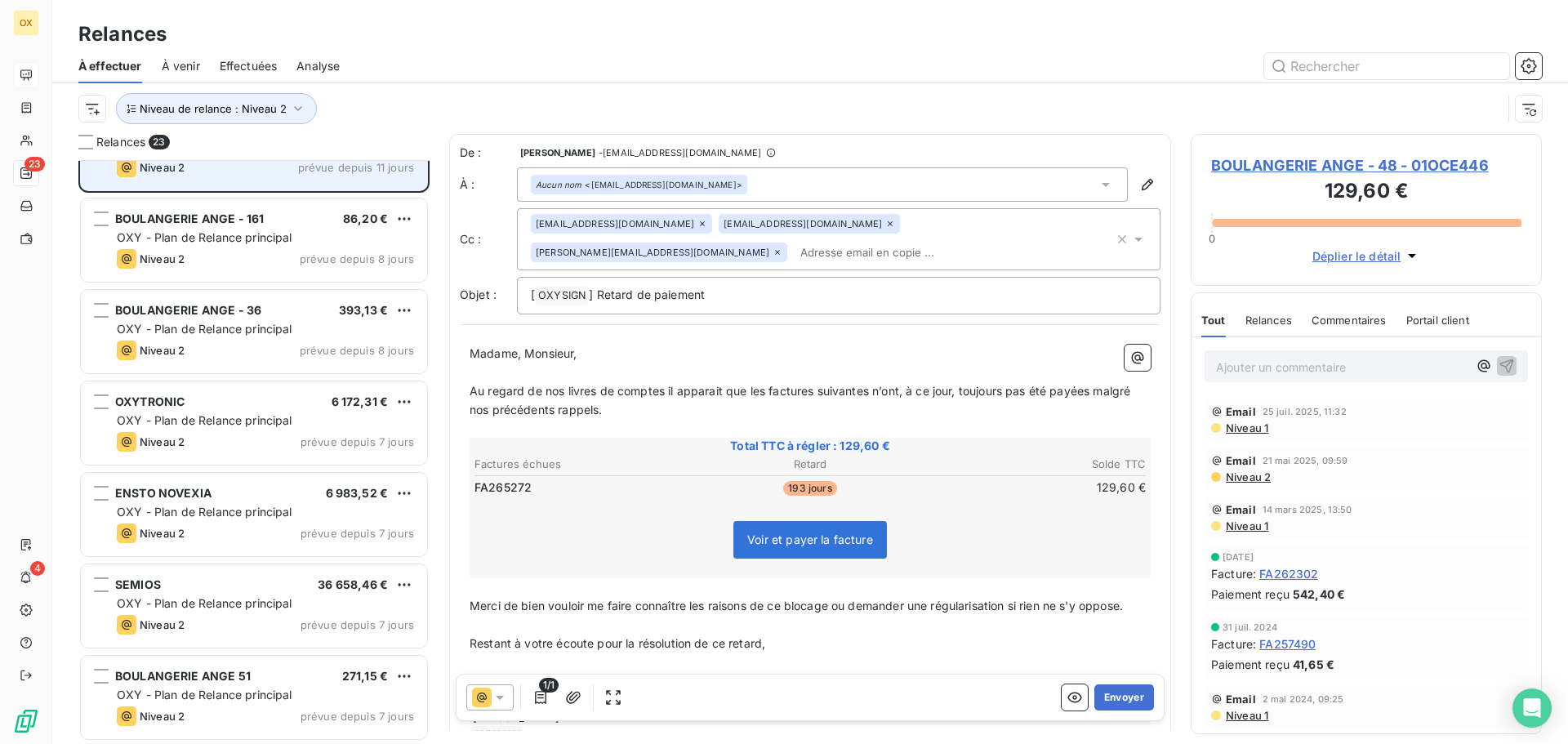
scroll to position [1144, 0]
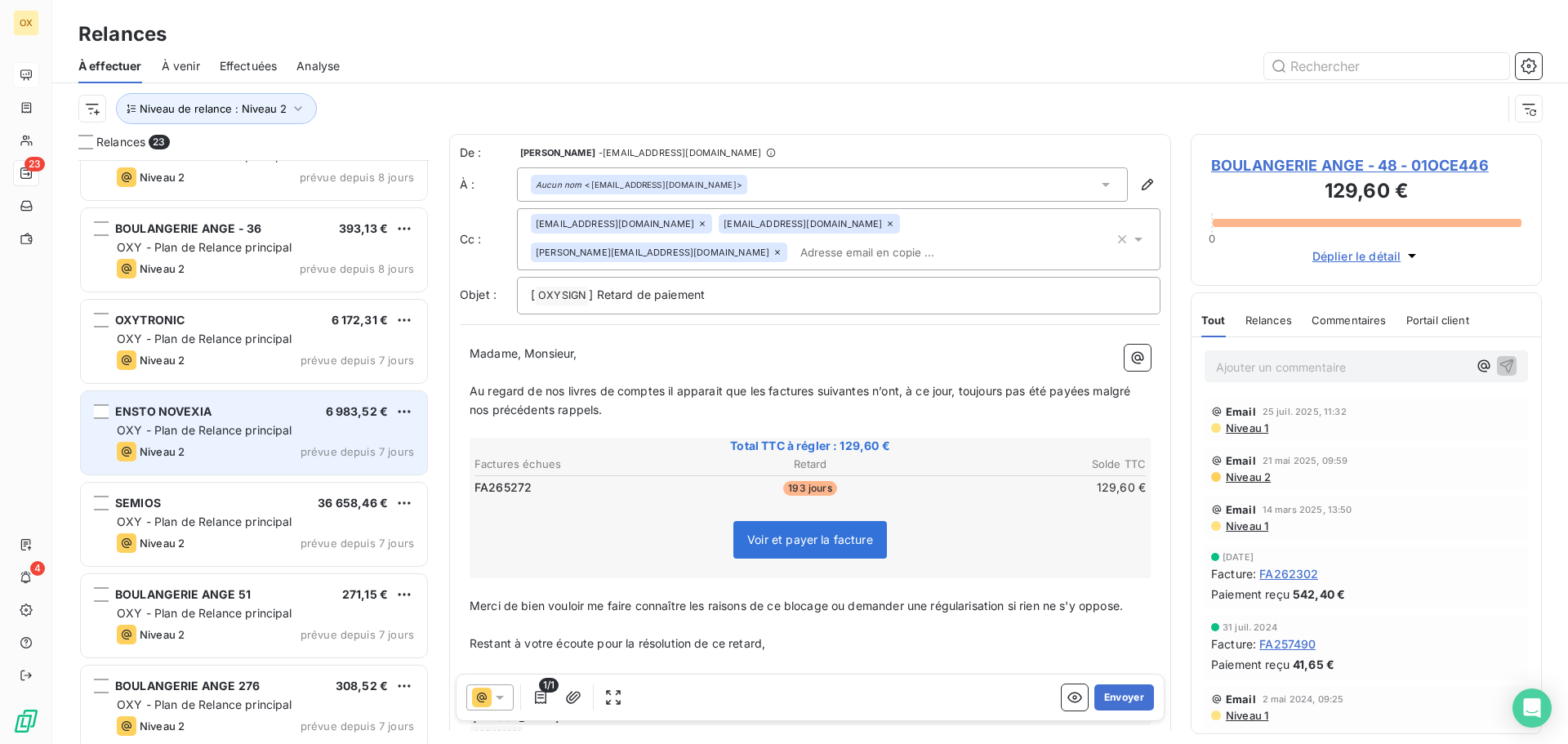
click at [268, 433] on span "OXY - Plan de Relance principal" at bounding box center [204, 430] width 176 height 13
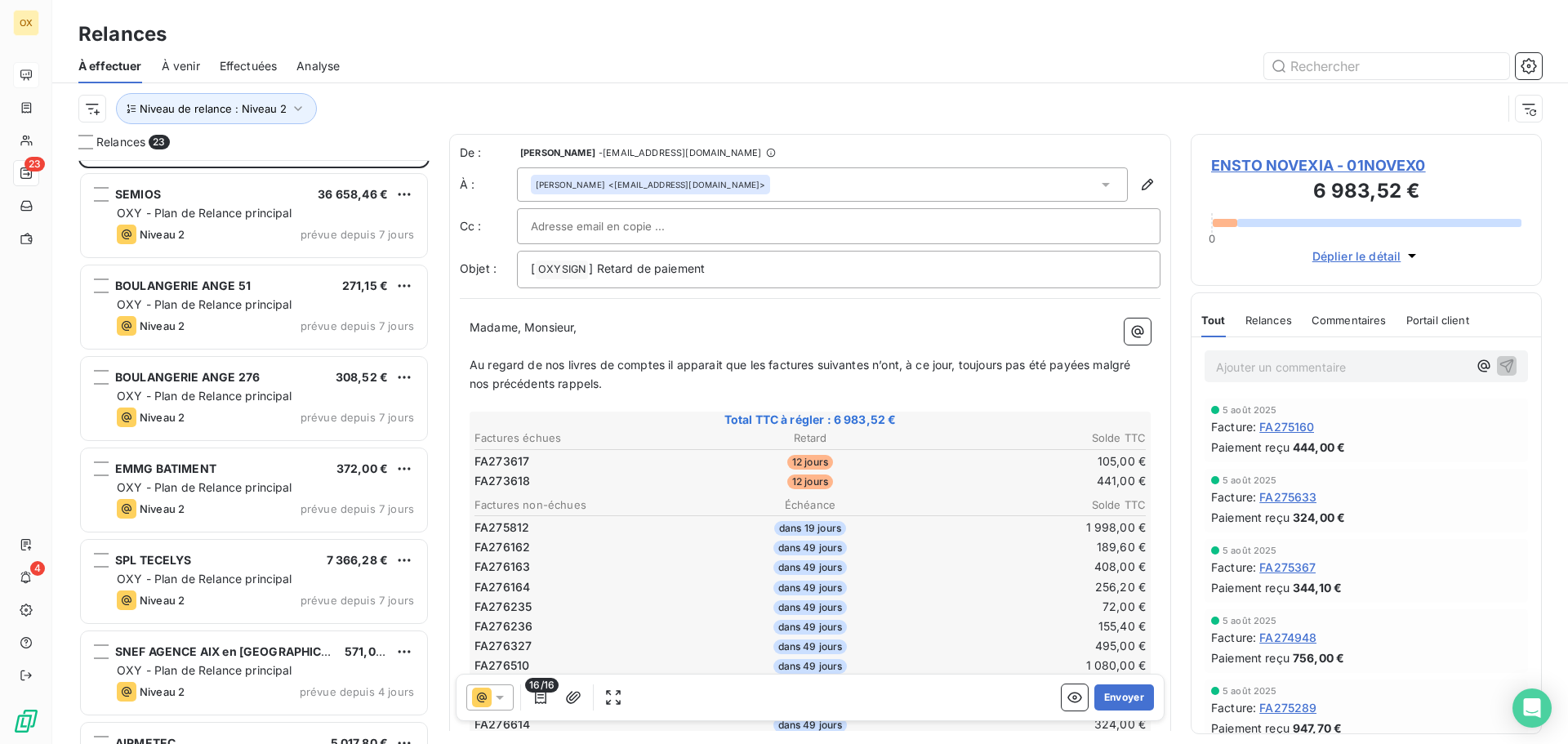
scroll to position [1470, 0]
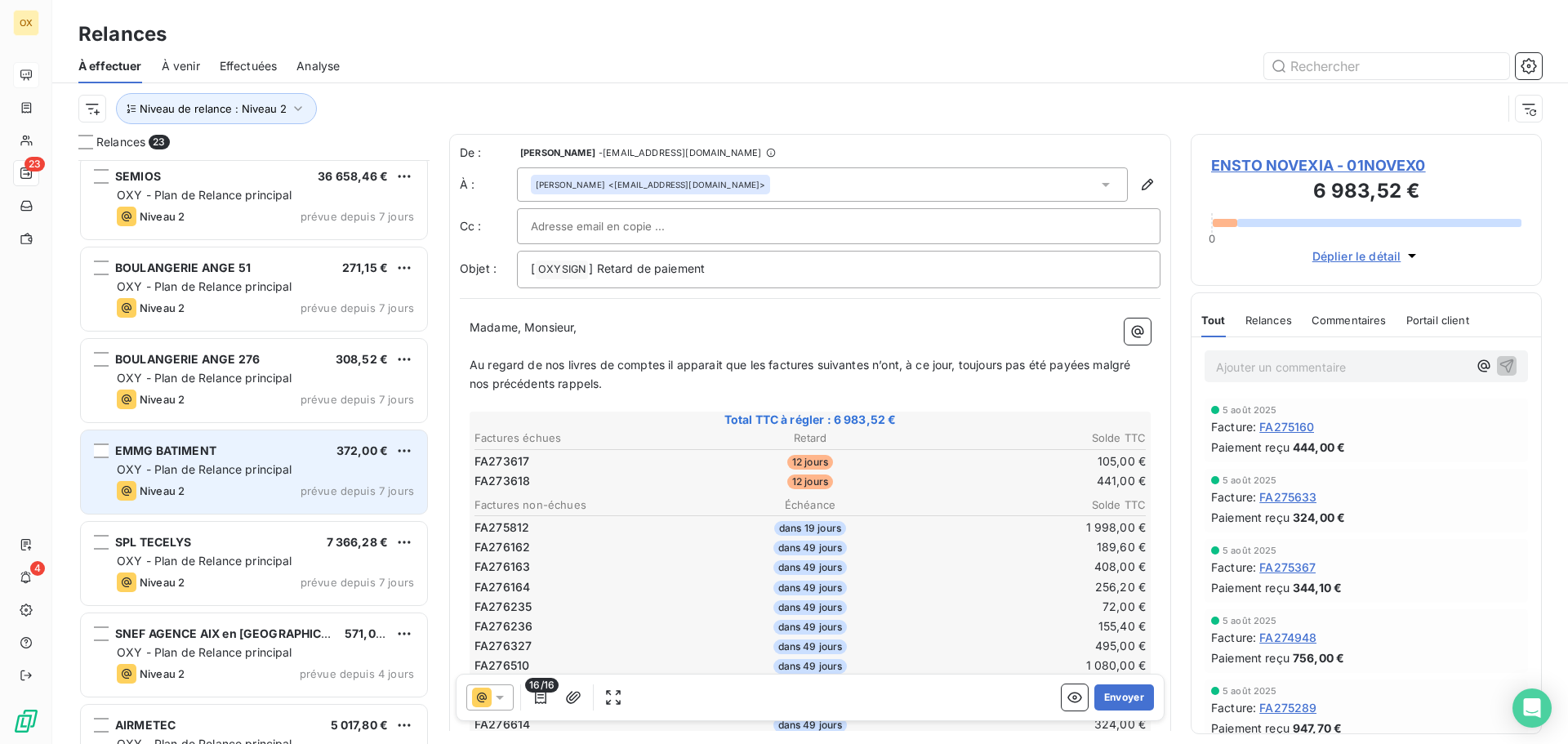
click at [222, 453] on div "EMMG BATIMENT 372,00 €" at bounding box center [266, 450] width 297 height 14
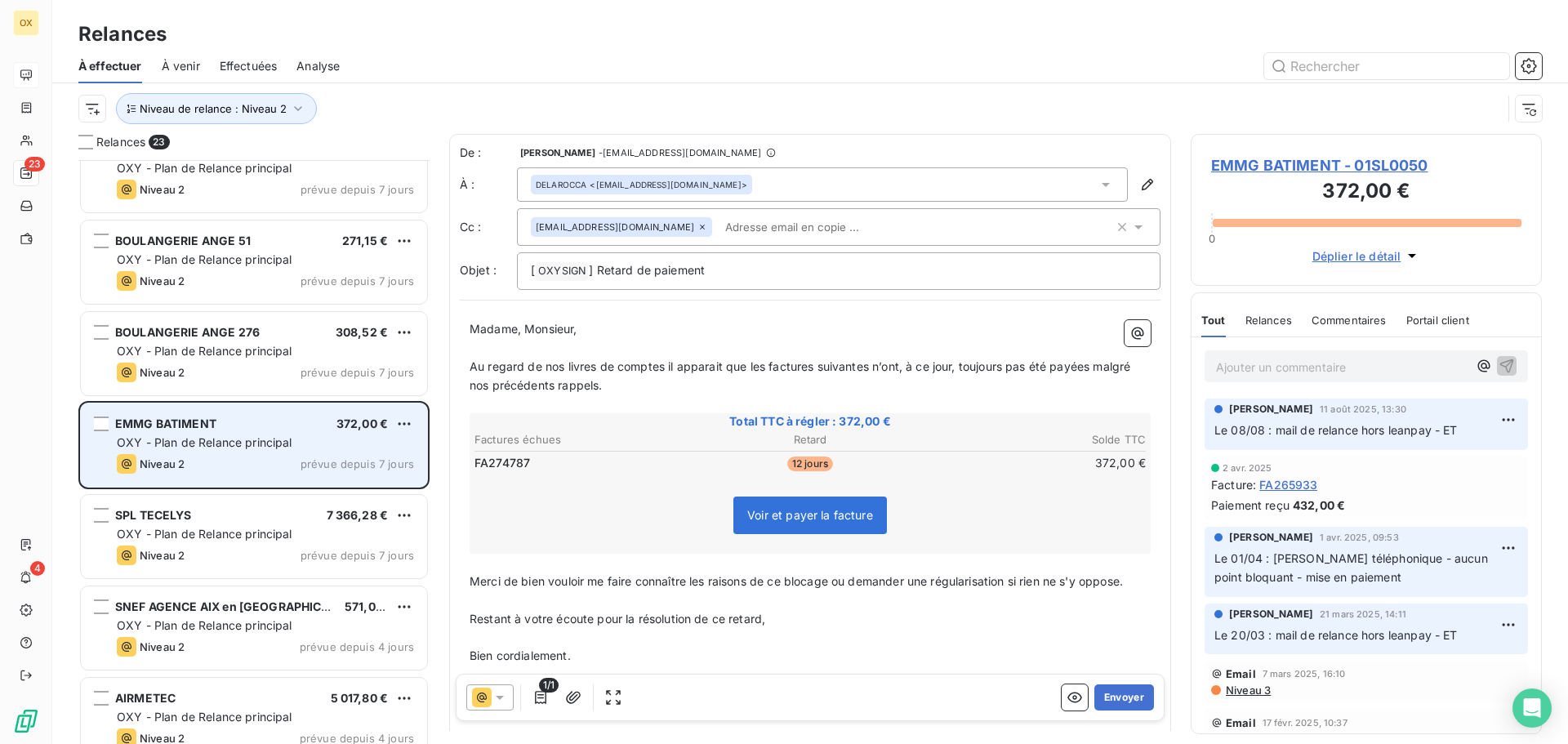
scroll to position [1520, 0]
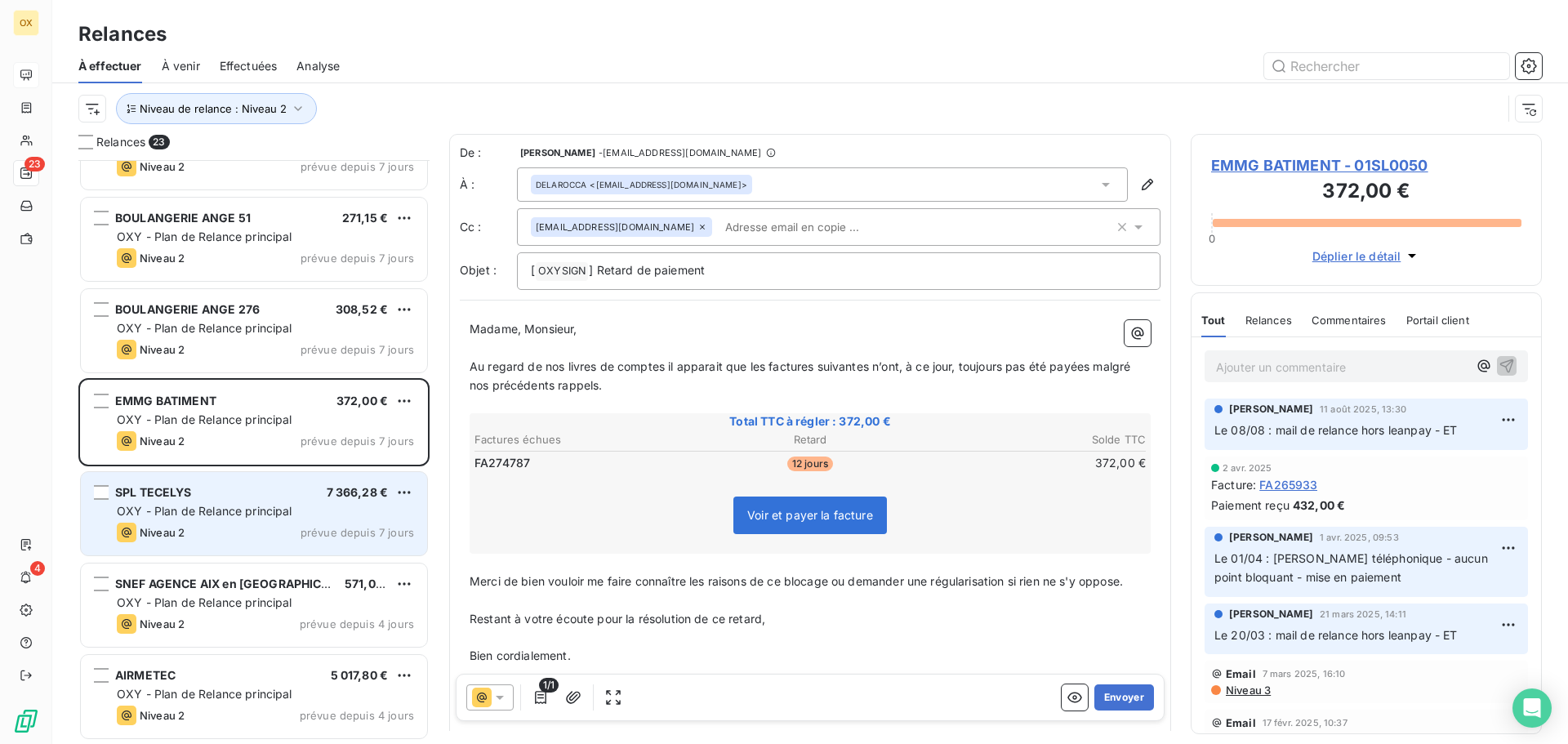
click at [222, 487] on div "SPL TECELYS 7 366,28 €" at bounding box center [266, 492] width 297 height 14
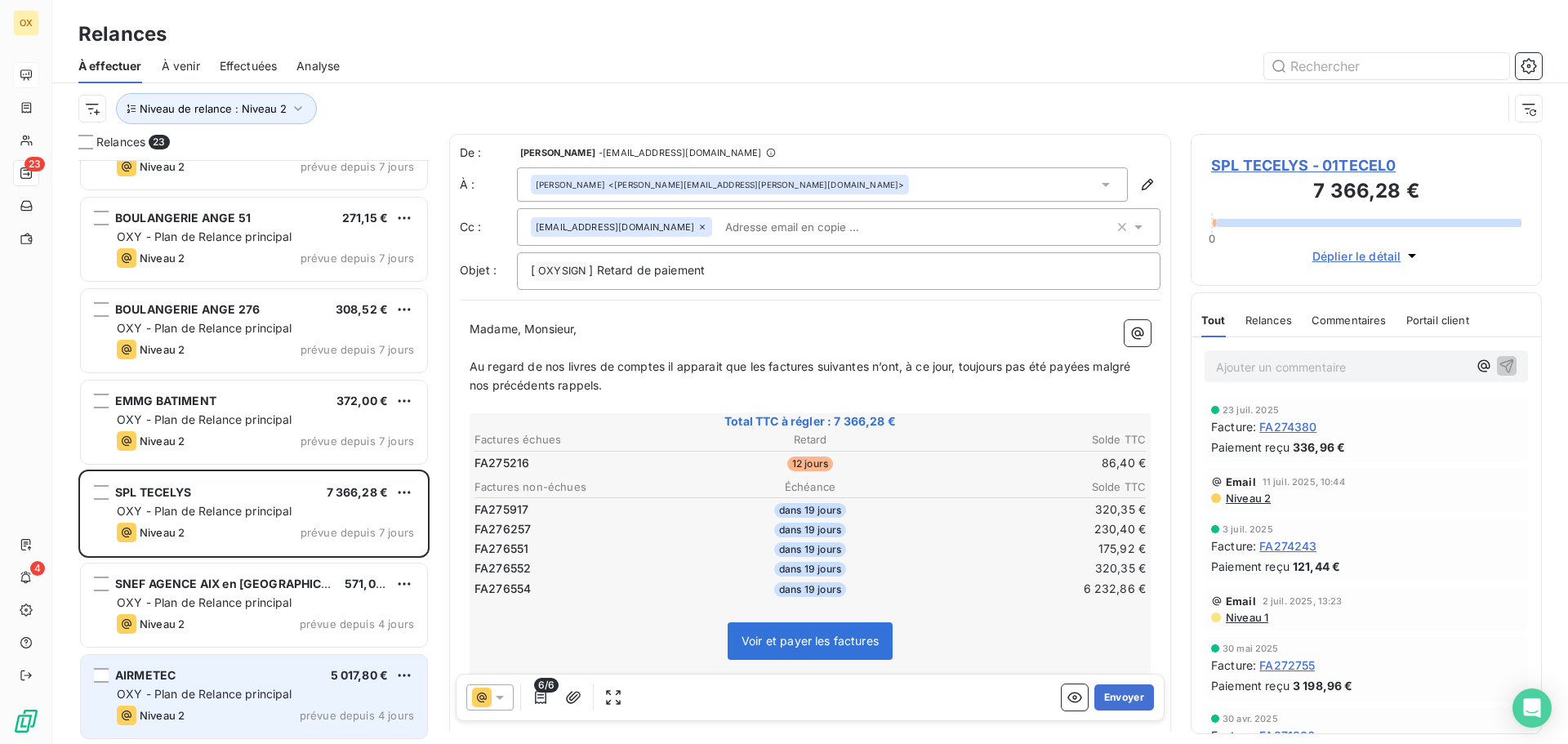
click at [234, 670] on div "AIRMETEC 5 017,80 €" at bounding box center [266, 674] width 297 height 14
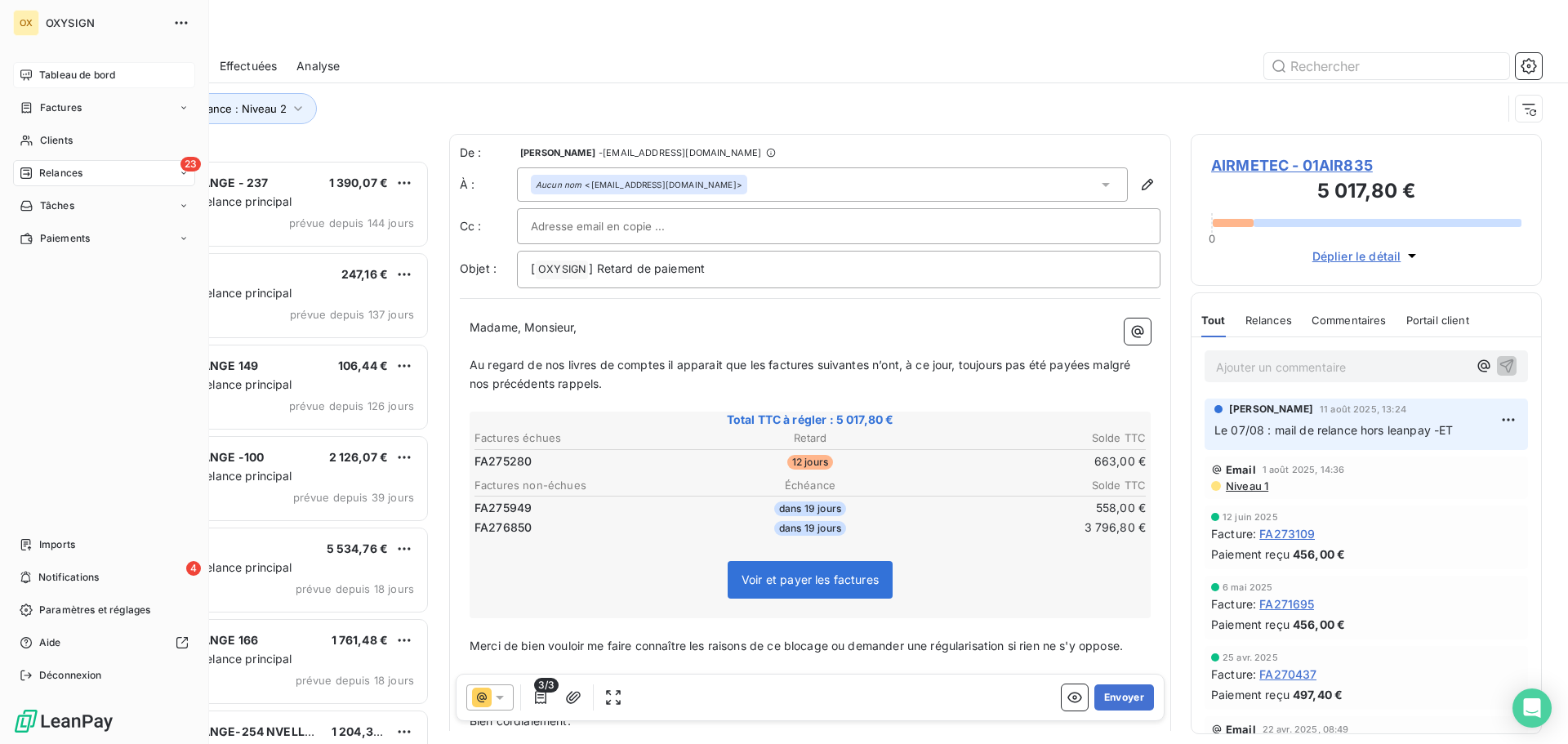
click at [35, 70] on div "Tableau de bord" at bounding box center [105, 75] width 182 height 26
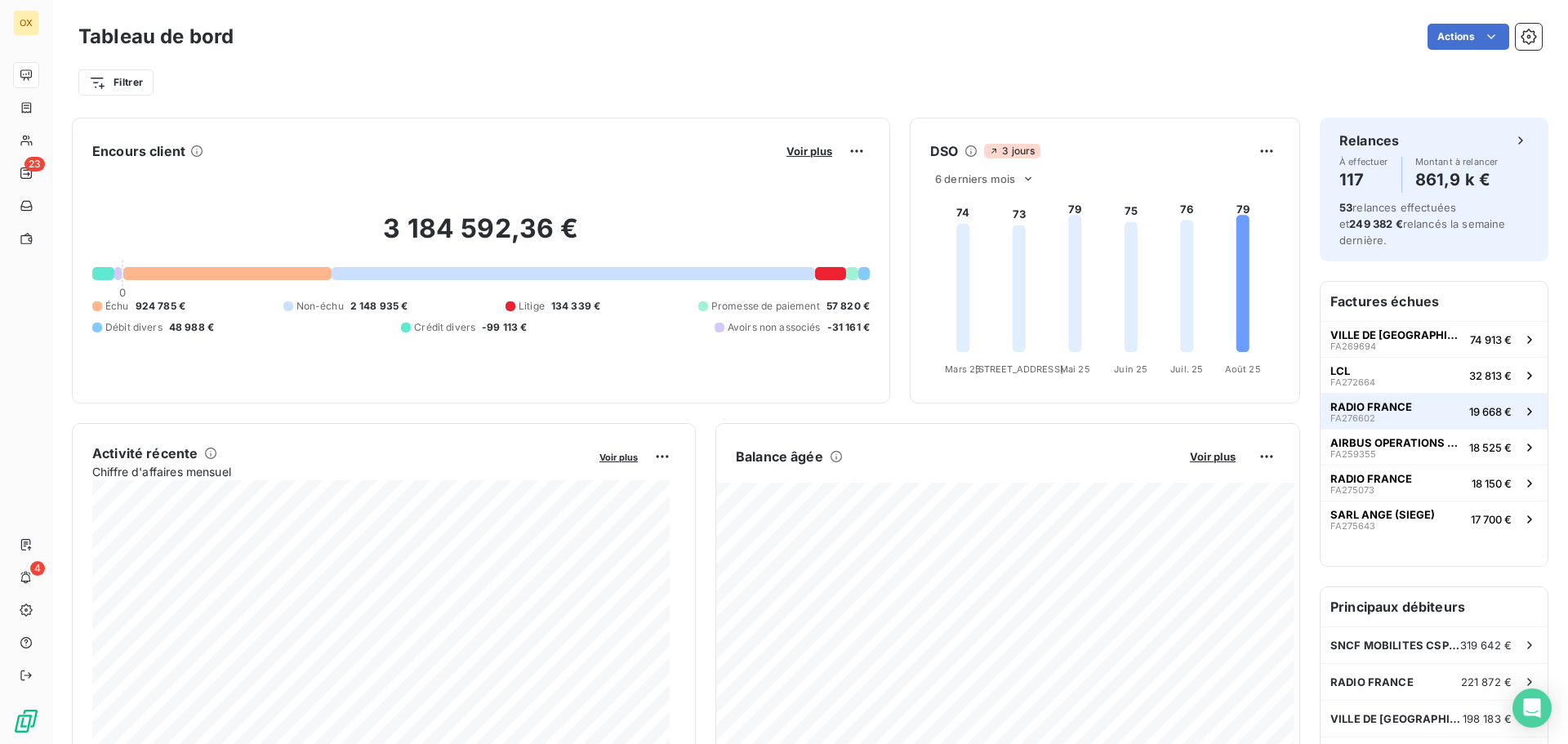
click at [1369, 400] on span "RADIO FRANCE" at bounding box center [1370, 407] width 82 height 13
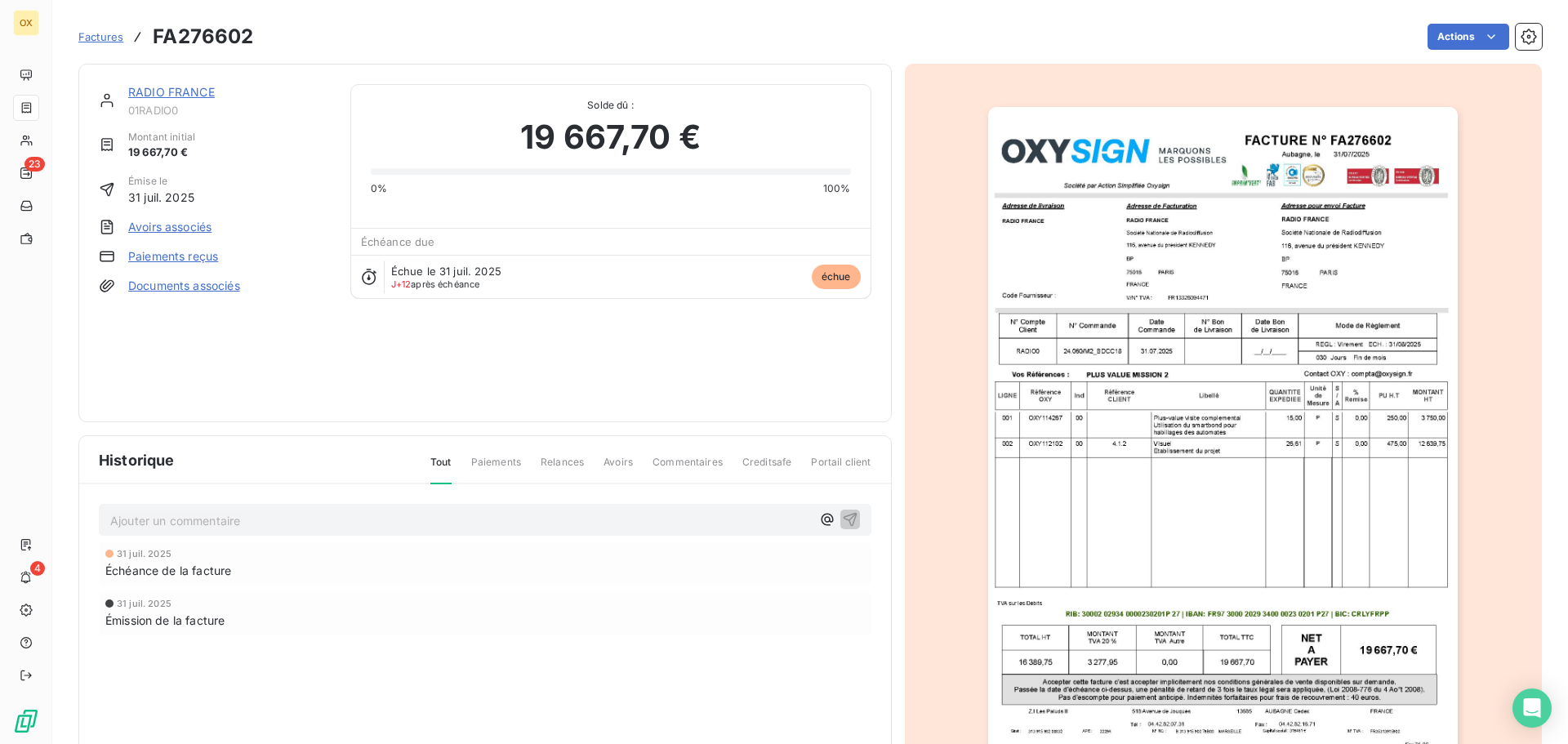
click at [184, 91] on link "RADIO FRANCE" at bounding box center [172, 92] width 86 height 13
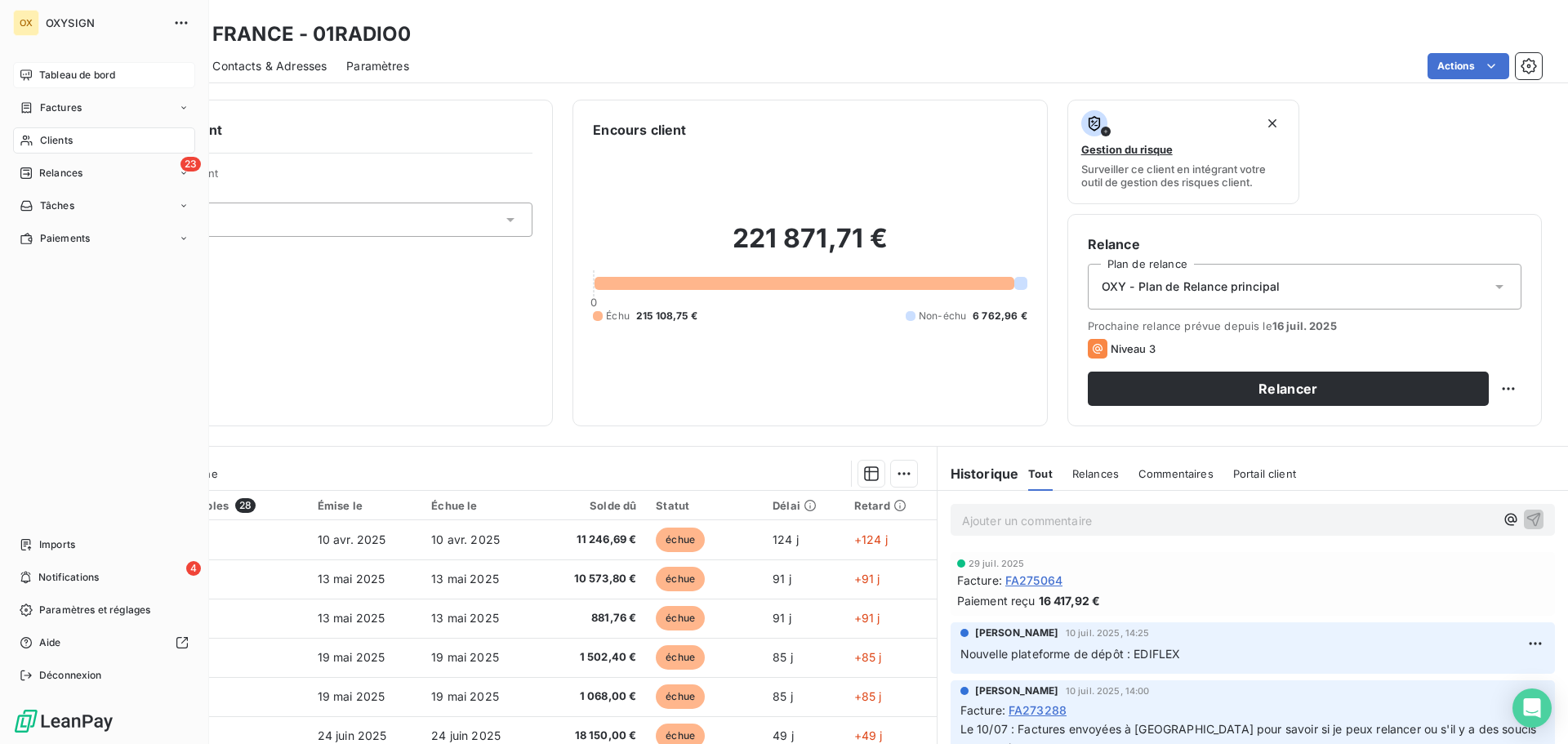
click at [45, 68] on span "Tableau de bord" at bounding box center [77, 75] width 76 height 14
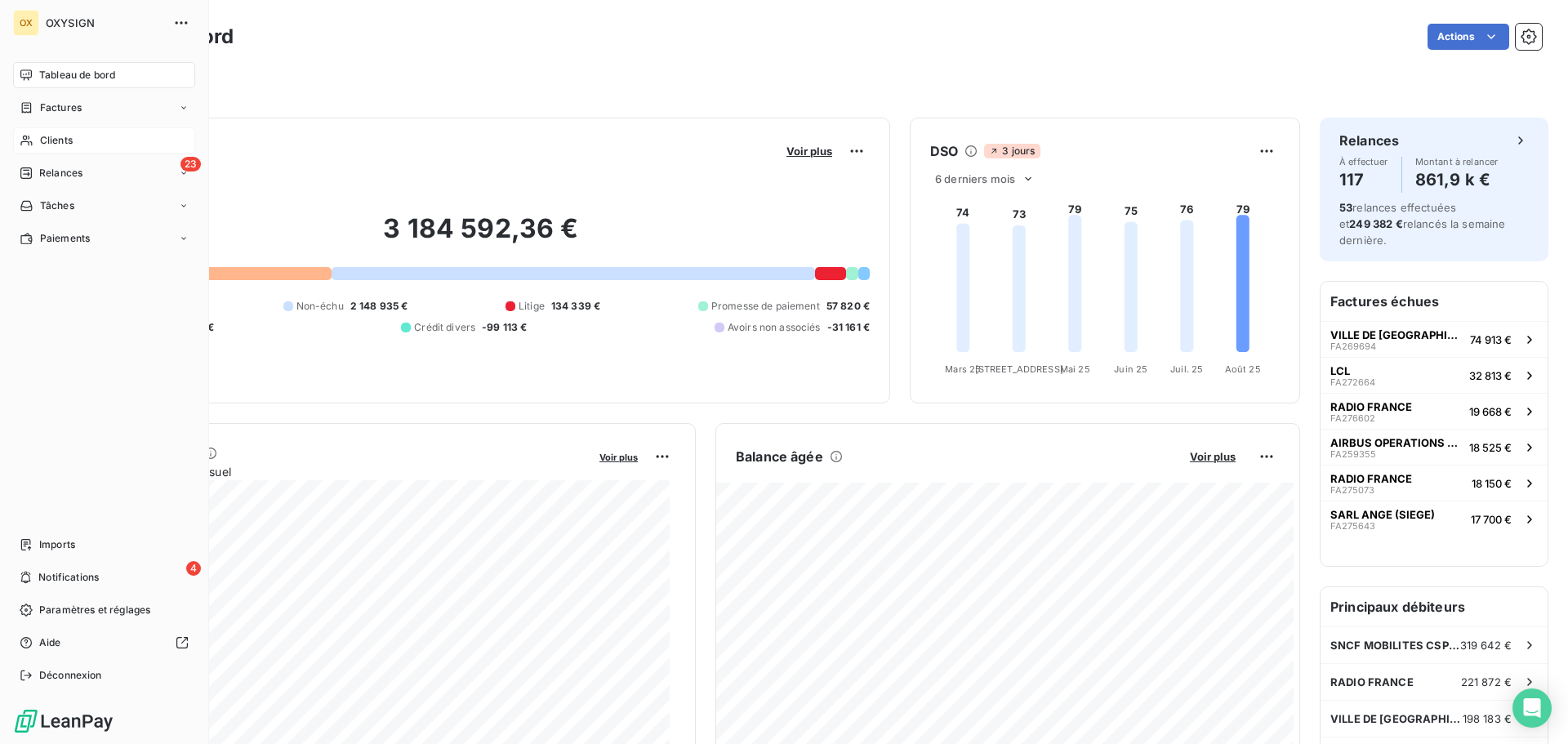
click at [58, 141] on span "Clients" at bounding box center [57, 140] width 33 height 14
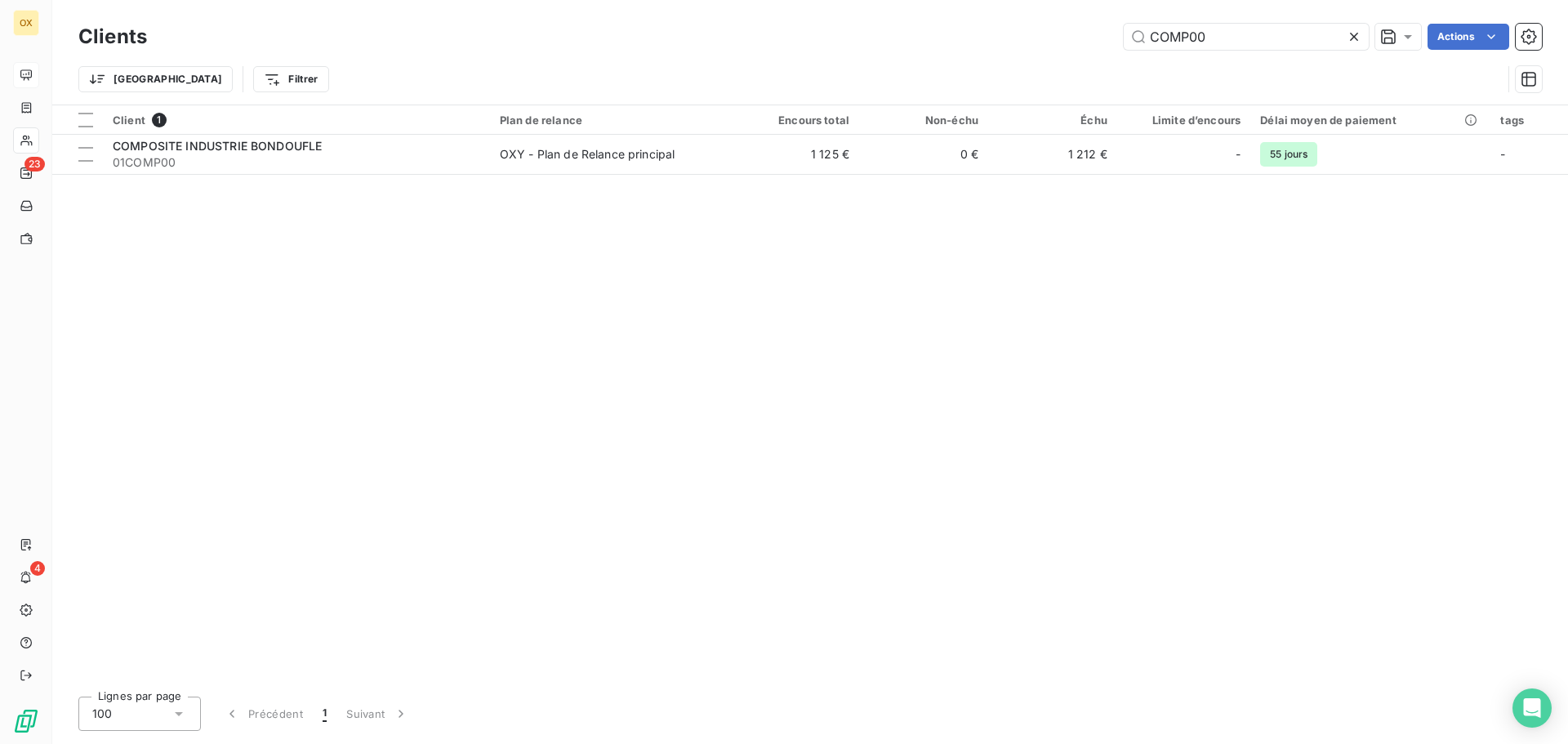
drag, startPoint x: 1244, startPoint y: 45, endPoint x: 1112, endPoint y: 50, distance: 132.1
click at [1112, 50] on div "Clients COMP00 Actions" at bounding box center [810, 36] width 1463 height 35
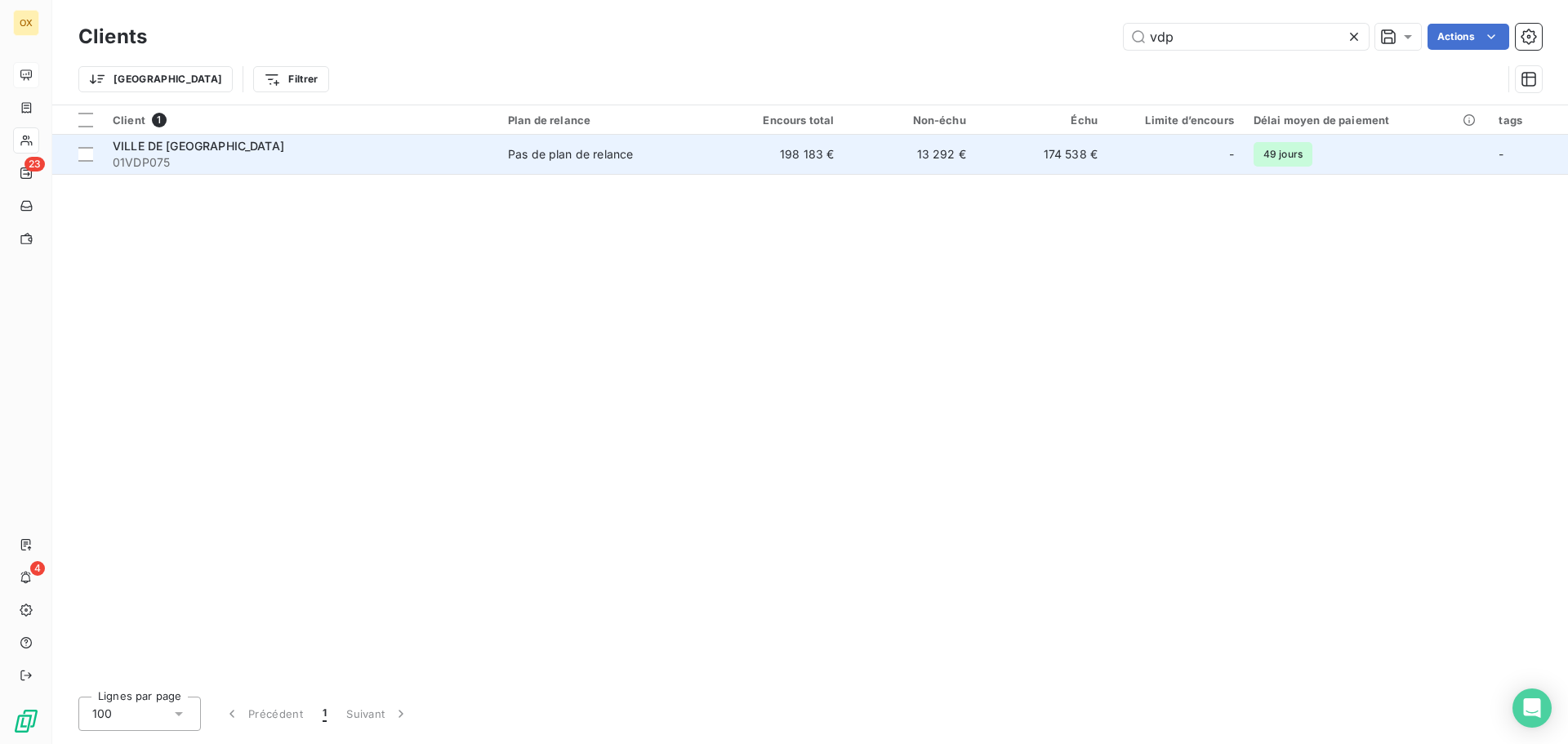
type input "vdp"
click at [605, 141] on td "Pas de plan de relance" at bounding box center [604, 153] width 214 height 39
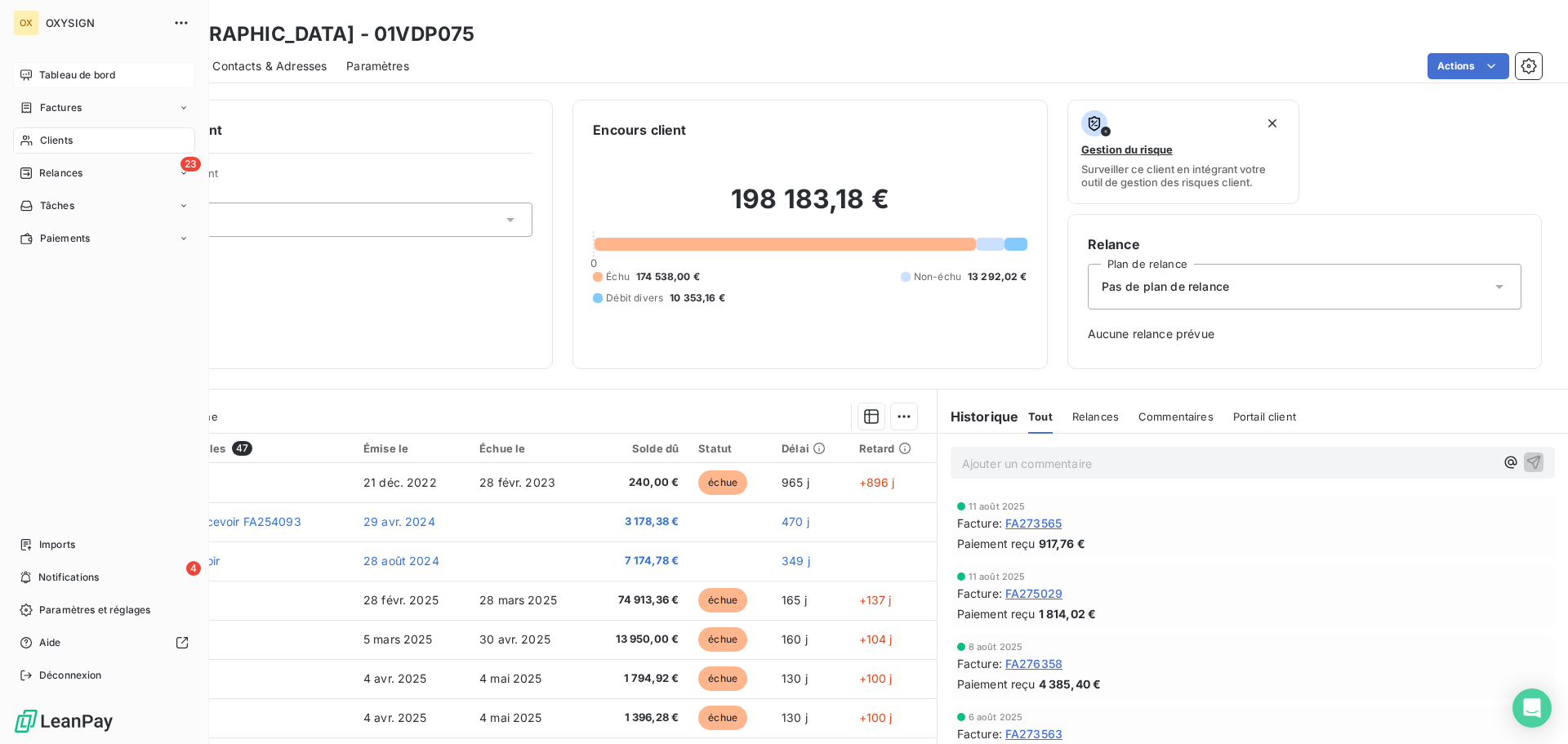
drag, startPoint x: 41, startPoint y: 71, endPoint x: 83, endPoint y: 77, distance: 42.4
click at [41, 70] on span "Tableau de bord" at bounding box center [77, 75] width 76 height 14
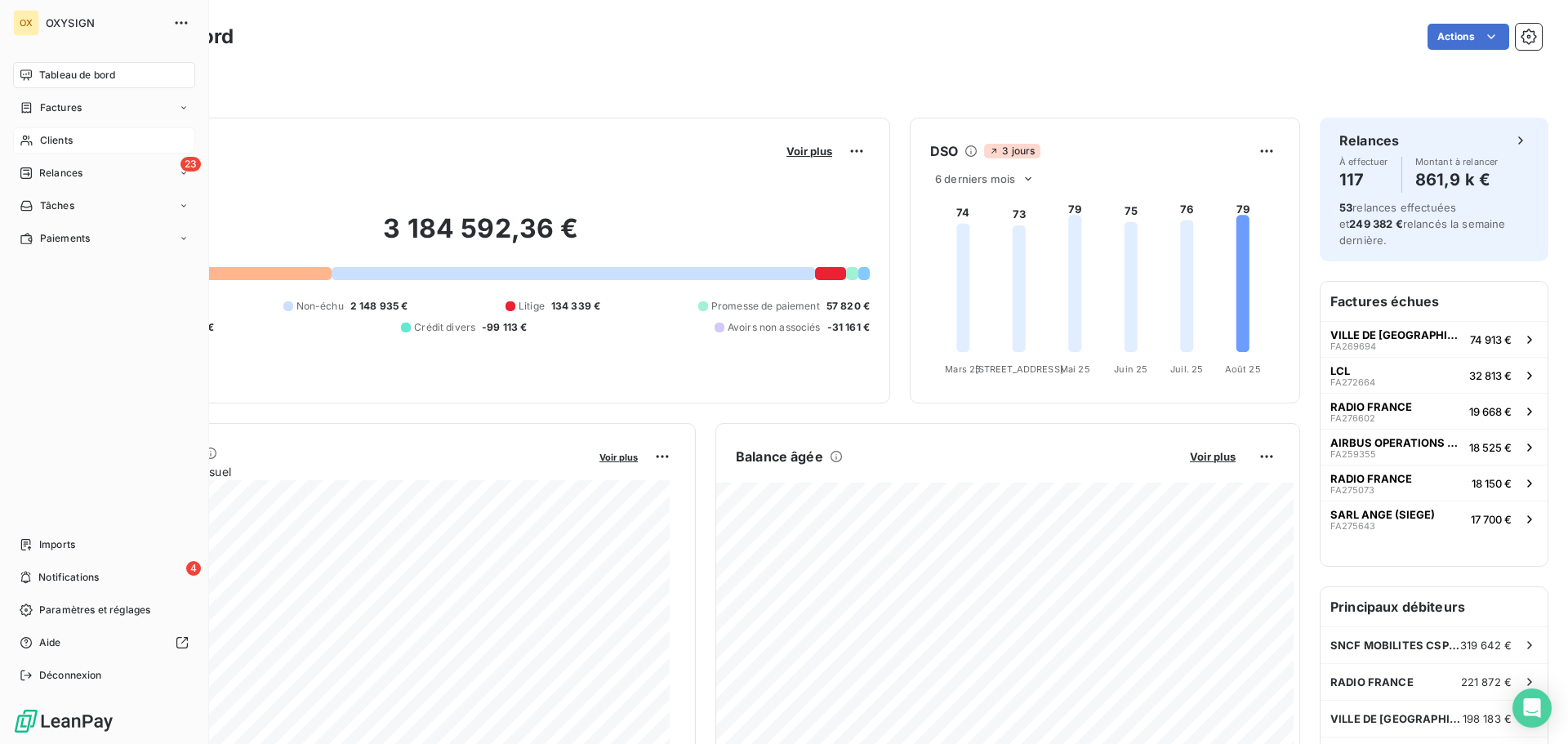
click at [64, 108] on span "Factures" at bounding box center [60, 107] width 41 height 14
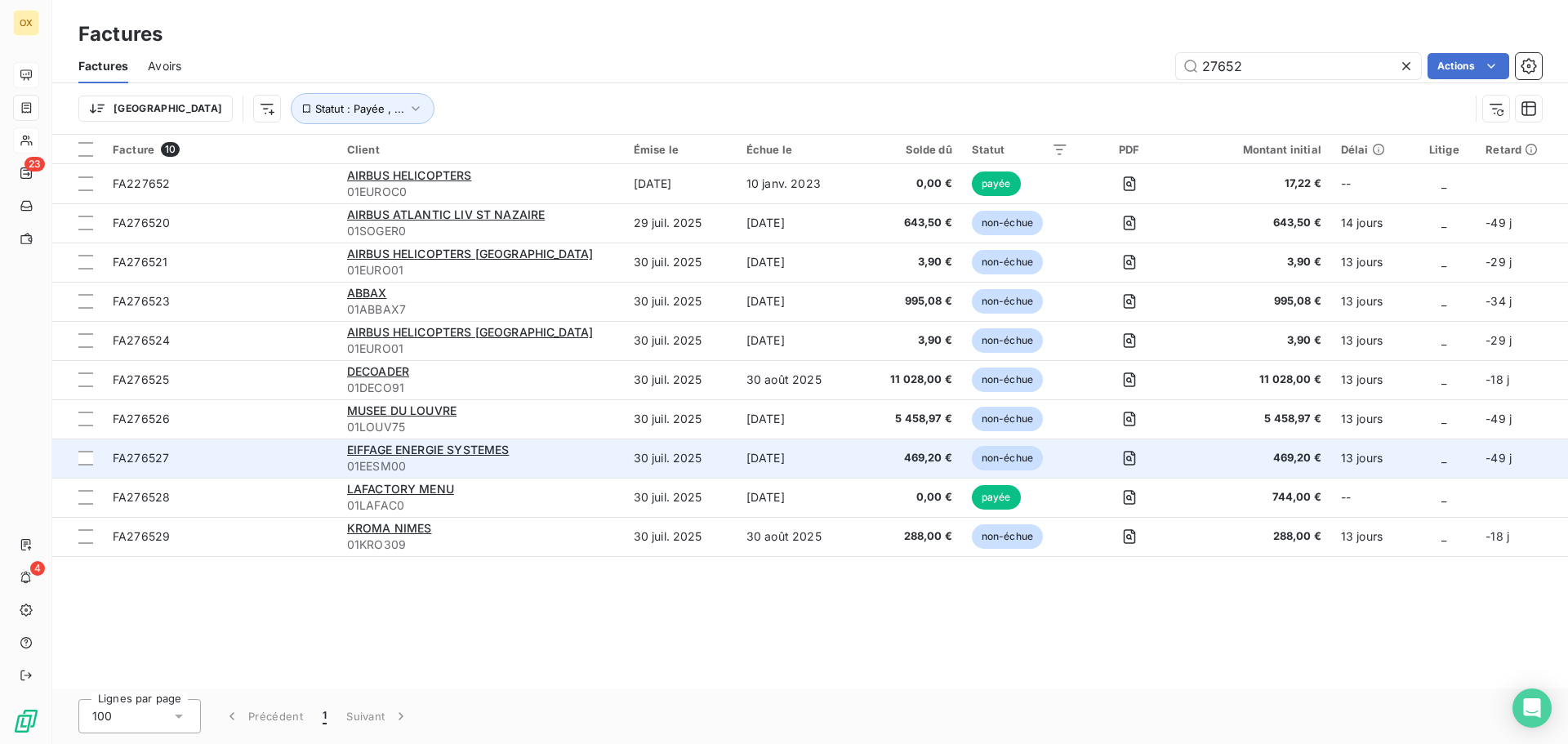
type input "27652"
click at [398, 464] on span "01EESM00" at bounding box center [480, 466] width 267 height 16
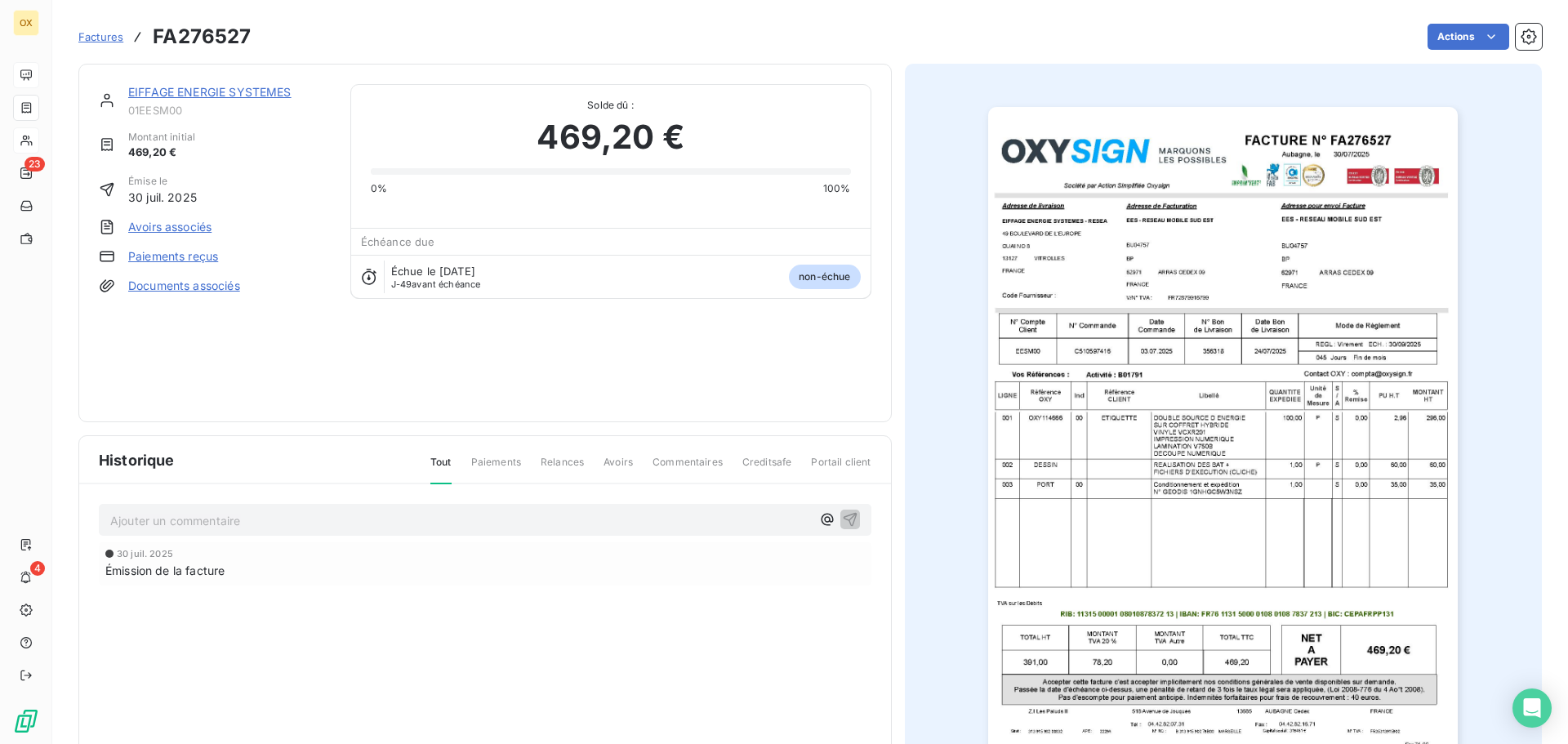
click at [252, 94] on link "EIFFAGE ENERGIE SYSTEMES" at bounding box center [210, 92] width 163 height 13
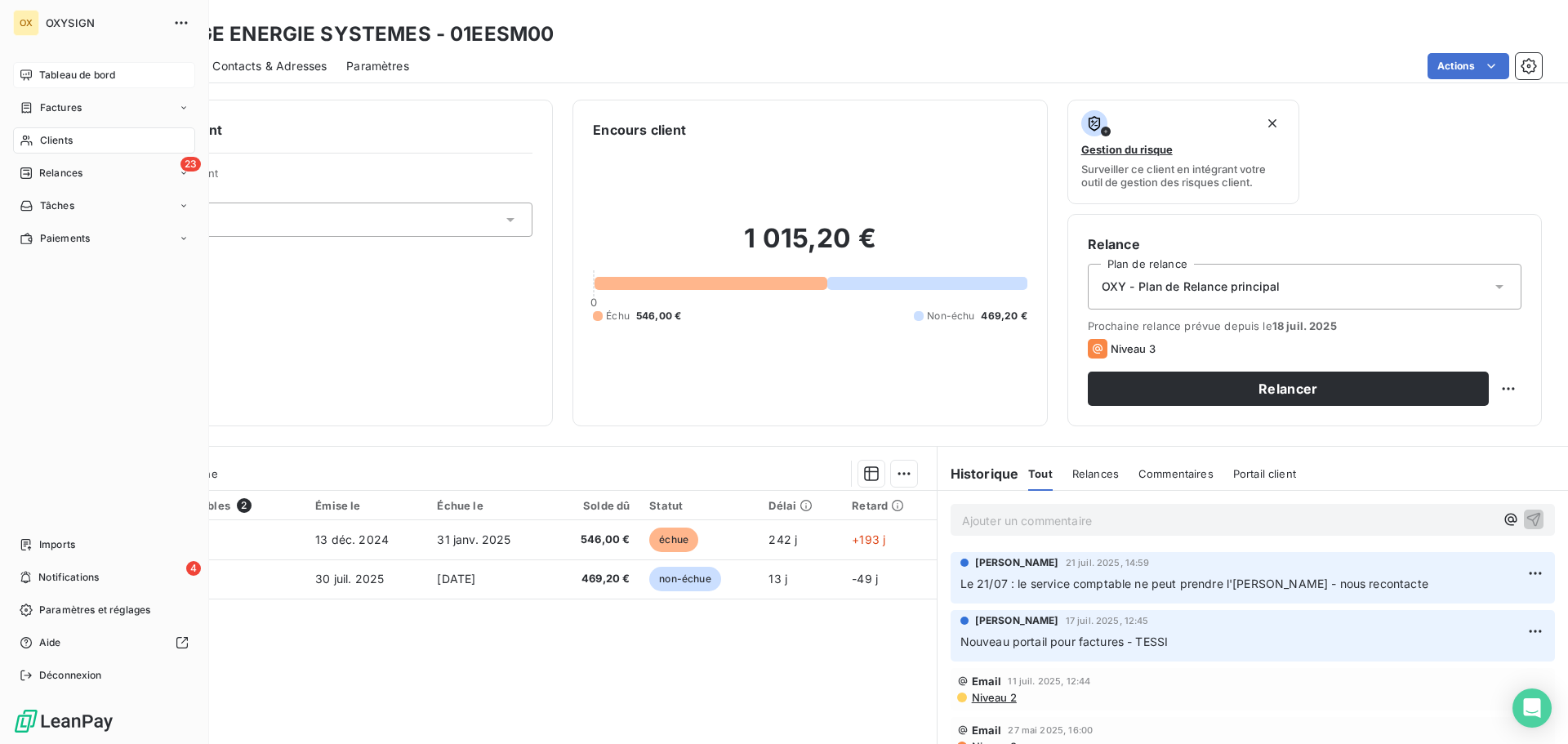
click at [55, 140] on span "Clients" at bounding box center [57, 140] width 33 height 14
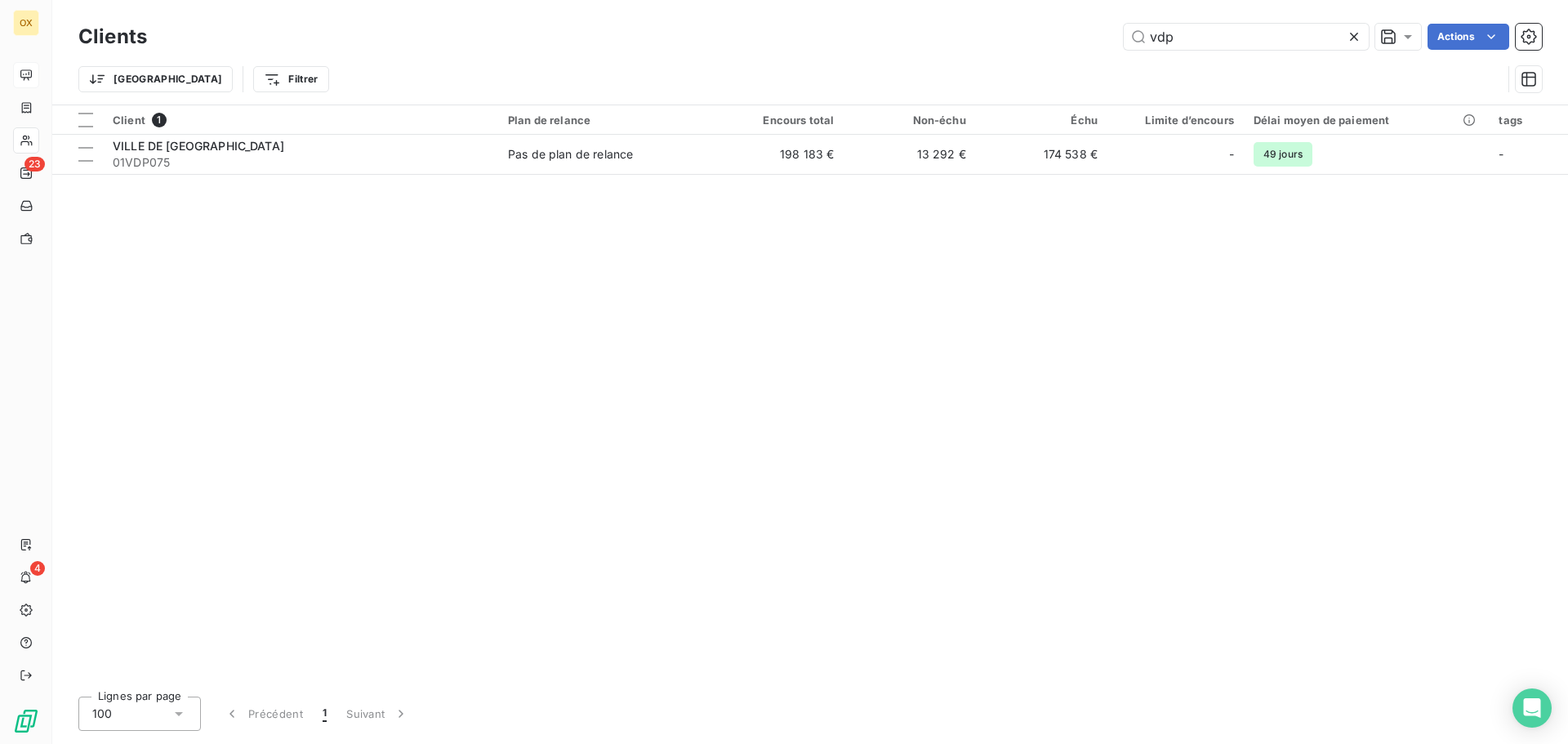
click at [1346, 32] on icon at bounding box center [1353, 36] width 16 height 16
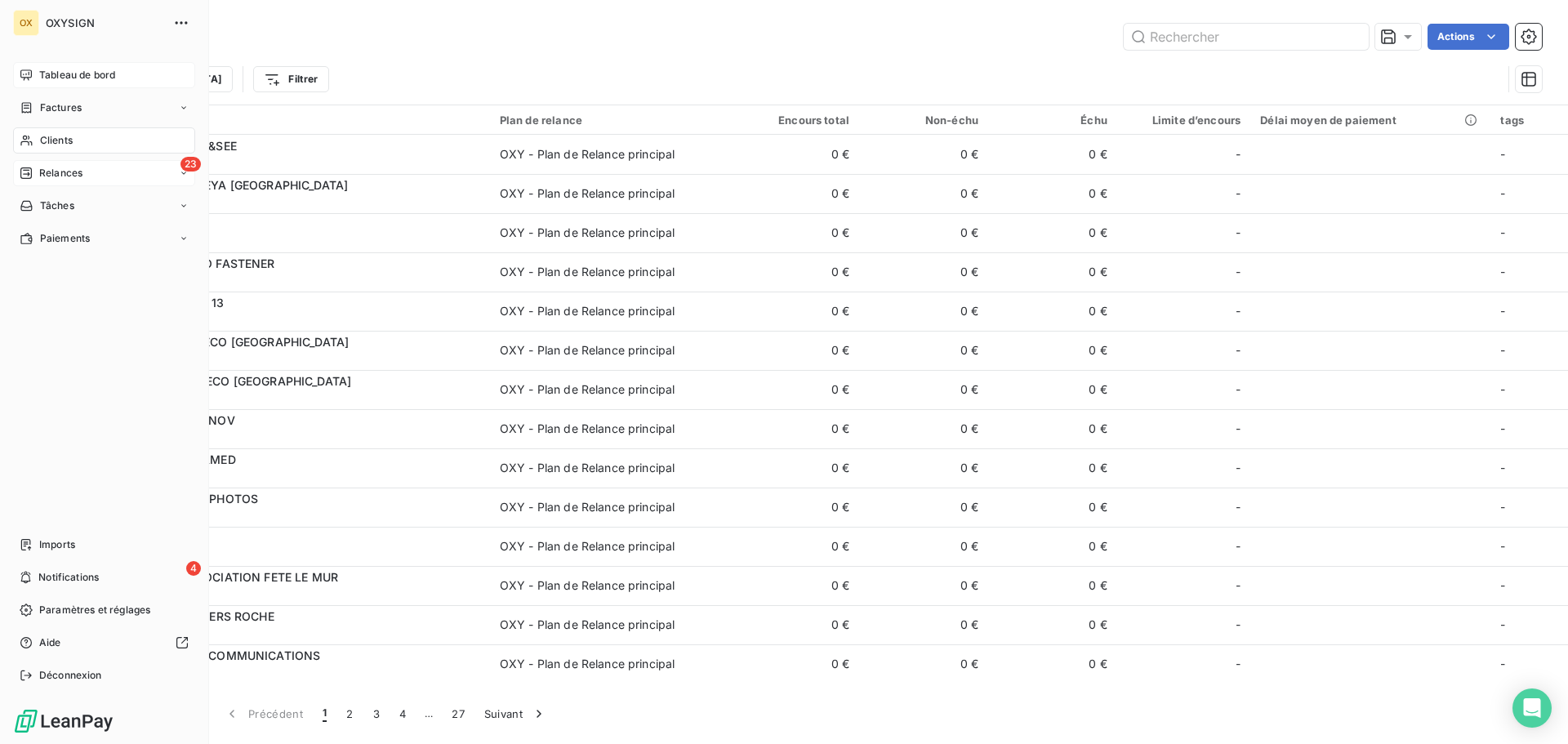
click at [45, 169] on span "Relances" at bounding box center [60, 173] width 43 height 14
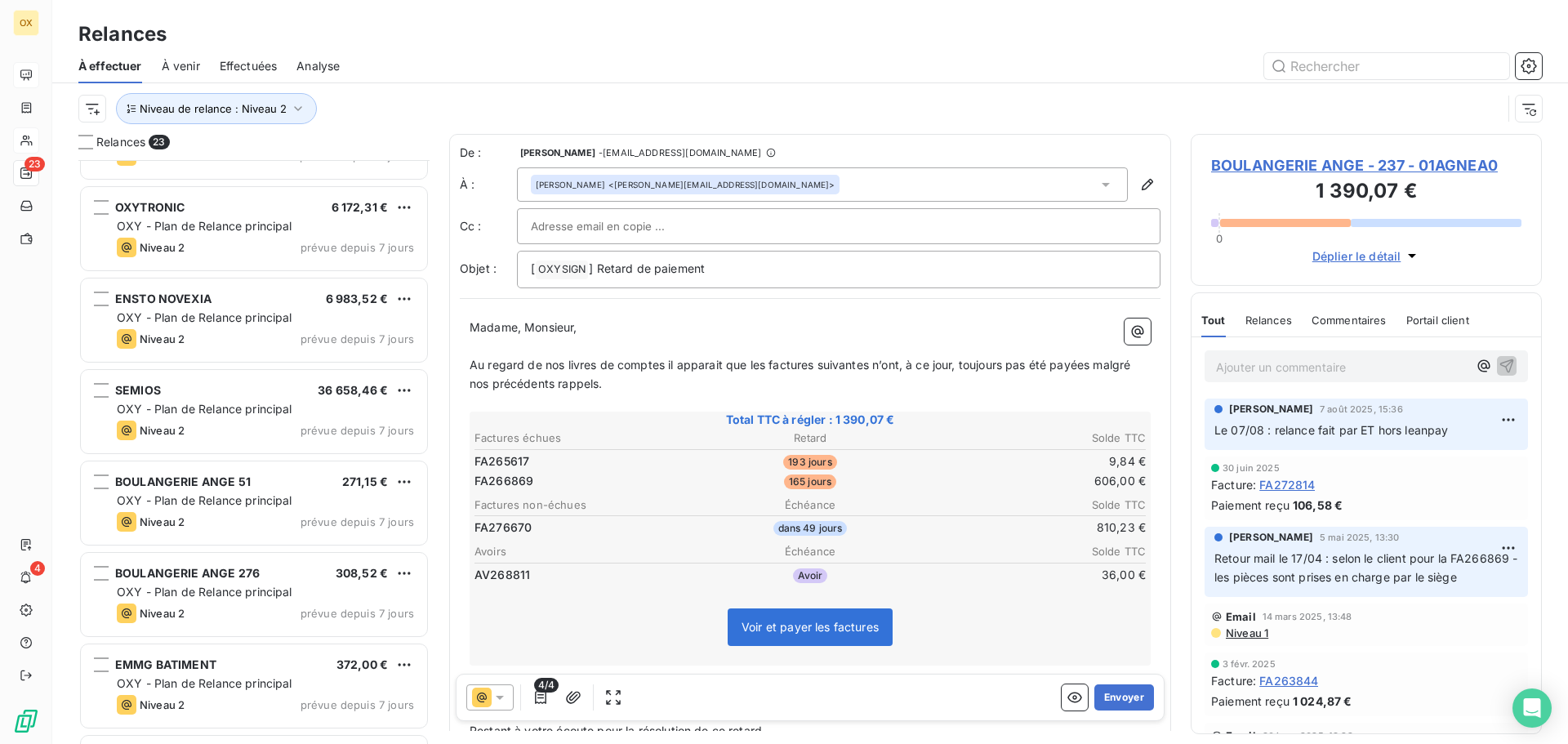
scroll to position [1307, 0]
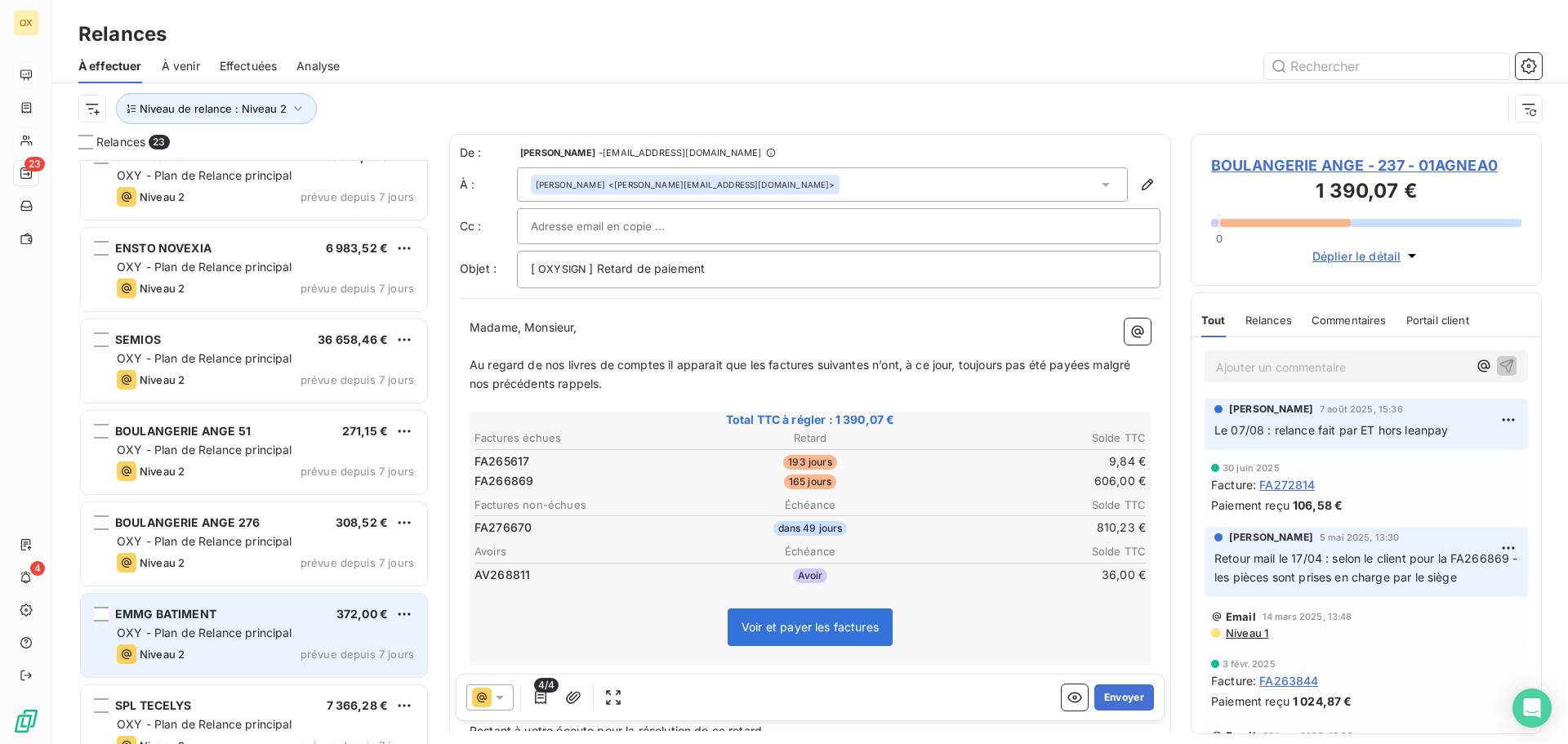
click at [215, 606] on div "EMMG BATIMENT" at bounding box center [166, 614] width 102 height 16
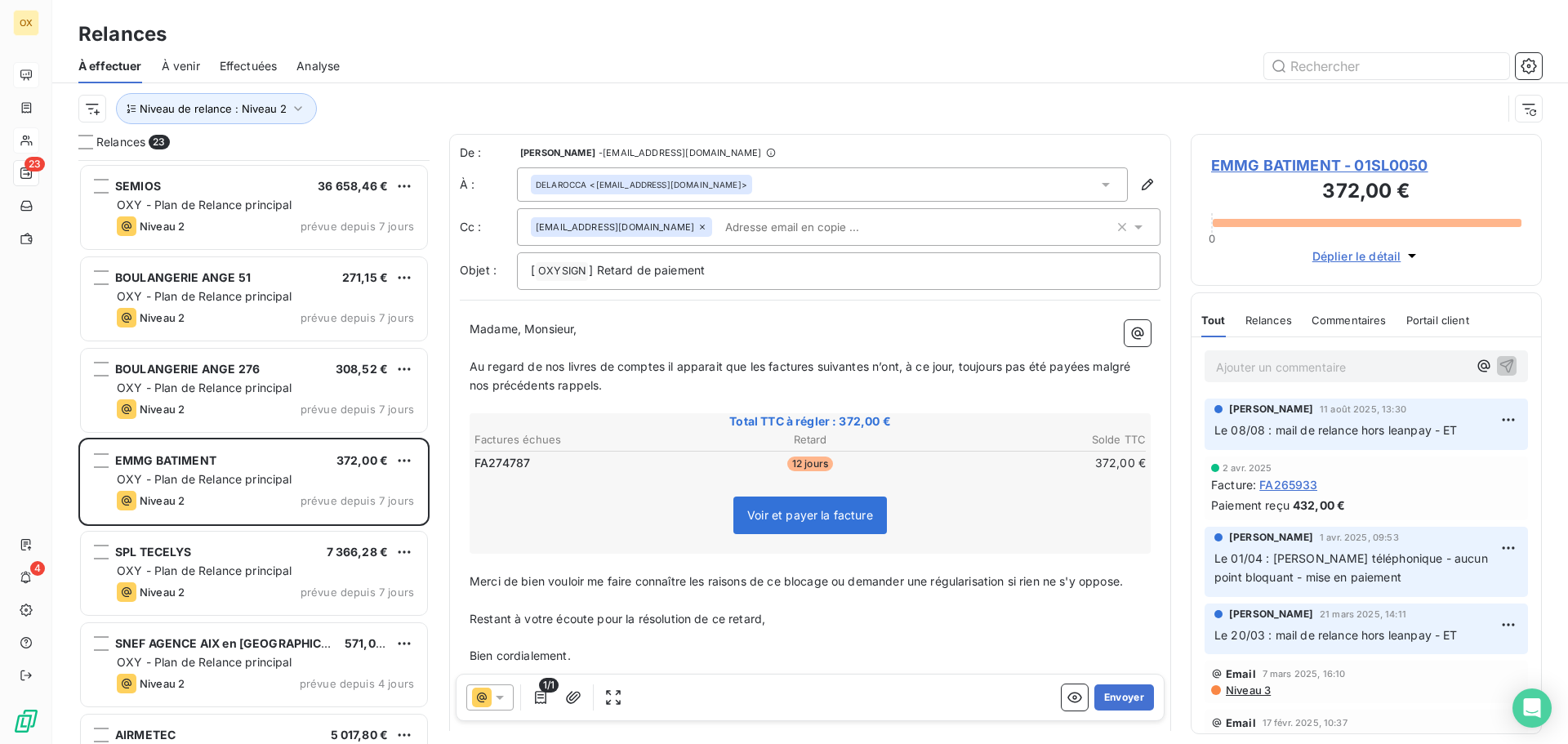
scroll to position [1470, 0]
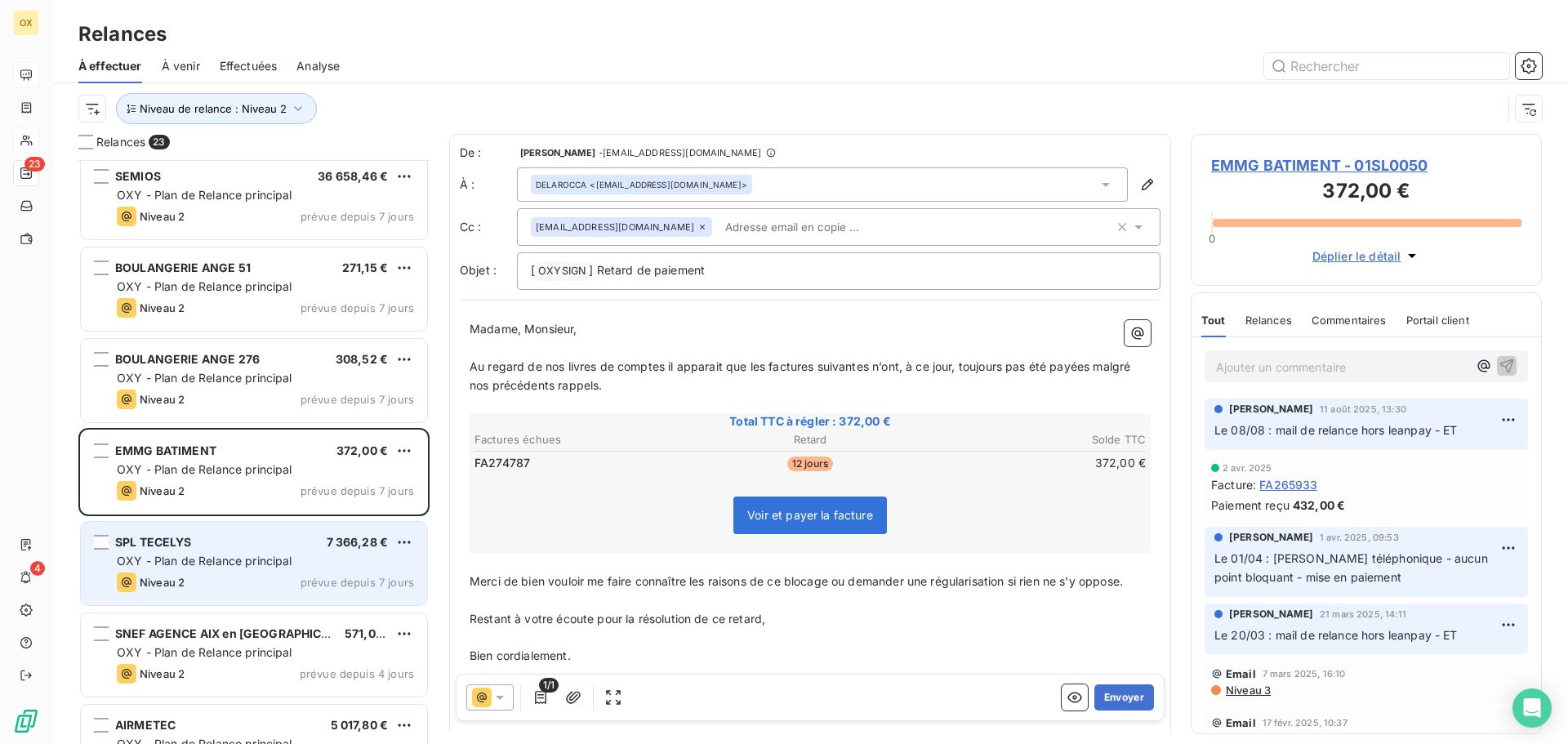
click at [233, 577] on div "Niveau 2 prévue depuis 7 jours" at bounding box center [266, 582] width 297 height 19
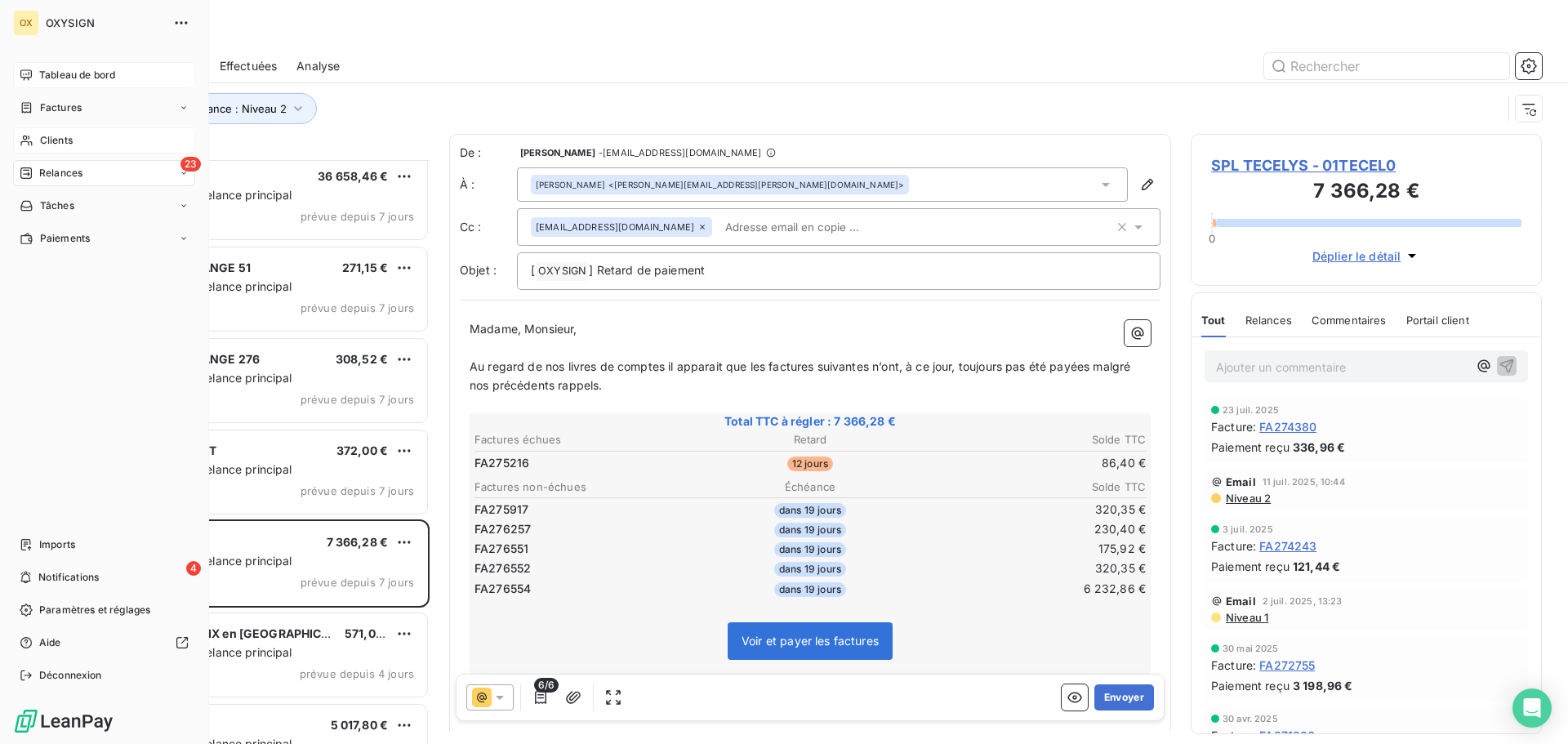
click at [55, 105] on span "Factures" at bounding box center [60, 107] width 41 height 14
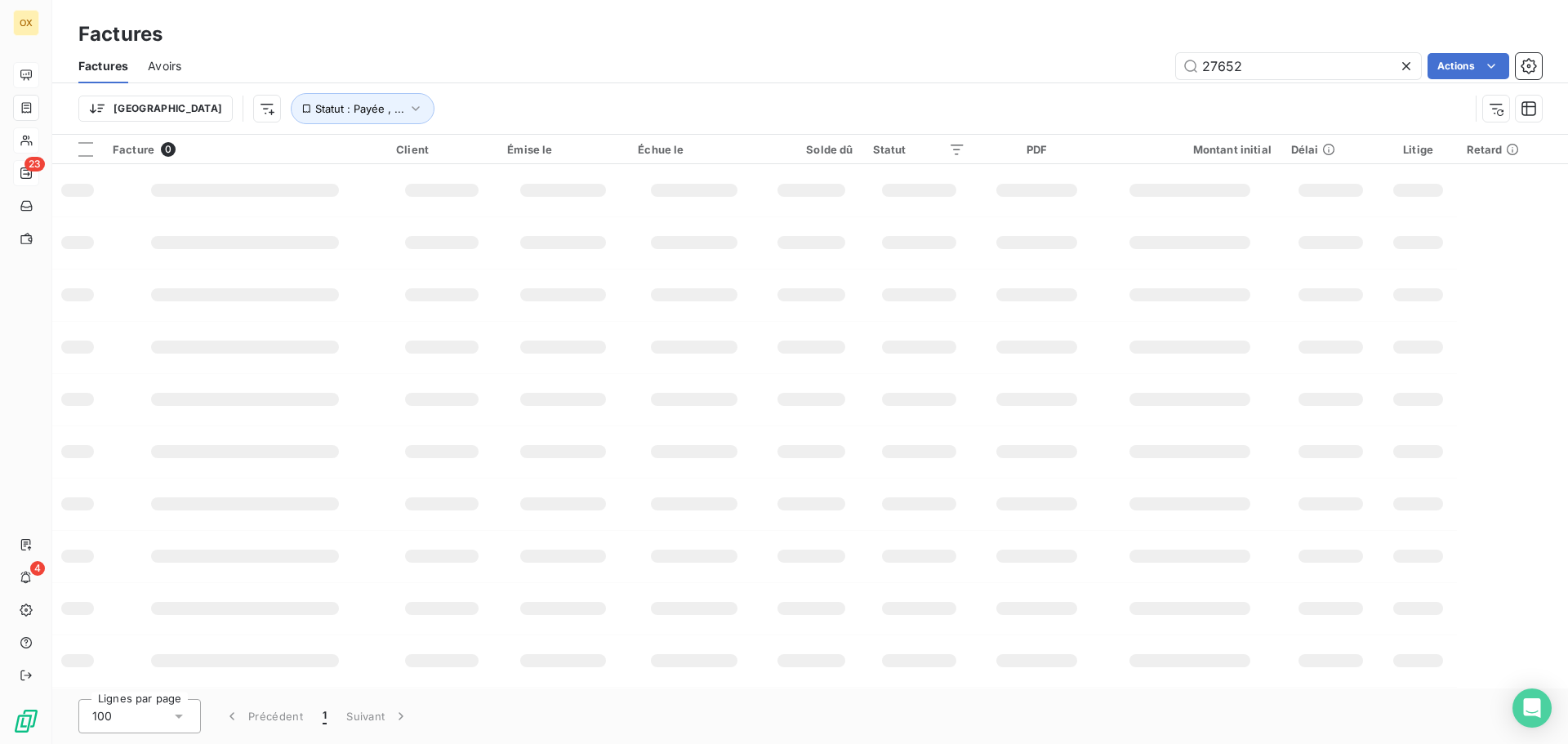
drag, startPoint x: 1299, startPoint y: 70, endPoint x: 1070, endPoint y: 81, distance: 229.3
click at [1089, 84] on div "Factures Avoirs 27652 Actions Trier Statut : Payée , ..." at bounding box center [809, 91] width 1515 height 85
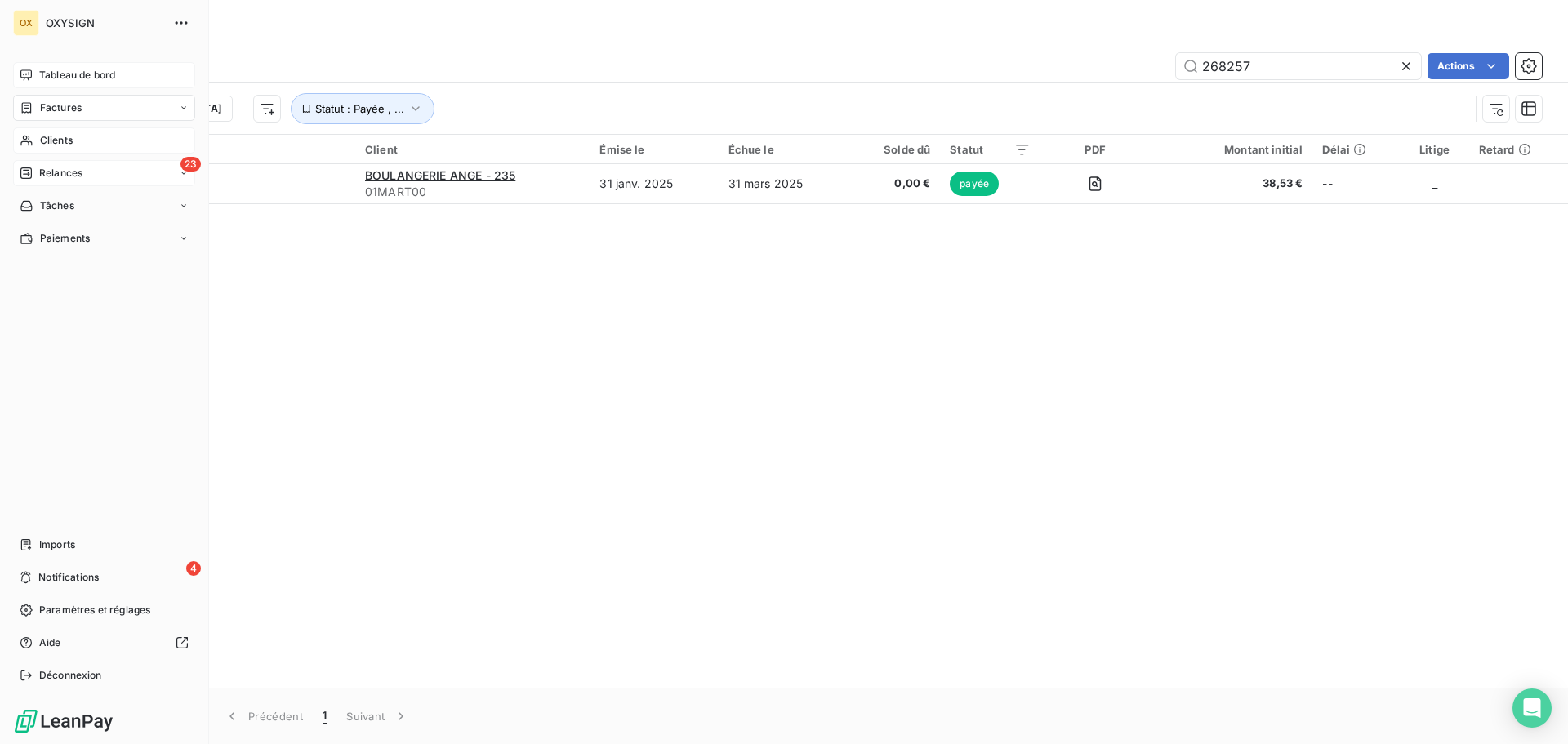
type input "268257"
click at [66, 136] on span "Clients" at bounding box center [57, 140] width 33 height 14
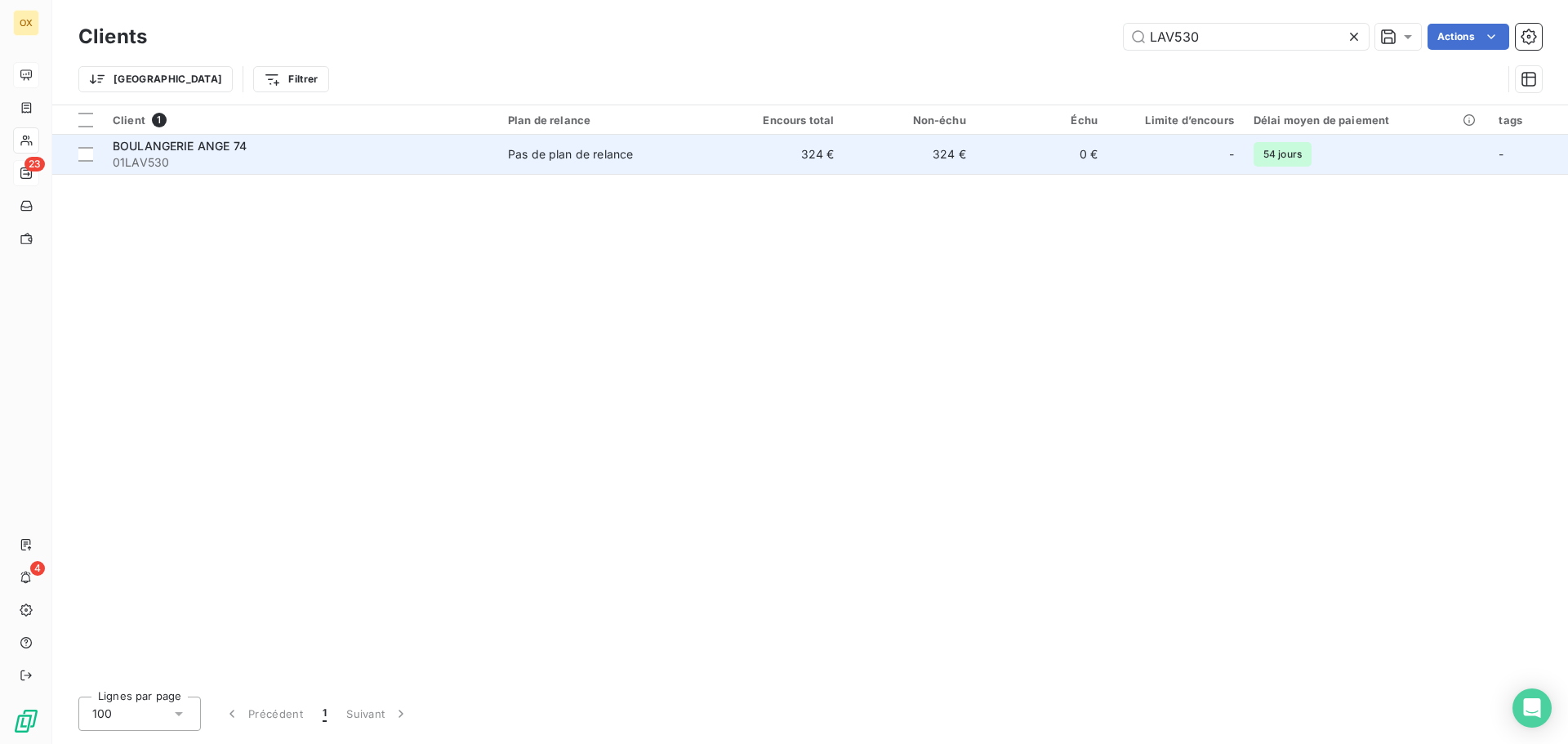
type input "LAV530"
click at [184, 160] on span "01LAV530" at bounding box center [300, 162] width 376 height 16
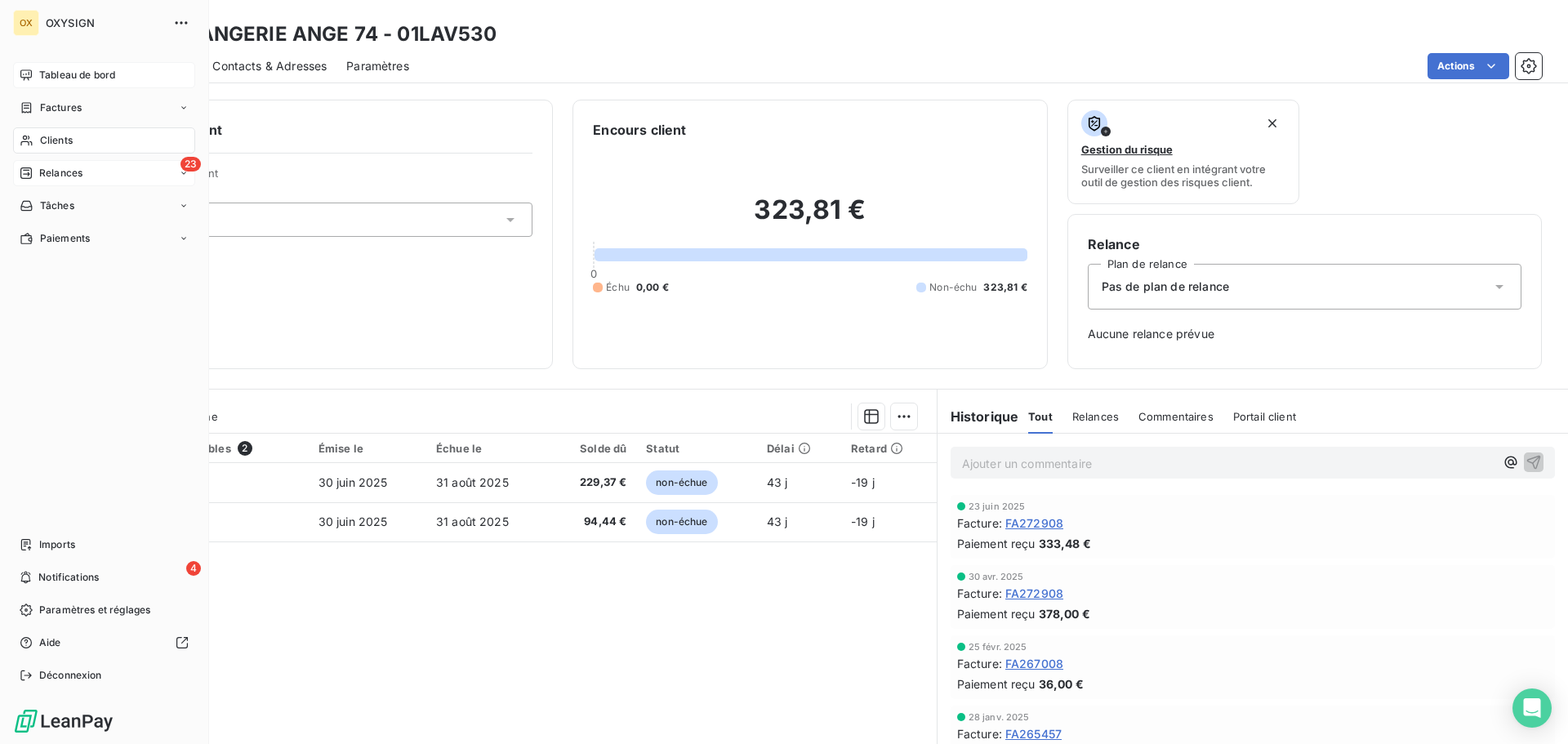
click at [52, 171] on span "Relances" at bounding box center [60, 173] width 43 height 14
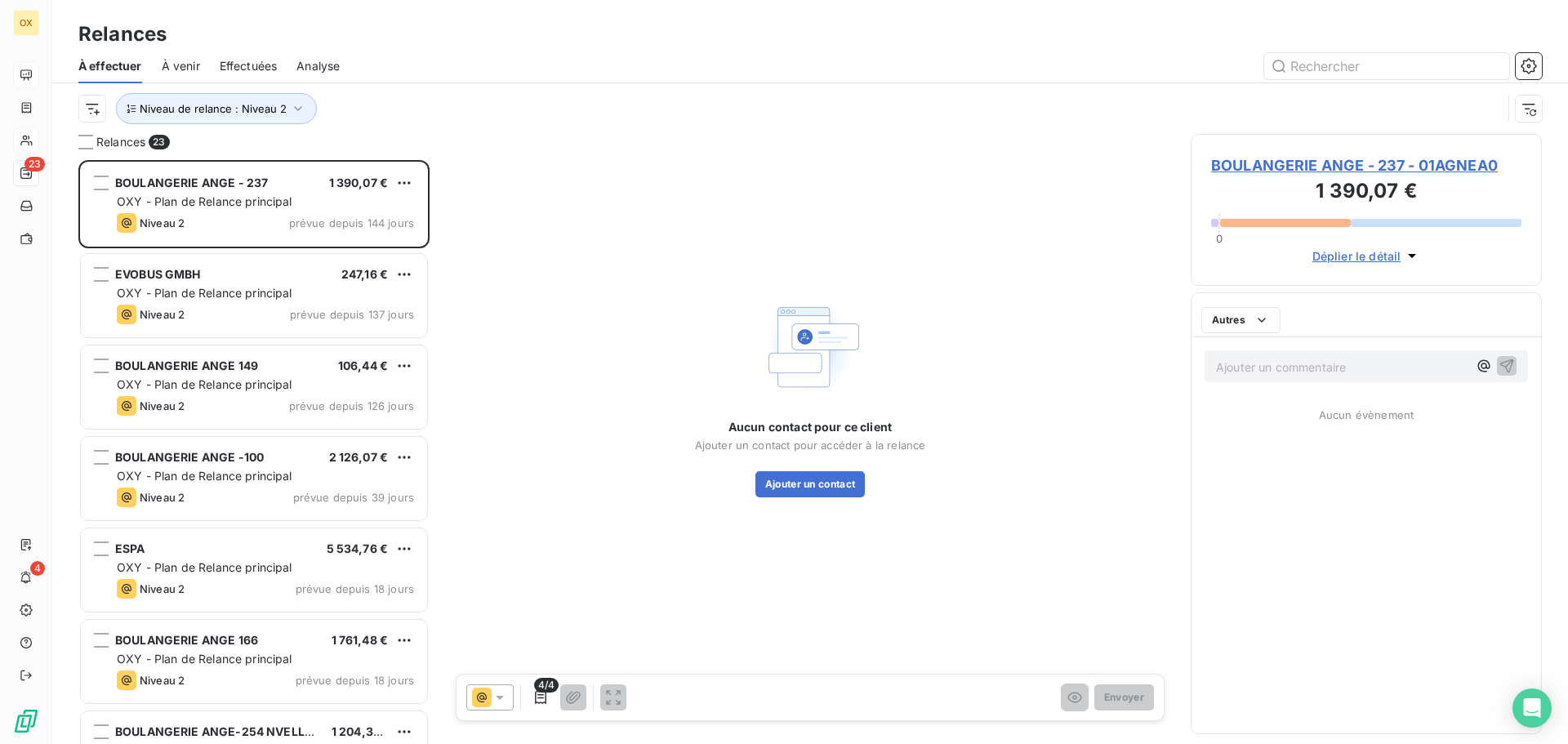
scroll to position [571, 339]
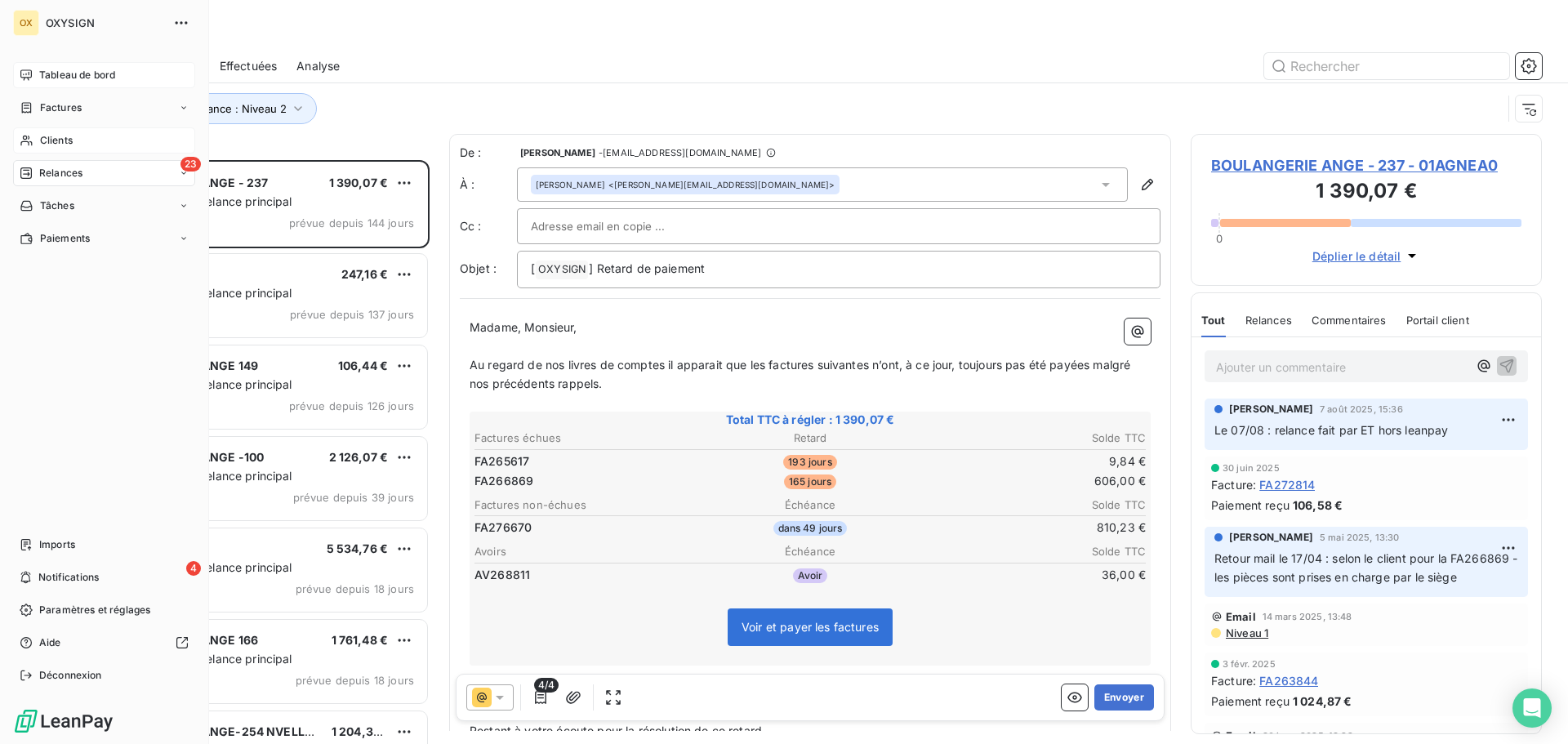
click at [47, 139] on span "Clients" at bounding box center [57, 140] width 33 height 14
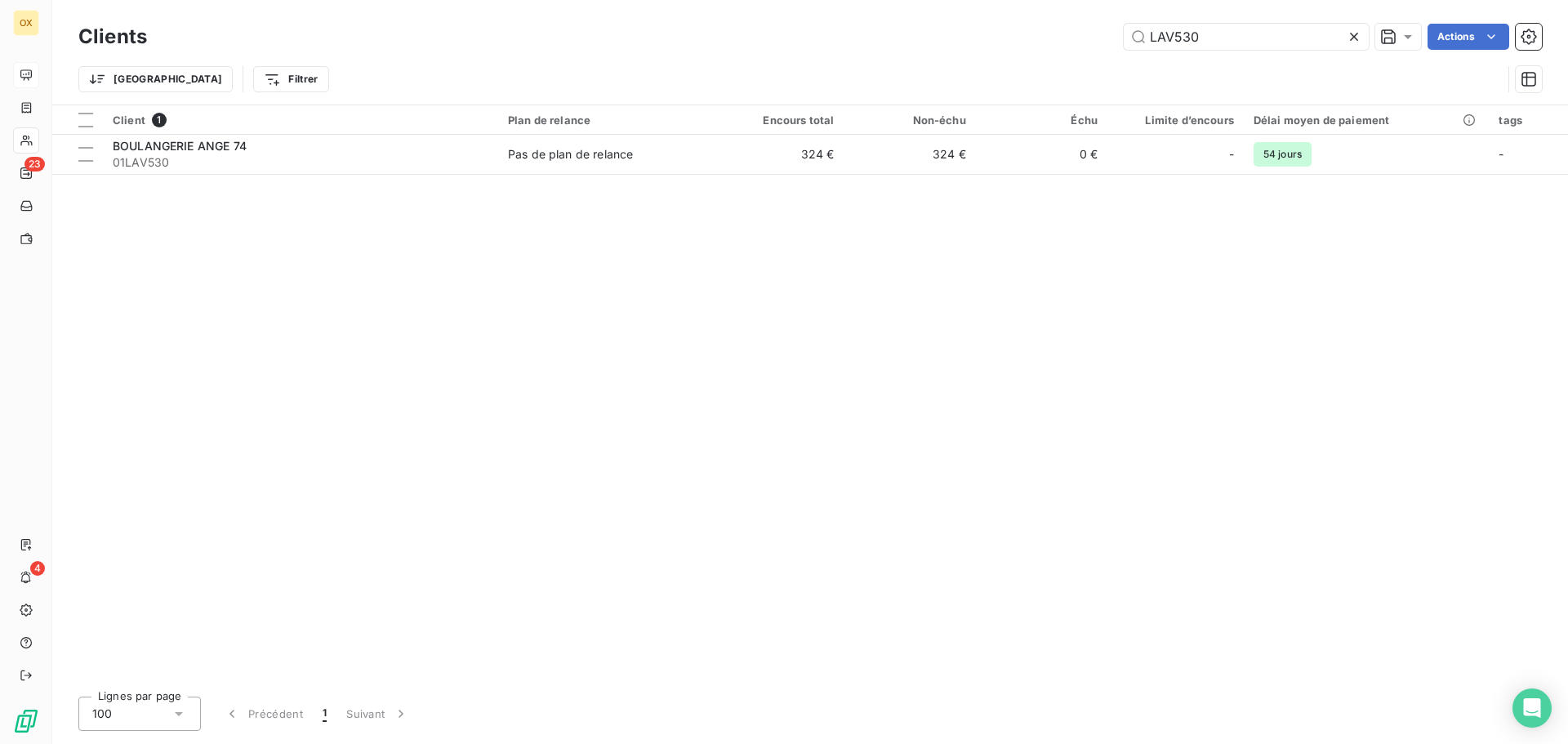
drag, startPoint x: 1233, startPoint y: 29, endPoint x: 1119, endPoint y: 9, distance: 115.7
click at [1119, 9] on div "Clients LAV530 Actions Trier Filtrer" at bounding box center [809, 52] width 1515 height 105
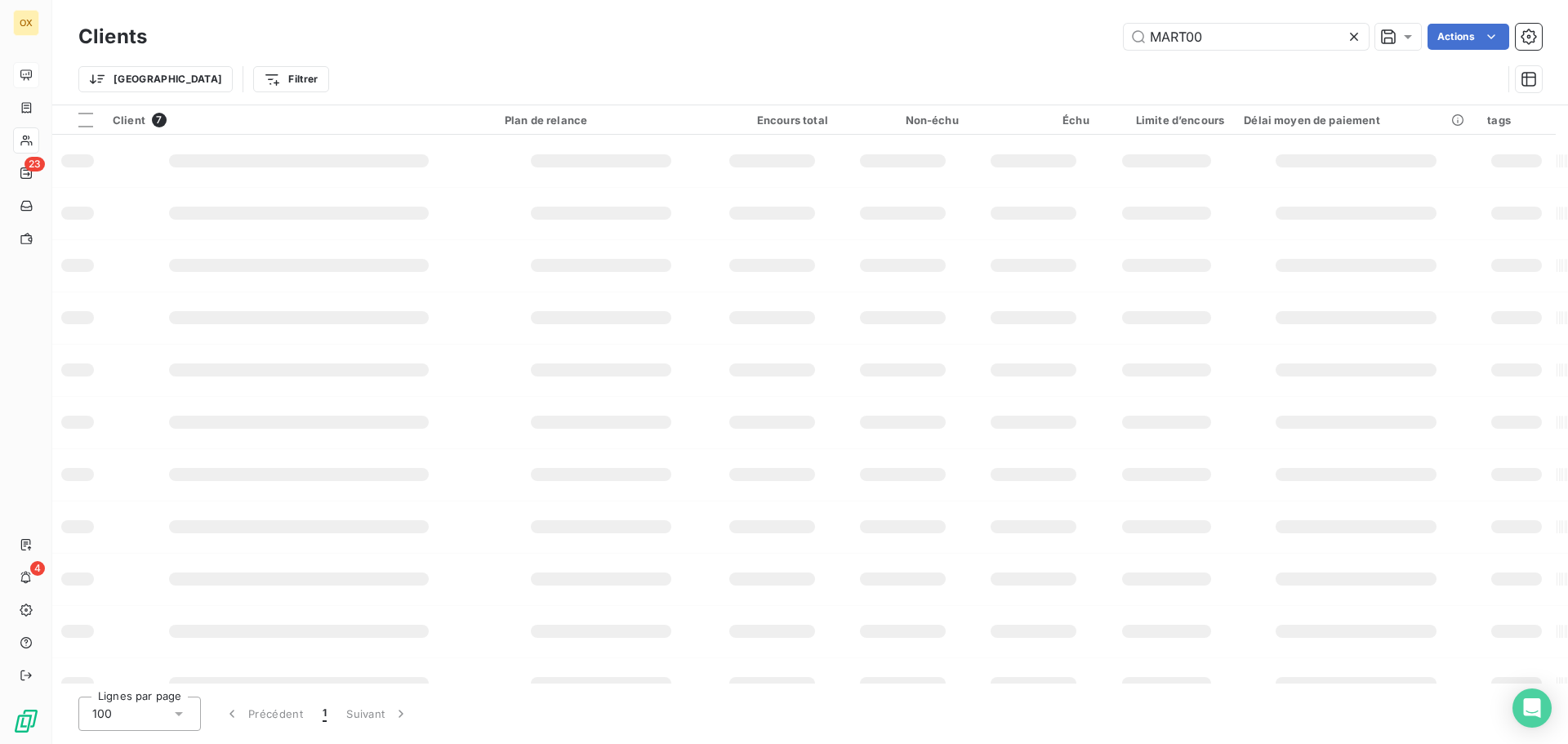
type input "MART00"
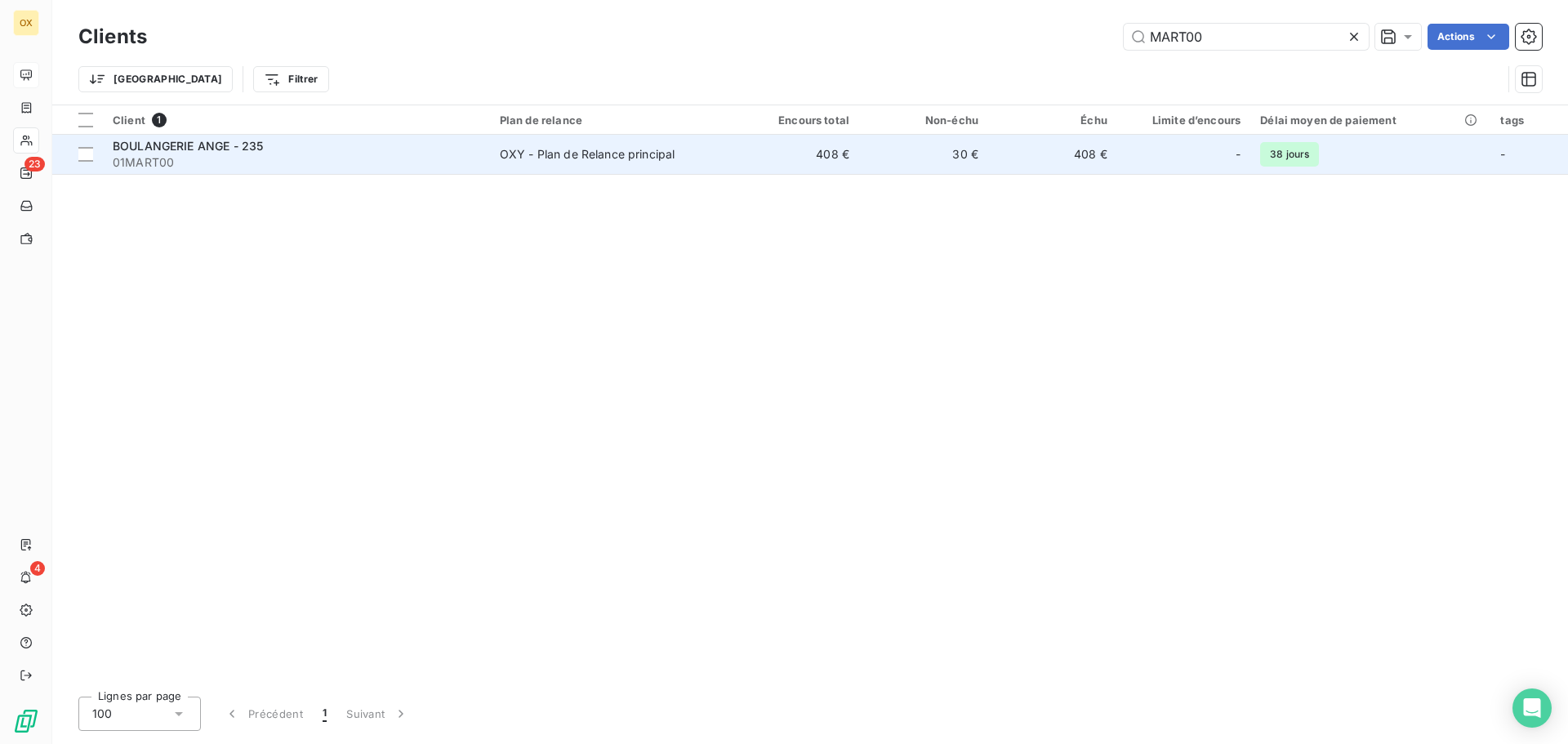
click at [299, 146] on div "BOULANGERIE ANGE - 235" at bounding box center [295, 146] width 367 height 16
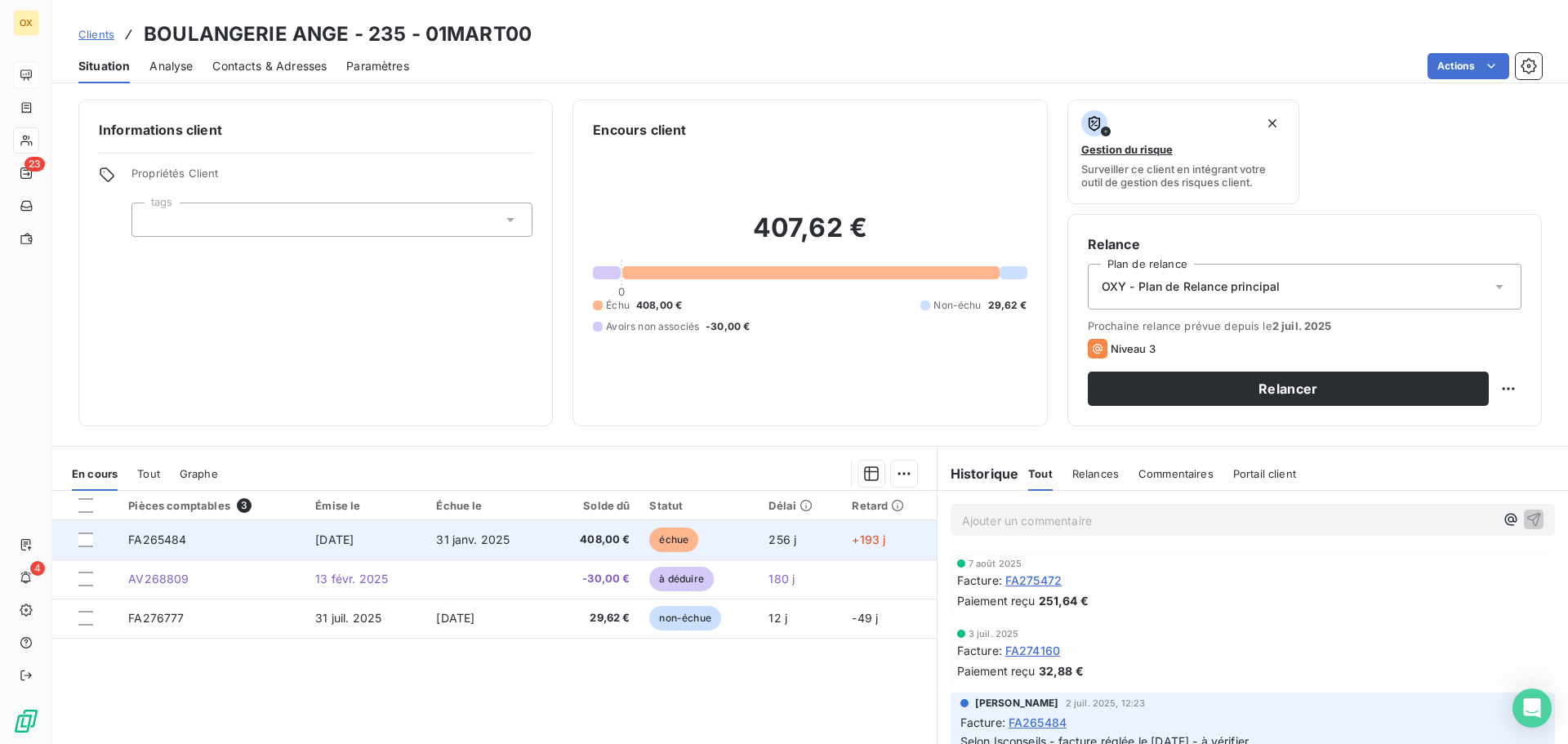
click at [680, 531] on span "échue" at bounding box center [673, 540] width 49 height 25
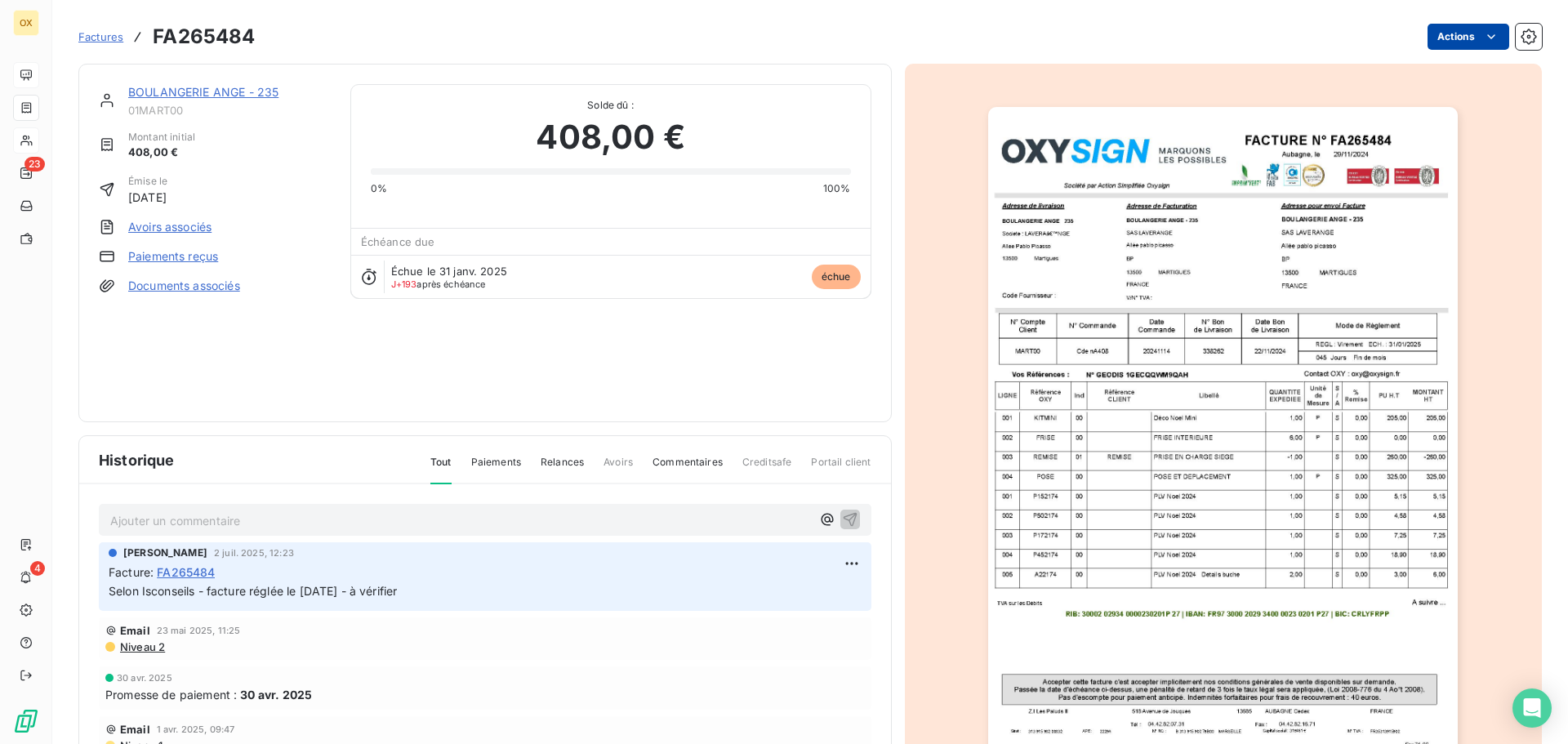
click at [1438, 27] on html "OX 23 4 Factures FA265484 Actions BOULANGERIE ANGE - 235 01MART00 Montant initi…" at bounding box center [784, 372] width 1568 height 744
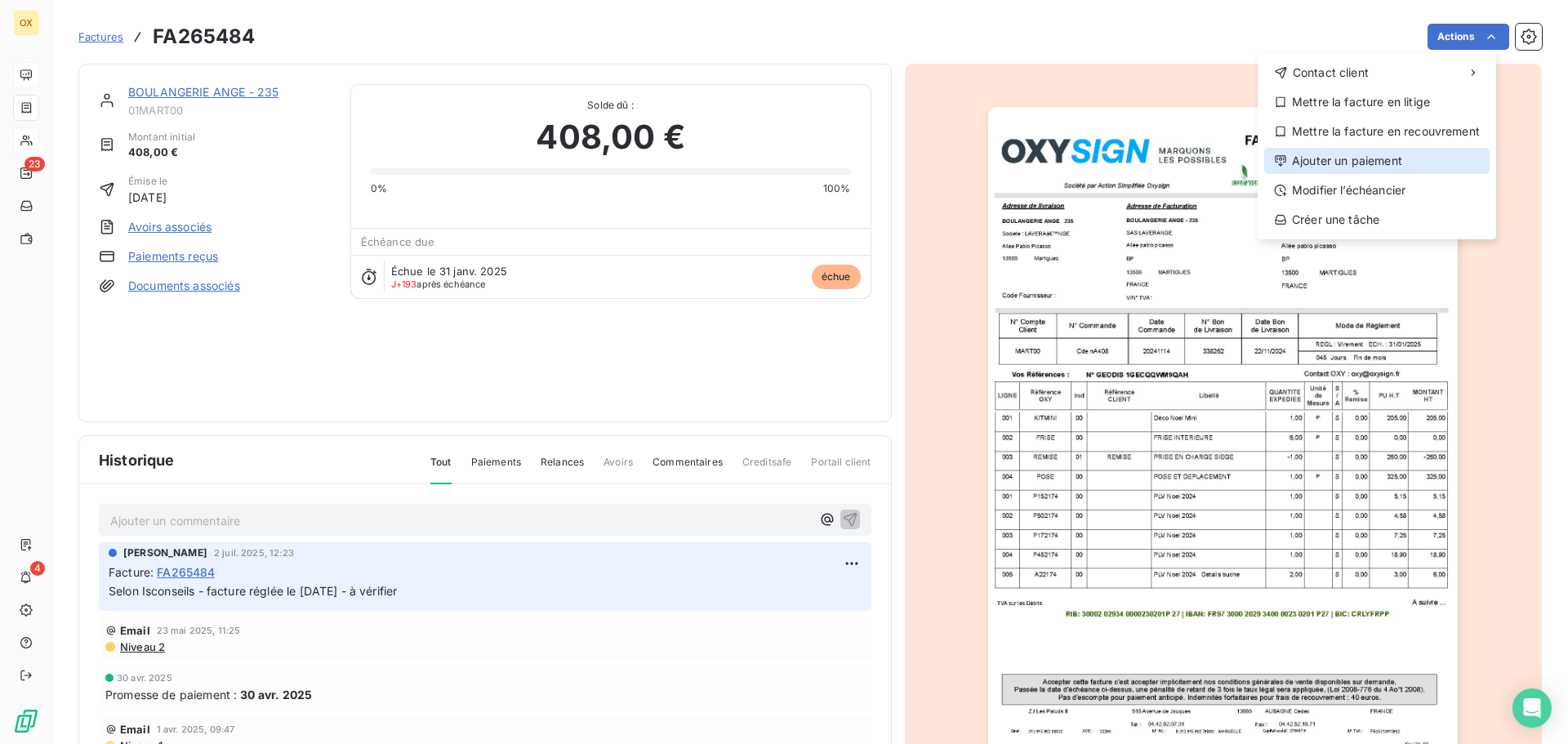
click at [1372, 156] on div "Ajouter un paiement" at bounding box center [1376, 160] width 225 height 26
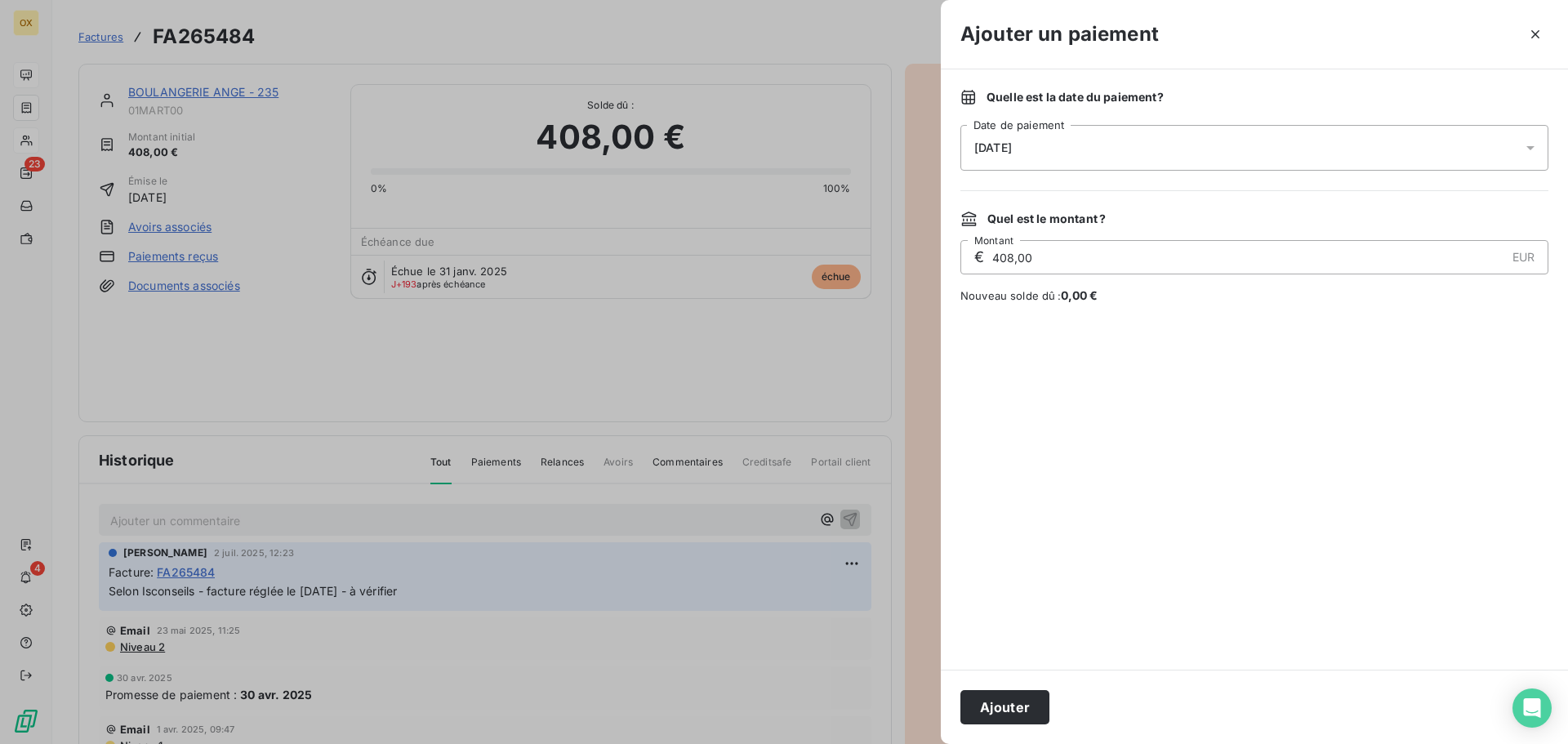
click at [988, 149] on span "[DATE]" at bounding box center [993, 148] width 37 height 13
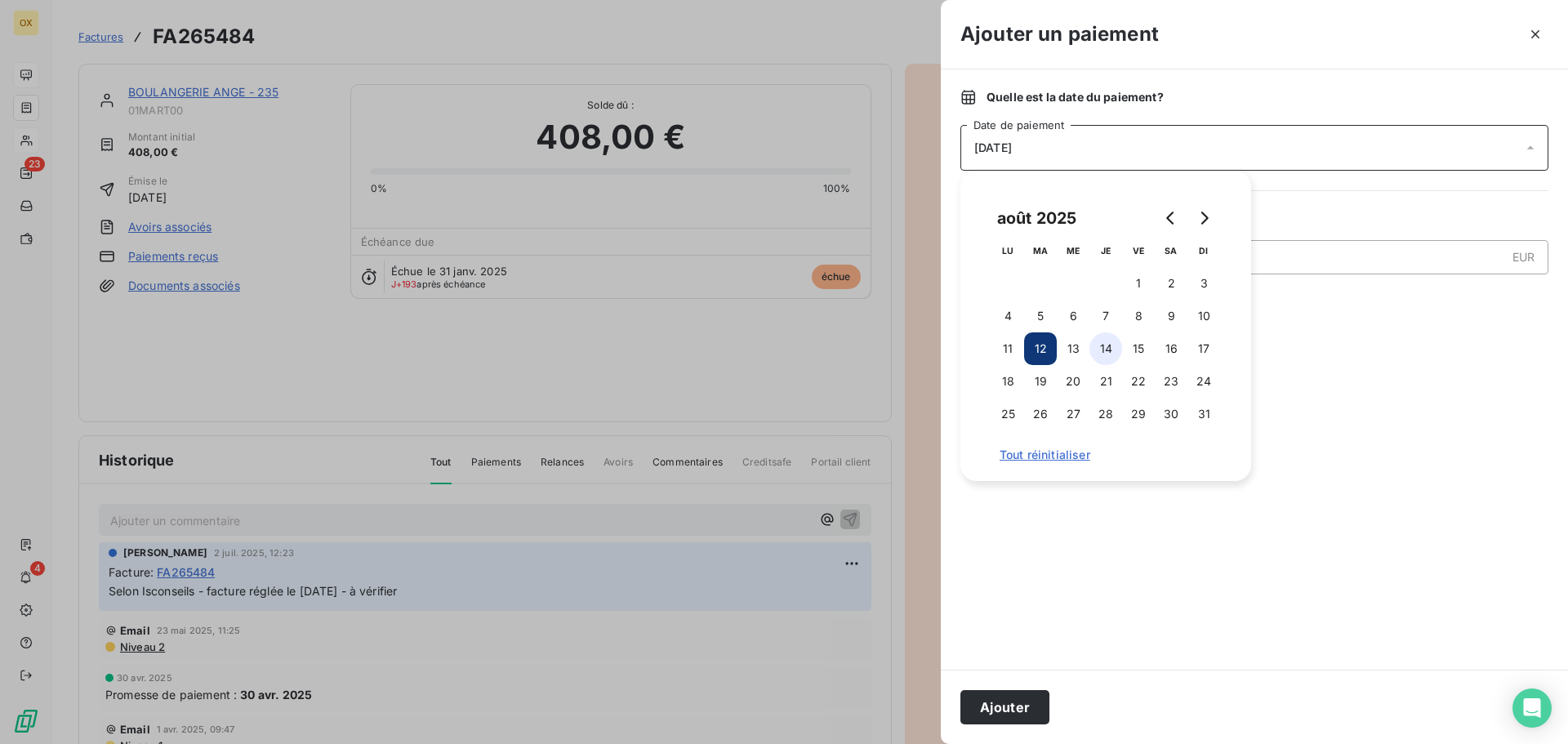
click at [1111, 347] on button "14" at bounding box center [1106, 349] width 33 height 33
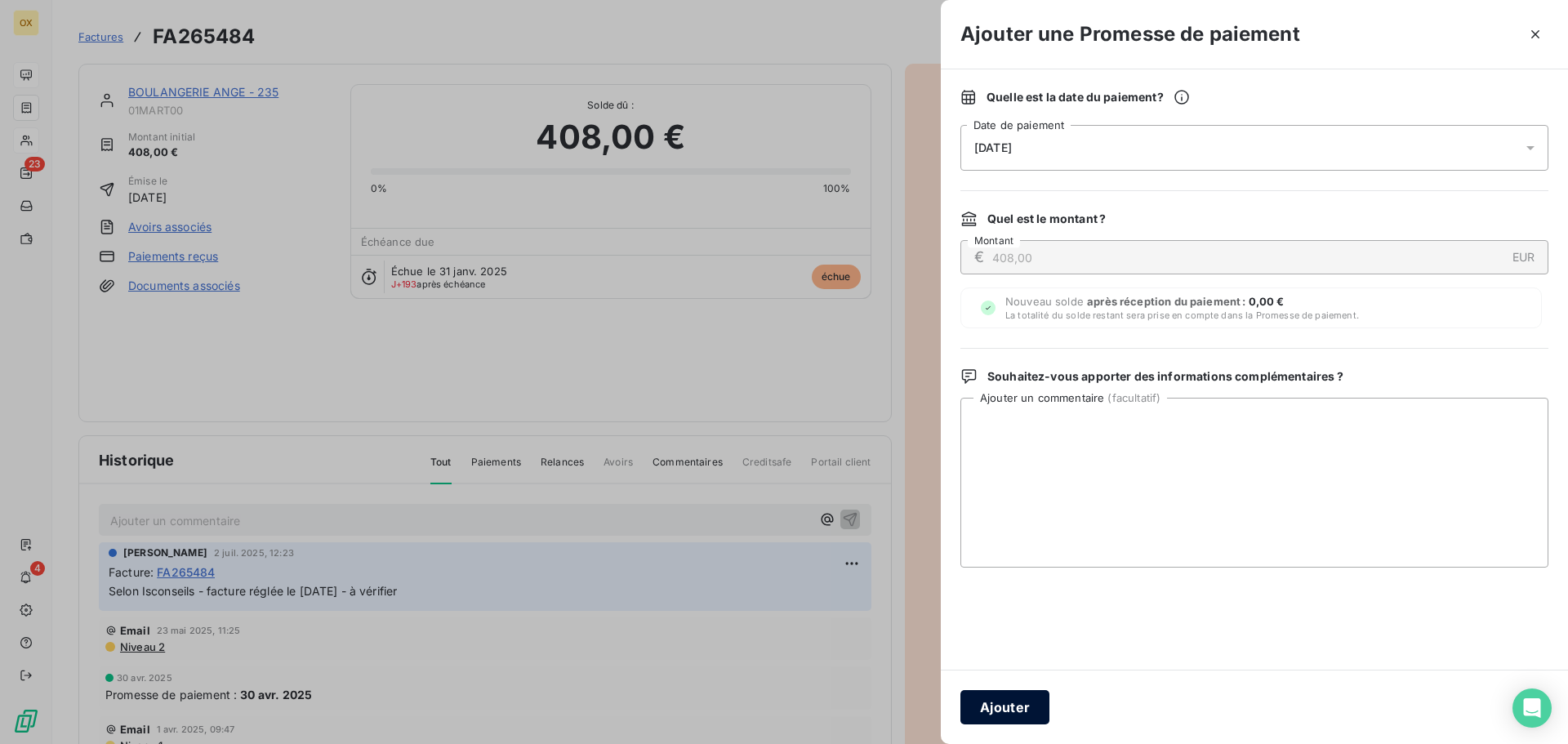
click at [1024, 691] on button "Ajouter" at bounding box center [1004, 707] width 89 height 35
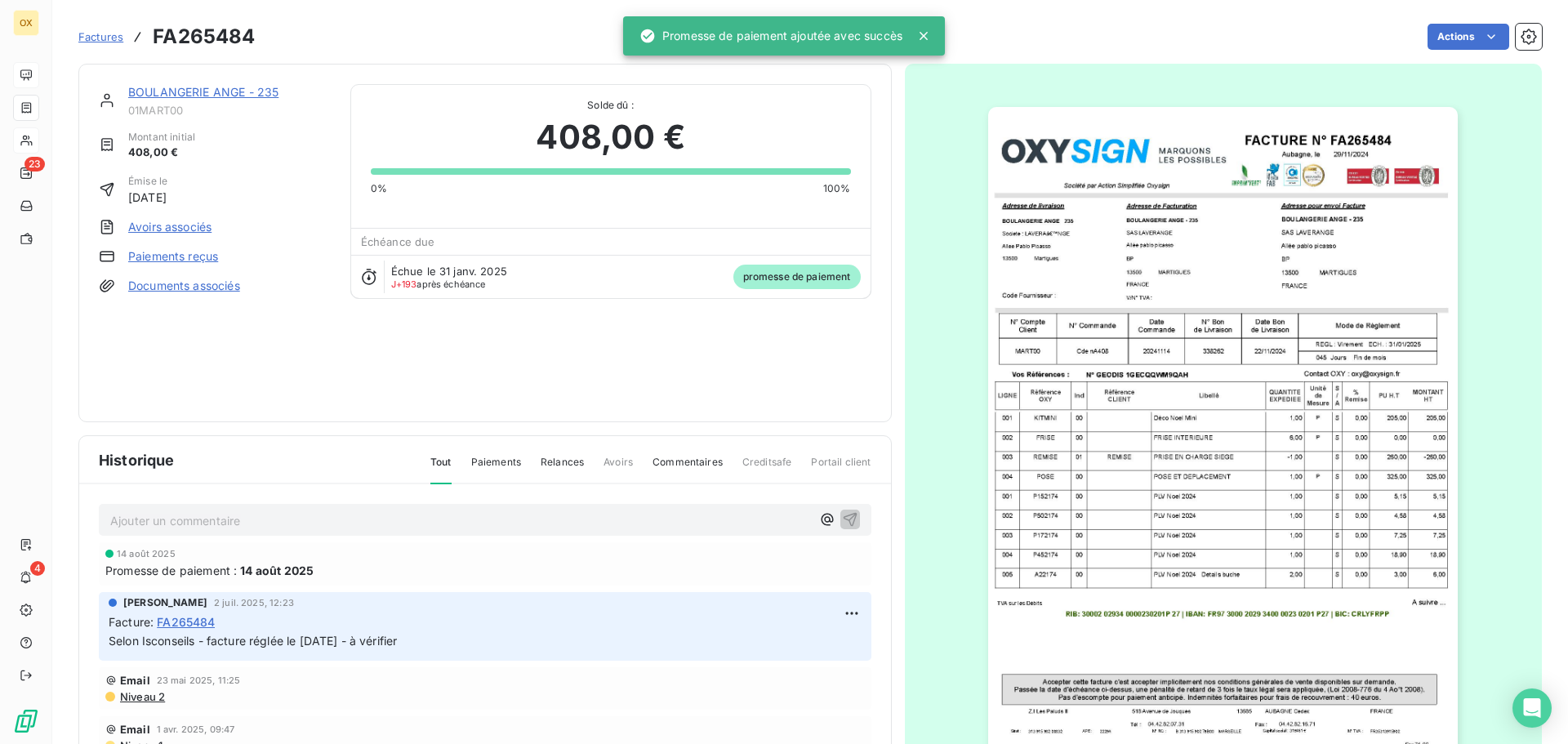
click at [206, 90] on link "BOULANGERIE ANGE - 235" at bounding box center [203, 92] width 151 height 13
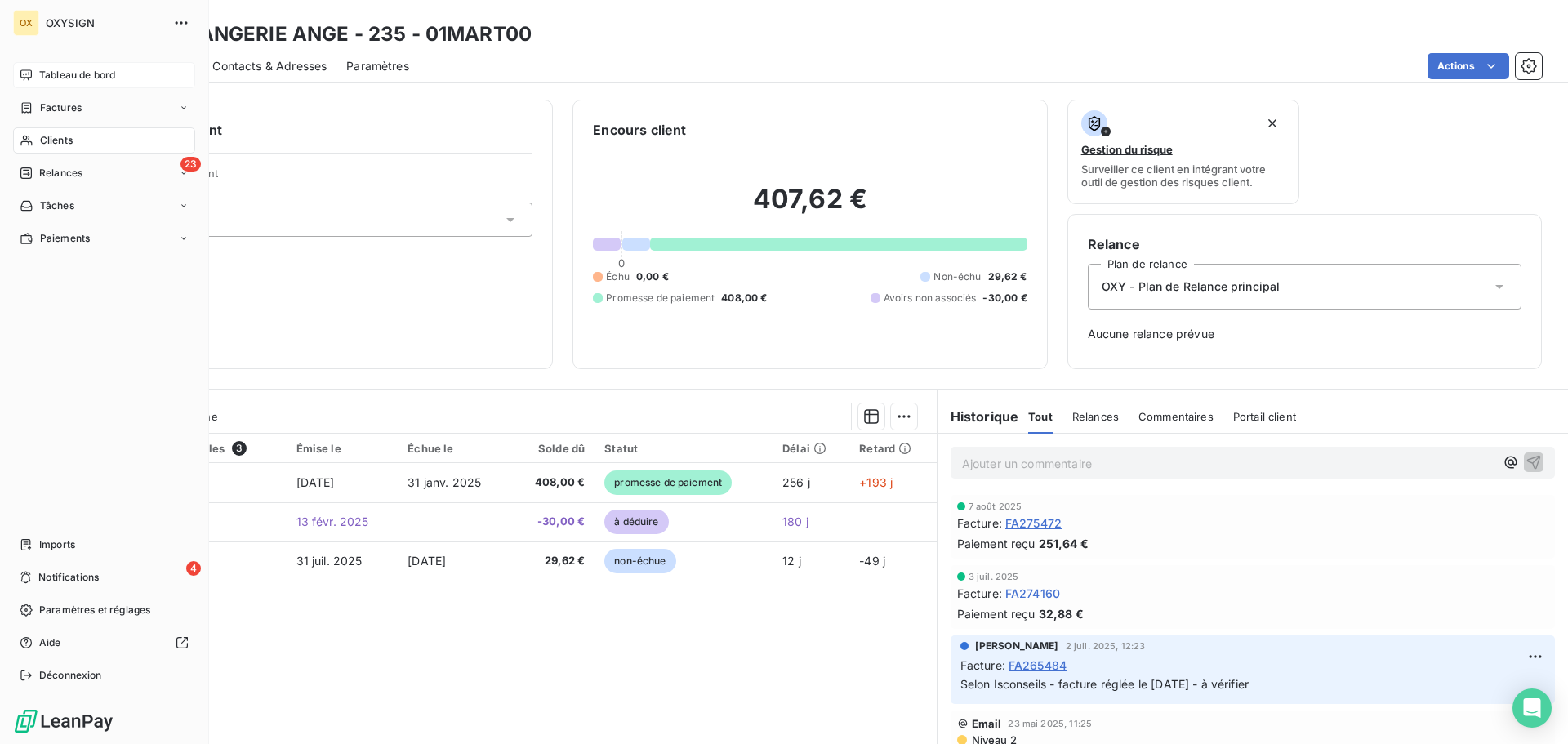
click at [55, 136] on span "Clients" at bounding box center [57, 140] width 33 height 14
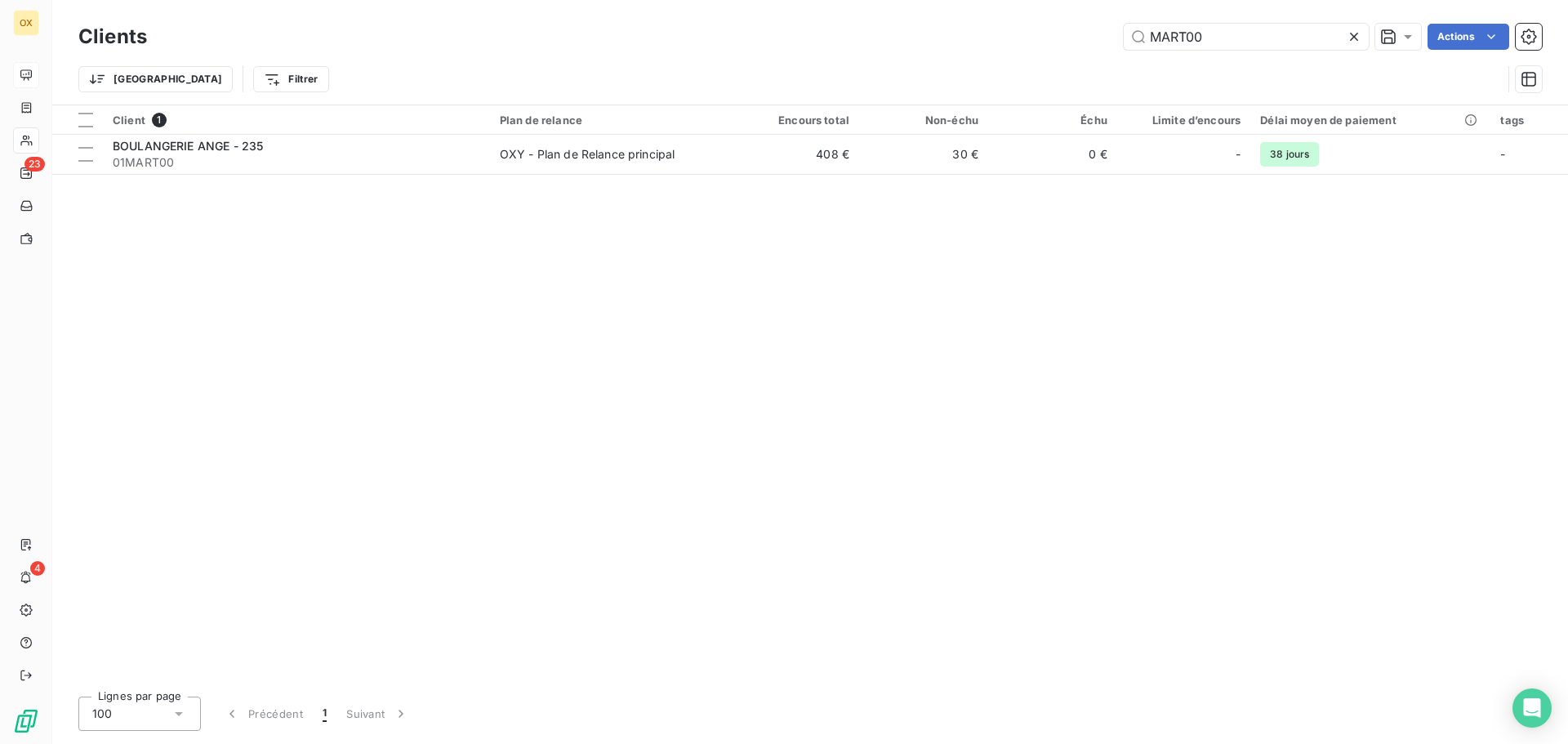
drag, startPoint x: 1208, startPoint y: 25, endPoint x: 1074, endPoint y: 24, distance: 134.0
click at [1074, 24] on div "MART00 Actions" at bounding box center [854, 36] width 1375 height 26
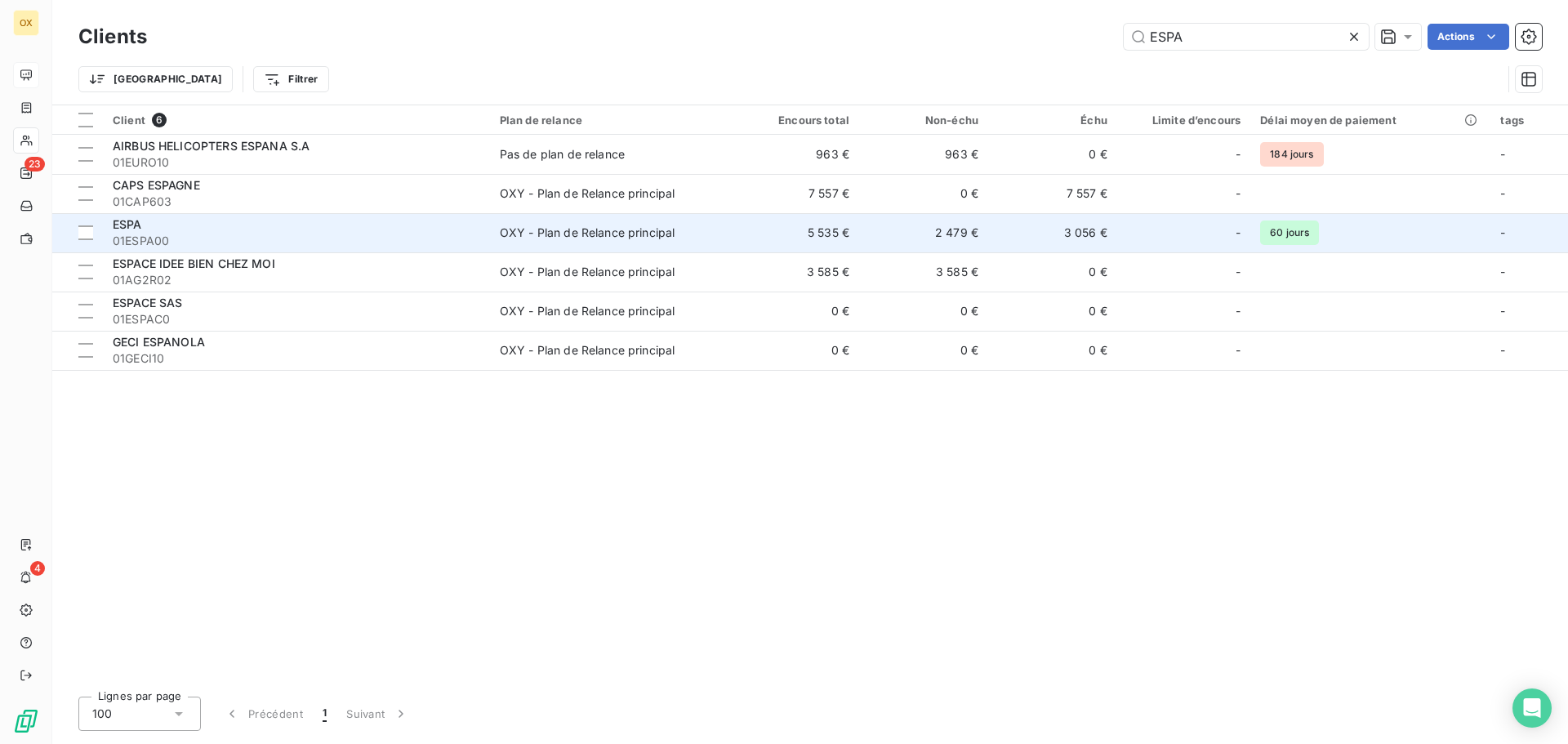
type input "ESPA"
click at [530, 228] on div "OXY - Plan de Relance principal" at bounding box center [587, 232] width 176 height 16
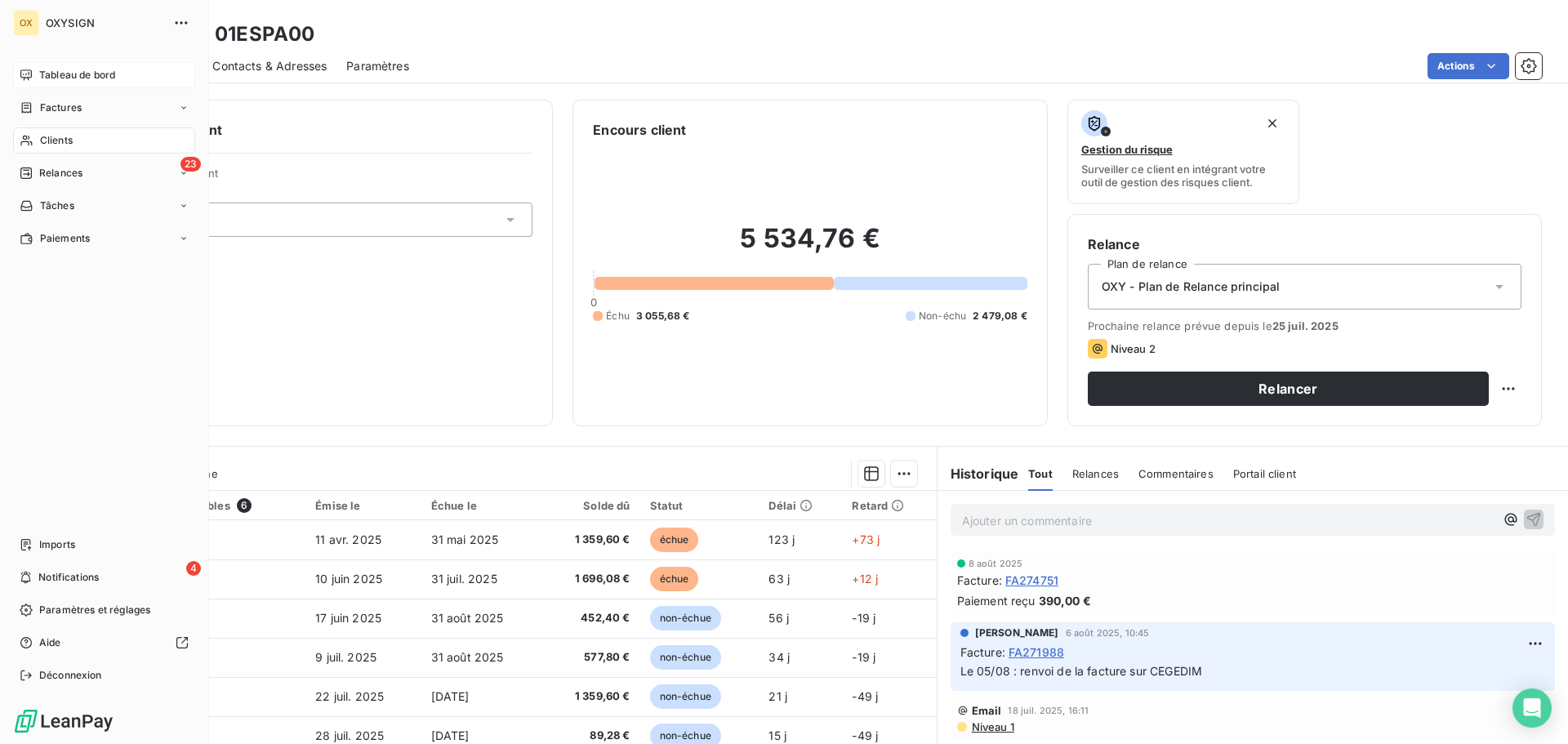
click at [48, 133] on span "Clients" at bounding box center [57, 140] width 33 height 14
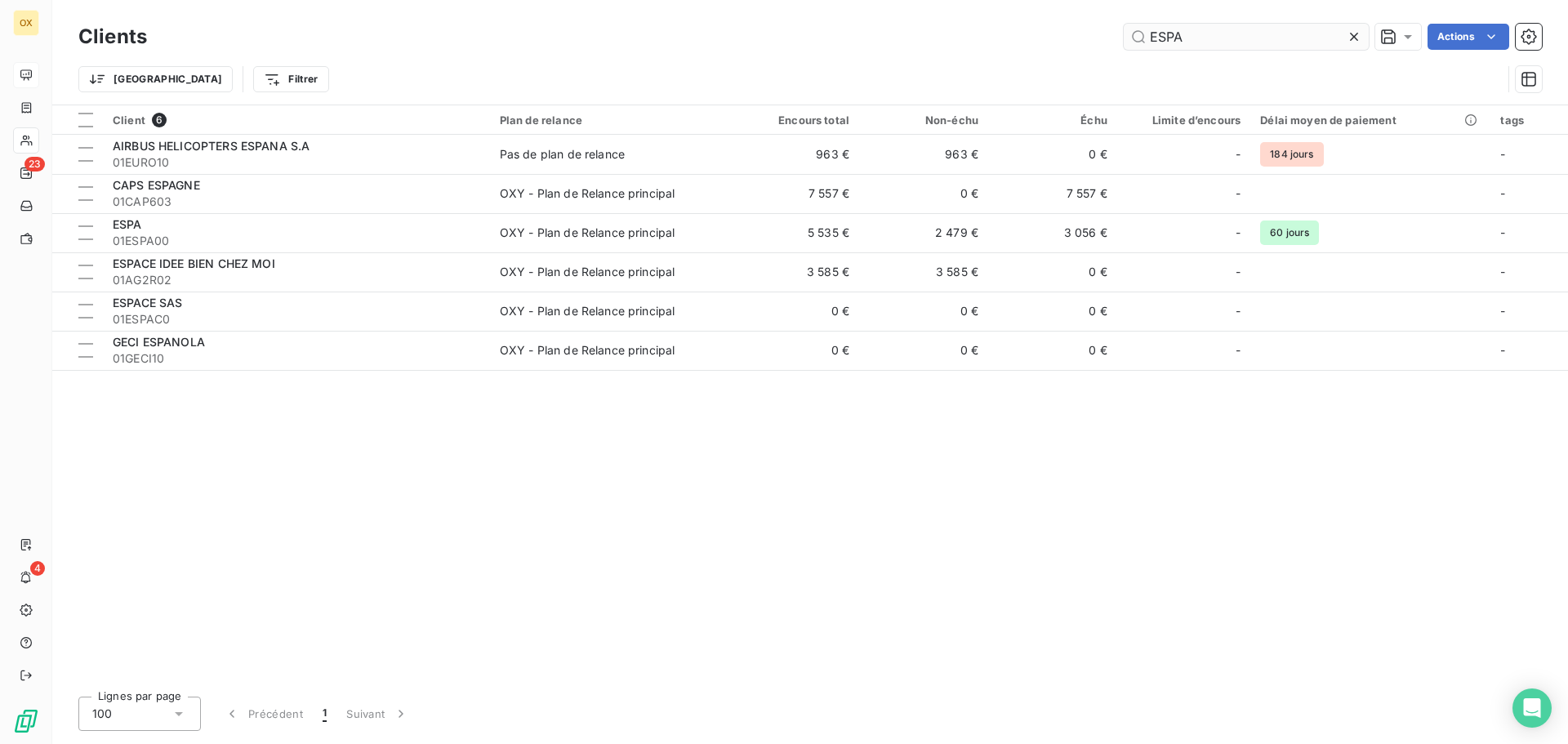
drag, startPoint x: 1275, startPoint y: 37, endPoint x: 1135, endPoint y: 40, distance: 140.0
click at [1135, 40] on input "ESPA" at bounding box center [1245, 36] width 245 height 26
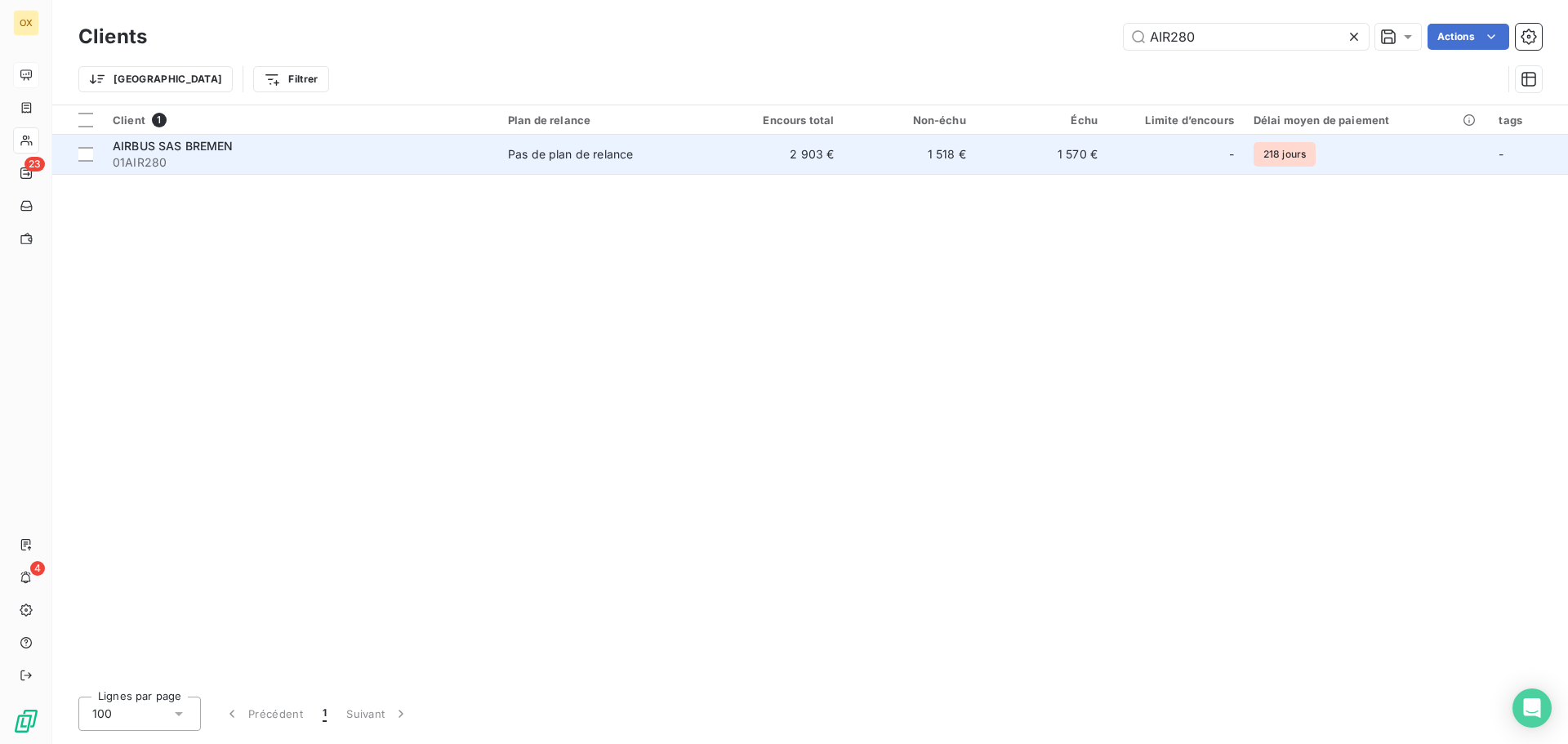
type input "AIR280"
click at [406, 144] on div "AIRBUS SAS BREMEN" at bounding box center [300, 146] width 376 height 16
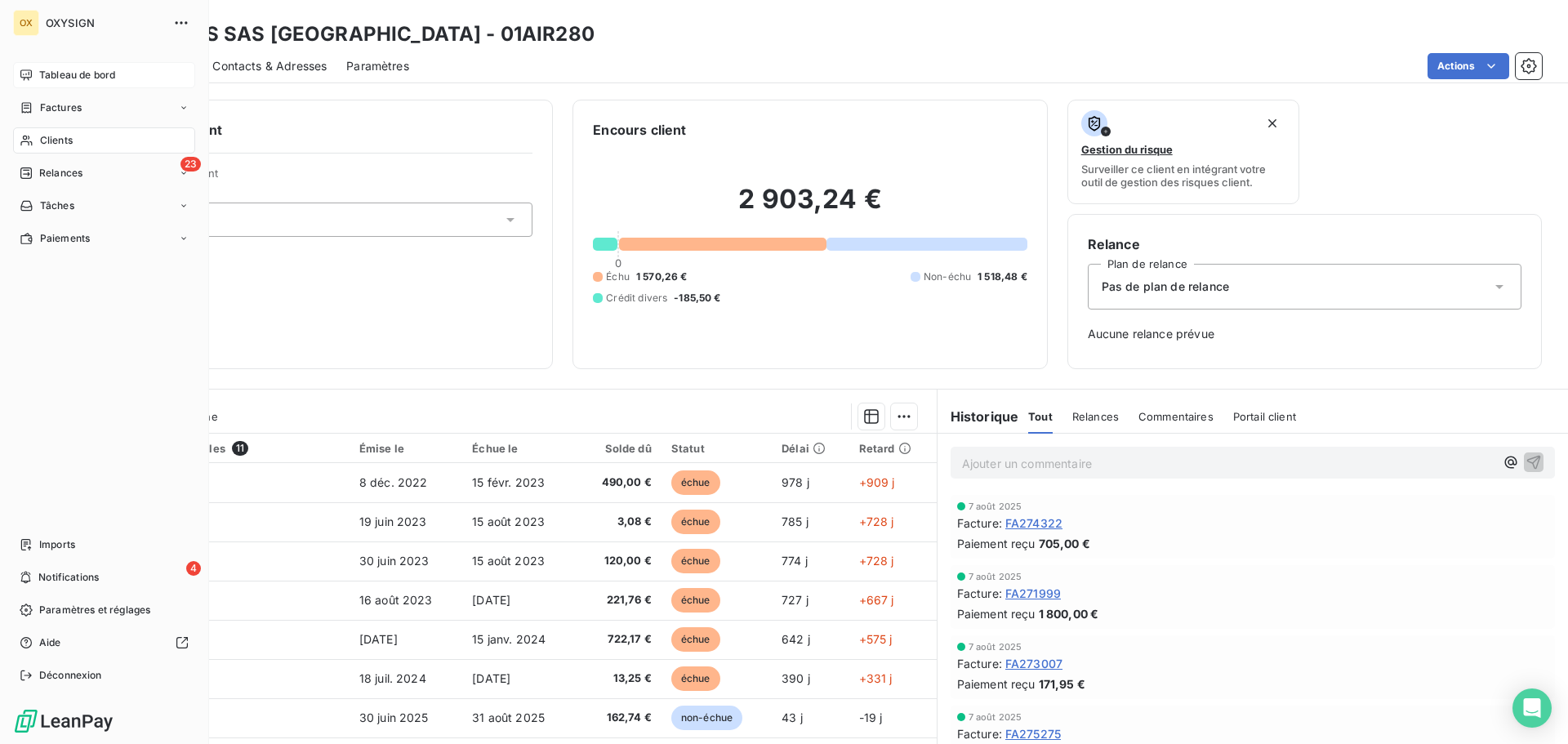
click at [57, 140] on span "Clients" at bounding box center [57, 140] width 33 height 14
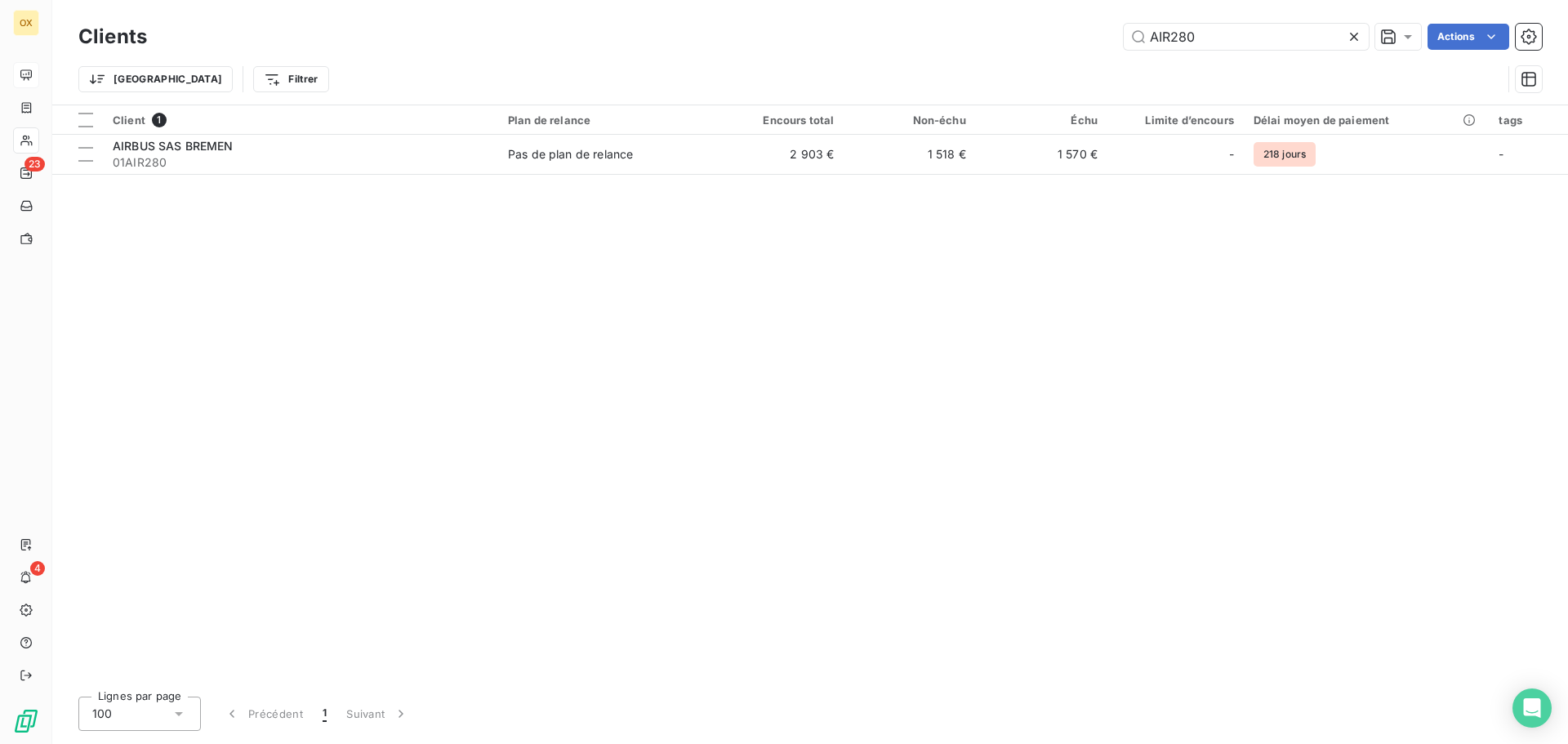
drag, startPoint x: 1158, startPoint y: 33, endPoint x: 1105, endPoint y: 29, distance: 53.2
click at [1105, 29] on div "AIR280 Actions" at bounding box center [854, 36] width 1375 height 26
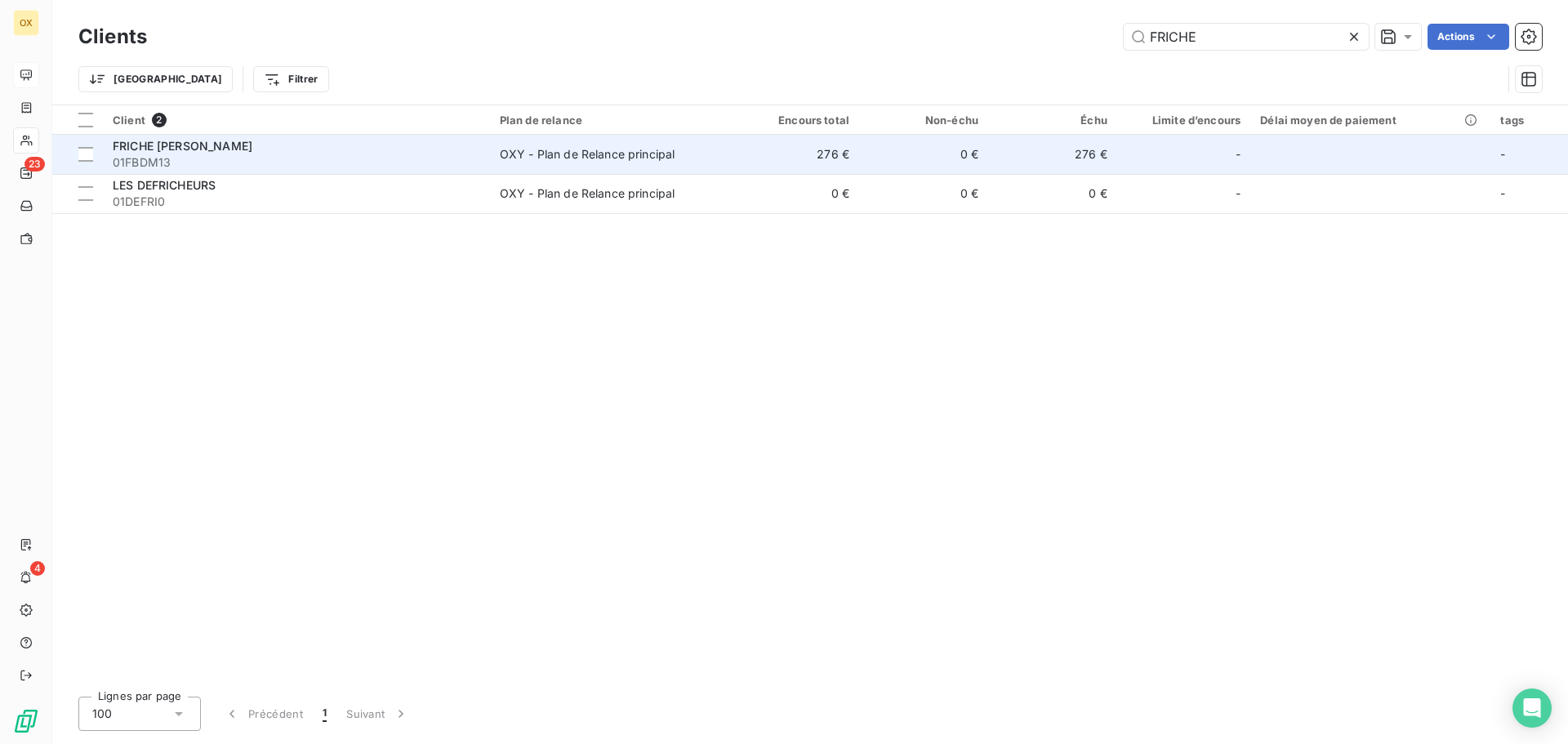
type input "FRICHE"
click at [525, 153] on div "OXY - Plan de Relance principal" at bounding box center [587, 153] width 176 height 16
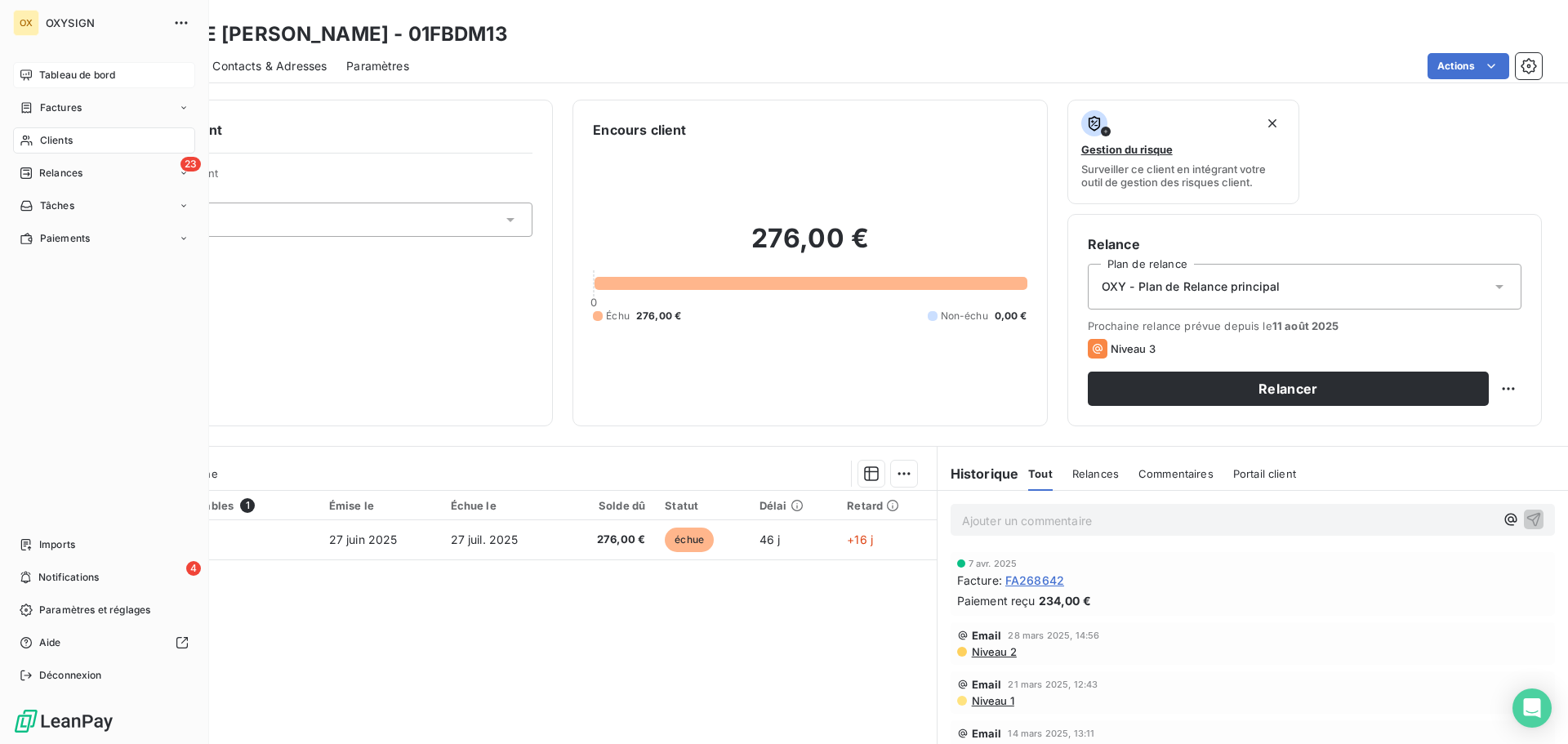
click at [72, 136] on span "Clients" at bounding box center [57, 140] width 33 height 14
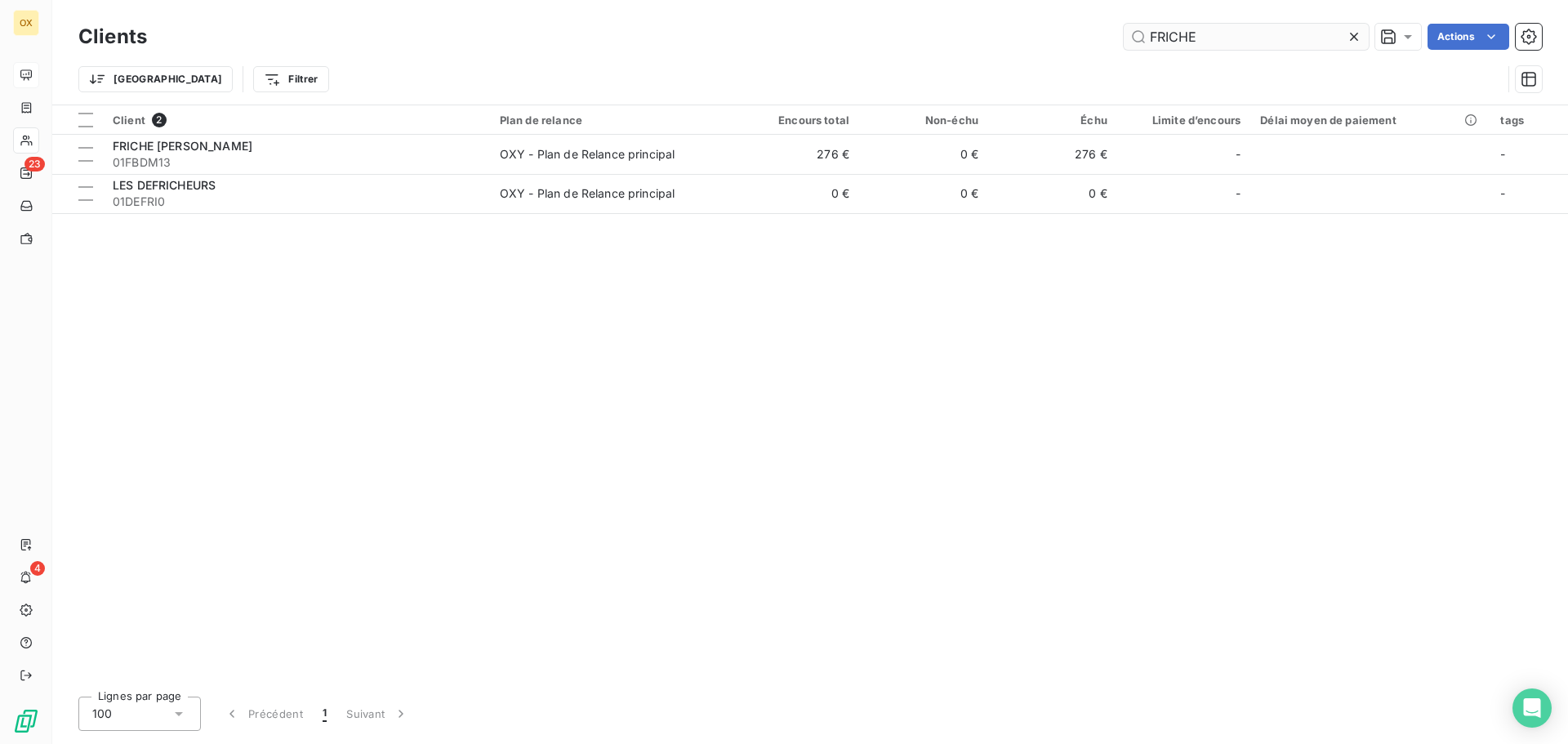
drag, startPoint x: 1201, startPoint y: 32, endPoint x: 1136, endPoint y: 28, distance: 65.1
click at [1139, 28] on input "FRICHE" at bounding box center [1245, 36] width 245 height 26
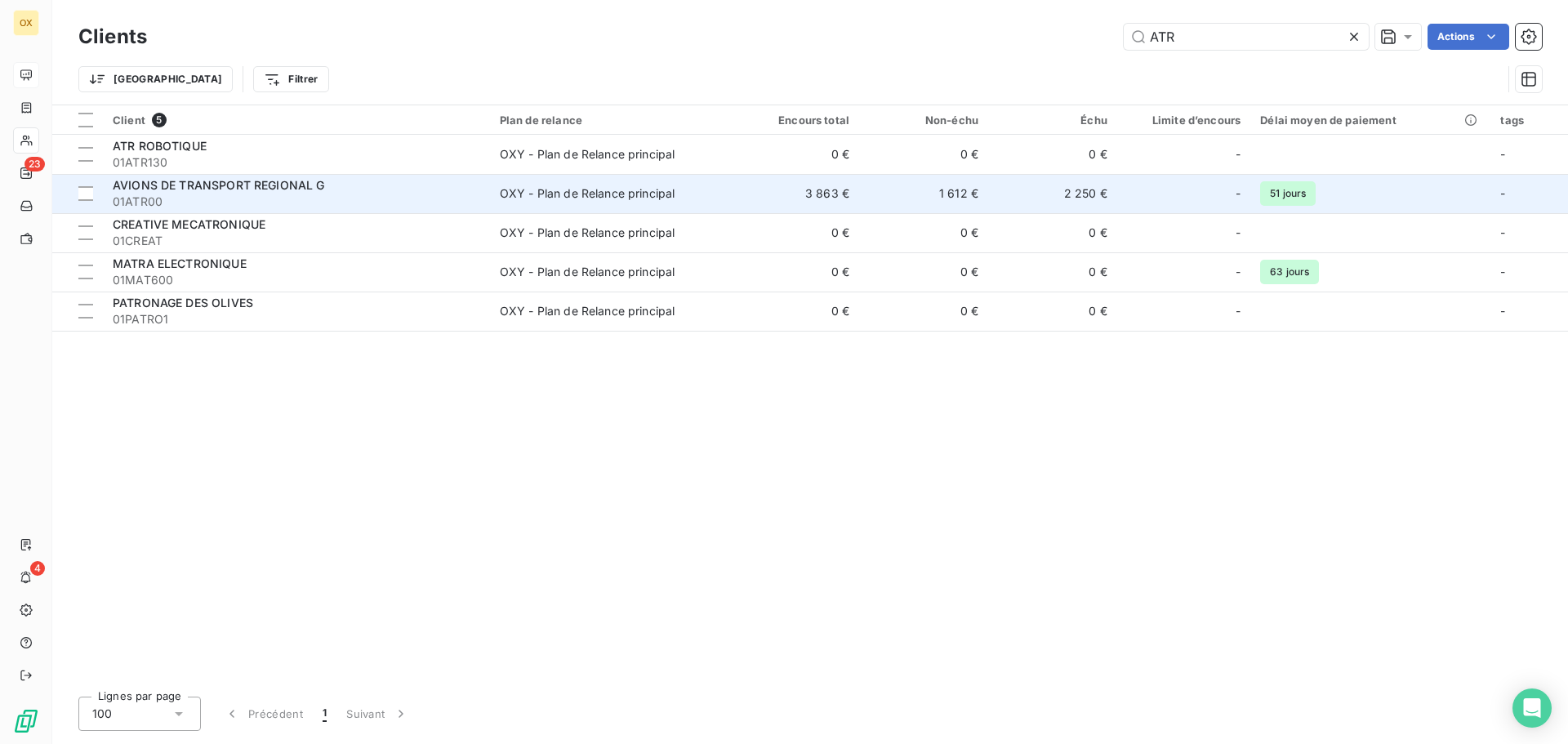
type input "ATR"
click at [504, 188] on div "OXY - Plan de Relance principal" at bounding box center [587, 193] width 176 height 16
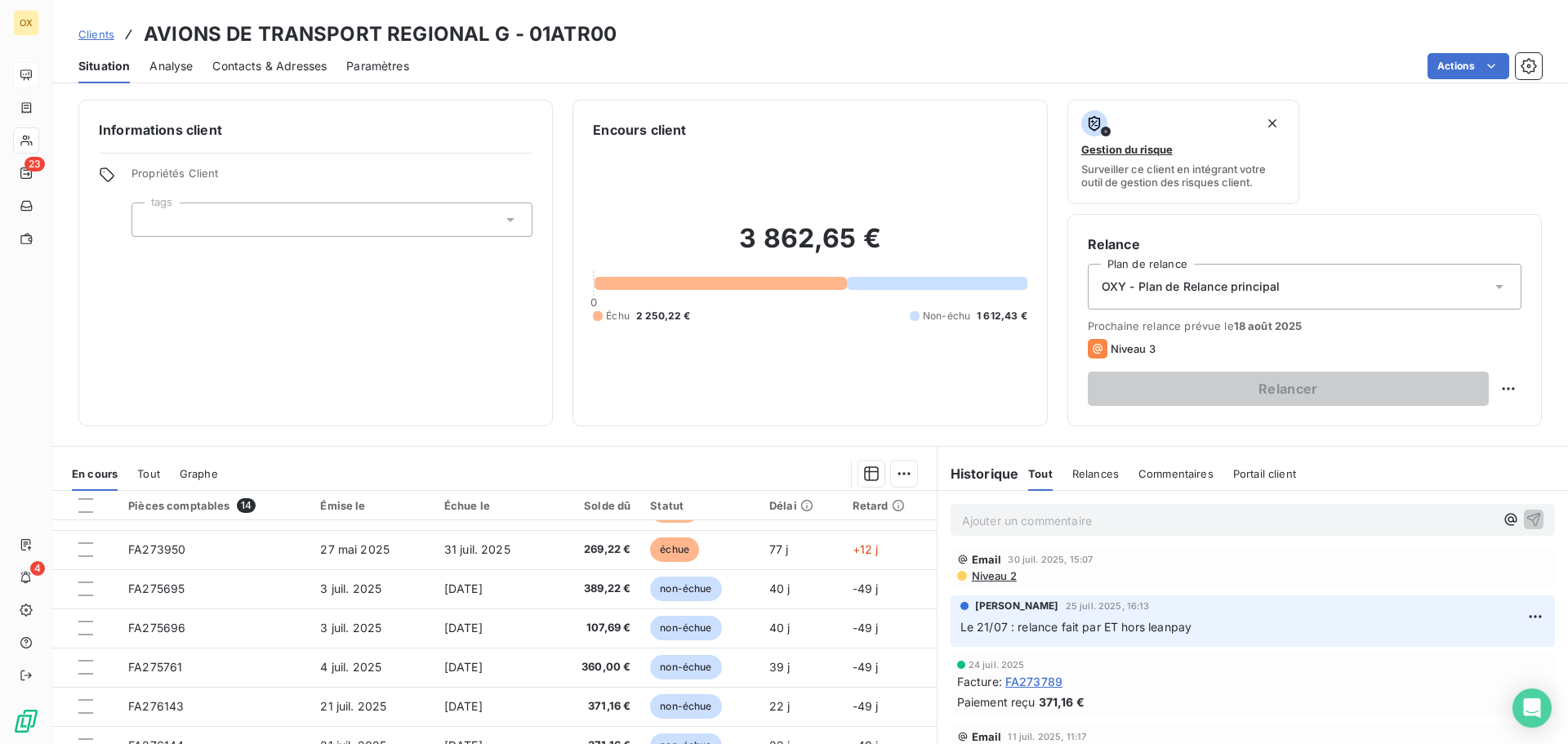
scroll to position [163, 0]
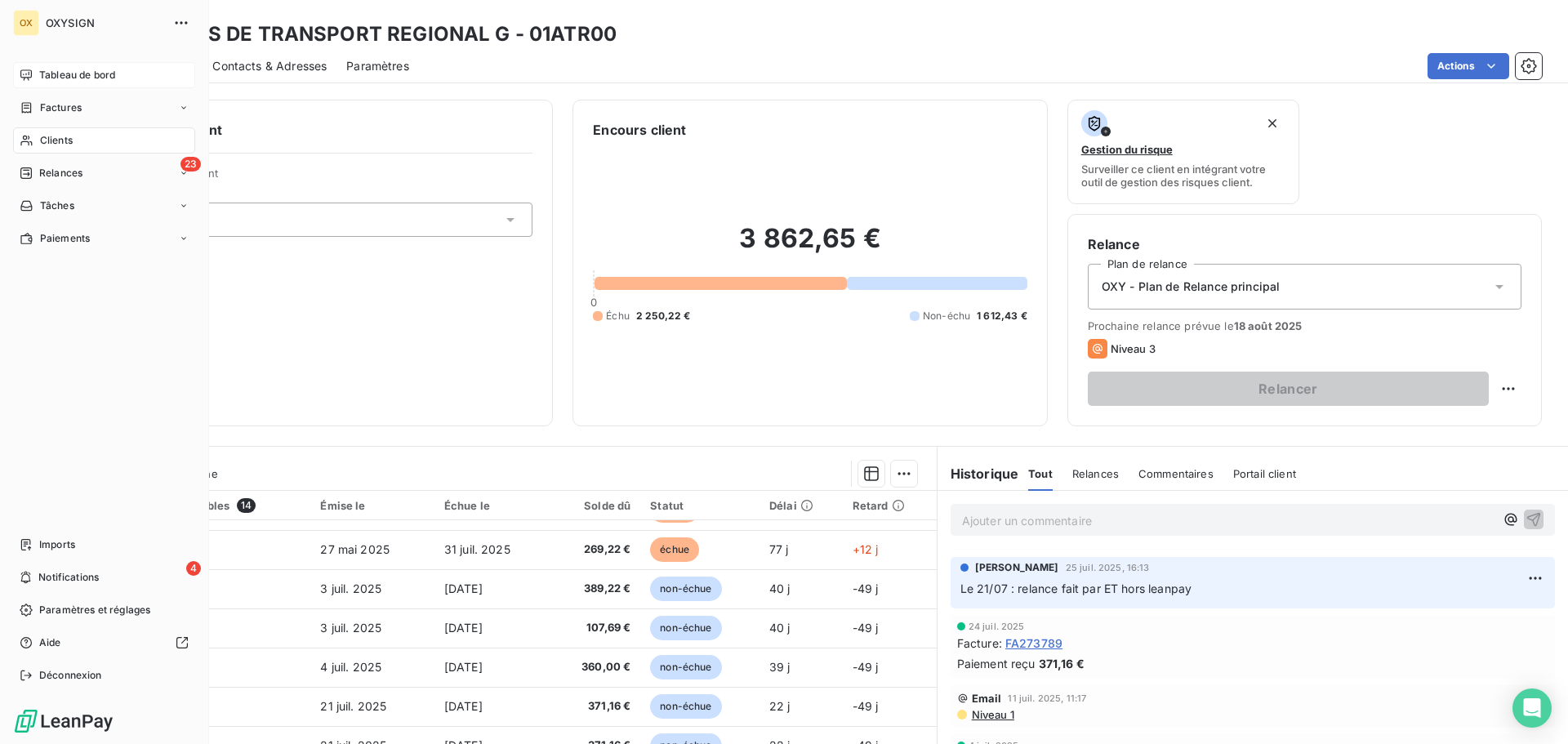
click at [61, 132] on div "Clients" at bounding box center [105, 140] width 182 height 26
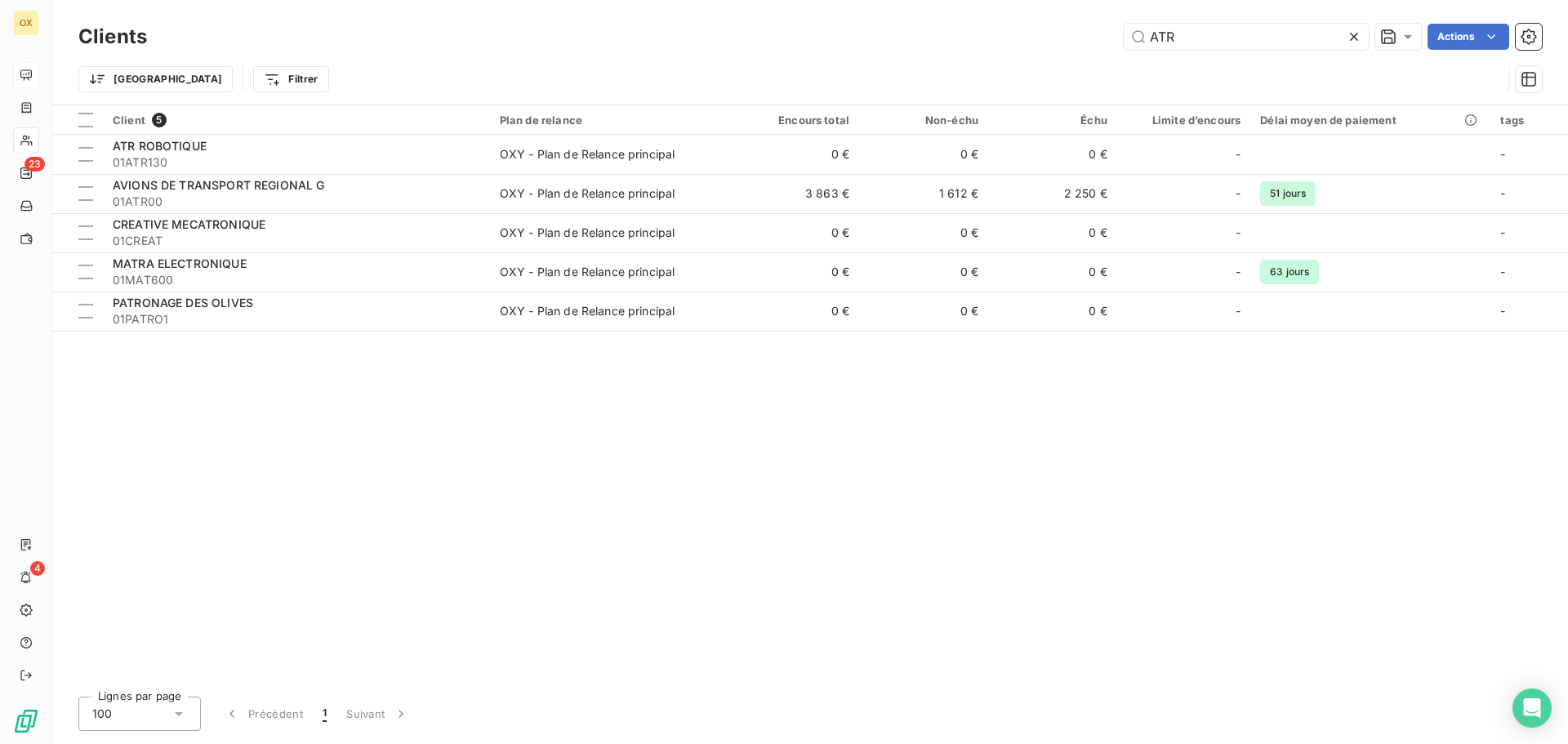
drag, startPoint x: 1224, startPoint y: 26, endPoint x: 1072, endPoint y: 31, distance: 152.1
click at [1072, 31] on div "ATR Actions" at bounding box center [854, 36] width 1375 height 26
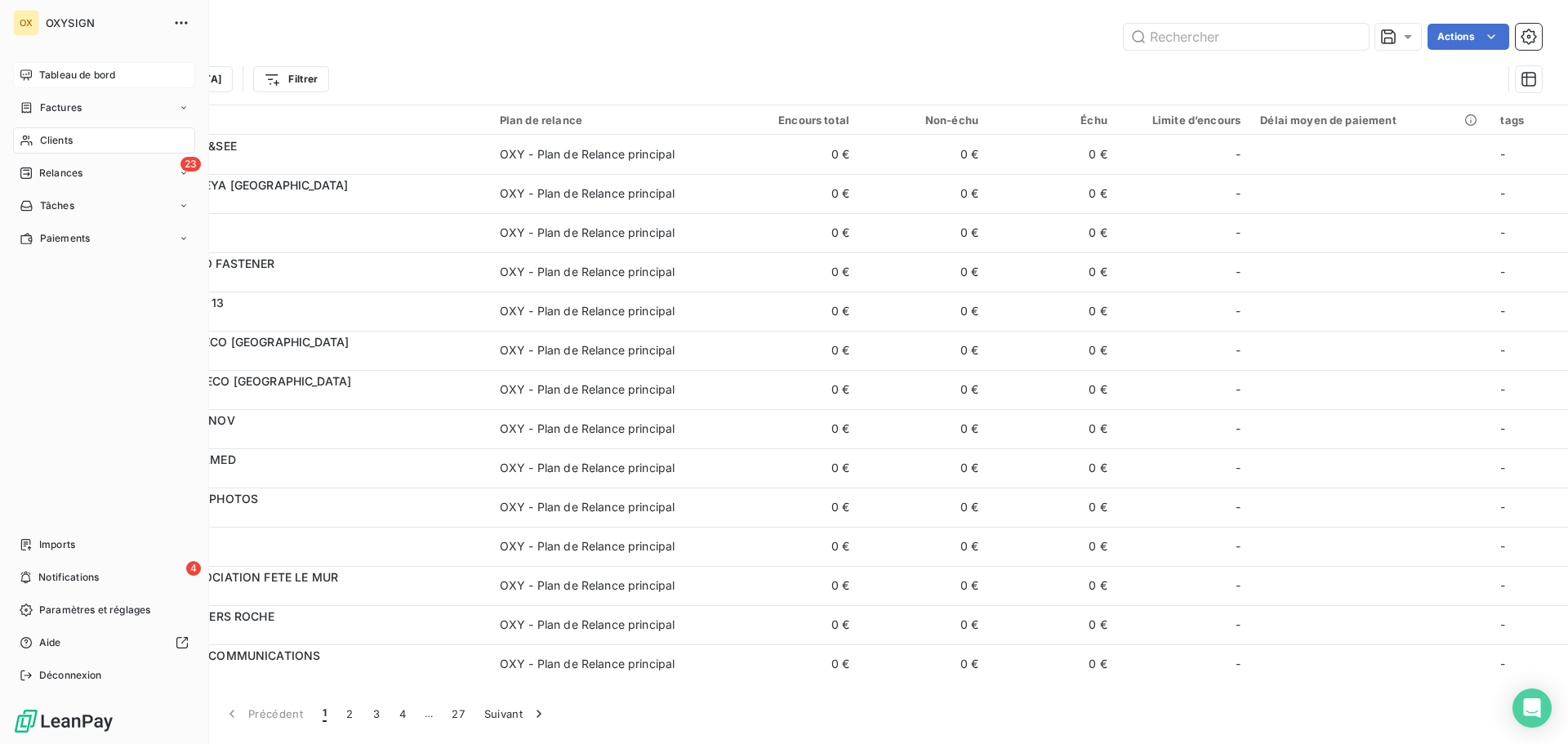
drag, startPoint x: 67, startPoint y: 138, endPoint x: 859, endPoint y: 90, distance: 793.5
click at [67, 137] on span "Clients" at bounding box center [57, 140] width 33 height 14
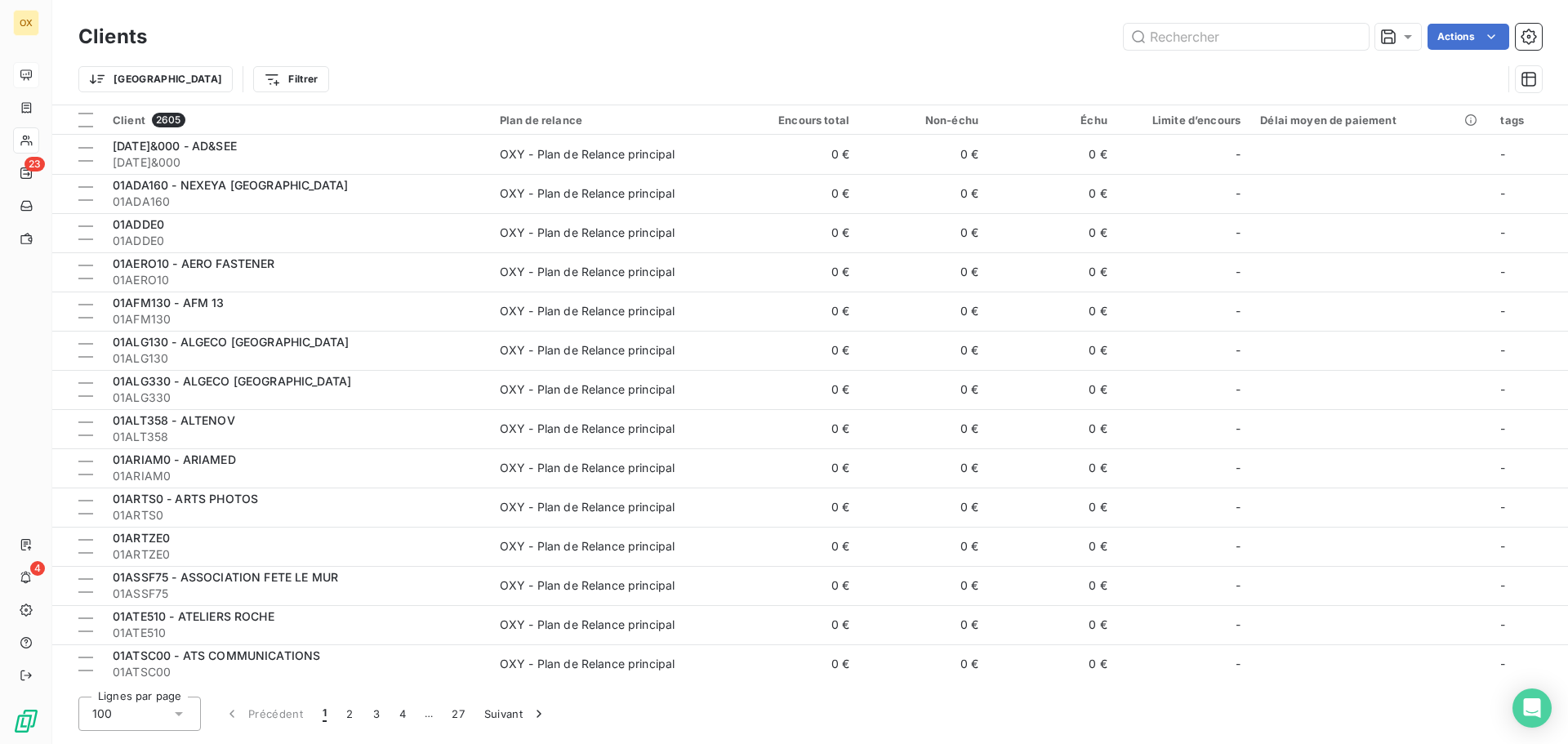
click at [1277, 60] on div "Trier Filtrer" at bounding box center [810, 79] width 1463 height 51
click at [1244, 36] on input "text" at bounding box center [1245, 36] width 245 height 26
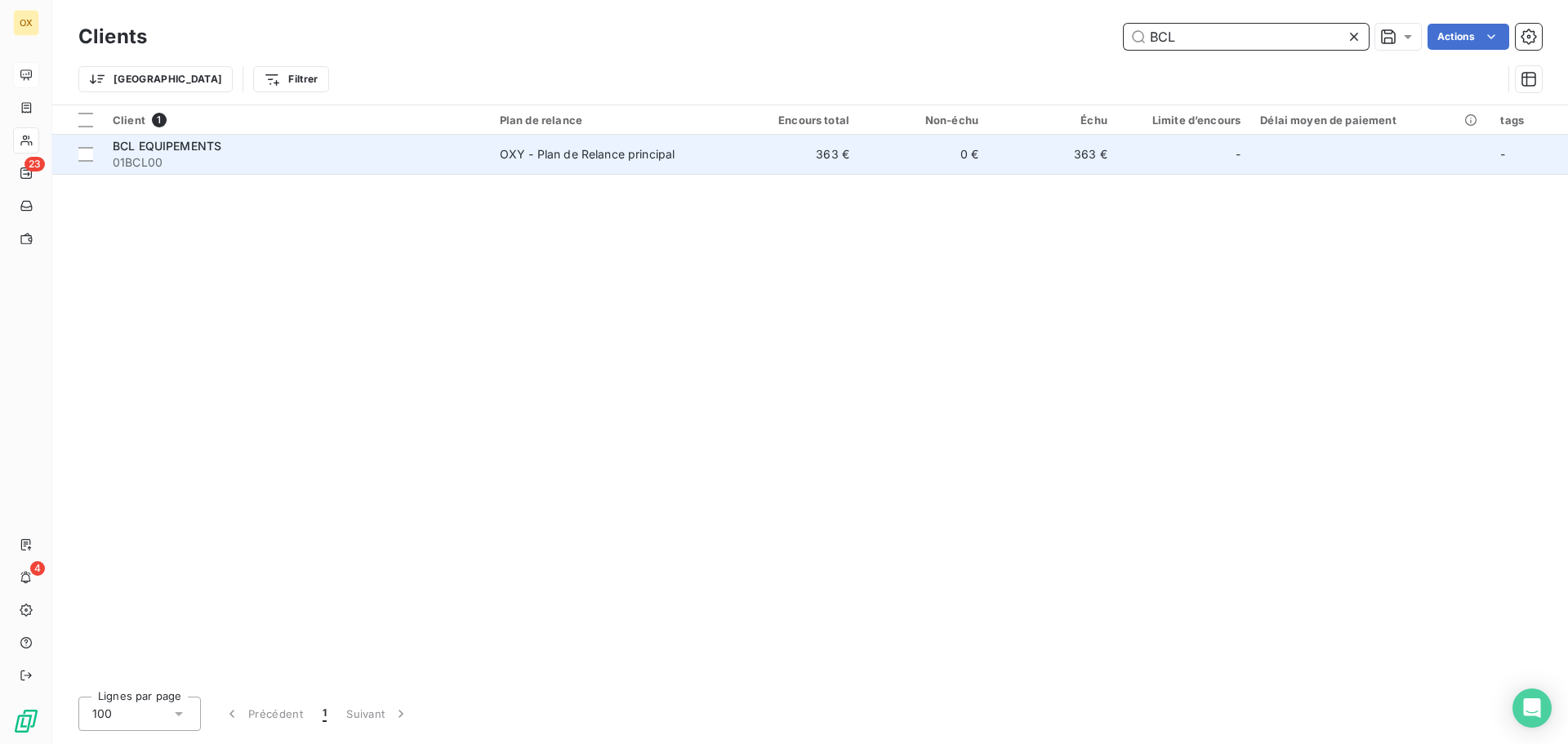
type input "BCL"
click at [220, 140] on span "BCL EQUIPEMENTS" at bounding box center [166, 146] width 108 height 13
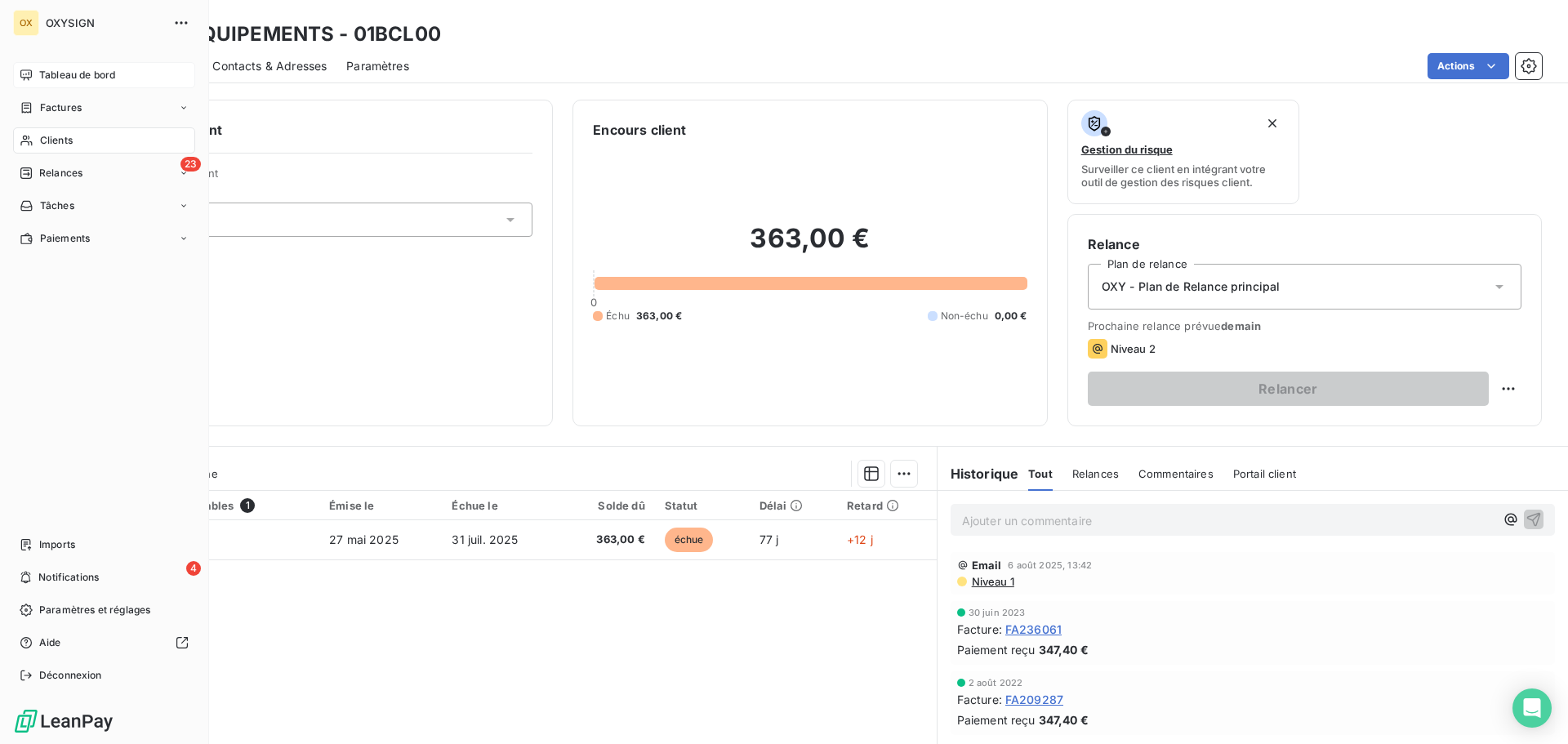
click at [46, 134] on span "Clients" at bounding box center [57, 140] width 33 height 14
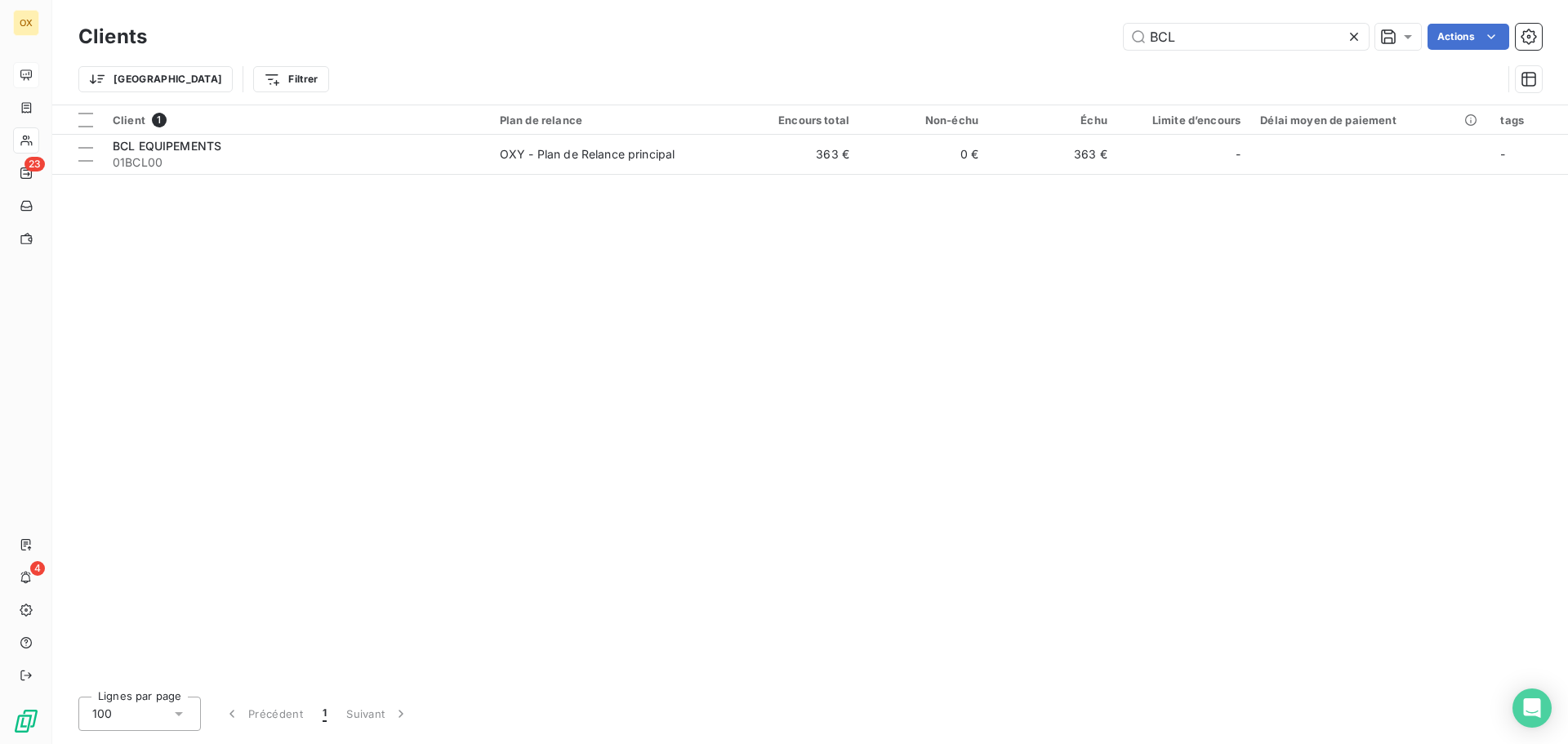
drag, startPoint x: 1202, startPoint y: 44, endPoint x: 1116, endPoint y: 34, distance: 86.6
click at [1116, 34] on div "BCL Actions" at bounding box center [854, 36] width 1375 height 26
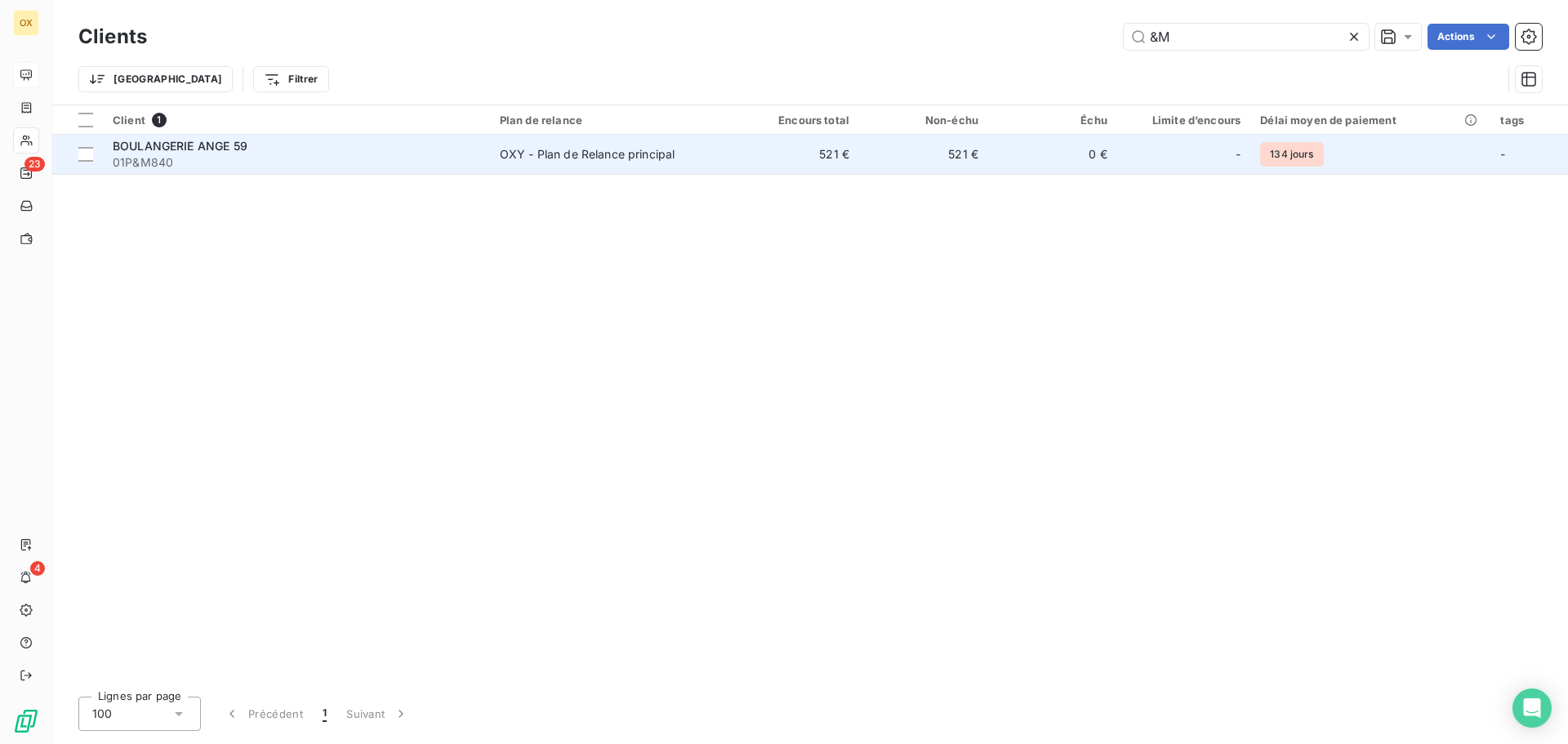
type input "&M"
click at [277, 160] on span "01P&M840" at bounding box center [295, 162] width 367 height 16
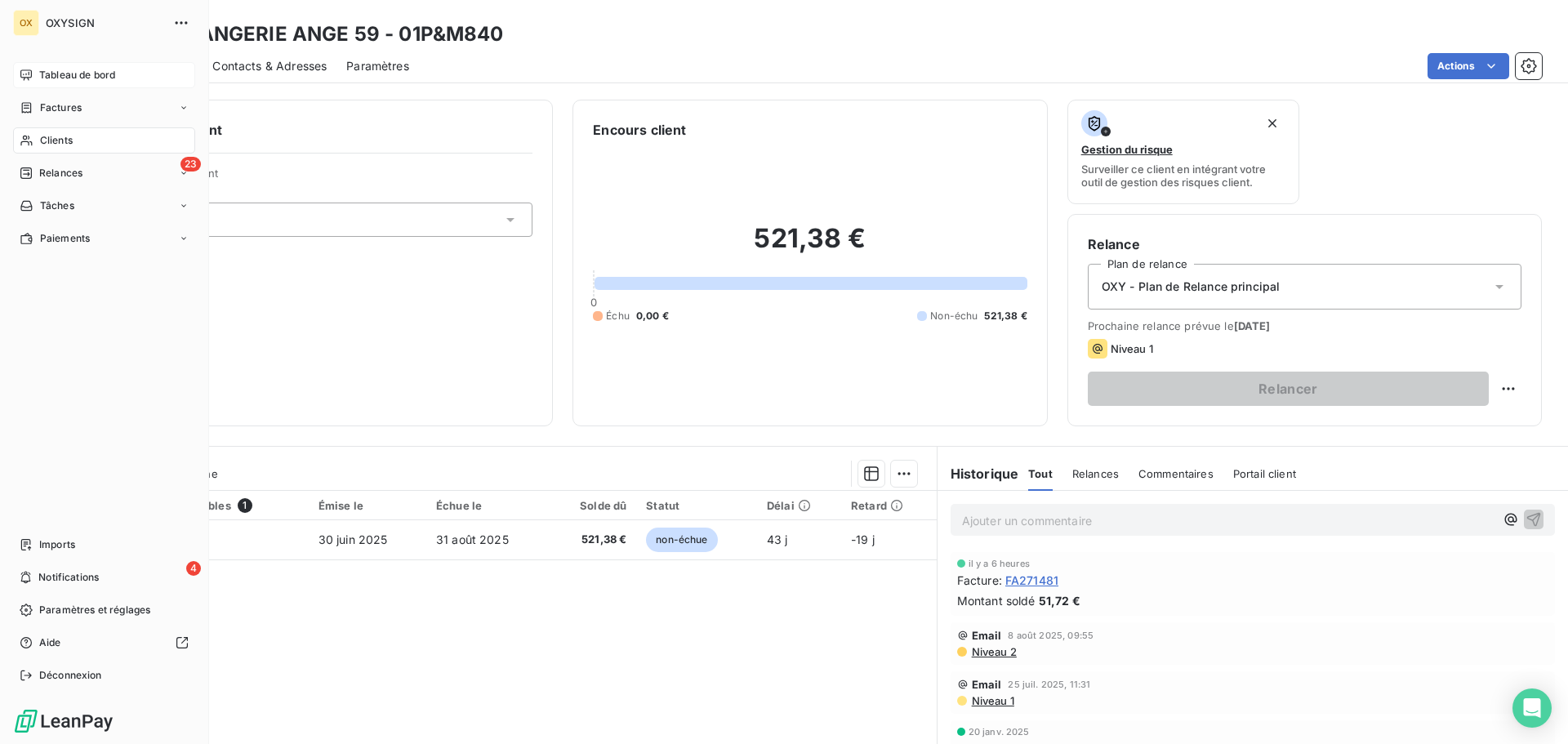
click at [43, 138] on span "Clients" at bounding box center [57, 140] width 33 height 14
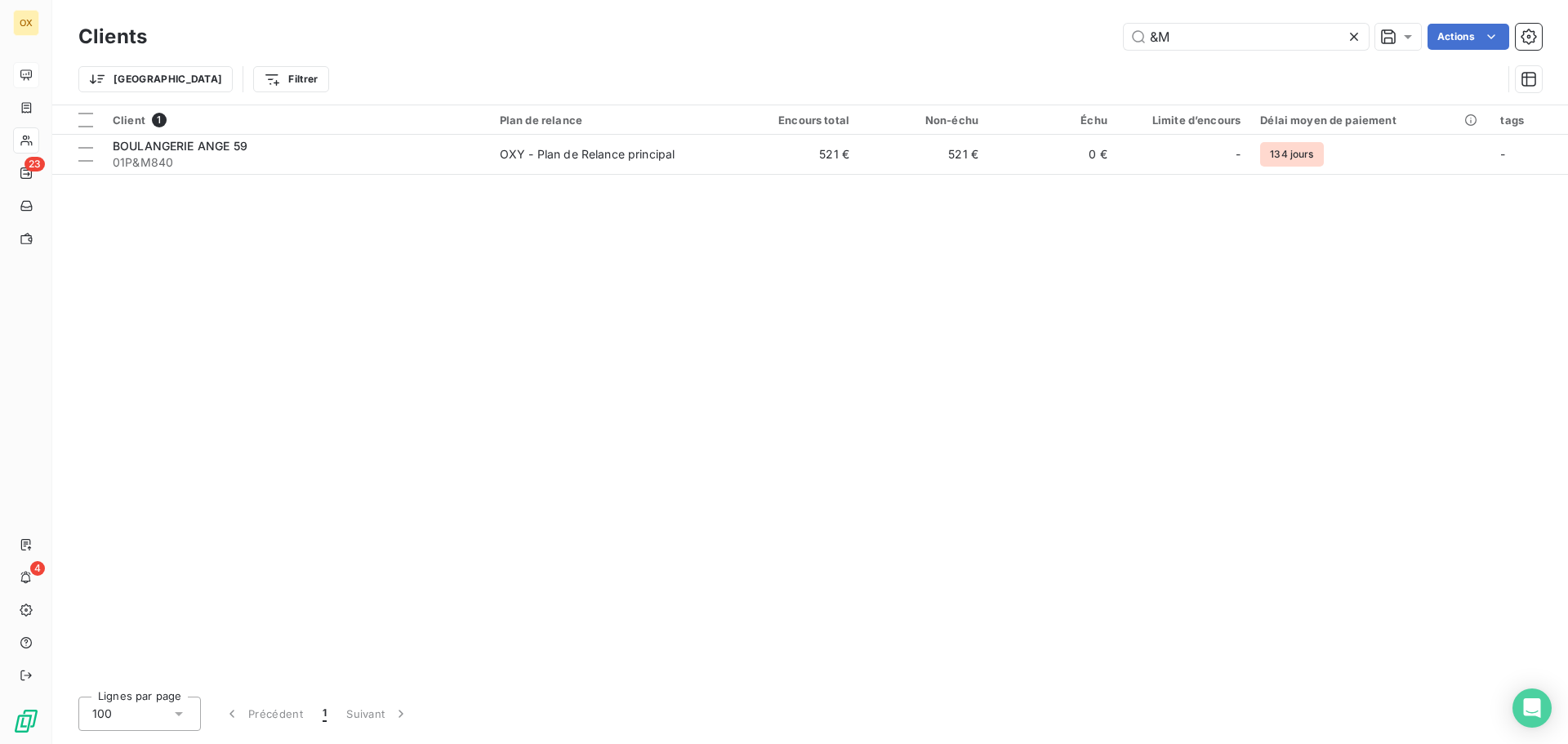
drag, startPoint x: 1213, startPoint y: 42, endPoint x: 1080, endPoint y: 40, distance: 133.0
click at [1080, 40] on div "&M Actions" at bounding box center [854, 36] width 1375 height 26
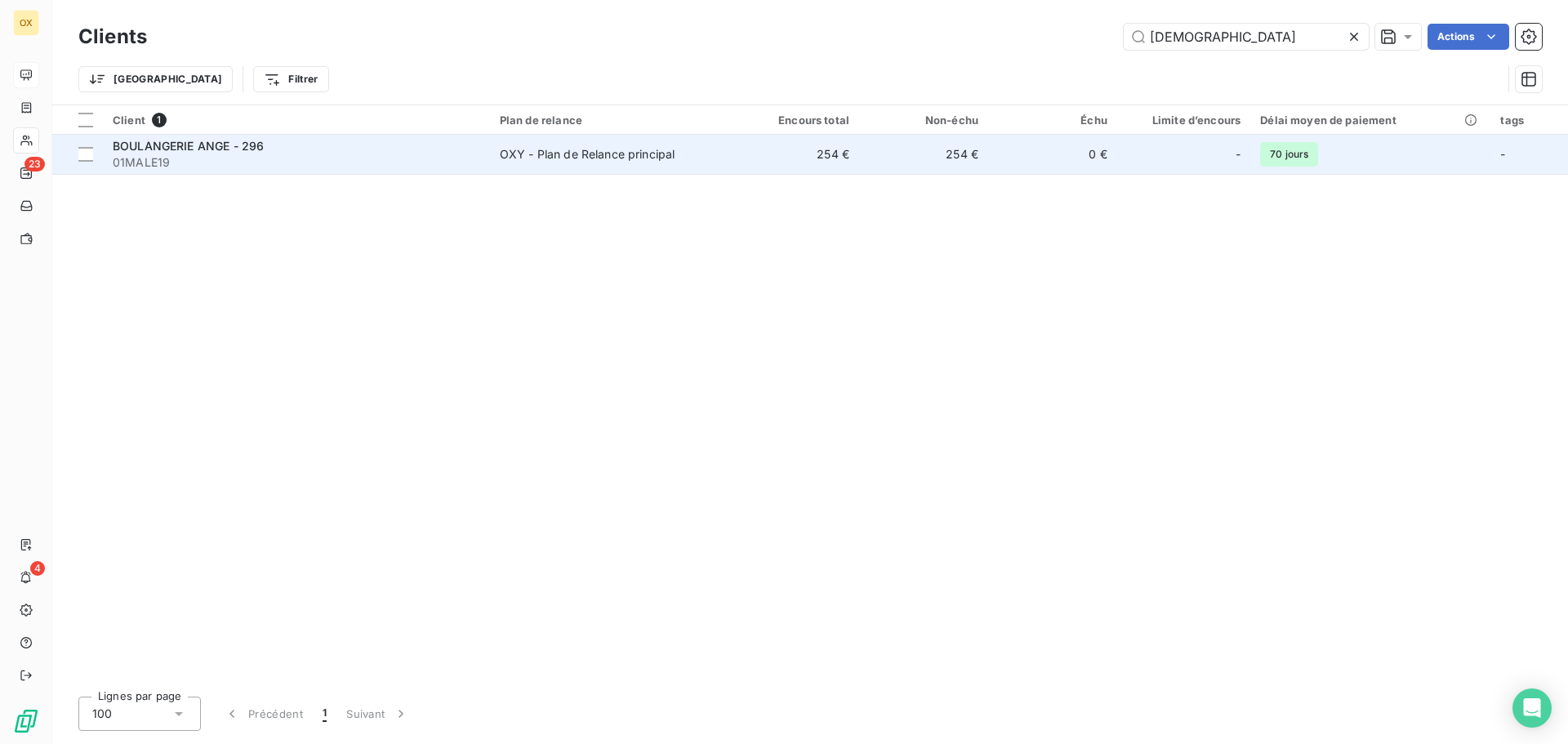
type input "[DEMOGRAPHIC_DATA]"
click at [276, 171] on td "BOULANGERIE ANGE - 296 01MALE19" at bounding box center [296, 153] width 387 height 39
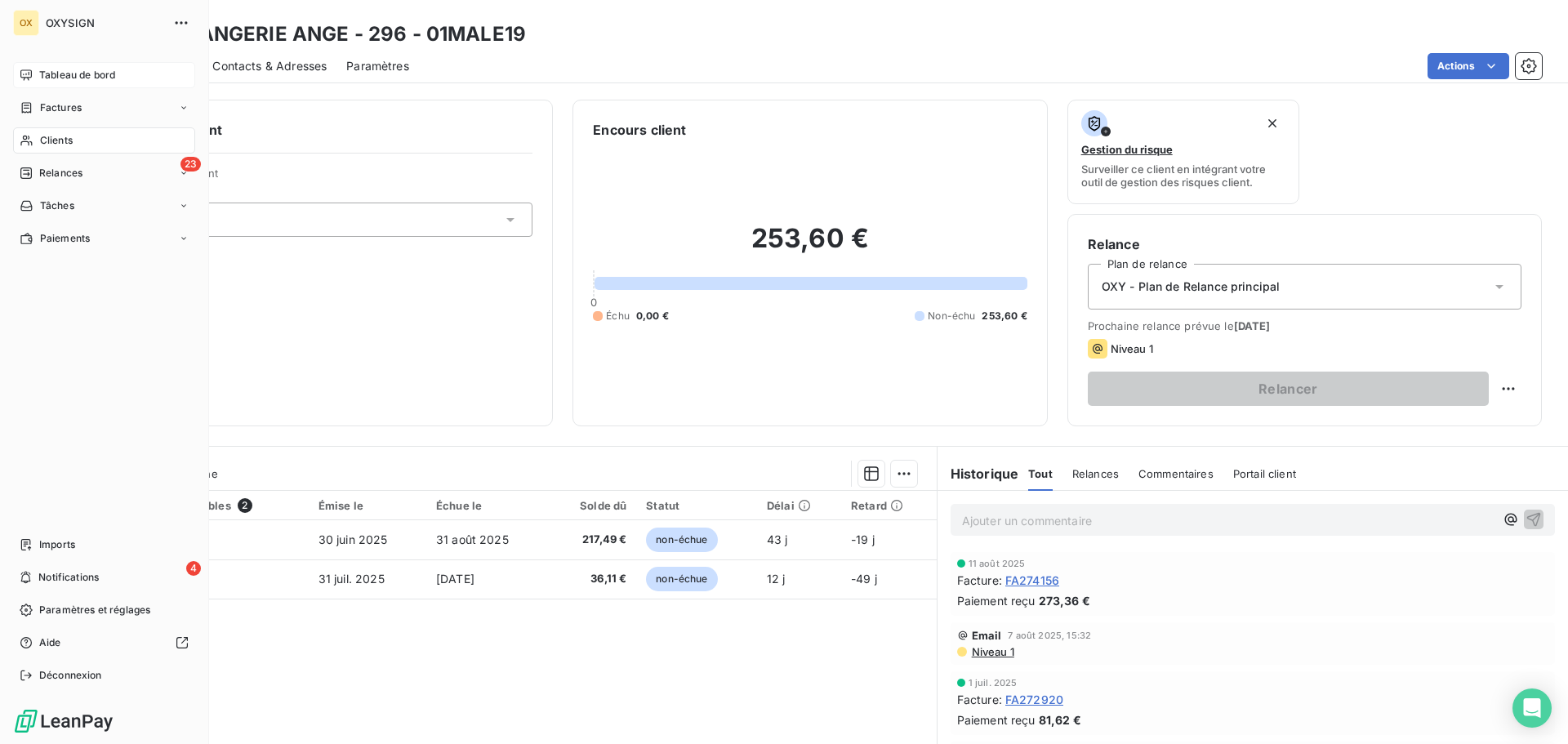
click at [57, 138] on span "Clients" at bounding box center [57, 140] width 33 height 14
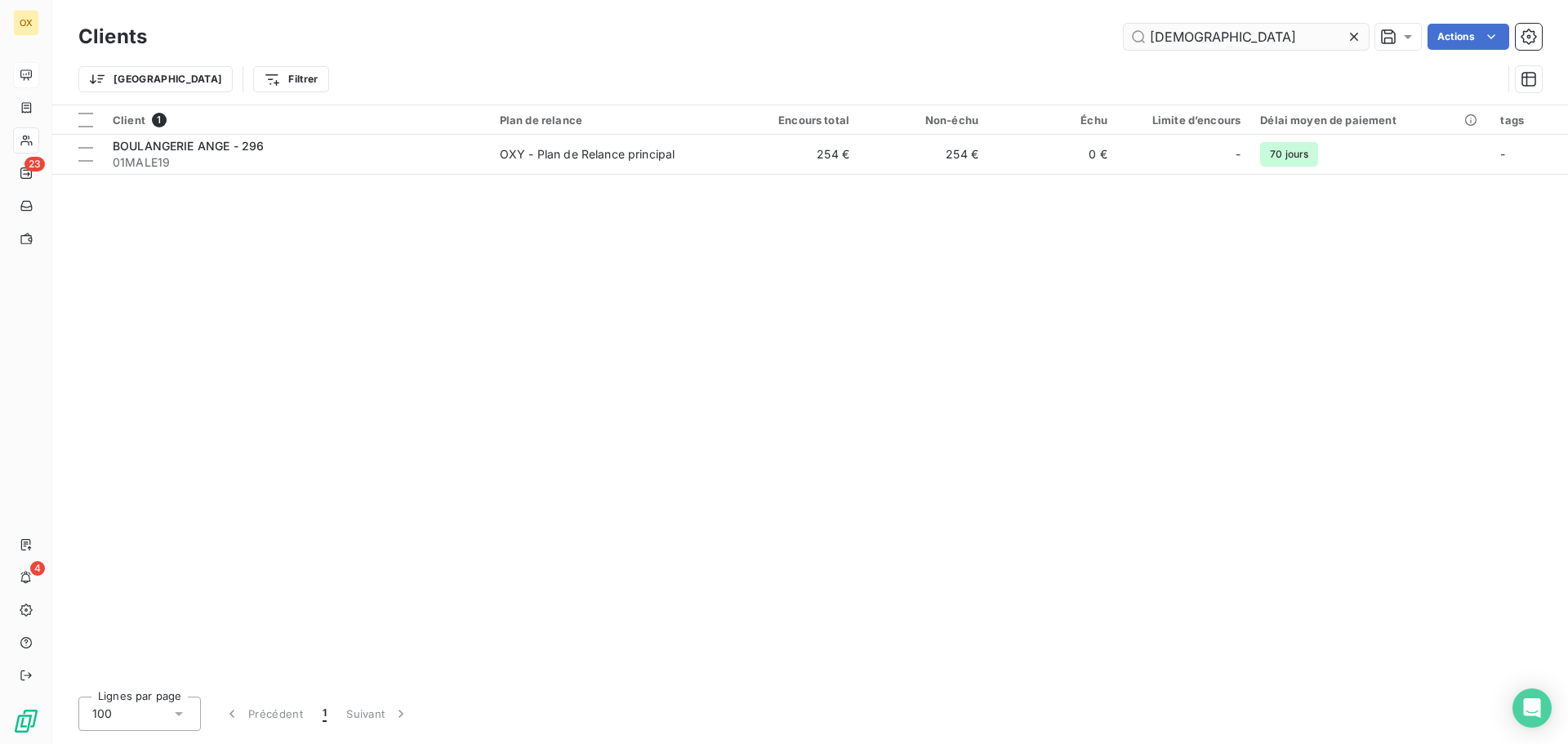
drag, startPoint x: 1155, startPoint y: 31, endPoint x: 1170, endPoint y: 37, distance: 16.2
click at [1170, 37] on input "[DEMOGRAPHIC_DATA]" at bounding box center [1245, 36] width 245 height 26
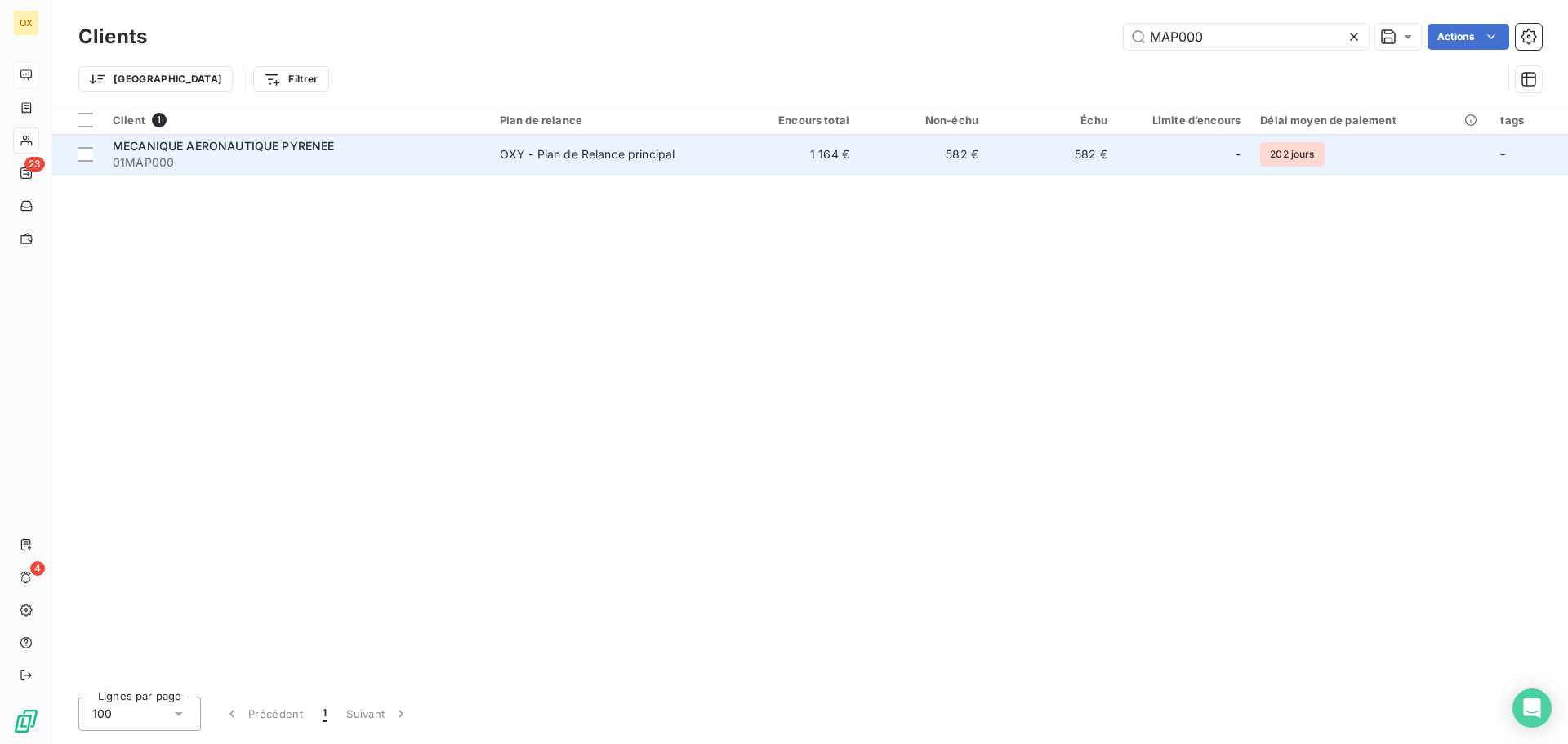
type input "MAP000"
click at [353, 169] on span "01MAP000" at bounding box center [295, 162] width 367 height 16
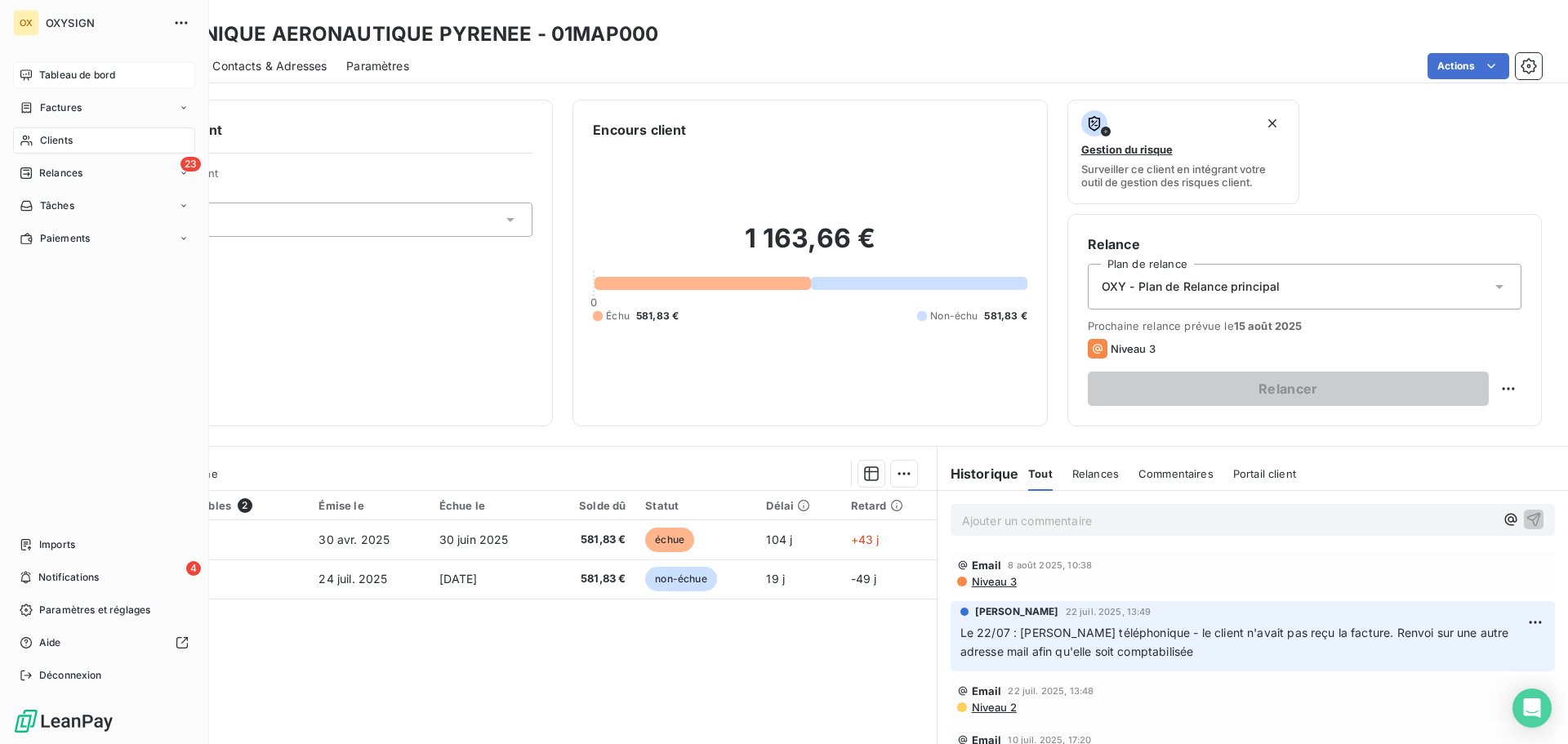
click at [40, 134] on div "Clients" at bounding box center [105, 140] width 182 height 26
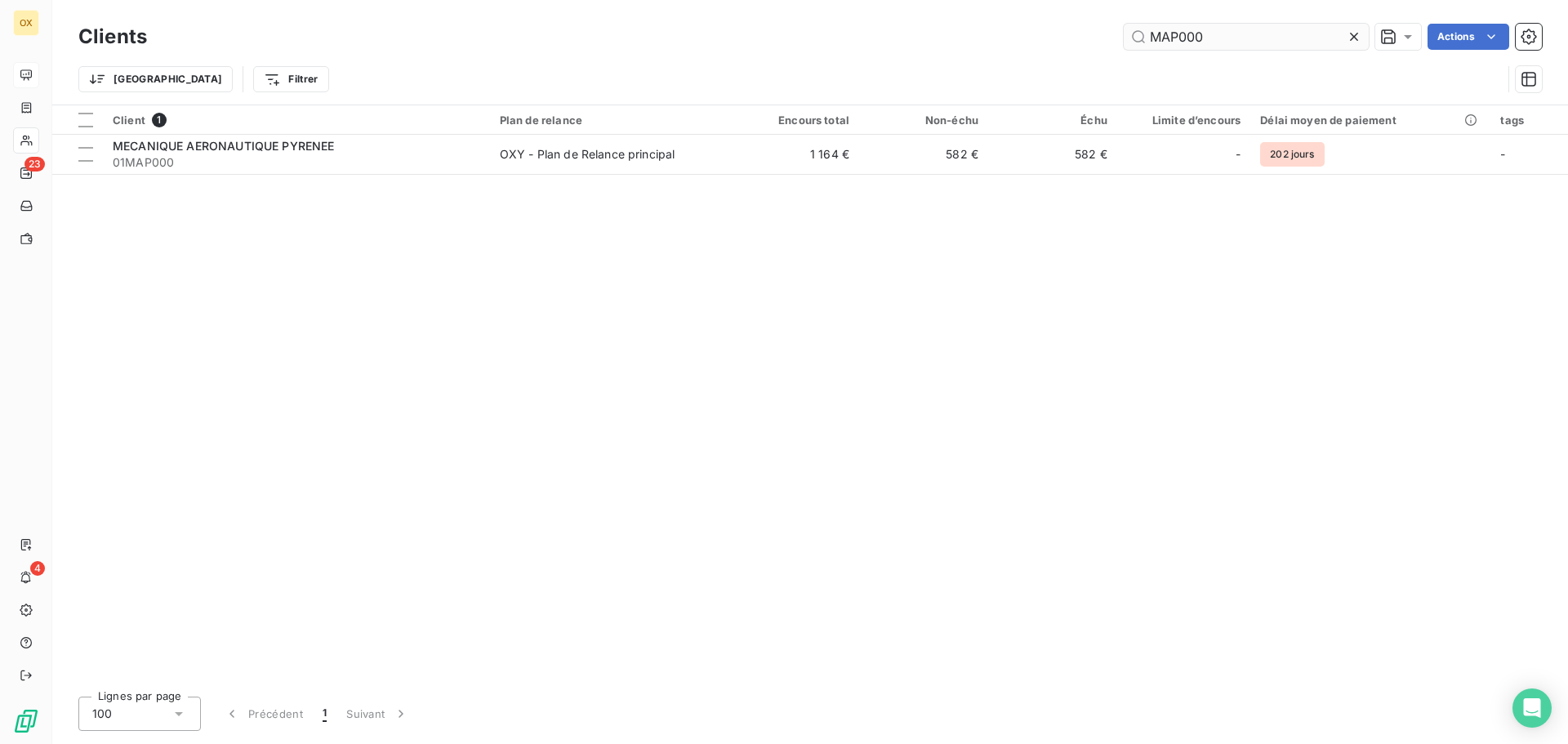
drag, startPoint x: 1227, startPoint y: 43, endPoint x: 1135, endPoint y: 36, distance: 92.3
click at [1135, 36] on input "MAP000" at bounding box center [1245, 36] width 245 height 26
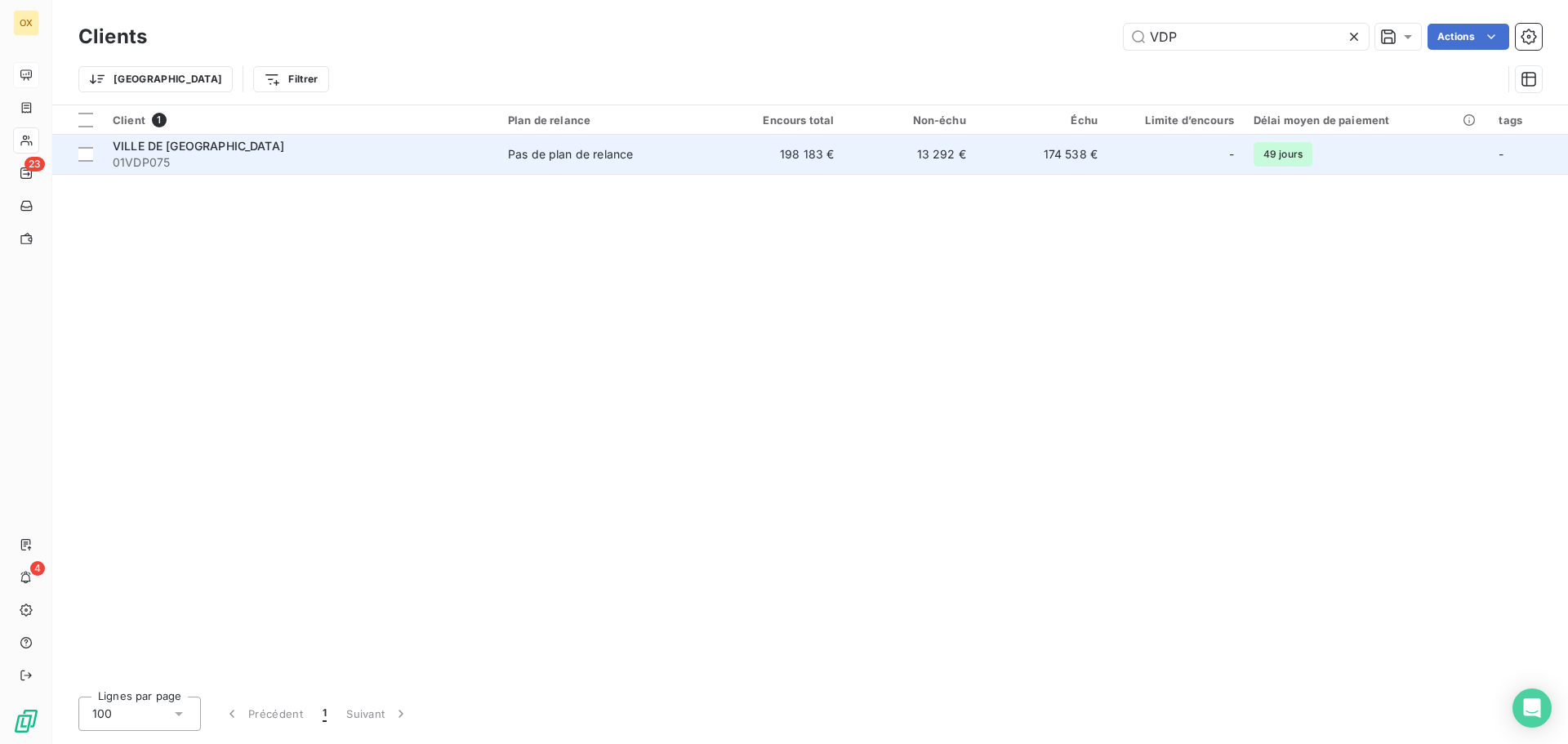
type input "VDP"
click at [198, 148] on span "VILLE DE [GEOGRAPHIC_DATA]" at bounding box center [198, 146] width 172 height 13
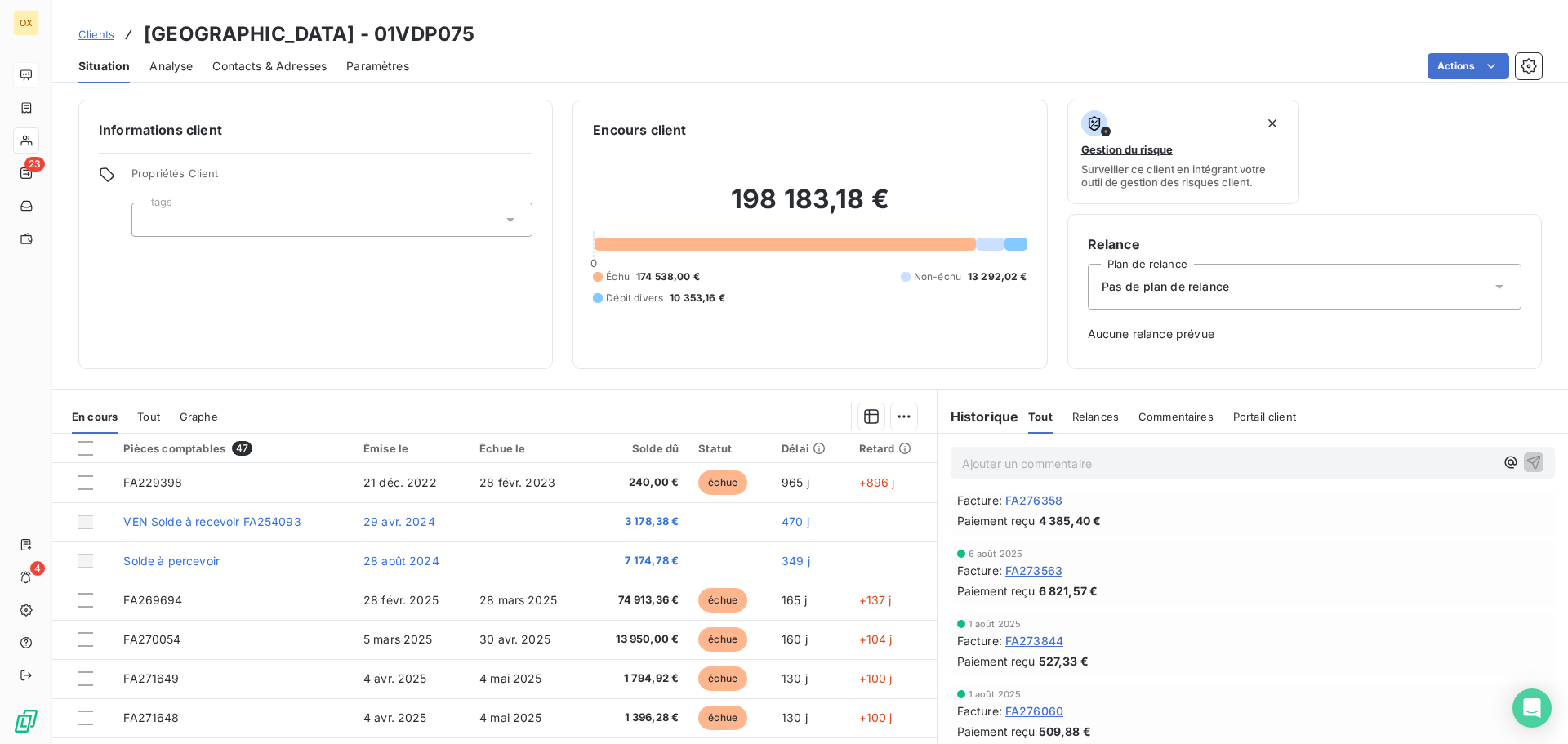
scroll to position [244, 0]
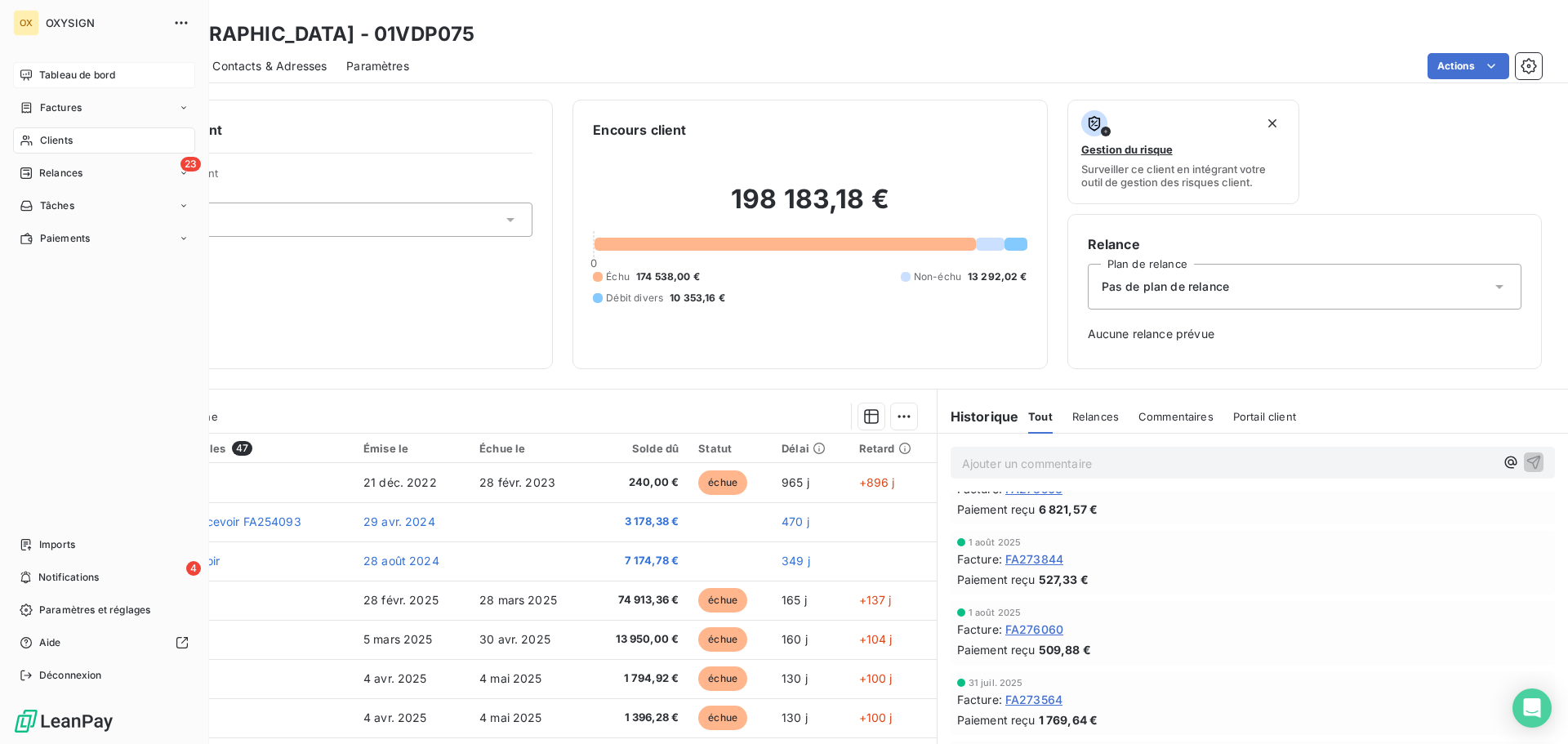
click at [60, 139] on span "Clients" at bounding box center [57, 140] width 33 height 14
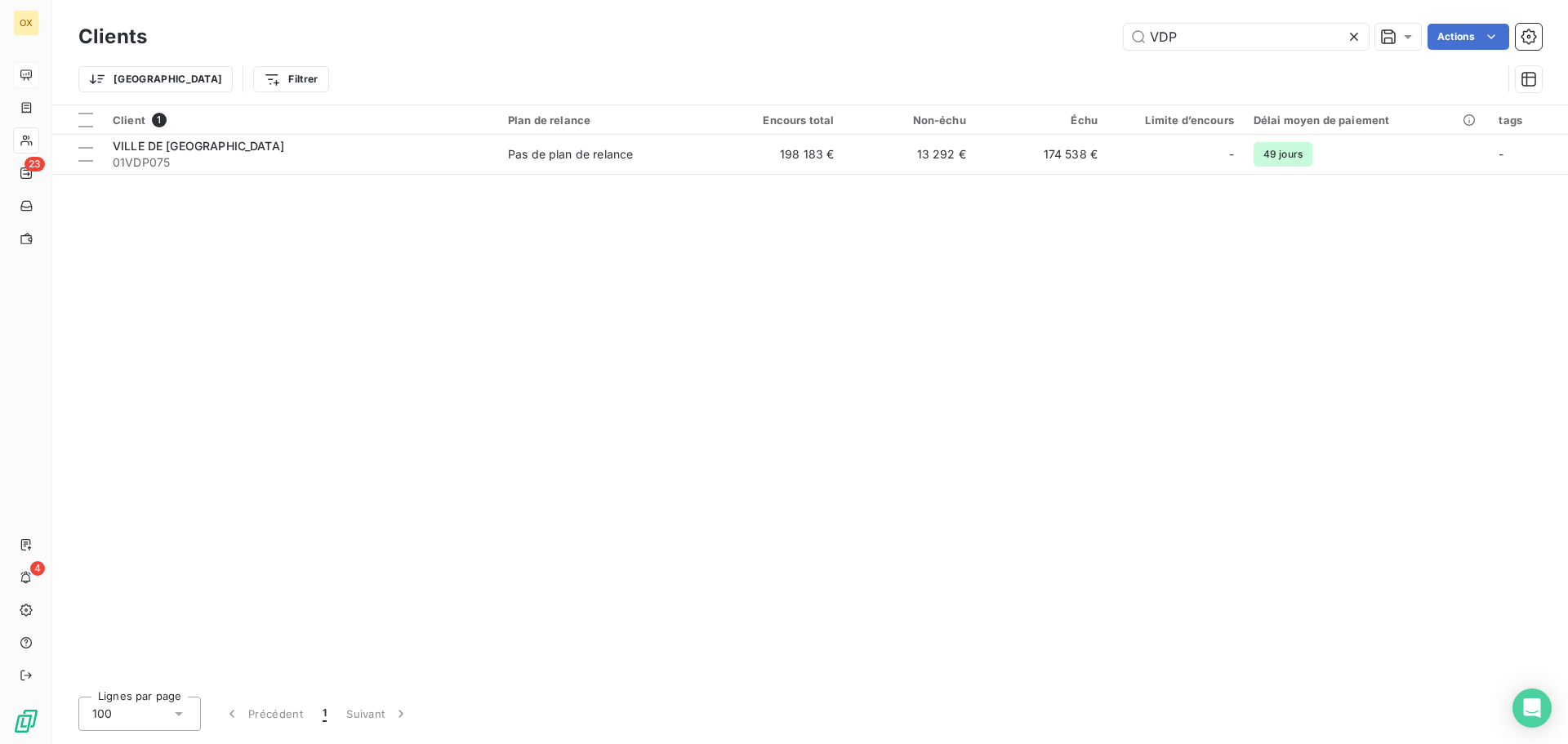
drag, startPoint x: 1197, startPoint y: 36, endPoint x: 1101, endPoint y: 34, distance: 96.0
click at [1101, 34] on div "VDP Actions" at bounding box center [854, 36] width 1375 height 26
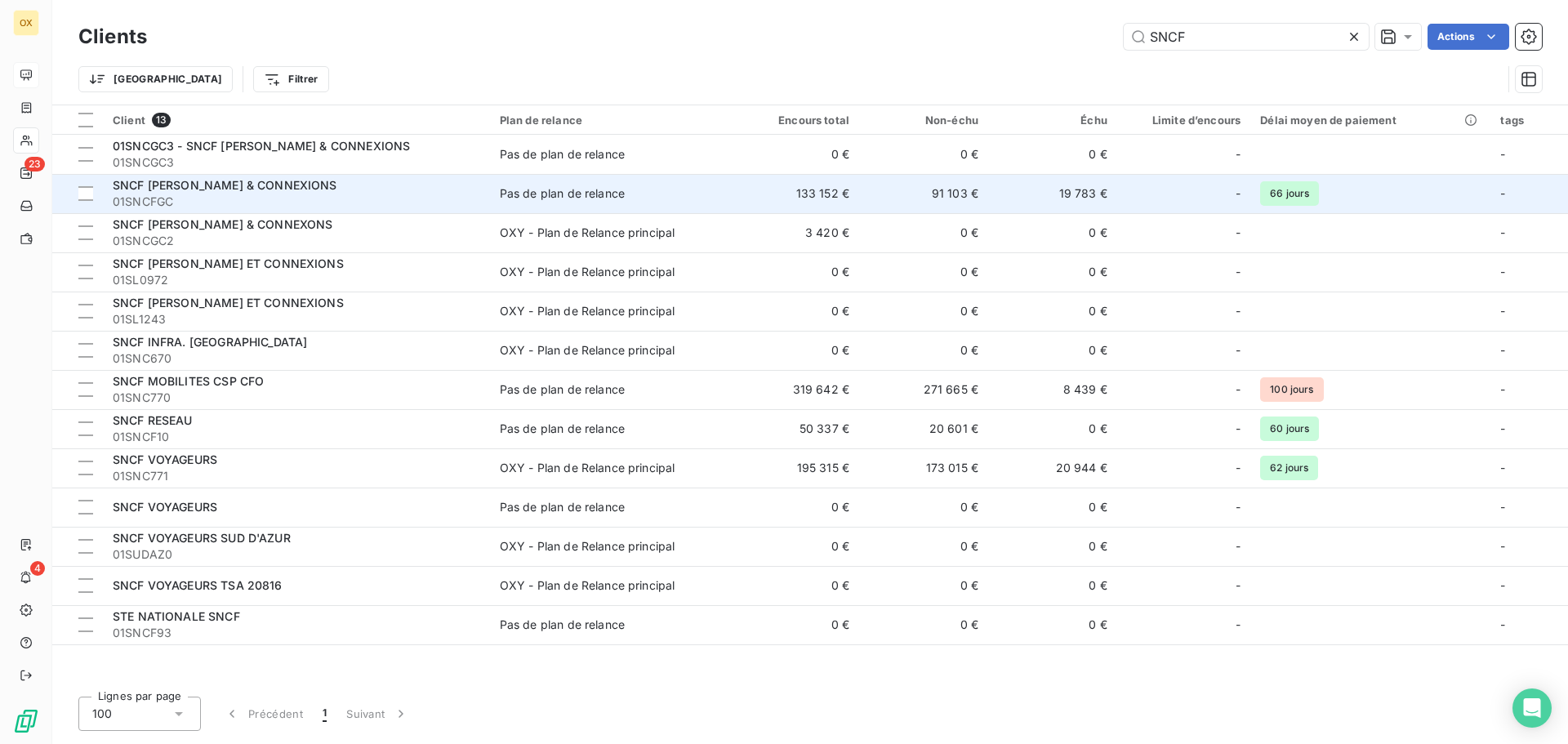
type input "SNCF"
click at [296, 190] on div "SNCF [PERSON_NAME] & CONNEXIONS" at bounding box center [295, 185] width 367 height 16
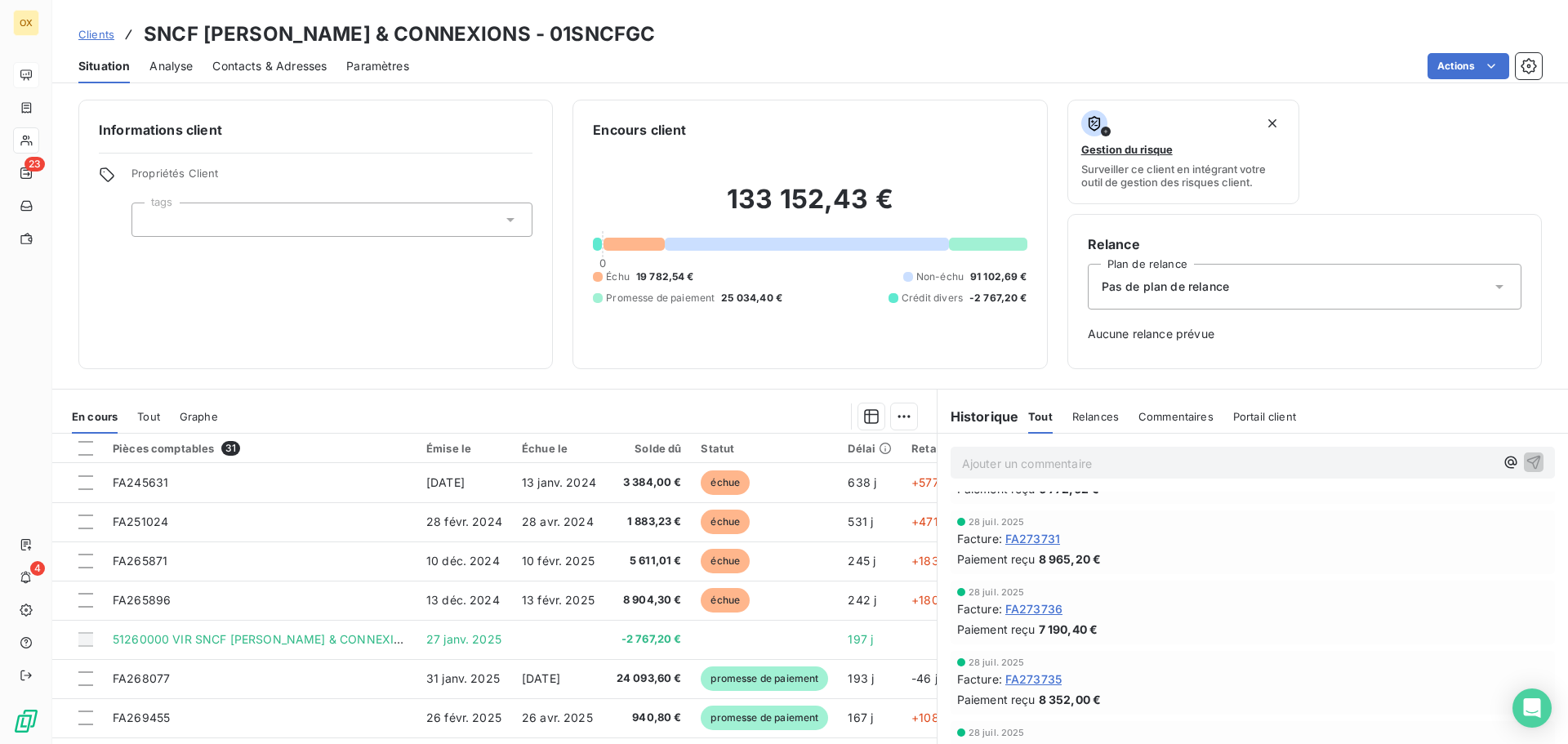
scroll to position [327, 0]
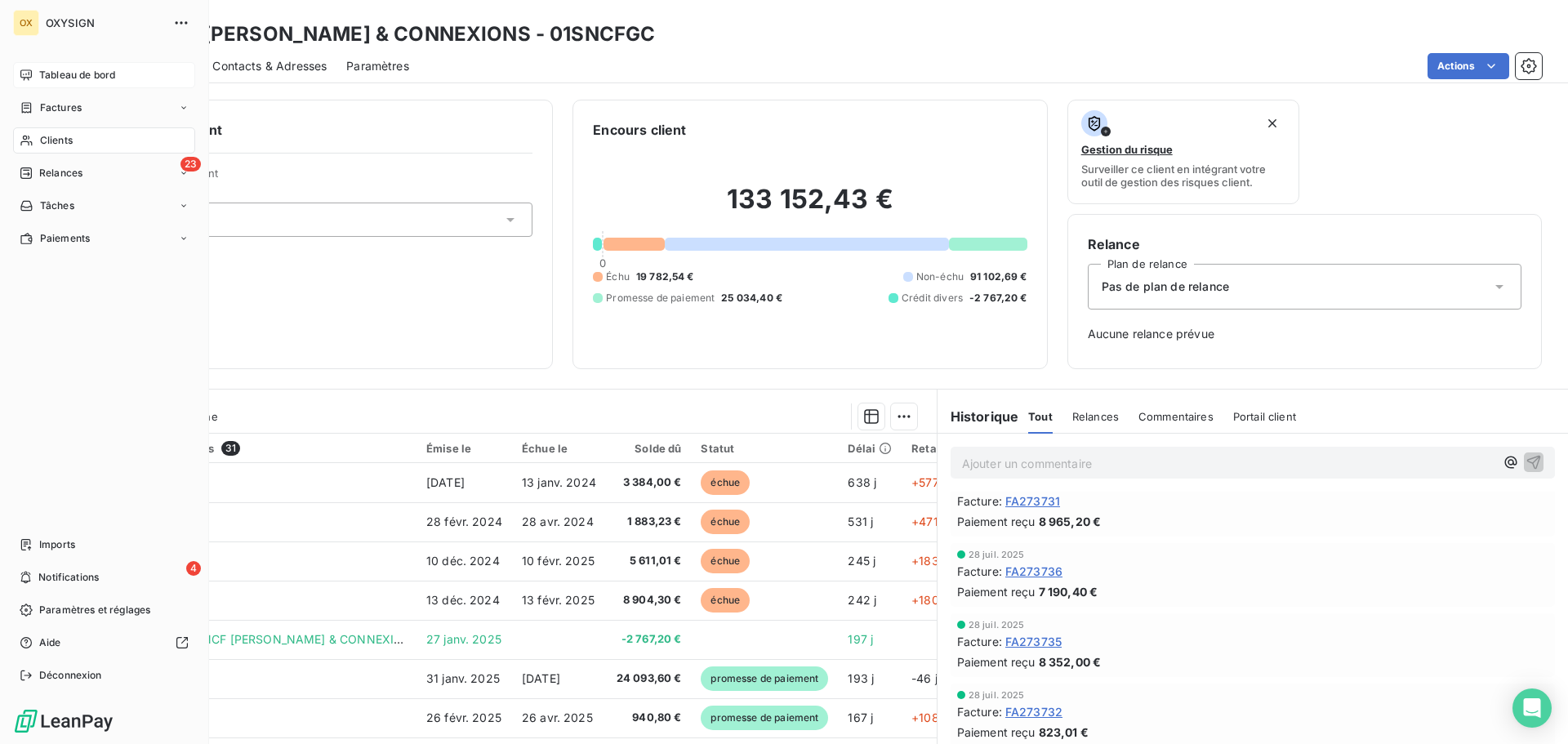
click at [45, 139] on span "Clients" at bounding box center [57, 140] width 33 height 14
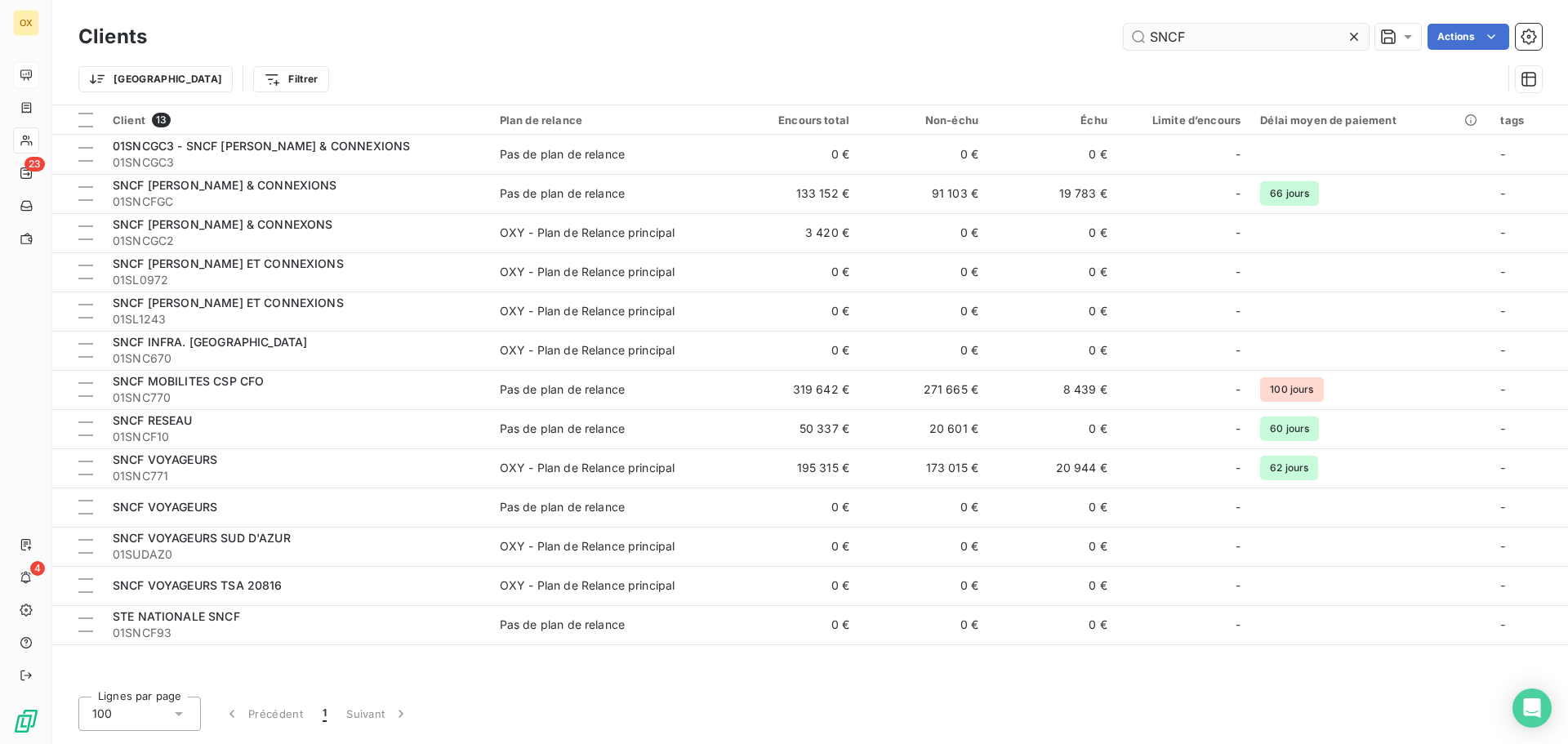
click at [1174, 41] on input "SNCF" at bounding box center [1245, 36] width 245 height 26
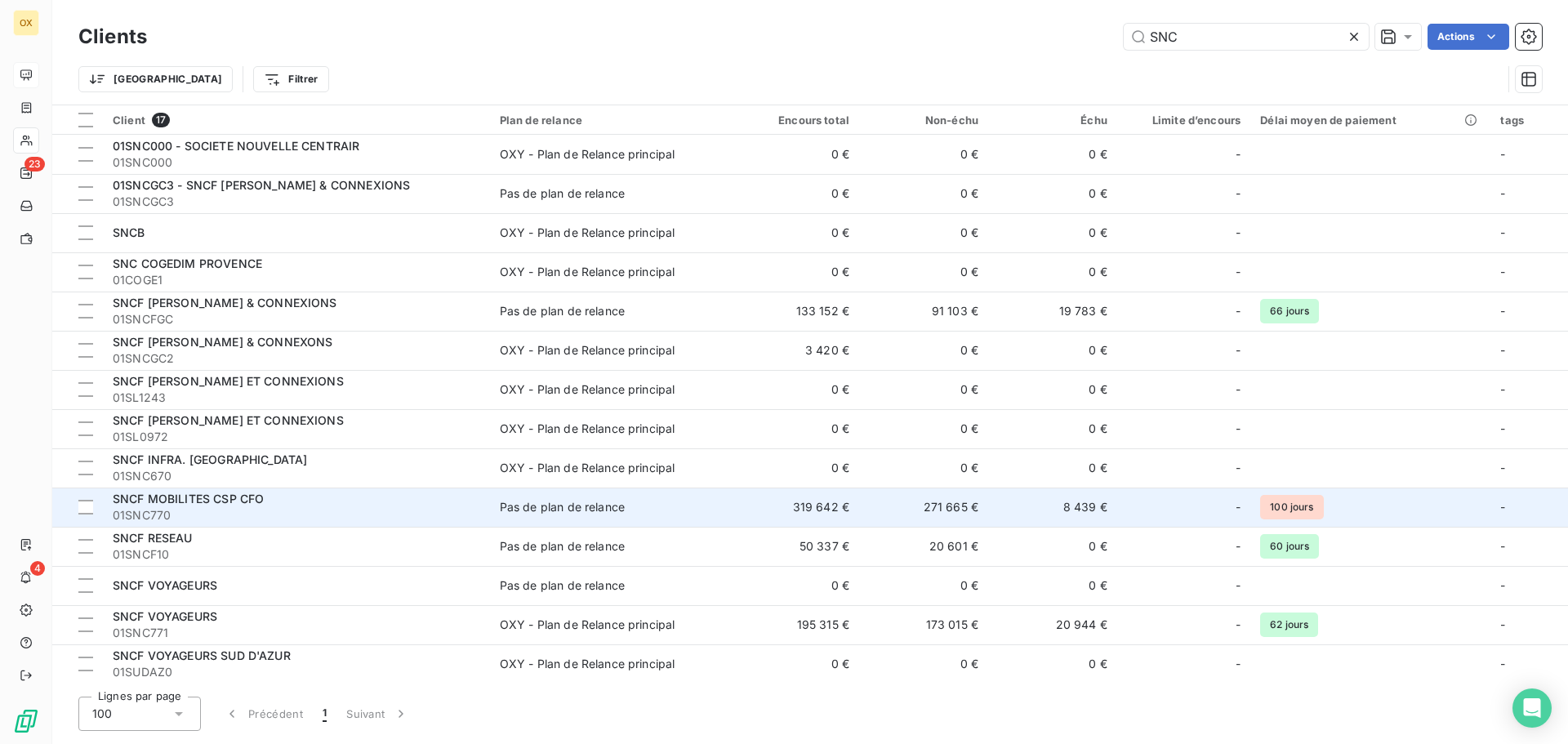
type input "SNC"
click at [371, 520] on span "01SNC770" at bounding box center [295, 515] width 367 height 16
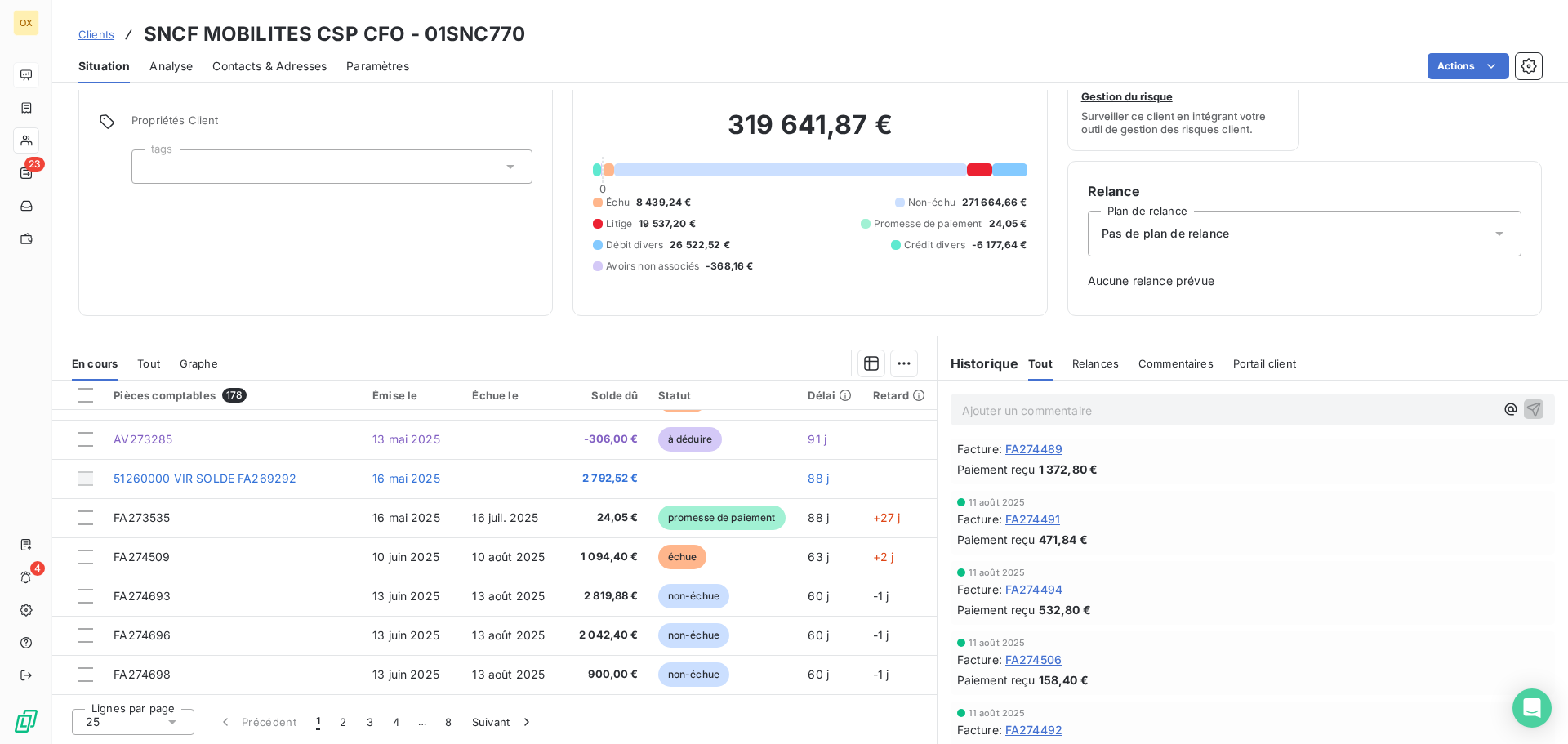
scroll to position [163, 0]
